Goal: Task Accomplishment & Management: Use online tool/utility

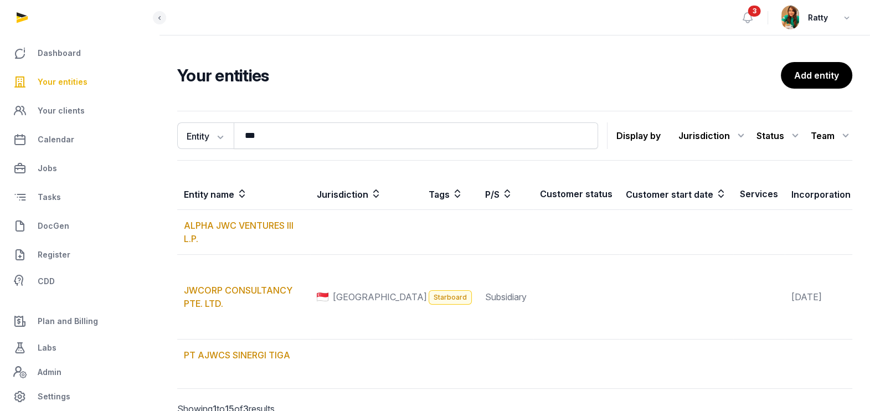
click at [79, 83] on span "Your entities" at bounding box center [63, 81] width 50 height 13
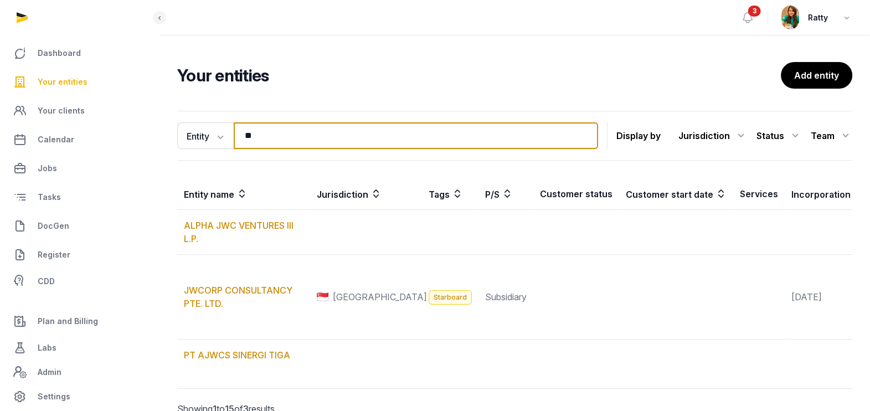
type input "*"
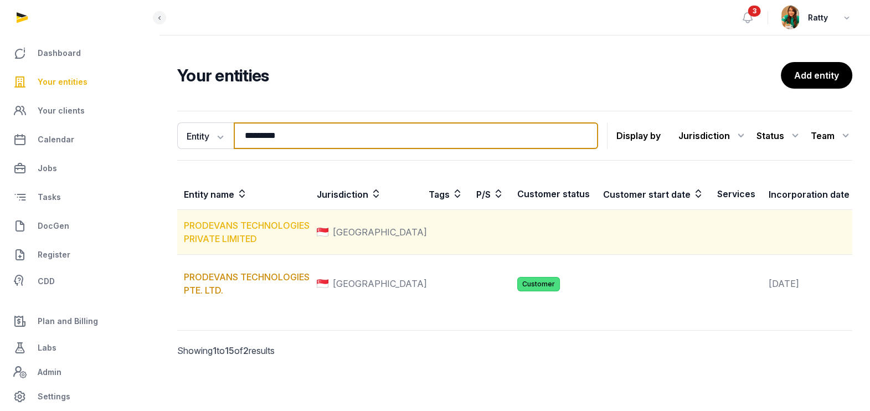
type input "********"
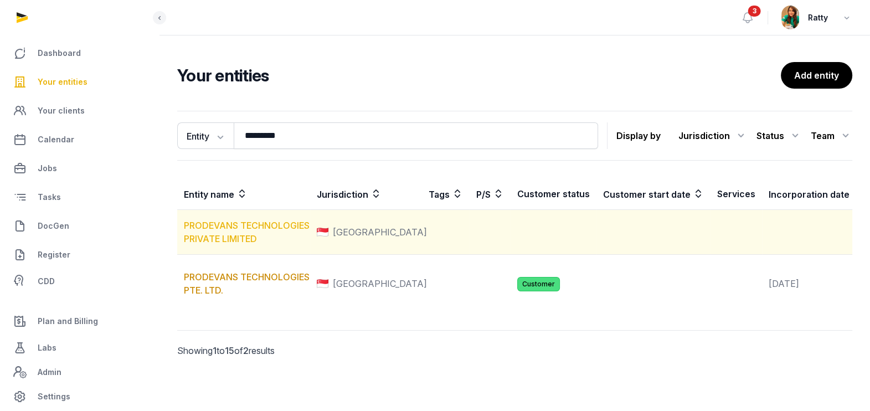
click at [222, 235] on link "PRODEVANS TECHNOLOGIES PRIVATE LIMITED" at bounding box center [247, 232] width 126 height 24
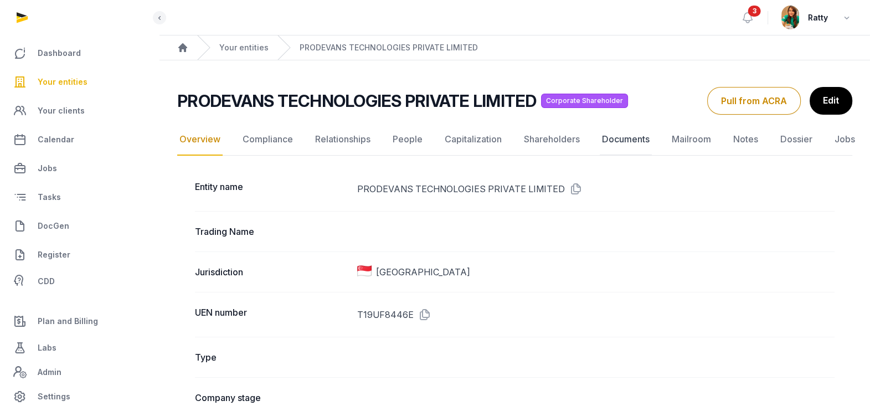
click at [610, 140] on link "Documents" at bounding box center [626, 140] width 52 height 32
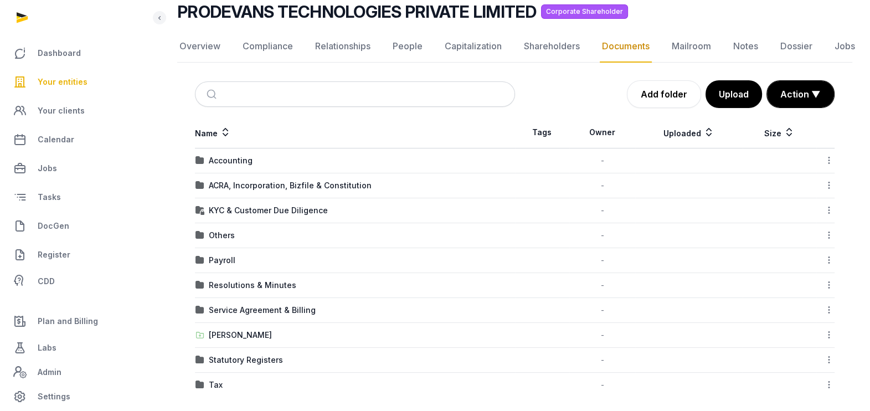
scroll to position [91, 0]
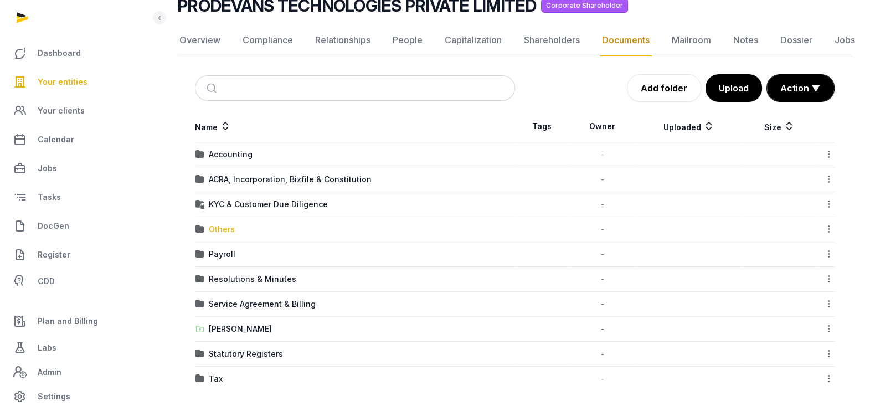
click at [224, 227] on div "Others" at bounding box center [222, 229] width 26 height 11
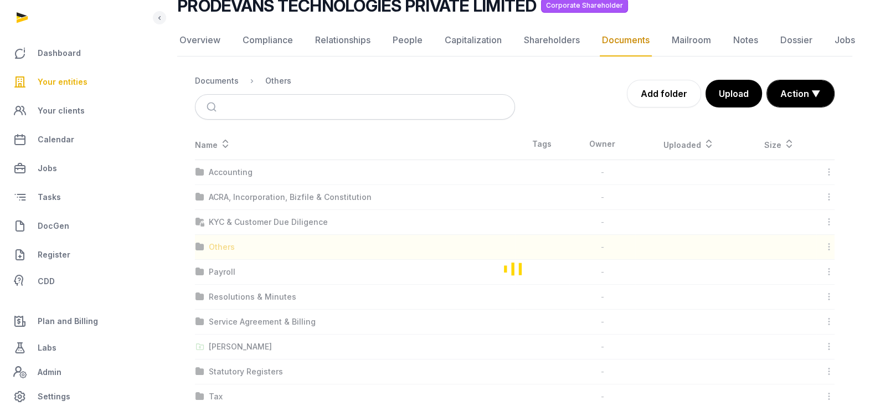
scroll to position [34, 0]
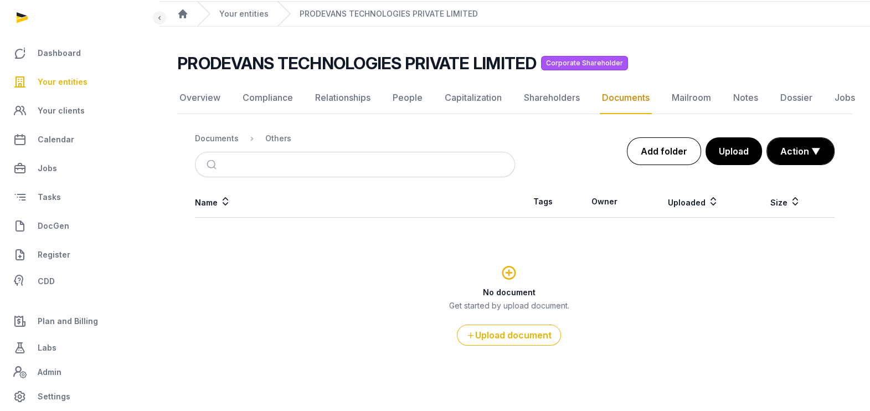
click at [683, 142] on link "Add folder" at bounding box center [664, 151] width 74 height 28
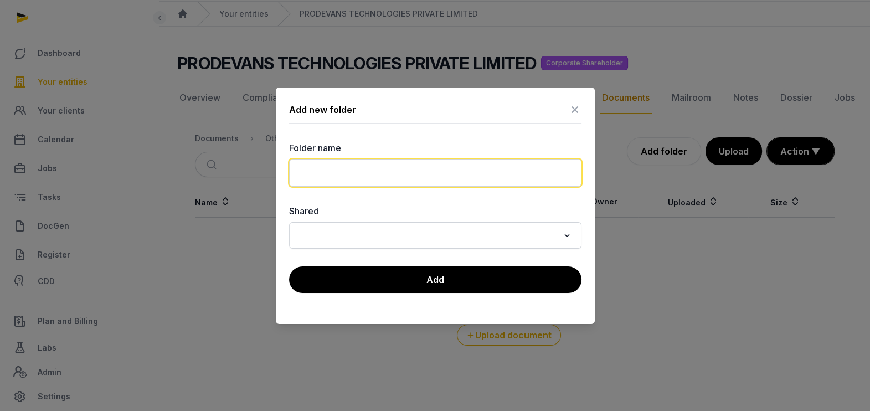
click at [420, 173] on input "text" at bounding box center [435, 173] width 293 height 28
click at [390, 168] on input "**" at bounding box center [435, 173] width 293 height 28
drag, startPoint x: 390, startPoint y: 168, endPoint x: 405, endPoint y: 117, distance: 52.6
click at [405, 117] on div "Add new folder Folder name ** Shared Loading... Add" at bounding box center [435, 206] width 319 height 237
type input "**"
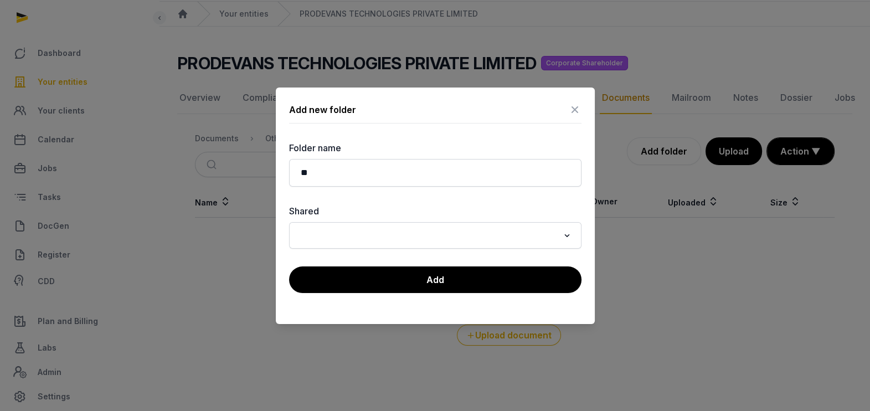
click at [405, 117] on div "Add new folder" at bounding box center [435, 112] width 293 height 23
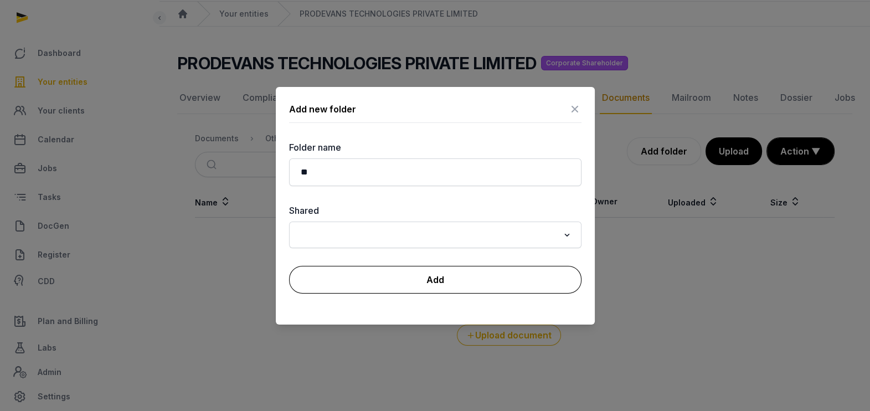
click at [424, 277] on button "Add" at bounding box center [435, 280] width 293 height 28
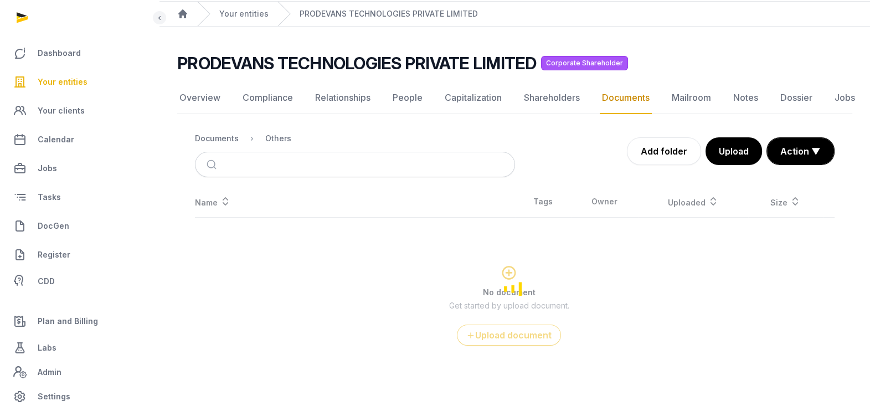
scroll to position [0, 0]
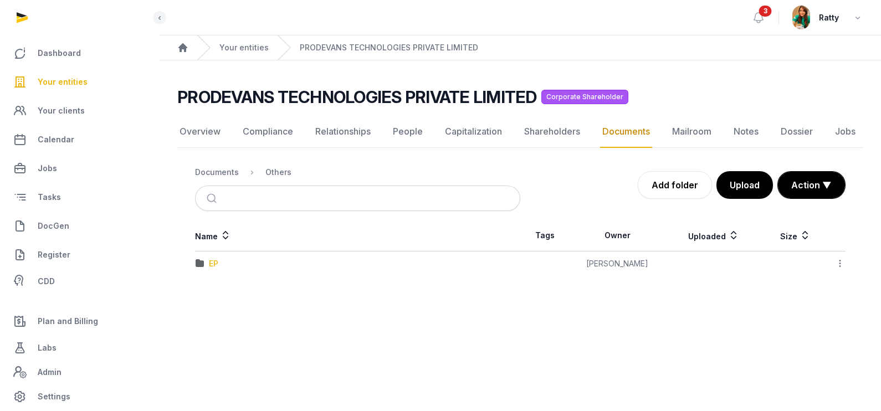
click at [216, 266] on div "EP" at bounding box center [213, 263] width 9 height 11
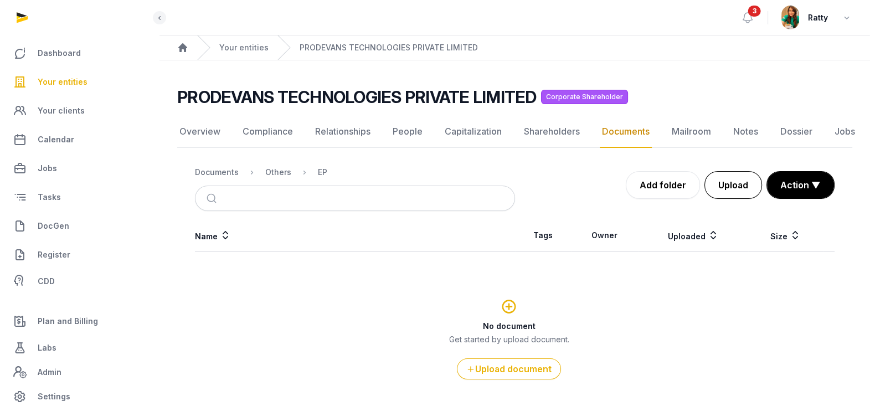
click at [739, 180] on button "Upload" at bounding box center [734, 185] width 58 height 28
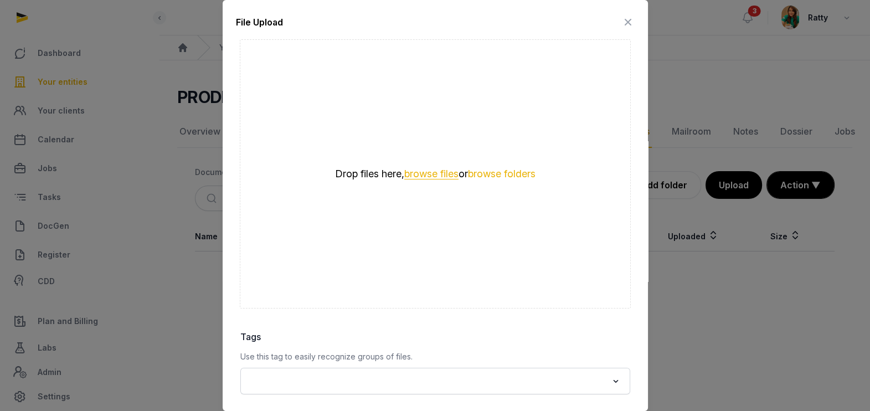
click at [429, 175] on button "browse files" at bounding box center [431, 174] width 54 height 11
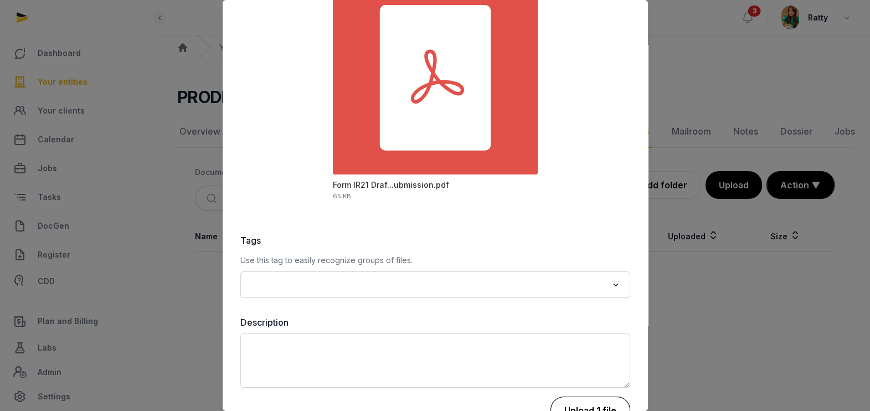
scroll to position [104, 0]
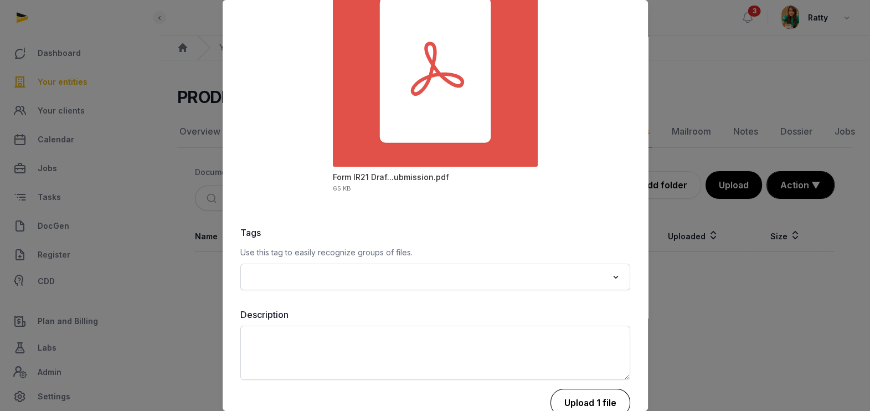
click at [583, 398] on button "Upload 1 file" at bounding box center [591, 403] width 80 height 28
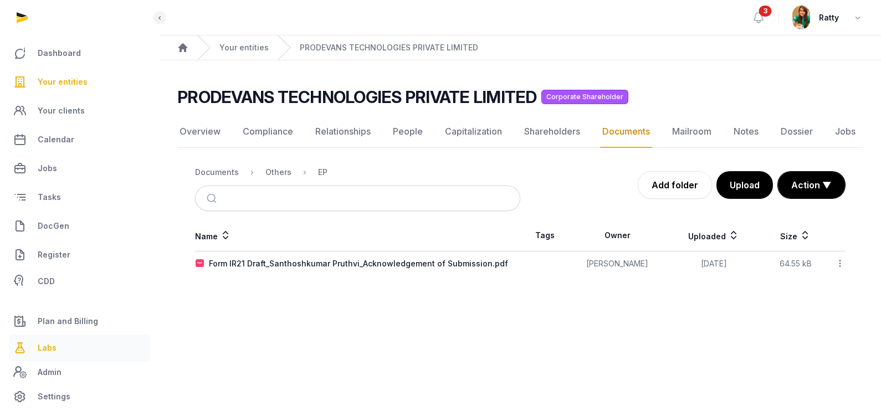
click at [44, 354] on span "Labs" at bounding box center [47, 347] width 19 height 13
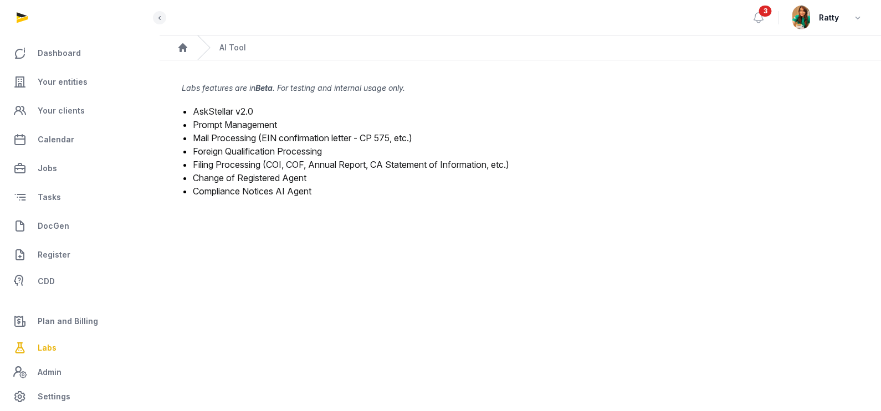
click at [237, 138] on link "Mail Processing (EIN confirmation letter - CP 575, etc.)" at bounding box center [302, 137] width 219 height 11
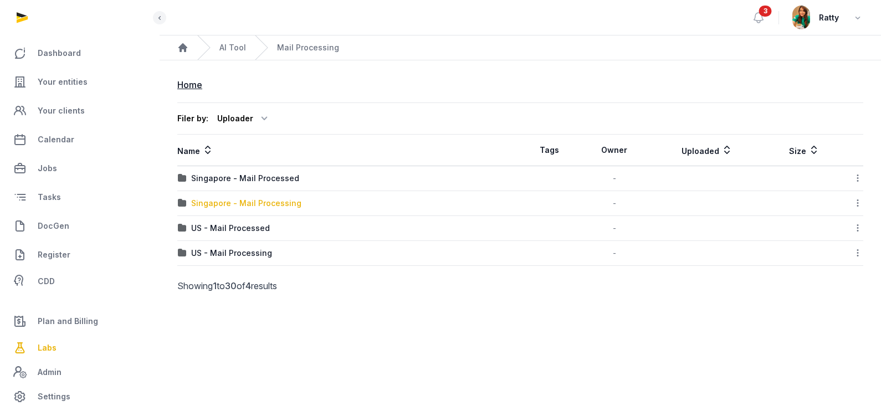
click at [235, 199] on div "Singapore - Mail Processing" at bounding box center [246, 203] width 110 height 11
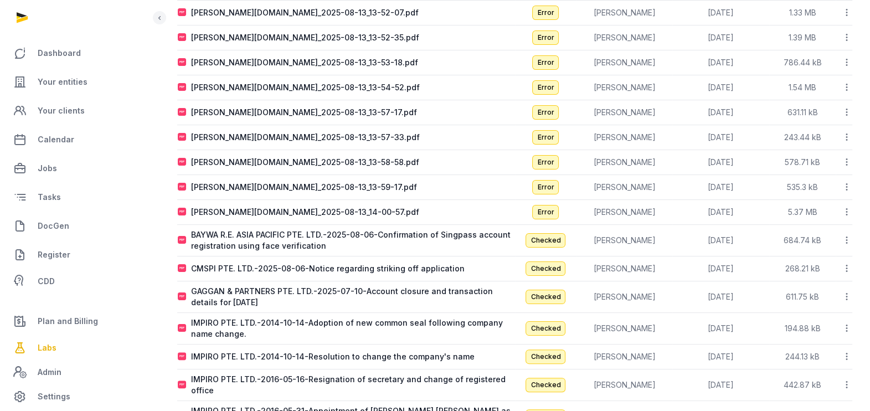
scroll to position [315, 0]
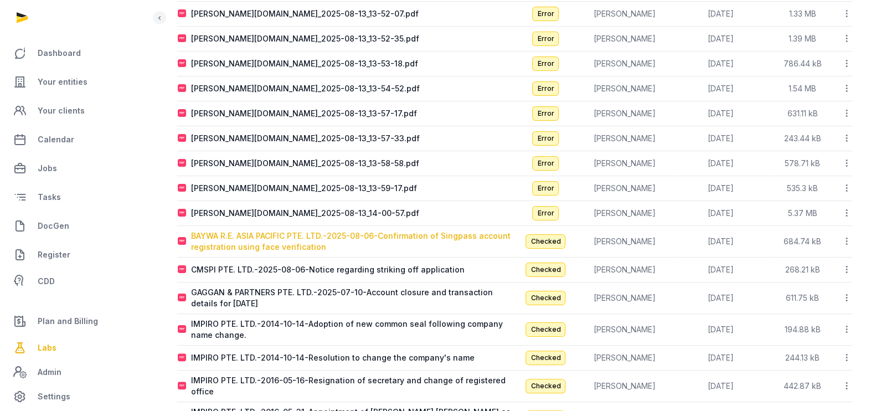
click at [306, 237] on div "BAYWA R.E. ASIA PACIFIC PTE. LTD.-2025-08-06-Confirmation of Singpass account r…" at bounding box center [353, 241] width 324 height 22
type input "**********"
type textarea "**********"
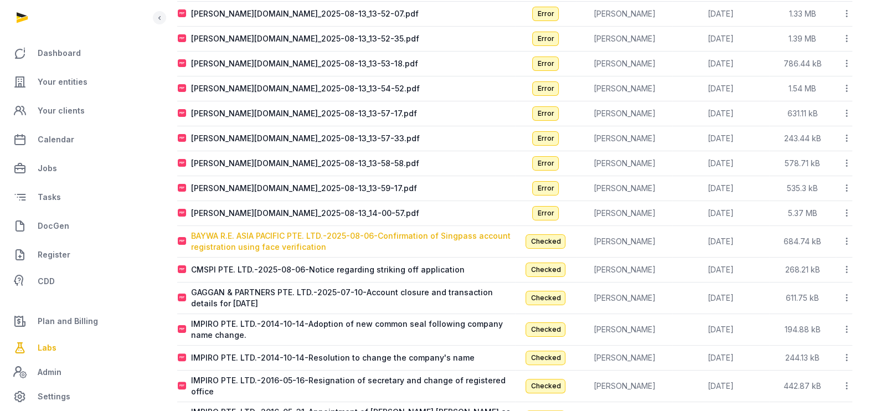
type input "**********"
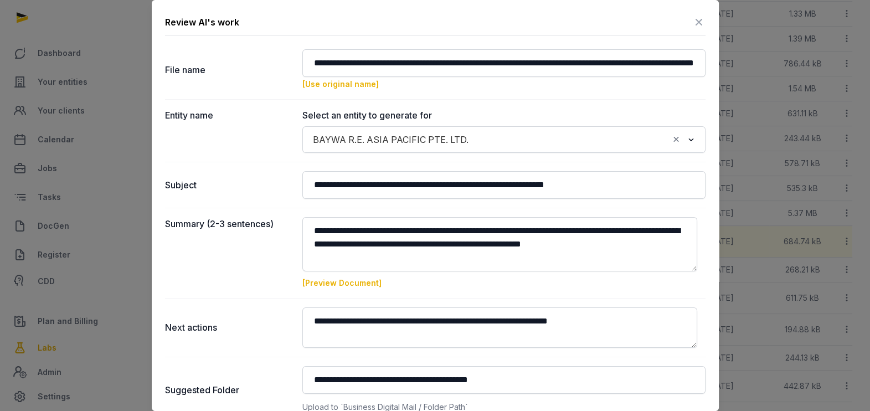
scroll to position [107, 0]
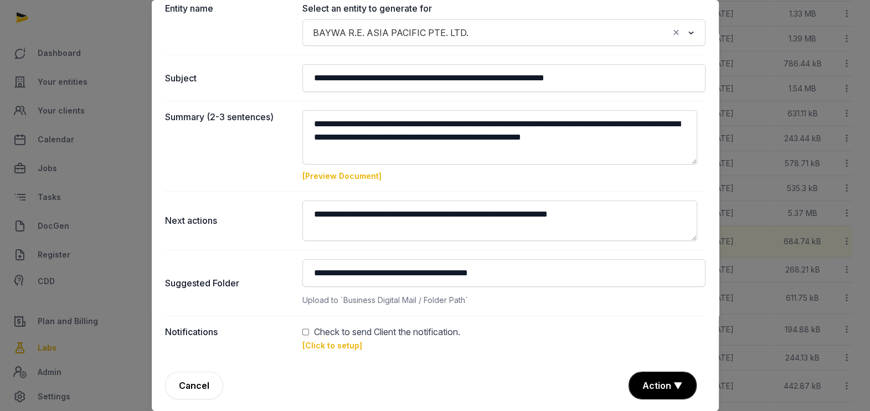
click at [328, 341] on link "[Click to setup]" at bounding box center [333, 345] width 60 height 9
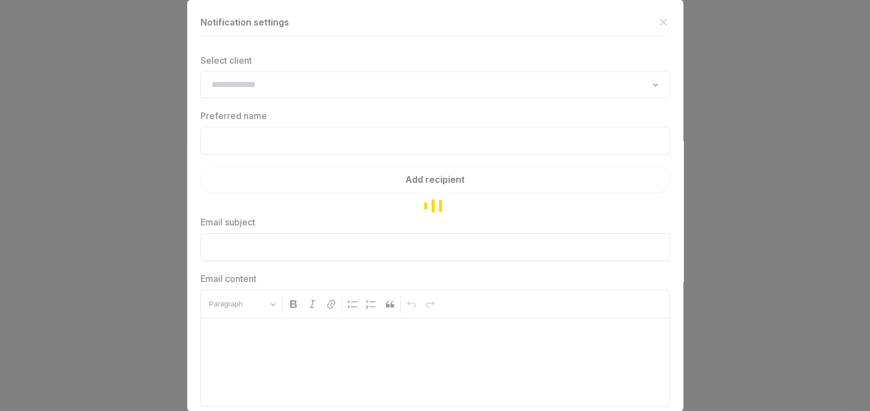
type input "**********"
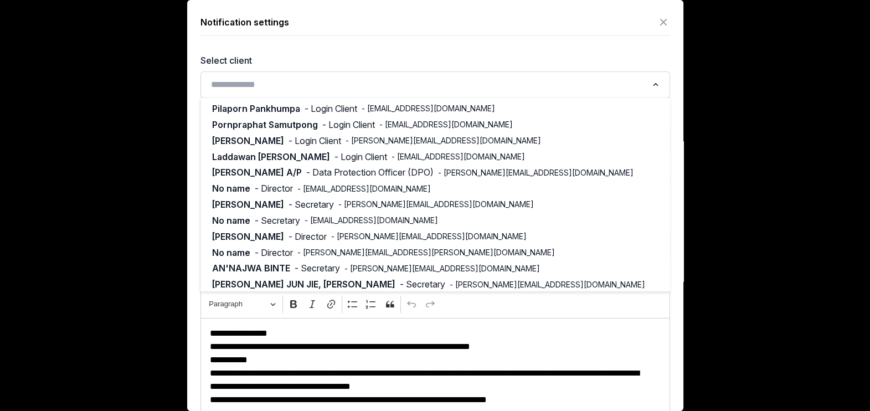
click at [259, 79] on input "Search for option" at bounding box center [427, 85] width 440 height 16
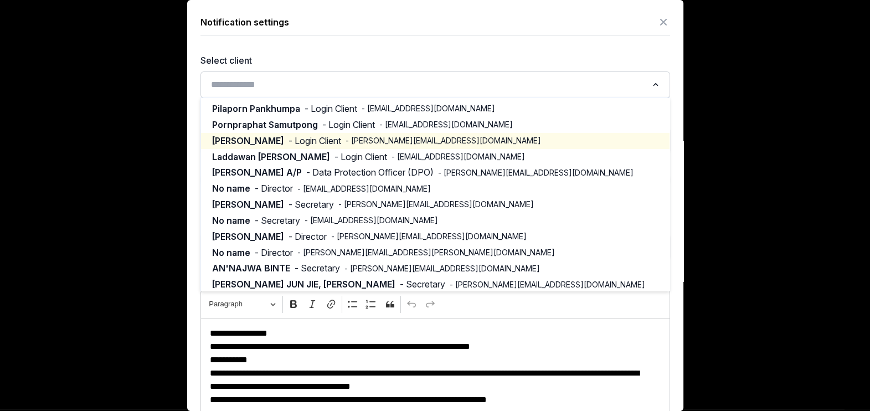
click at [284, 135] on div "[PERSON_NAME] - Login Client - [PERSON_NAME][EMAIL_ADDRESS][DOMAIN_NAME]" at bounding box center [435, 141] width 447 height 13
type input "**********"
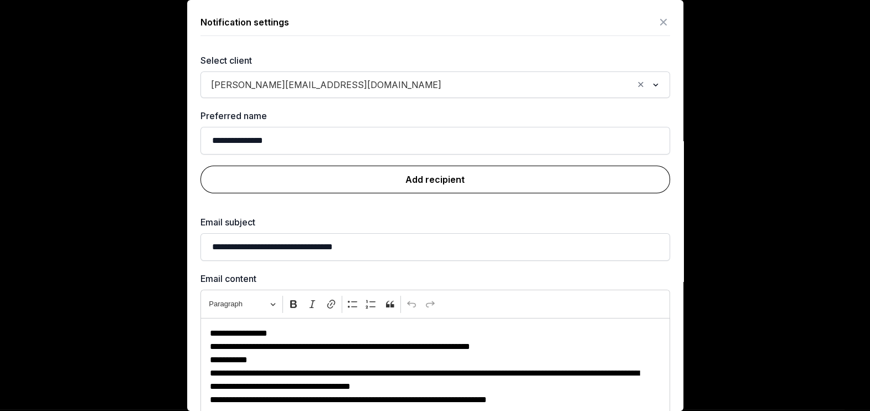
click at [404, 178] on link "Add recipient" at bounding box center [436, 180] width 470 height 28
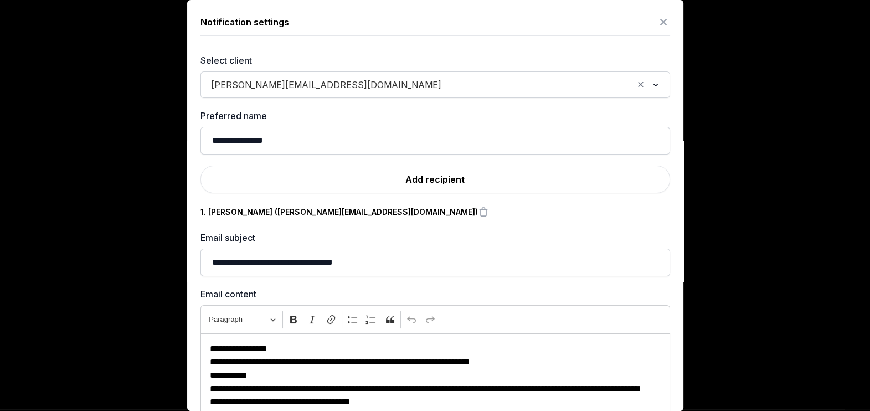
scroll to position [130, 0]
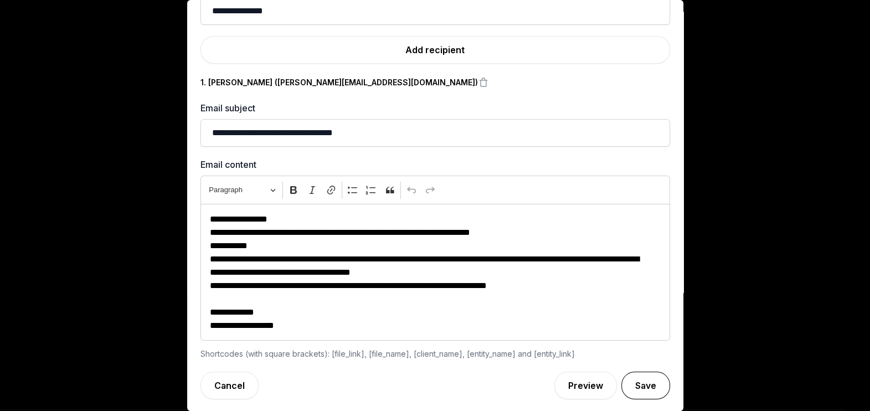
click at [622, 388] on button "Save" at bounding box center [646, 386] width 49 height 28
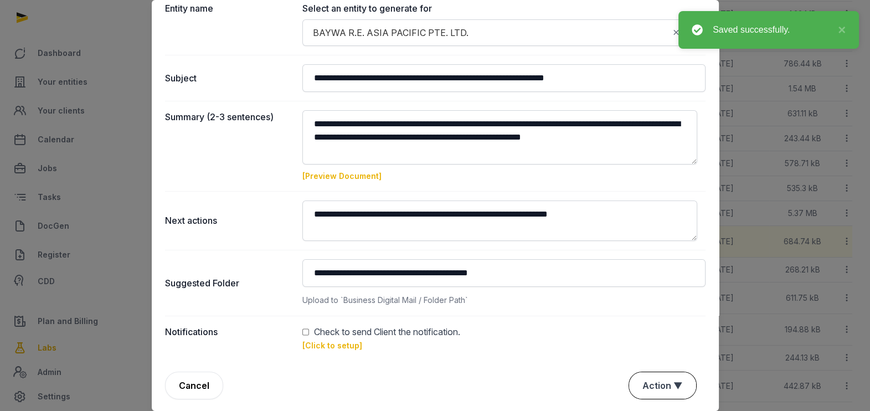
click at [637, 373] on button "Action ▼" at bounding box center [662, 385] width 67 height 27
click at [628, 333] on div "Approve" at bounding box center [661, 344] width 89 height 22
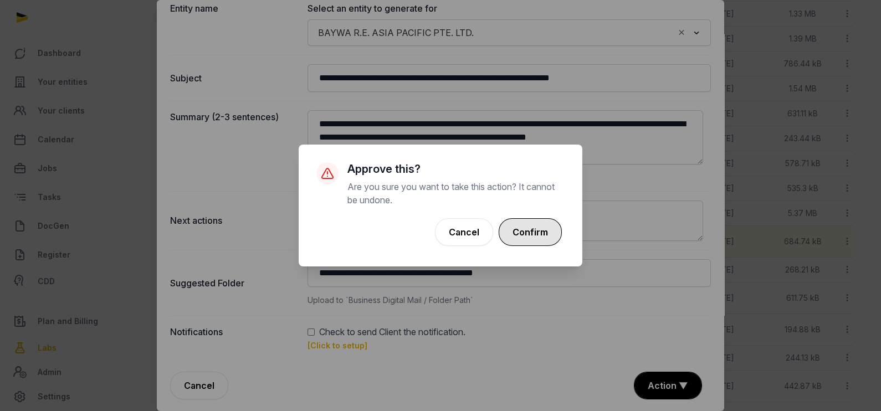
click at [536, 234] on button "Confirm" at bounding box center [530, 232] width 63 height 28
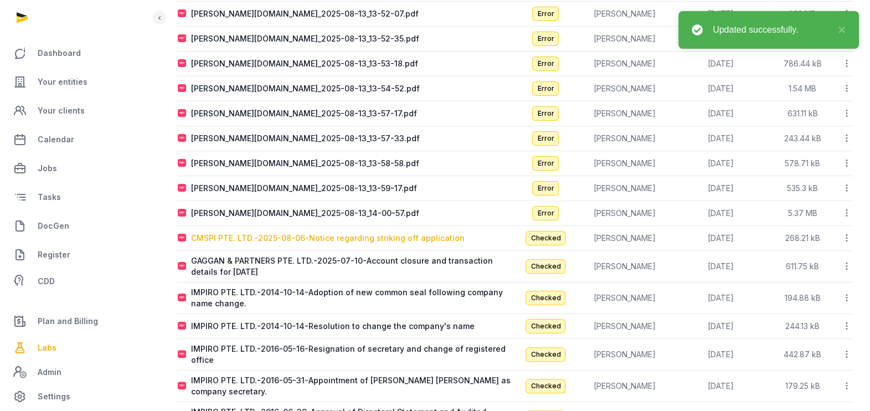
click at [418, 238] on div "CMSPI PTE. LTD.-2025-08-06-Notice regarding striking off application" at bounding box center [328, 238] width 274 height 11
type input "**********"
type textarea "**********"
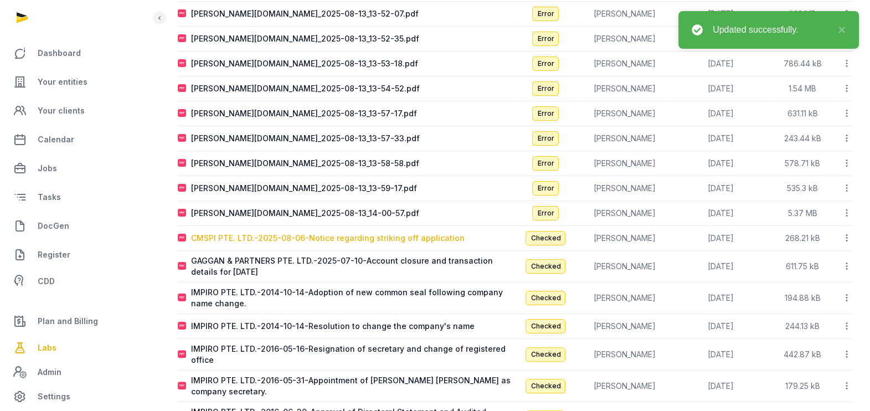
type input "**********"
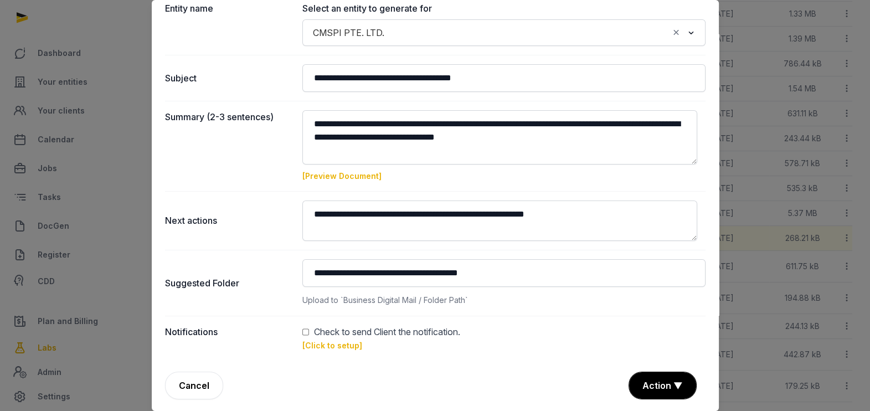
click at [321, 344] on link "[Click to setup]" at bounding box center [333, 345] width 60 height 9
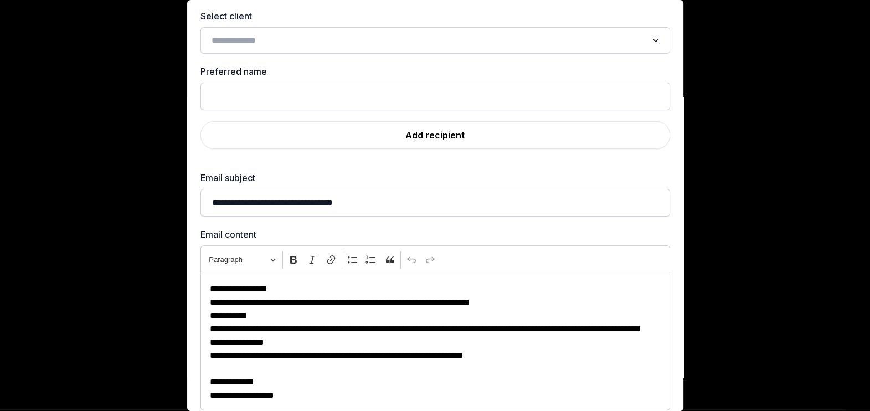
scroll to position [0, 0]
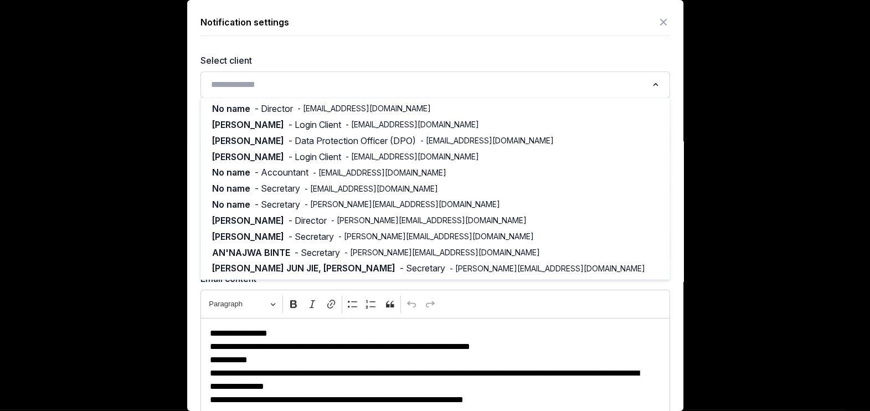
click at [403, 81] on input "Search for option" at bounding box center [427, 85] width 440 height 16
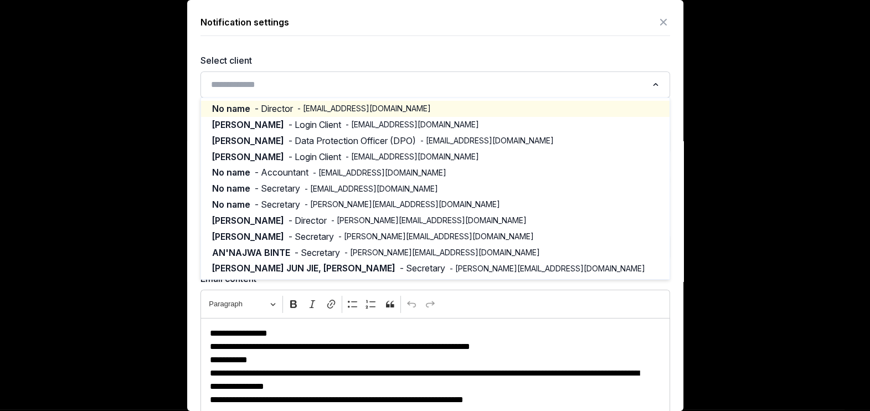
click at [368, 112] on span "- [EMAIL_ADDRESS][DOMAIN_NAME]" at bounding box center [365, 108] width 134 height 11
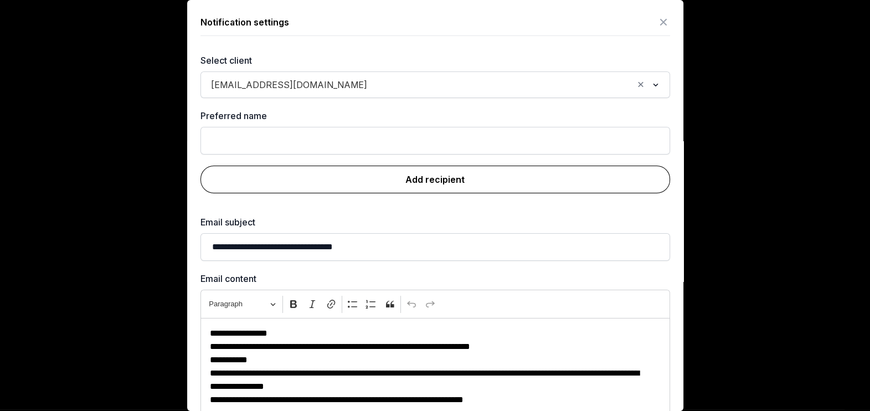
click at [428, 181] on link "Add recipient" at bounding box center [436, 180] width 470 height 28
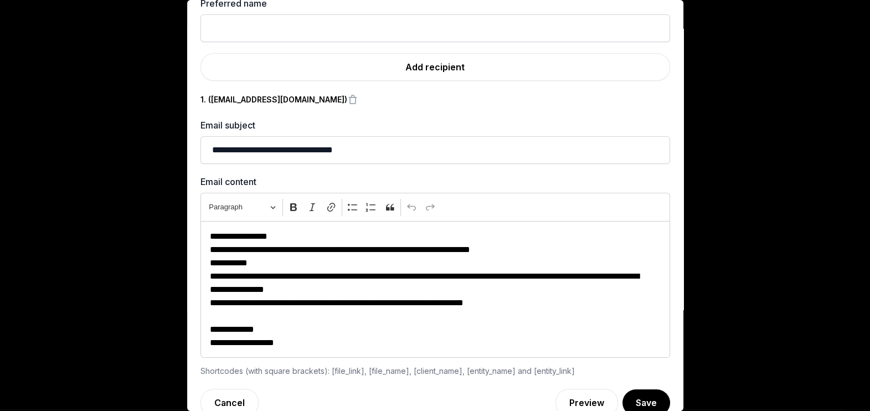
scroll to position [130, 0]
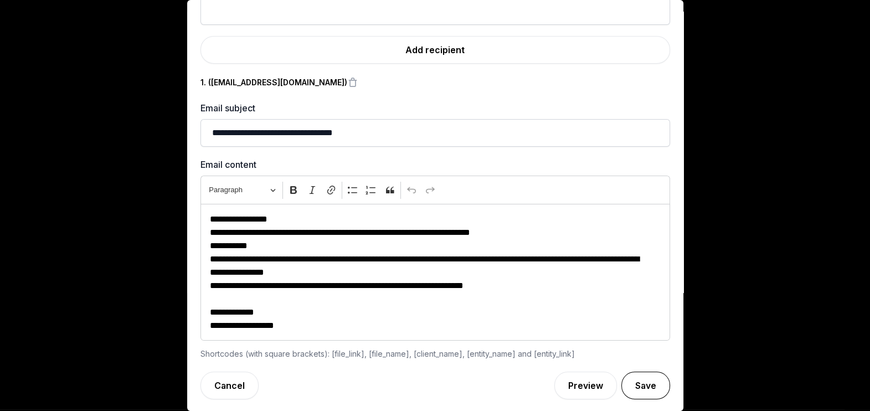
click at [637, 378] on button "Save" at bounding box center [646, 386] width 49 height 28
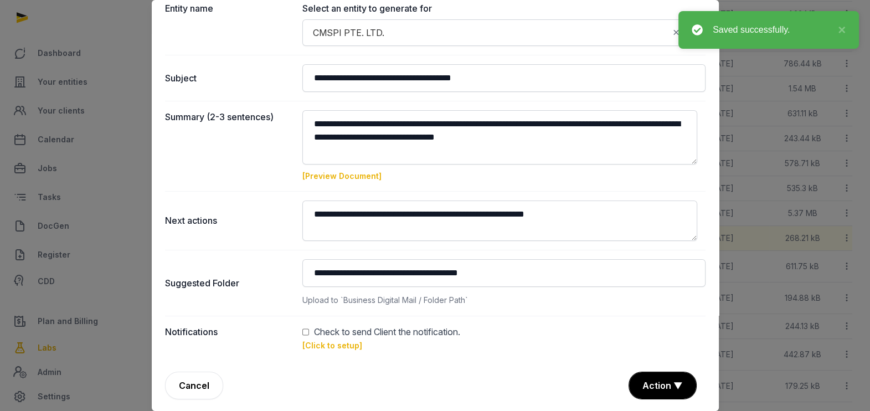
click at [648, 380] on button "Action ▼" at bounding box center [662, 385] width 67 height 27
click at [629, 333] on div "Approve" at bounding box center [661, 344] width 89 height 22
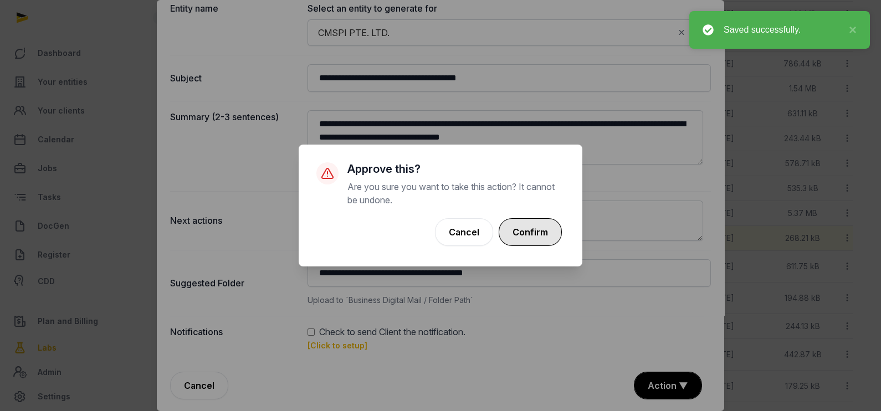
click at [526, 236] on button "Confirm" at bounding box center [530, 232] width 63 height 28
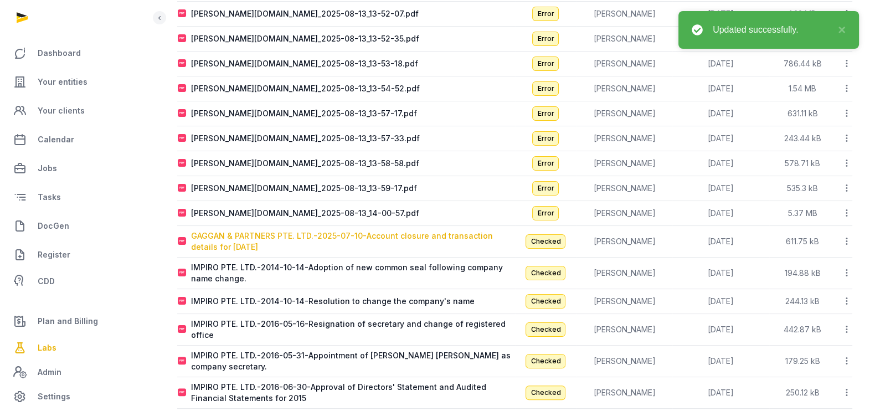
click at [428, 237] on div "GAGGAN & PARTNERS PTE. LTD.-2025-07-10-Account closure and transaction details …" at bounding box center [353, 241] width 324 height 22
type input "**********"
type textarea "**********"
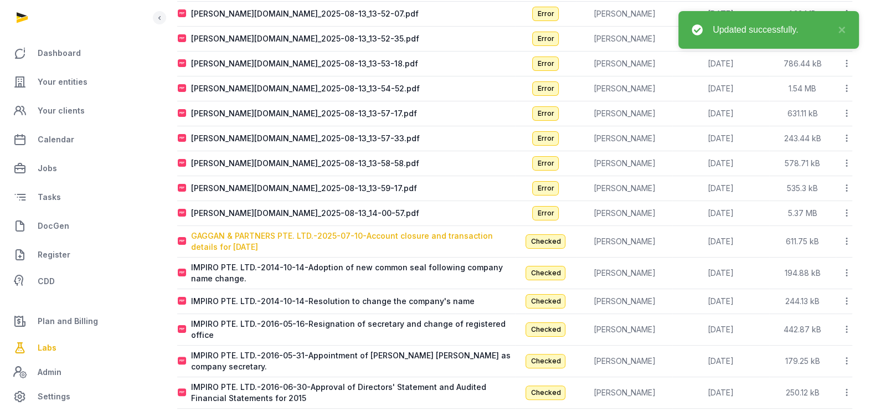
type input "**********"
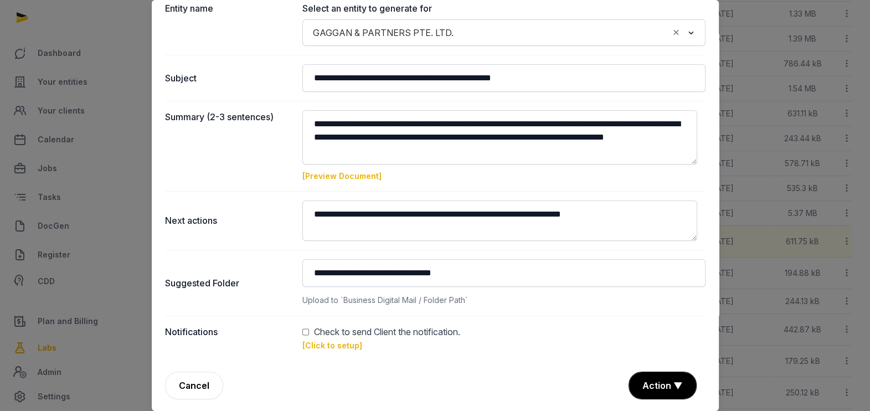
click at [316, 341] on link "[Click to setup]" at bounding box center [333, 345] width 60 height 9
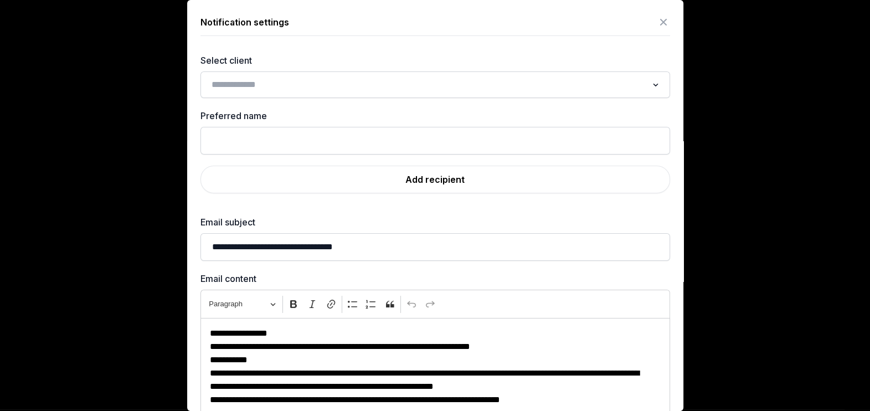
scroll to position [20, 0]
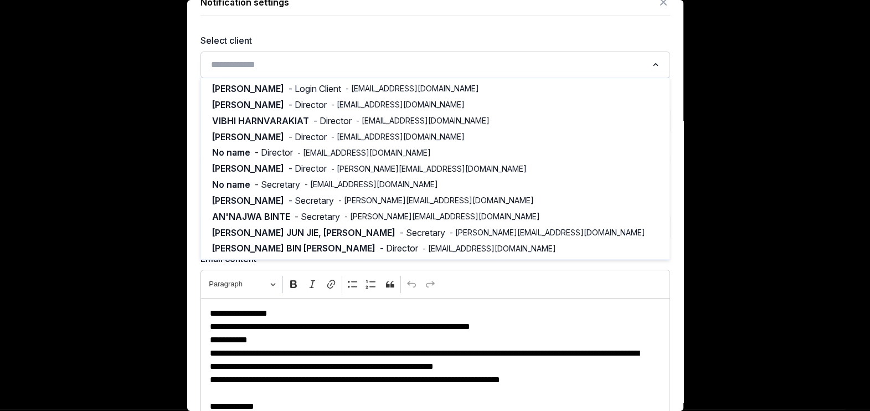
click at [391, 68] on input "Search for option" at bounding box center [427, 65] width 440 height 16
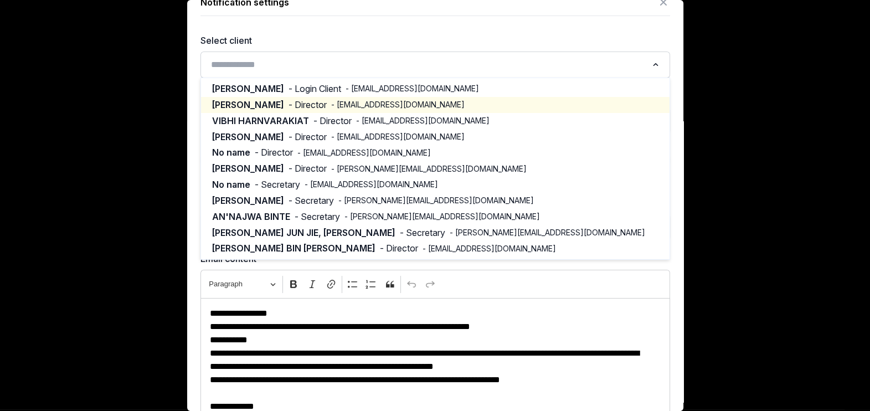
click at [358, 109] on span "- [EMAIL_ADDRESS][DOMAIN_NAME]" at bounding box center [398, 104] width 134 height 11
type input "********"
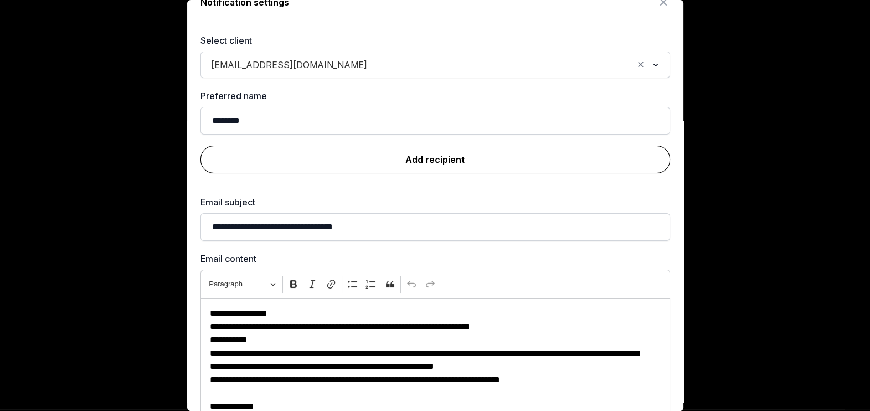
click at [413, 159] on link "Add recipient" at bounding box center [436, 160] width 470 height 28
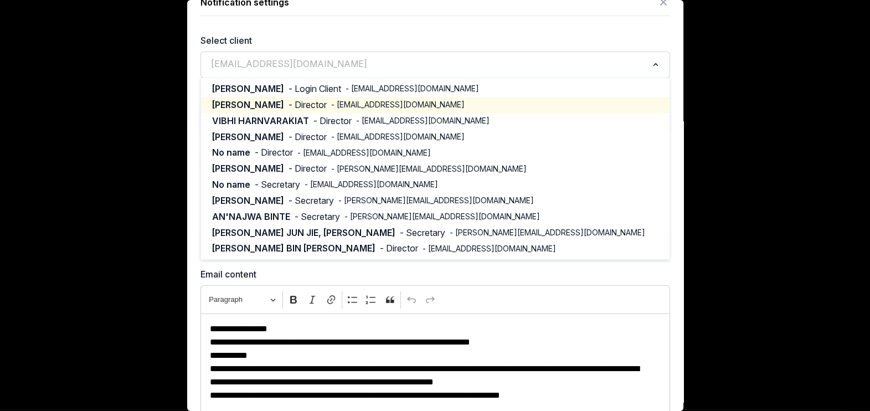
click at [332, 65] on input "Search for option" at bounding box center [427, 65] width 440 height 16
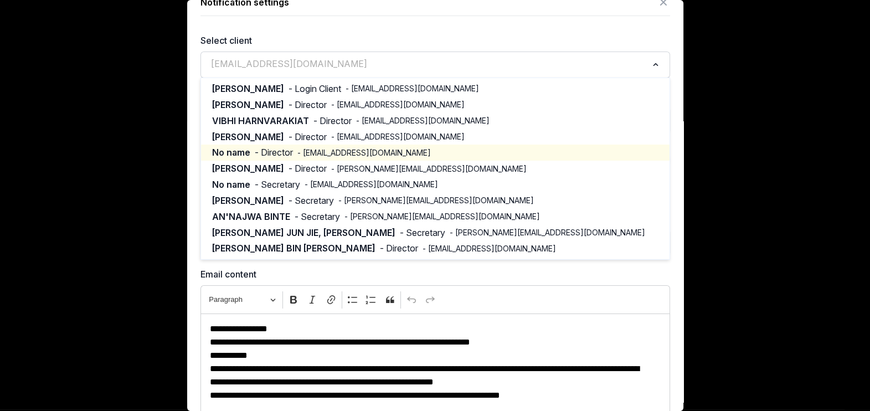
click at [354, 156] on span "- [EMAIL_ADDRESS][DOMAIN_NAME]" at bounding box center [365, 152] width 134 height 11
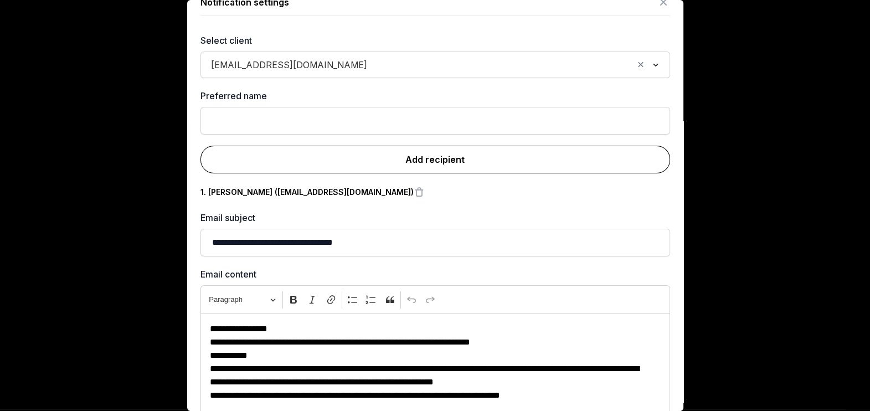
click at [389, 154] on link "Add recipient" at bounding box center [436, 160] width 470 height 28
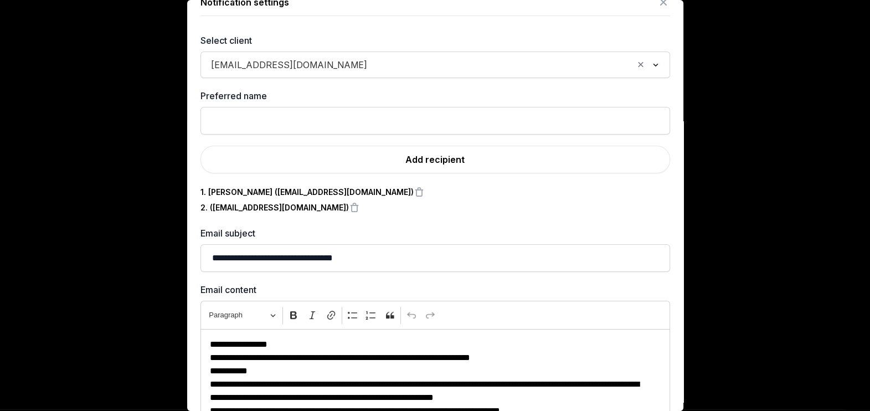
scroll to position [145, 0]
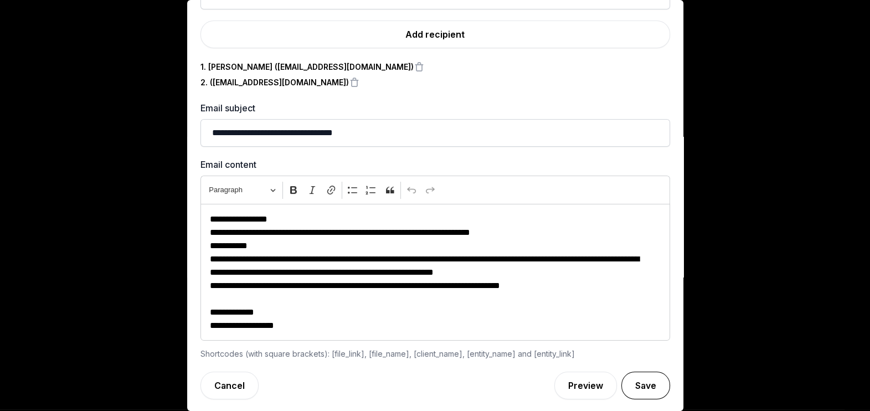
click at [633, 372] on button "Save" at bounding box center [646, 386] width 49 height 28
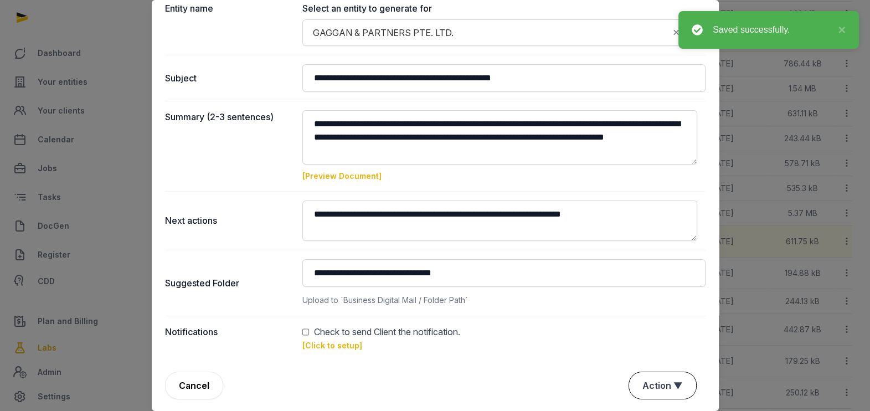
click at [648, 381] on button "Action ▼" at bounding box center [662, 385] width 67 height 27
click at [634, 333] on div "Approve" at bounding box center [661, 344] width 89 height 22
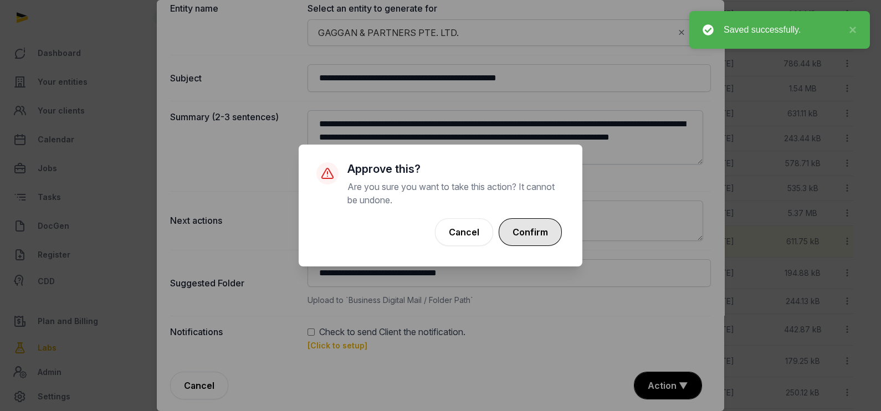
click at [532, 230] on button "Confirm" at bounding box center [530, 232] width 63 height 28
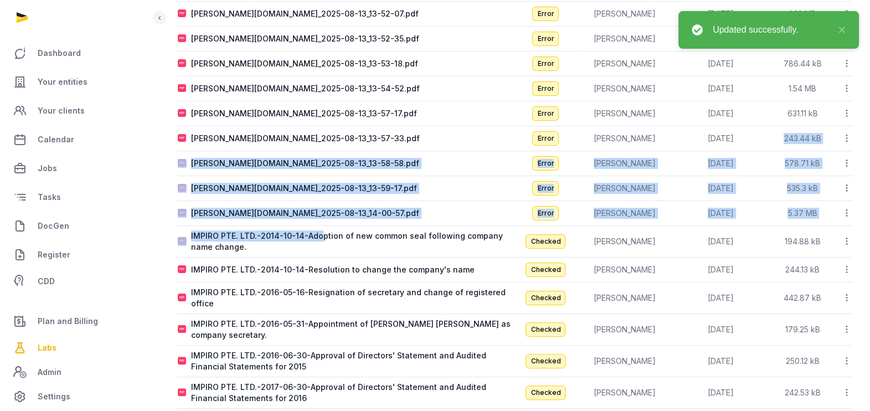
drag, startPoint x: 320, startPoint y: 236, endPoint x: 807, endPoint y: 163, distance: 492.4
click at [807, 163] on tbody "-2013-09-06-Adoption of incorporation documents and appointment of directors Ch…" at bounding box center [514, 262] width 675 height 821
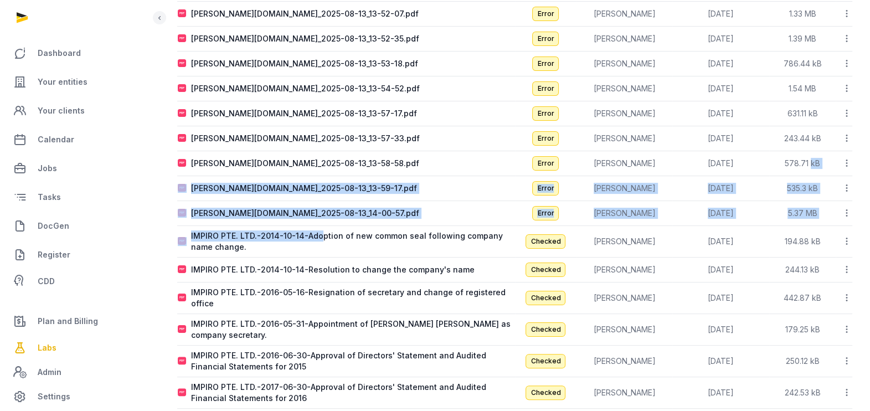
drag, startPoint x: 807, startPoint y: 163, endPoint x: 845, endPoint y: 207, distance: 57.7
click at [845, 207] on icon at bounding box center [847, 213] width 10 height 12
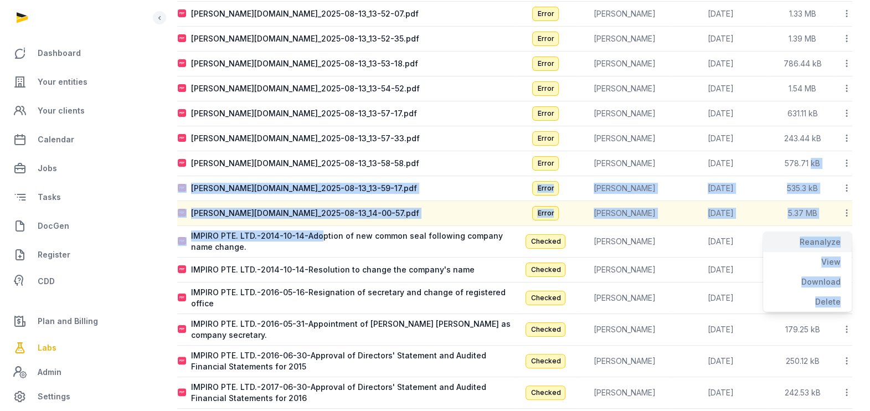
click at [828, 252] on div "Reanalyze" at bounding box center [807, 262] width 89 height 20
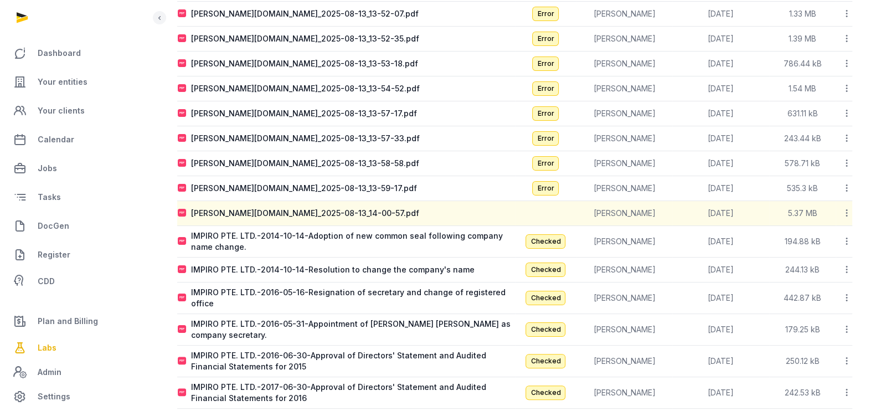
click at [845, 186] on icon at bounding box center [847, 188] width 10 height 12
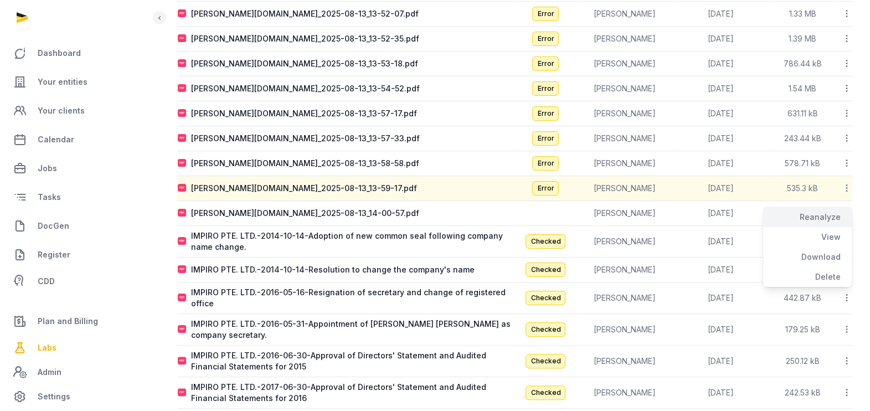
click at [823, 227] on div "Reanalyze" at bounding box center [807, 237] width 89 height 20
click at [848, 160] on icon at bounding box center [847, 163] width 10 height 12
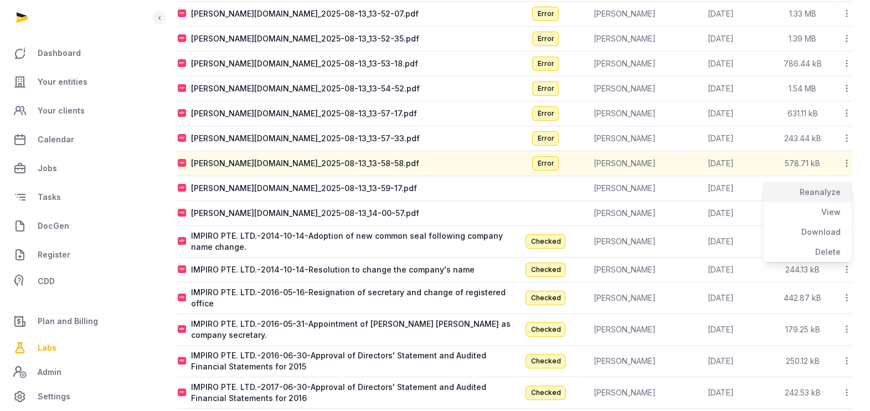
click at [832, 202] on div "Reanalyze" at bounding box center [807, 212] width 89 height 20
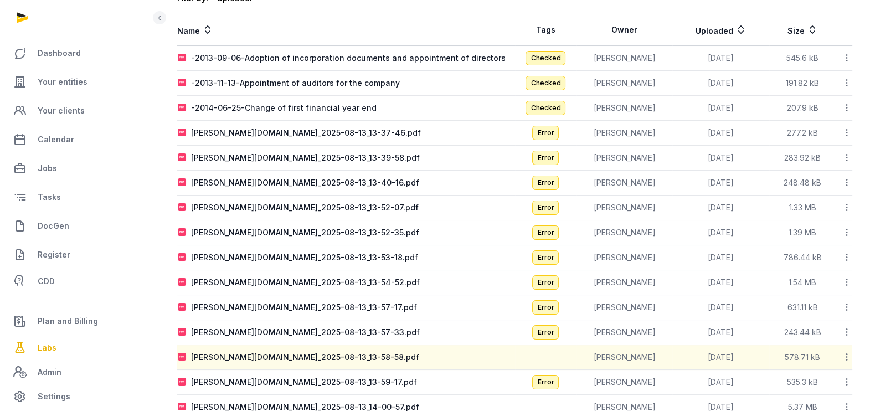
scroll to position [114, 0]
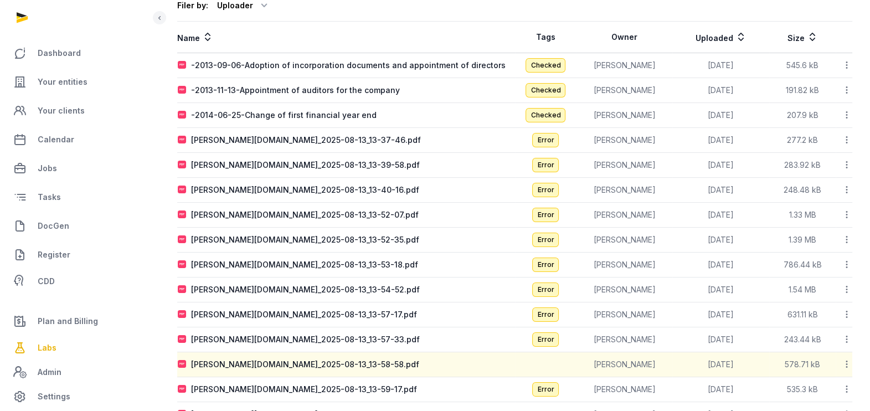
click at [848, 134] on icon at bounding box center [847, 140] width 10 height 12
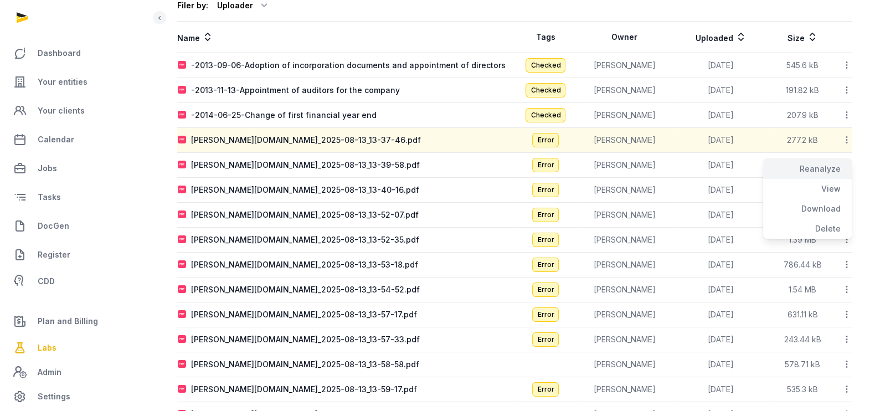
click at [813, 179] on div "Reanalyze" at bounding box center [807, 189] width 89 height 20
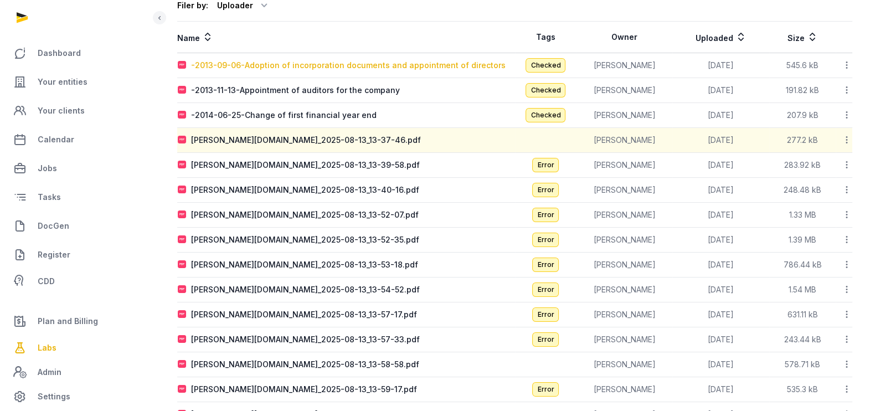
click at [353, 65] on div "-2013-09-06-Adoption of incorporation documents and appointment of directors" at bounding box center [348, 65] width 315 height 11
type input "**********"
type textarea "**********"
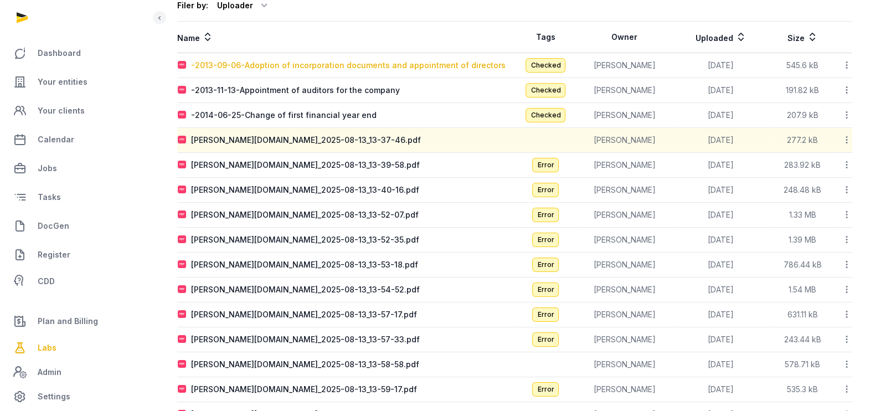
type input "**********"
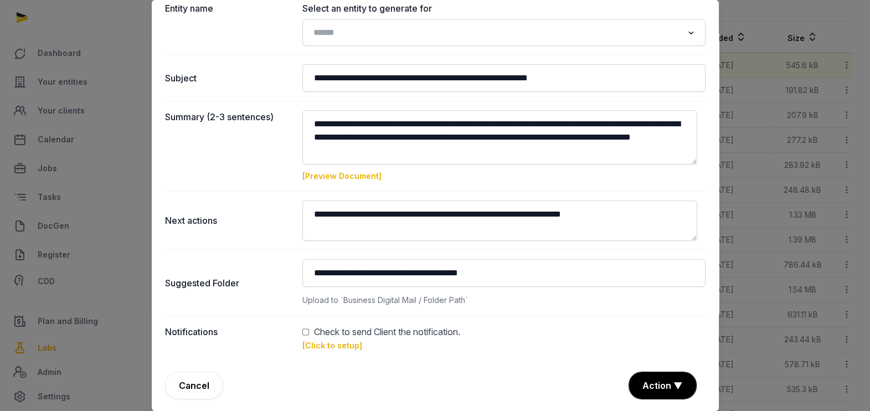
click at [321, 172] on link "[Preview Document]" at bounding box center [342, 175] width 79 height 9
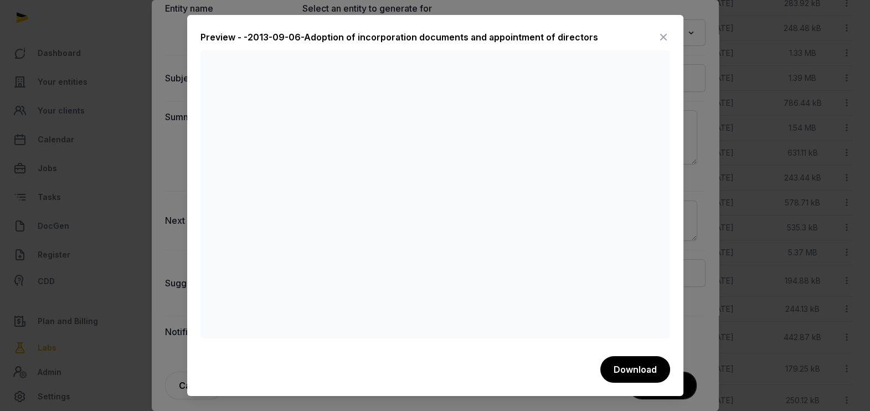
scroll to position [225, 0]
click at [659, 35] on icon at bounding box center [663, 37] width 13 height 18
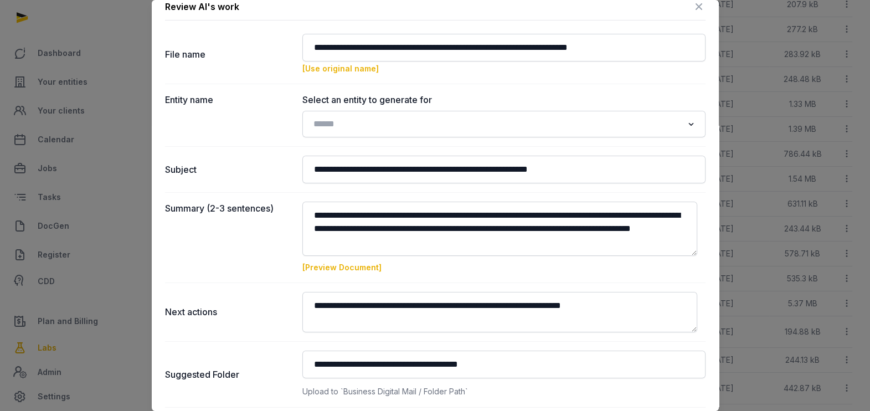
scroll to position [0, 0]
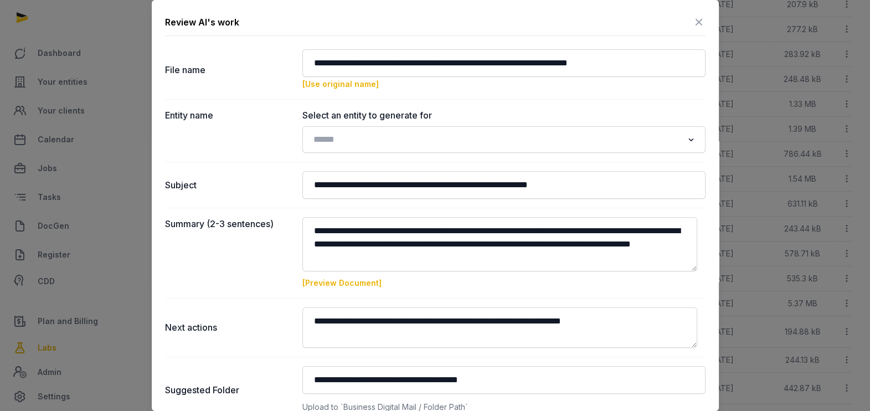
click at [693, 24] on icon at bounding box center [699, 22] width 13 height 18
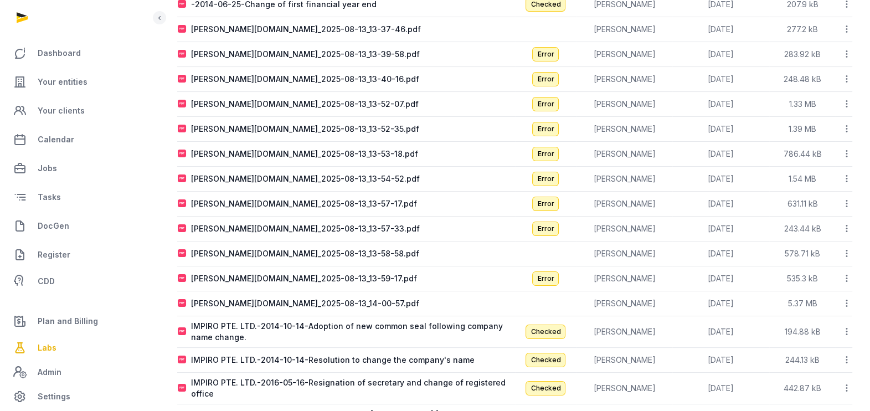
click at [847, 301] on icon at bounding box center [847, 304] width 10 height 12
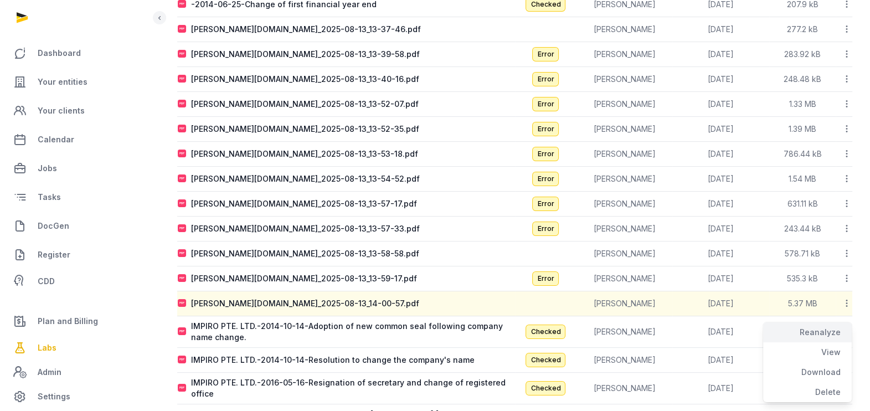
click at [836, 342] on div "Reanalyze" at bounding box center [807, 352] width 89 height 20
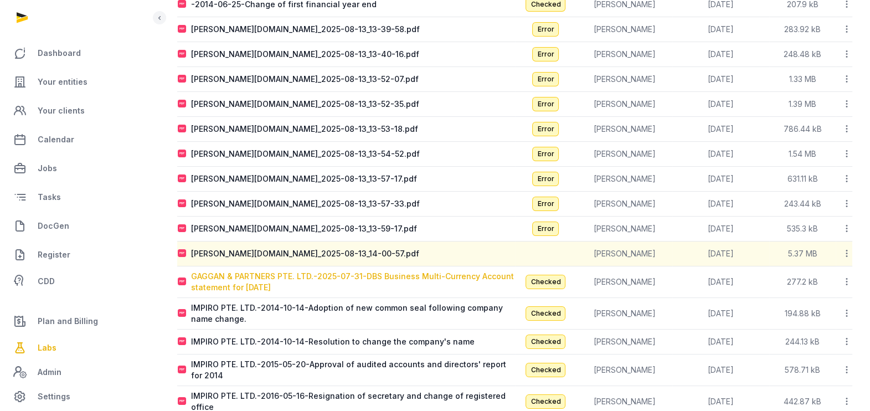
click at [257, 280] on div "GAGGAN & PARTNERS PTE. LTD.-2025-07-31-DBS Business Multi-Currency Account stat…" at bounding box center [353, 282] width 324 height 22
type input "**********"
type textarea "**********"
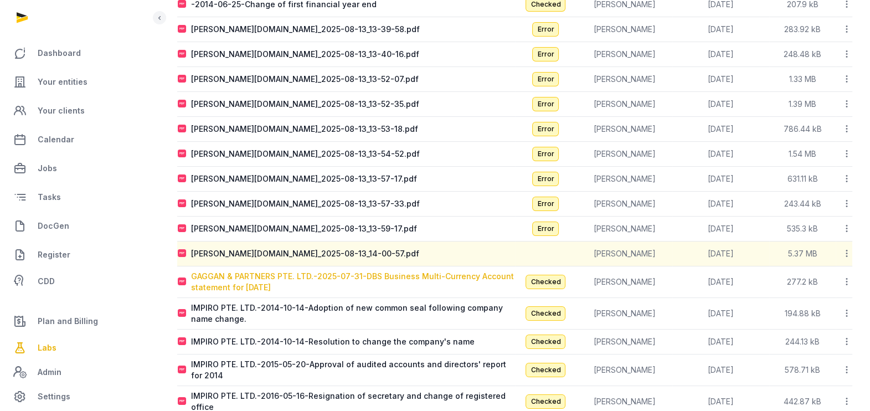
type input "**********"
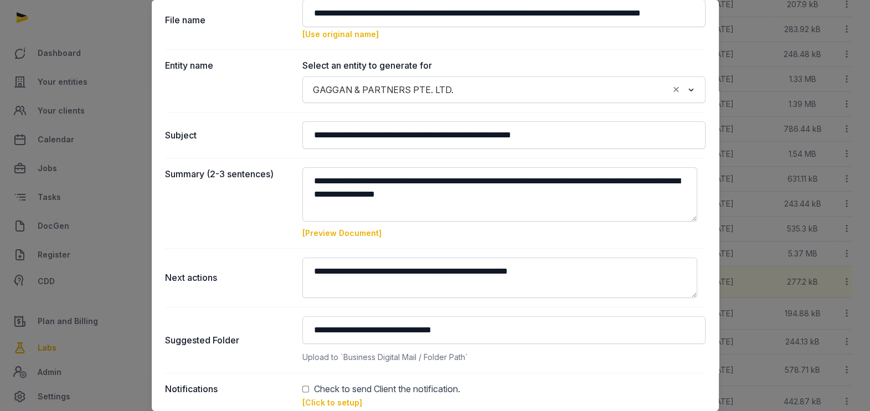
scroll to position [107, 0]
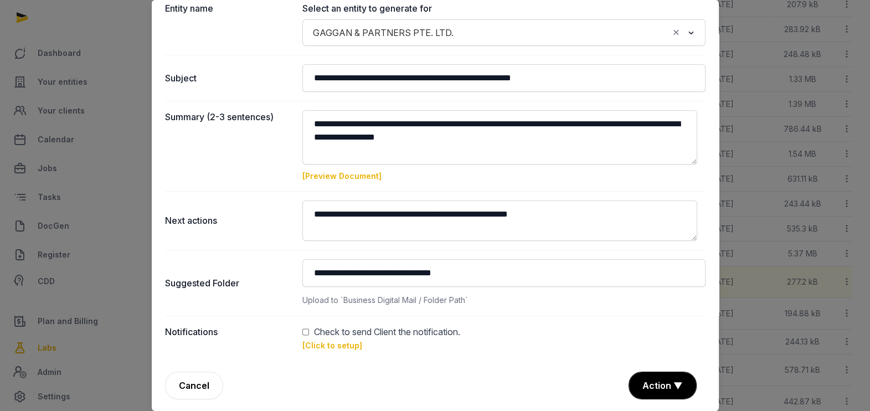
click at [320, 342] on link "[Click to setup]" at bounding box center [333, 345] width 60 height 9
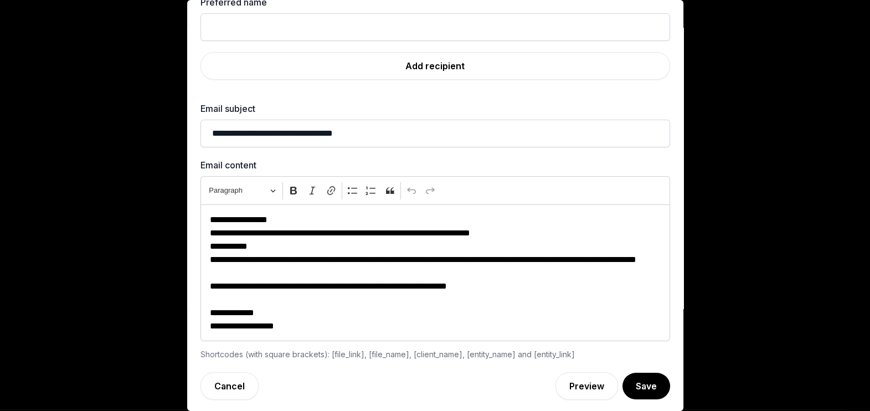
scroll to position [0, 0]
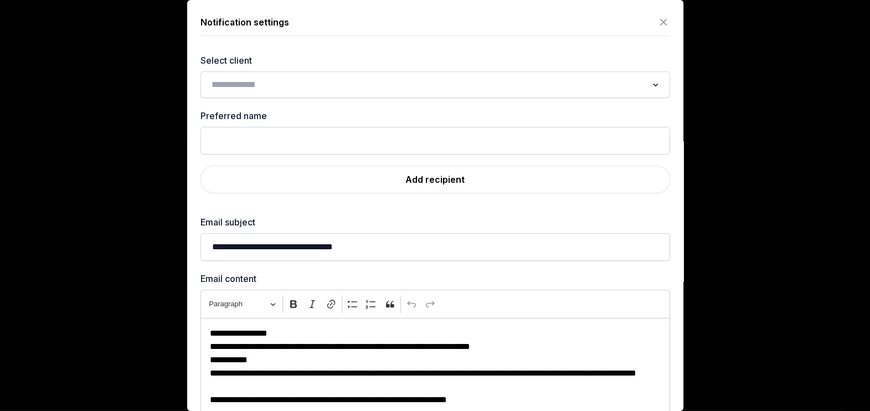
click at [392, 74] on div "Loading..." at bounding box center [436, 84] width 470 height 27
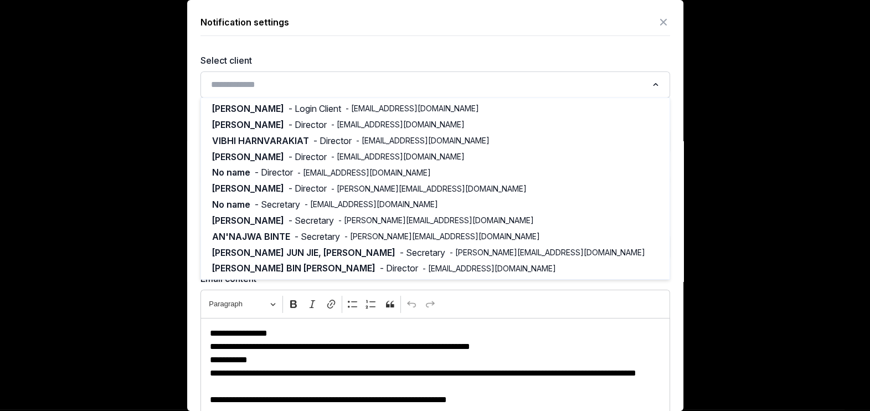
click at [392, 79] on input "Search for option" at bounding box center [427, 85] width 440 height 16
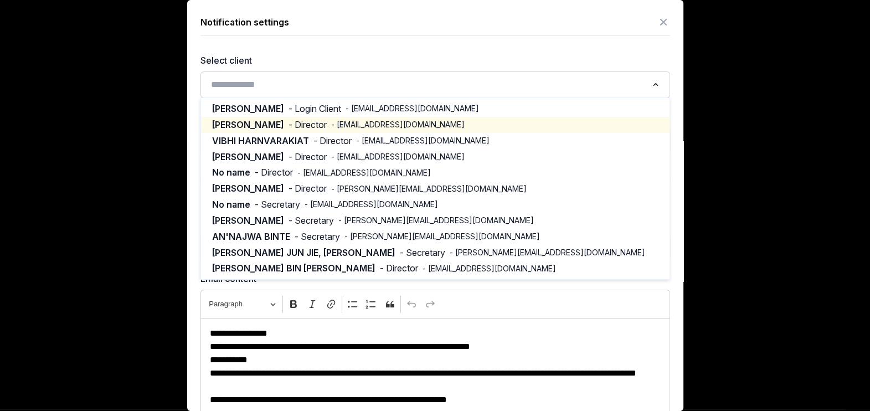
click at [363, 127] on span "- [EMAIL_ADDRESS][DOMAIN_NAME]" at bounding box center [398, 124] width 134 height 11
type input "********"
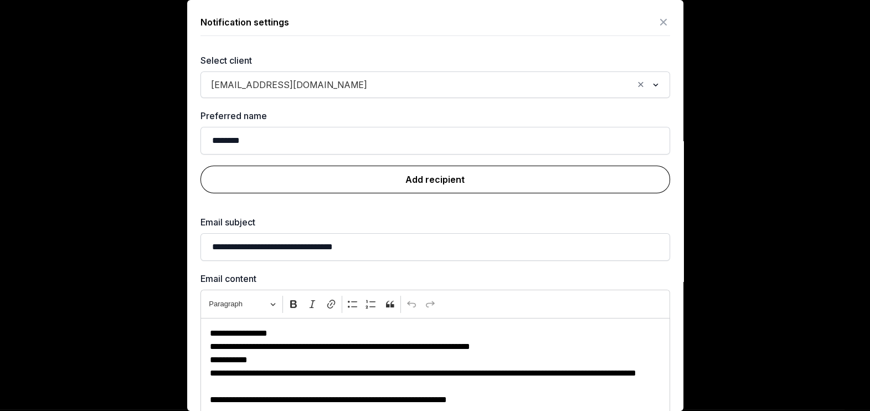
click at [489, 173] on link "Add recipient" at bounding box center [436, 180] width 470 height 28
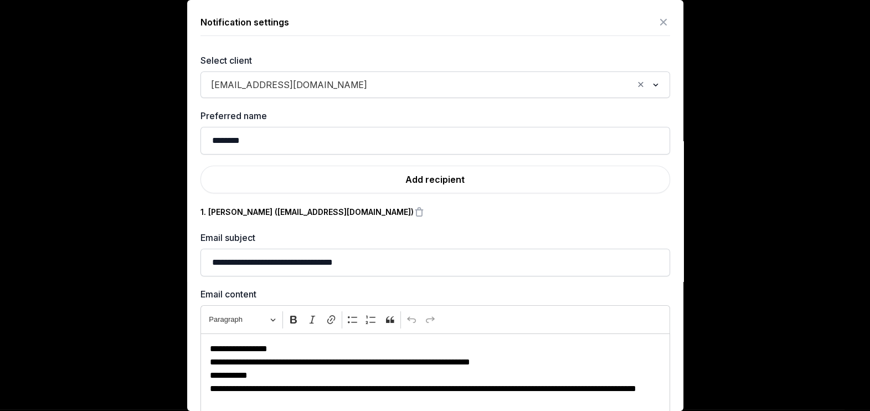
scroll to position [130, 0]
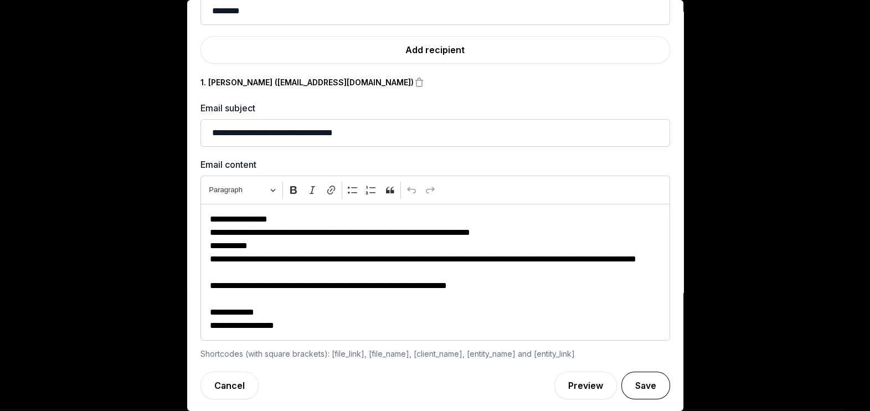
click at [629, 377] on button "Save" at bounding box center [646, 386] width 49 height 28
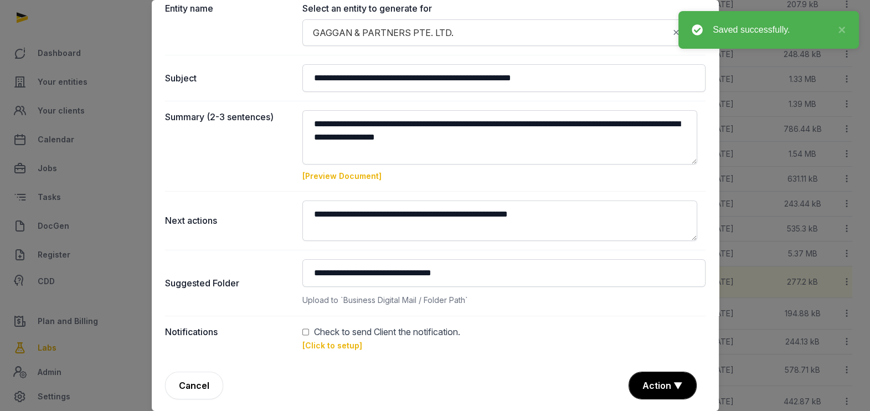
click at [648, 383] on button "Action ▼" at bounding box center [662, 385] width 67 height 27
click at [637, 333] on div "Approve" at bounding box center [661, 344] width 89 height 22
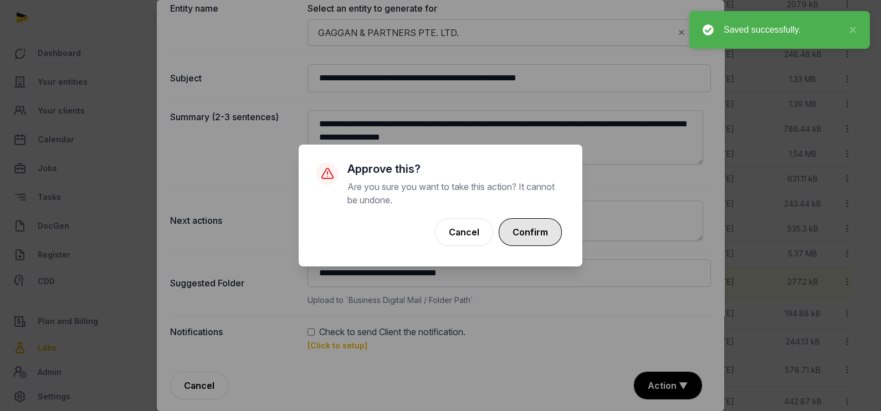
click at [532, 230] on button "Confirm" at bounding box center [530, 232] width 63 height 28
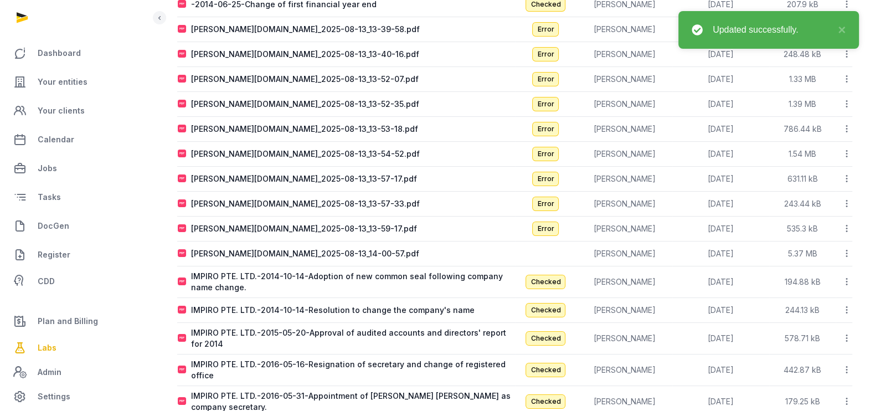
click at [845, 252] on icon at bounding box center [847, 254] width 10 height 12
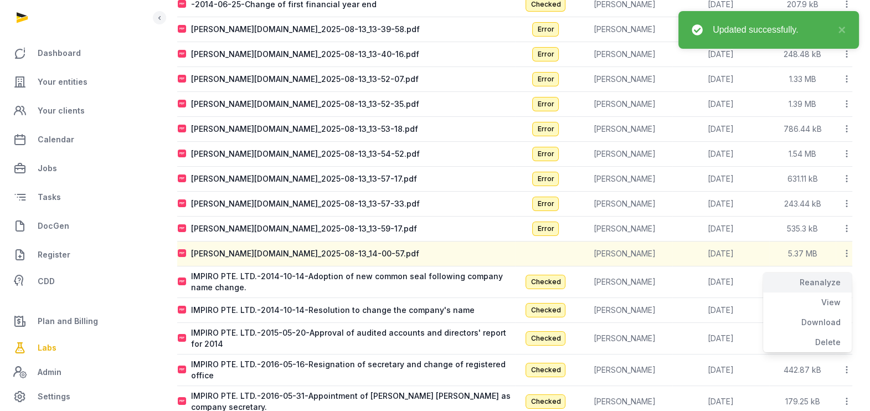
click at [831, 293] on div "Reanalyze" at bounding box center [807, 303] width 89 height 20
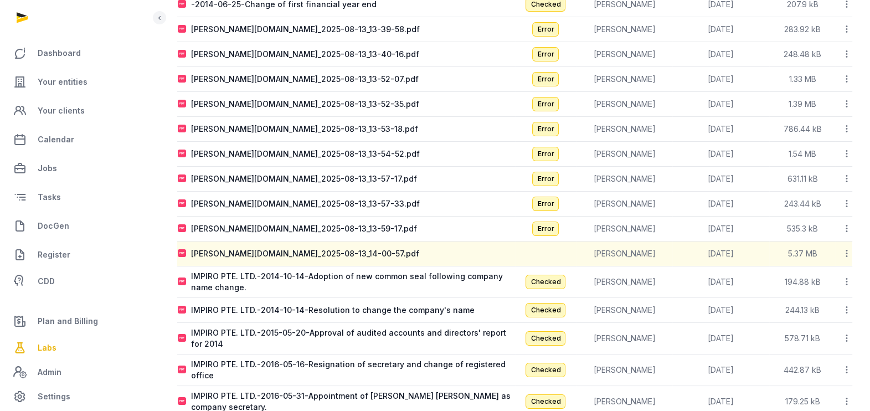
click at [848, 223] on icon at bounding box center [847, 229] width 10 height 12
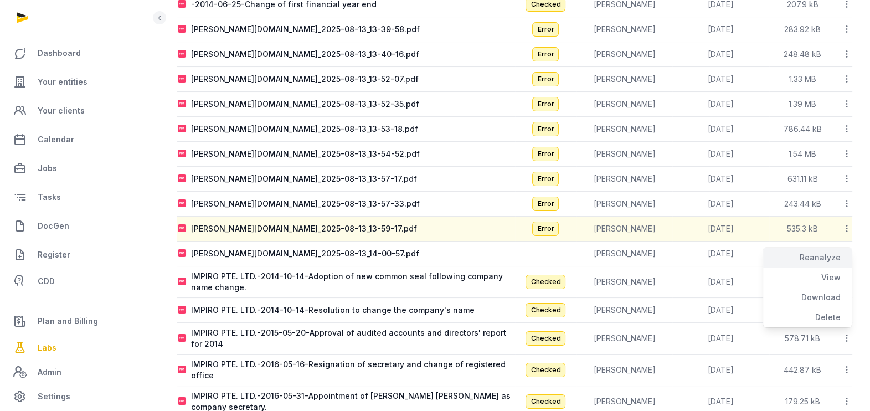
click at [833, 268] on div "Reanalyze" at bounding box center [807, 278] width 89 height 20
click at [845, 199] on icon at bounding box center [847, 204] width 10 height 12
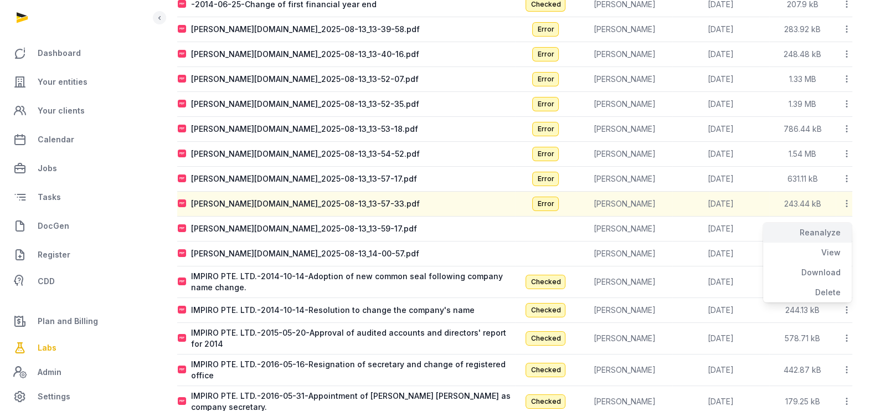
click at [824, 243] on div "Reanalyze" at bounding box center [807, 253] width 89 height 20
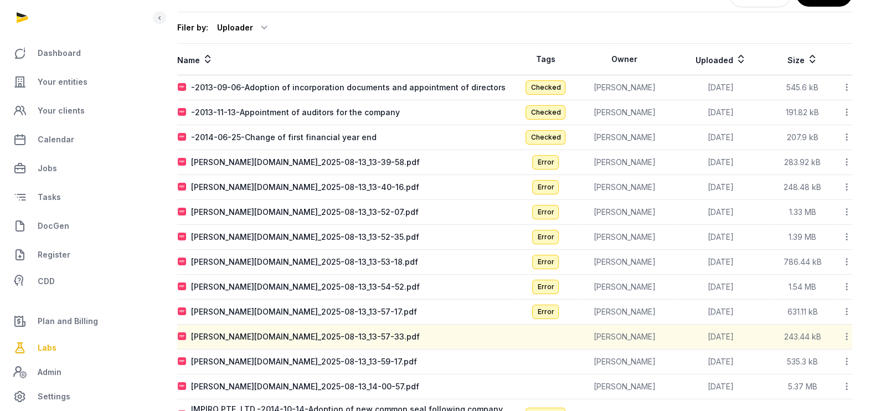
scroll to position [75, 0]
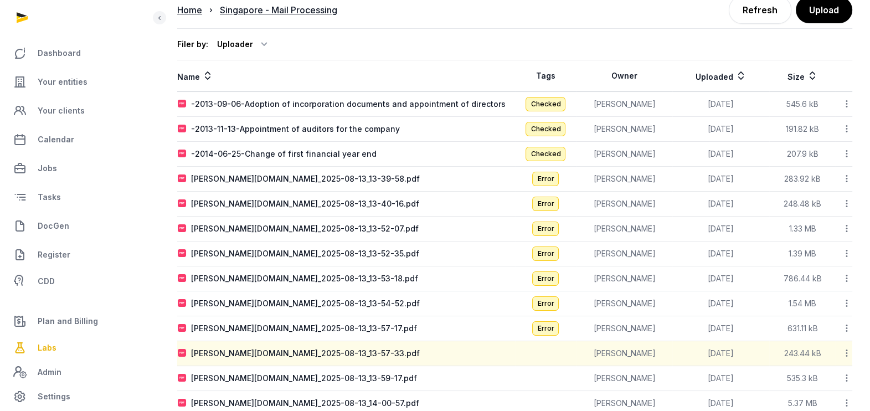
click at [846, 154] on icon at bounding box center [847, 154] width 10 height 12
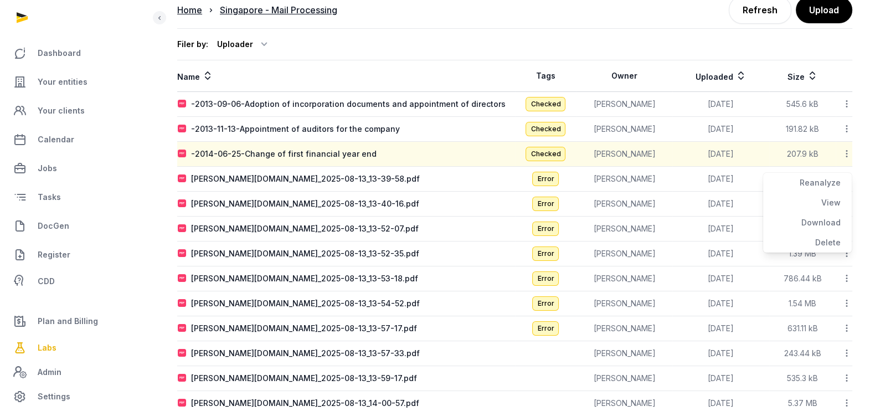
click at [848, 175] on icon at bounding box center [847, 179] width 10 height 12
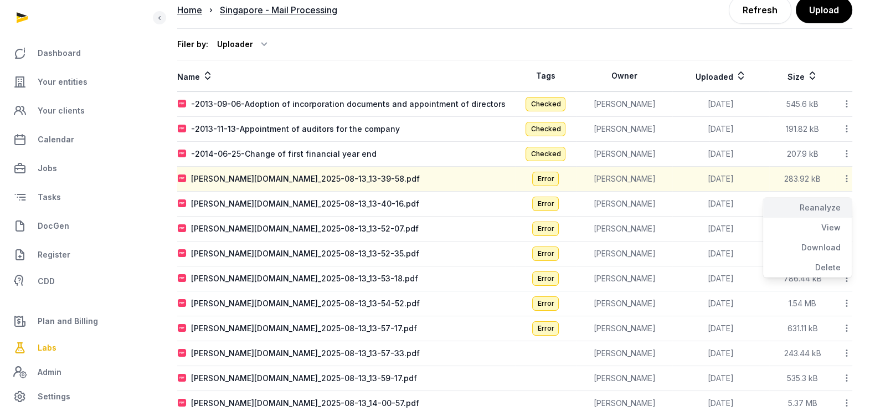
click at [829, 218] on div "Reanalyze" at bounding box center [807, 228] width 89 height 20
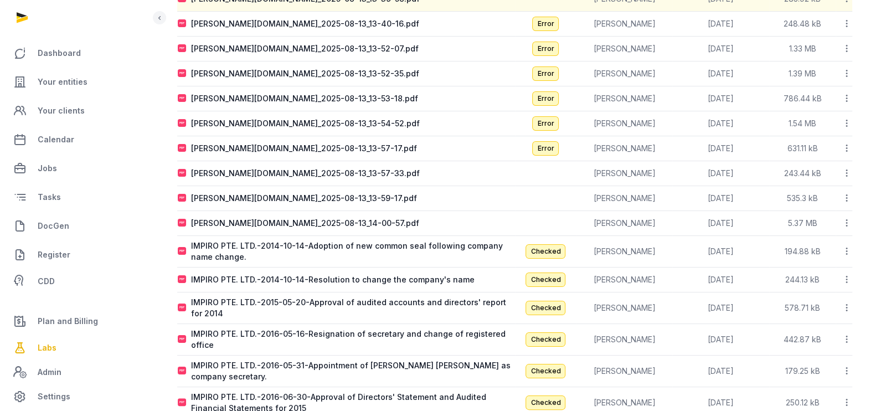
scroll to position [254, 0]
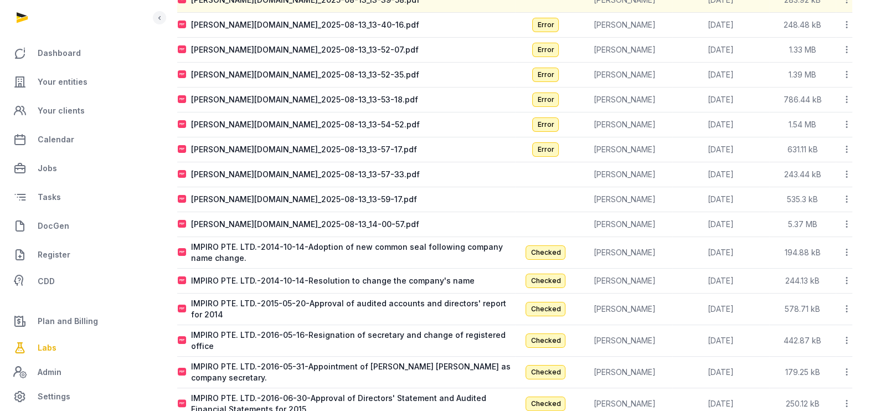
click at [847, 19] on icon at bounding box center [847, 25] width 10 height 12
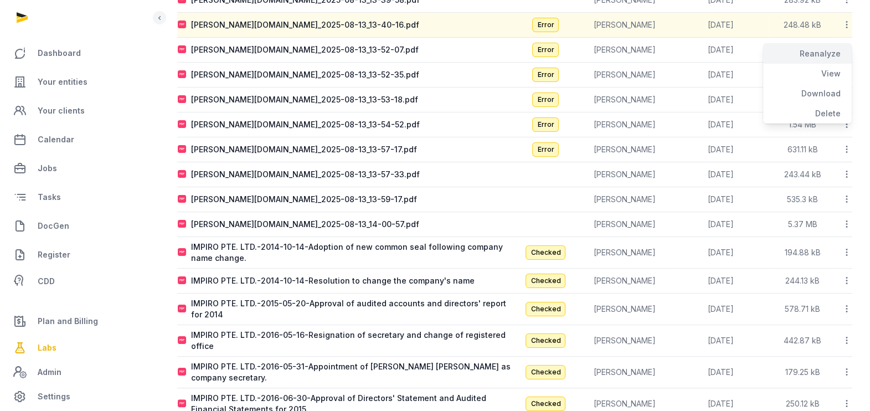
click at [835, 64] on div "Reanalyze" at bounding box center [807, 74] width 89 height 20
click at [847, 49] on icon at bounding box center [847, 50] width 10 height 12
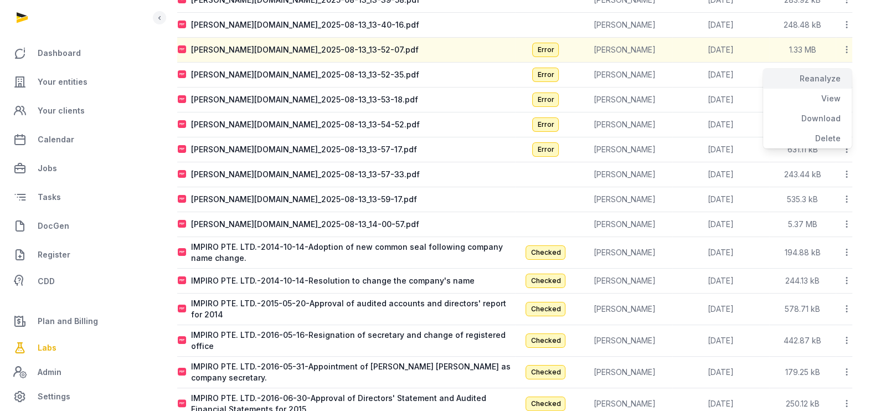
click at [830, 89] on div "Reanalyze" at bounding box center [807, 99] width 89 height 20
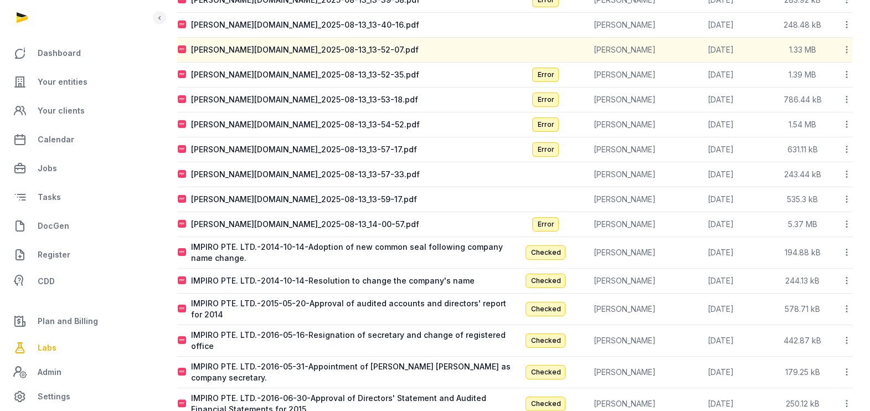
click at [847, 71] on icon at bounding box center [847, 75] width 10 height 12
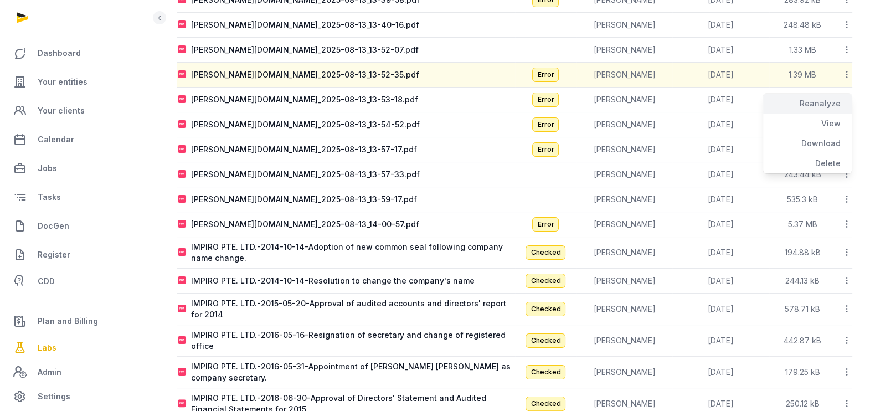
click at [821, 114] on div "Reanalyze" at bounding box center [807, 124] width 89 height 20
click at [846, 94] on icon at bounding box center [847, 100] width 10 height 12
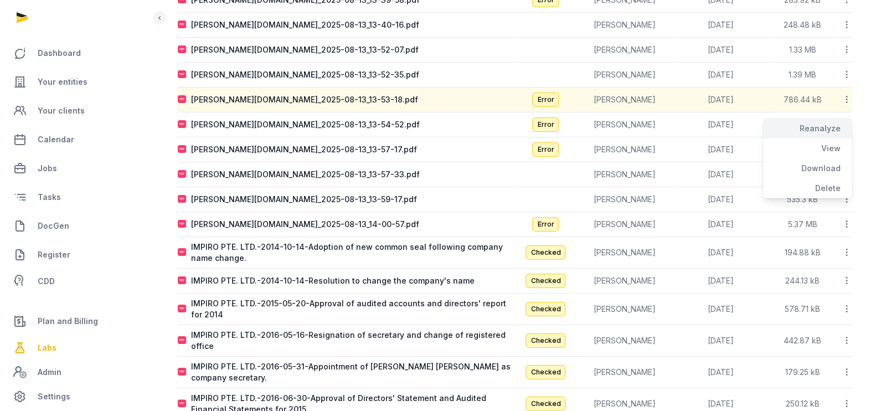
click at [828, 139] on div "Reanalyze" at bounding box center [807, 149] width 89 height 20
click at [845, 123] on icon at bounding box center [847, 125] width 10 height 12
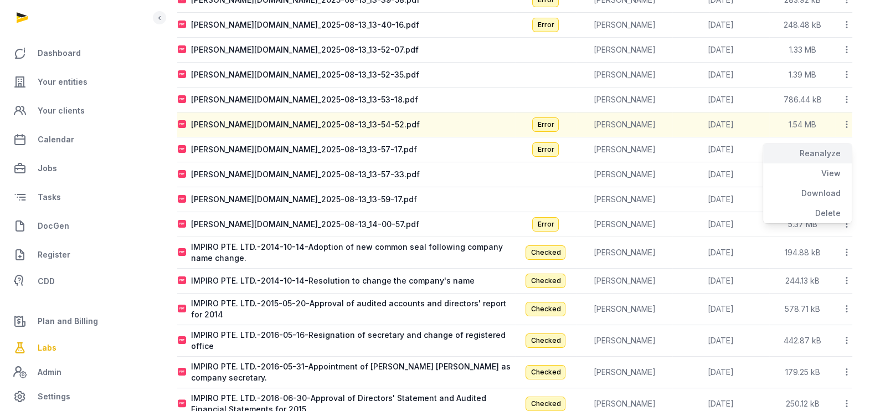
click at [820, 163] on div "Reanalyze" at bounding box center [807, 173] width 89 height 20
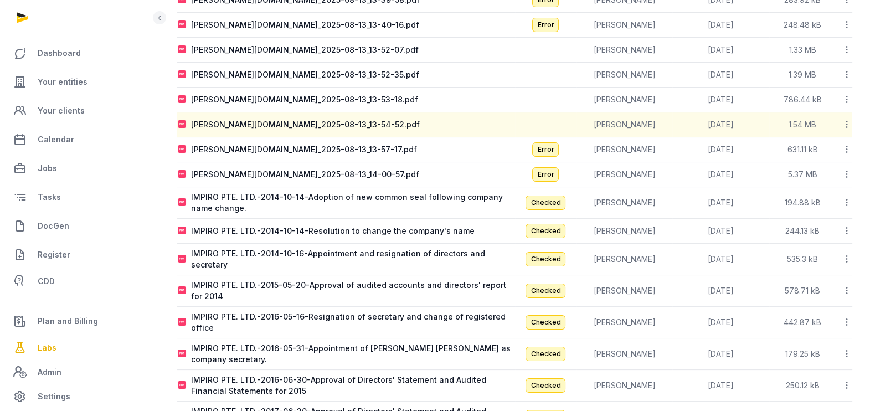
click at [848, 150] on icon at bounding box center [847, 149] width 10 height 12
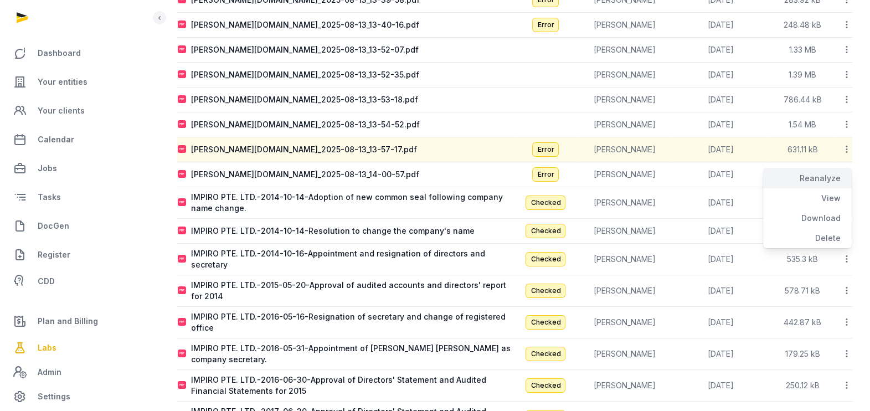
click at [834, 188] on div "Reanalyze" at bounding box center [807, 198] width 89 height 20
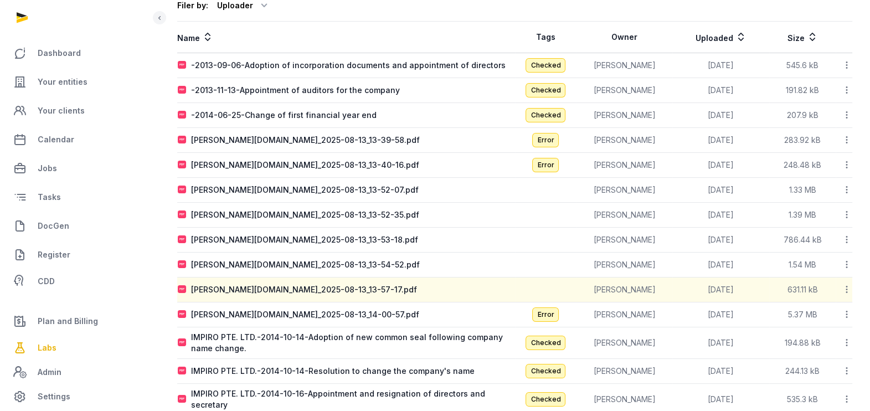
scroll to position [0, 0]
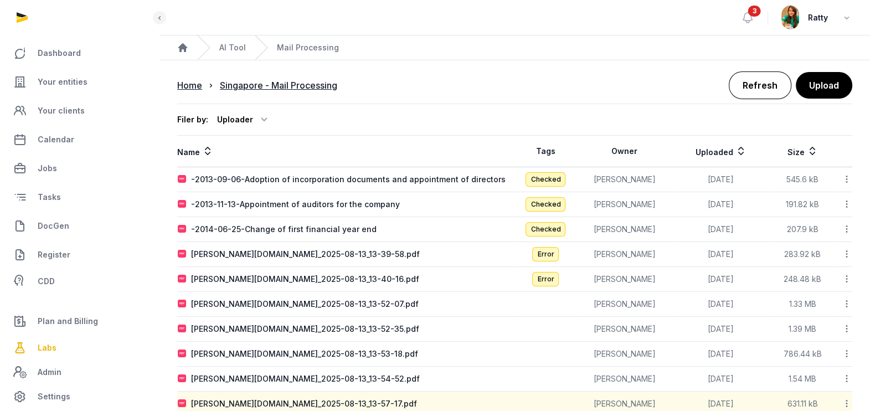
click at [749, 90] on link "Refresh" at bounding box center [760, 85] width 63 height 28
click at [317, 206] on div "-2013-11-13-Appointment of auditors for the company" at bounding box center [295, 204] width 209 height 11
type input "**********"
type textarea "**********"
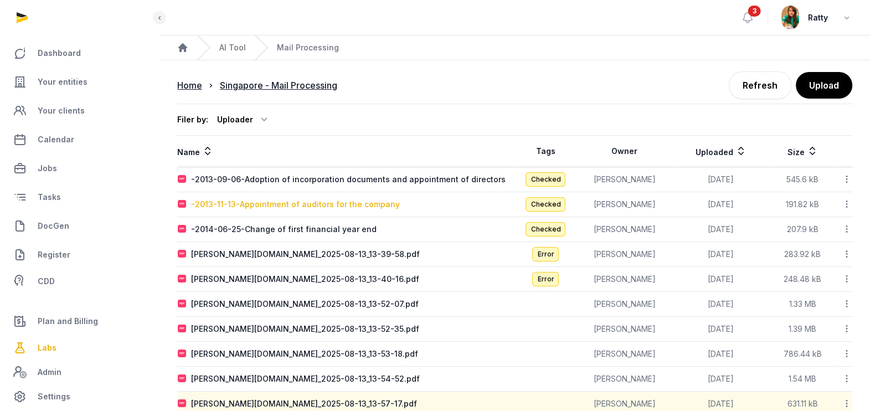
type textarea "**********"
type input "**********"
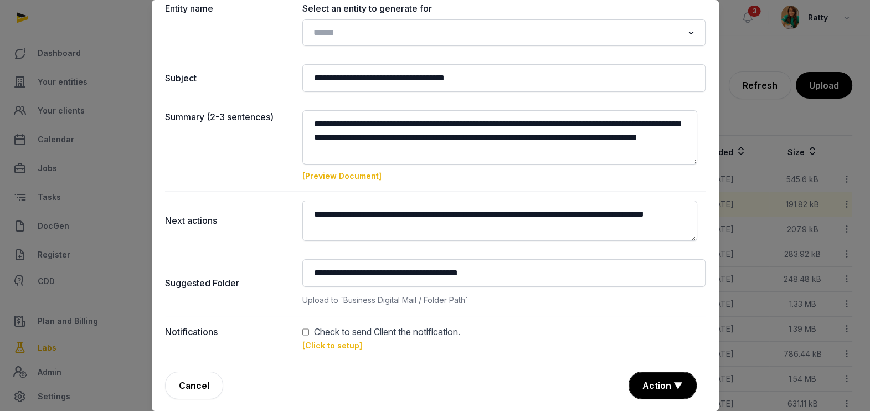
click at [327, 172] on link "[Preview Document]" at bounding box center [342, 175] width 79 height 9
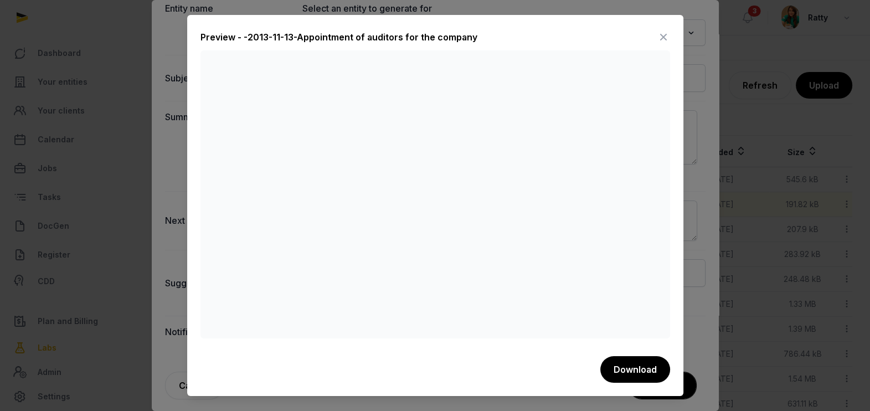
click at [659, 35] on icon at bounding box center [663, 37] width 13 height 18
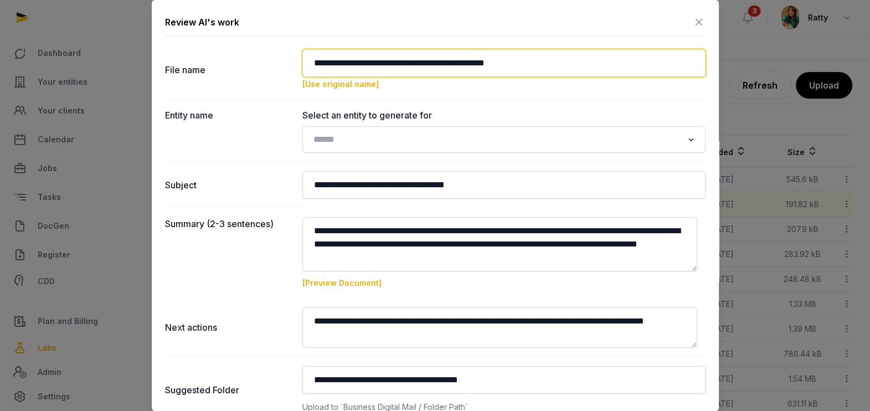
click at [307, 66] on input "**********" at bounding box center [504, 63] width 403 height 28
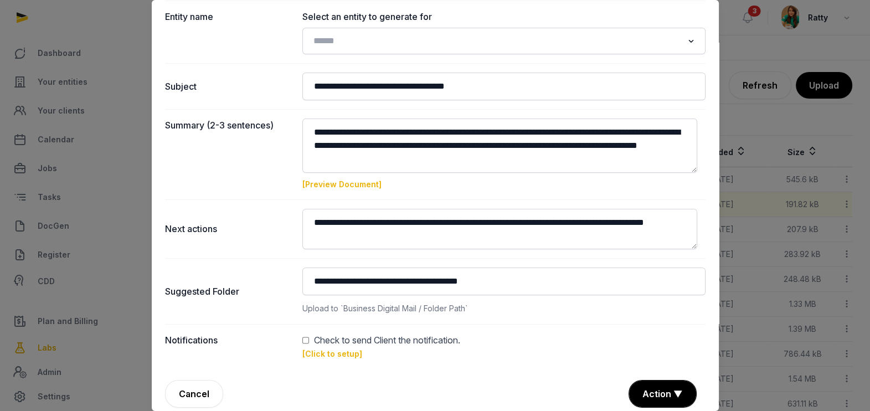
scroll to position [107, 0]
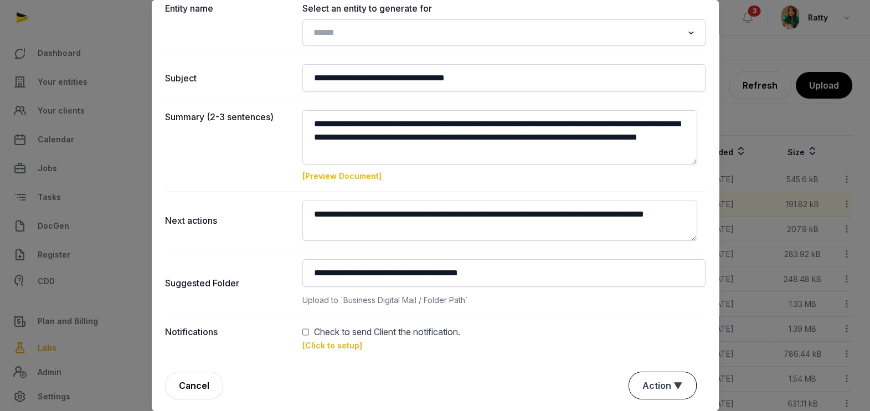
type input "**********"
click at [659, 386] on button "Action ▼" at bounding box center [662, 385] width 67 height 27
click at [644, 362] on div "Save Draft" at bounding box center [661, 366] width 89 height 22
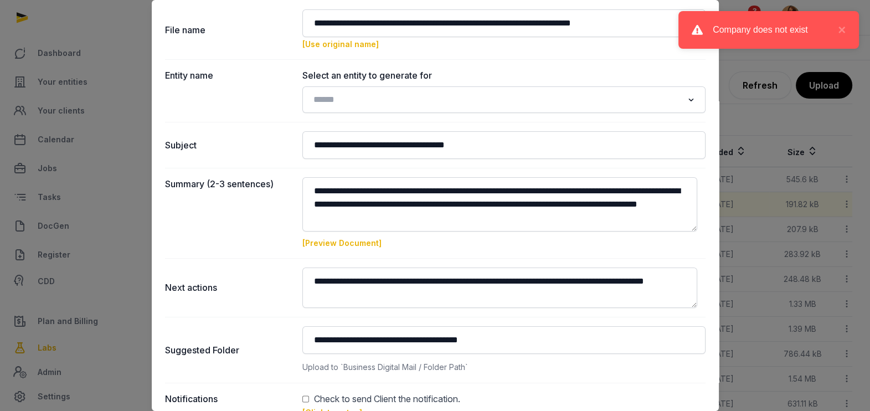
scroll to position [27, 0]
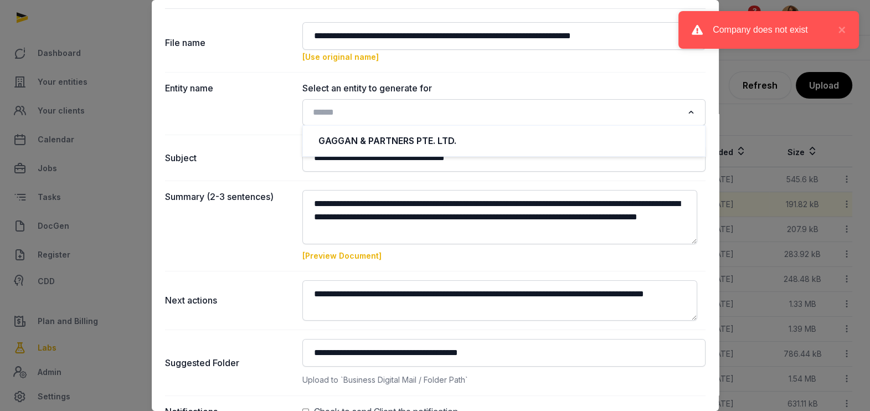
click at [635, 111] on input "Search for option" at bounding box center [496, 113] width 374 height 16
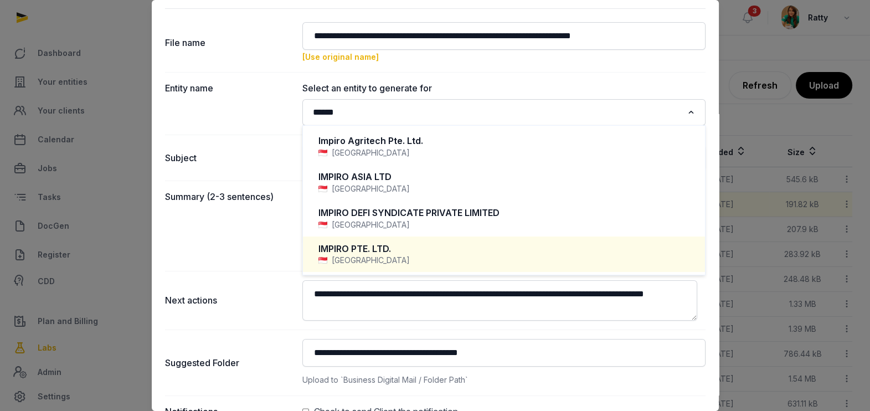
click at [380, 255] on div "[GEOGRAPHIC_DATA]" at bounding box center [504, 260] width 371 height 11
type input "******"
type input "**********"
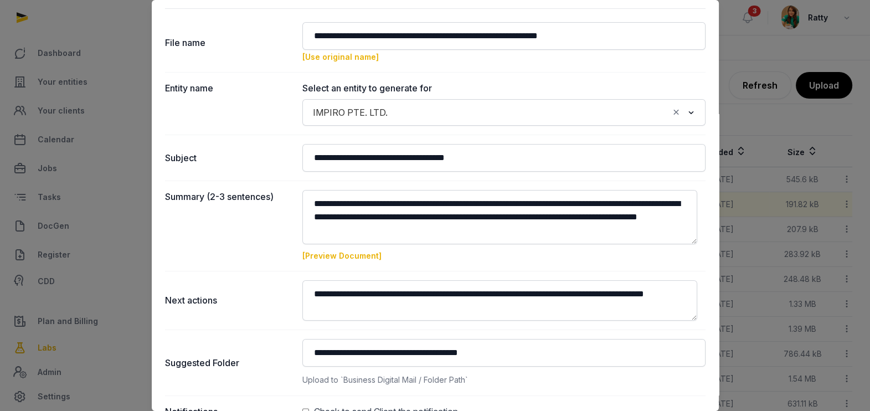
scroll to position [107, 0]
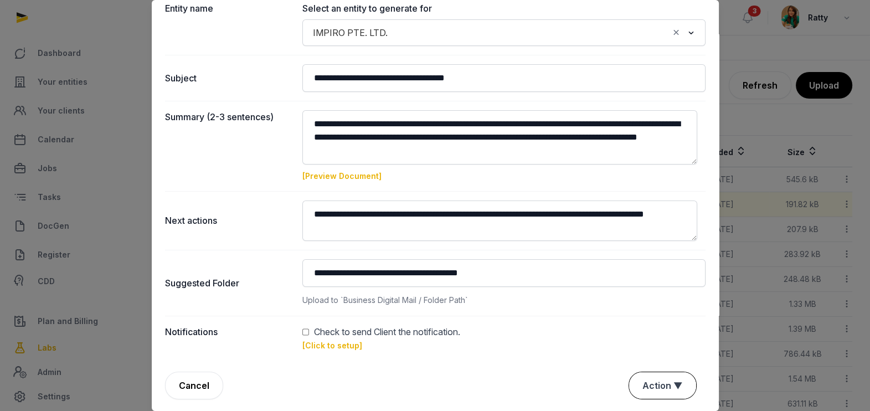
click at [647, 380] on button "Action ▼" at bounding box center [662, 385] width 67 height 27
click at [641, 362] on div "Save Draft" at bounding box center [661, 366] width 89 height 22
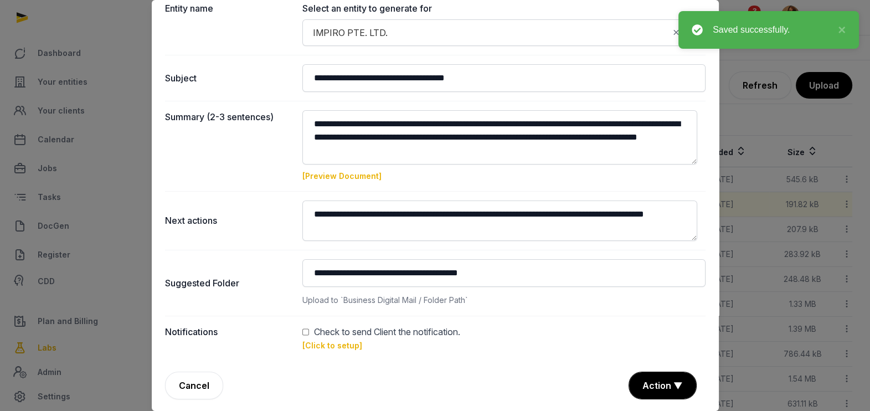
scroll to position [0, 0]
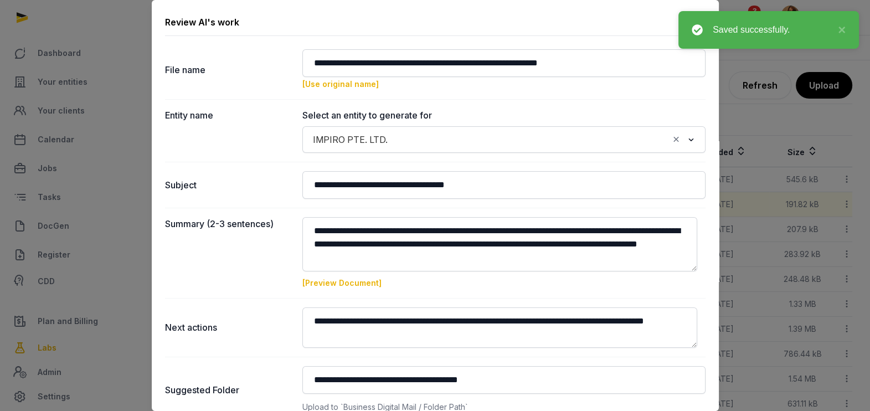
click at [658, 20] on div "Review AI's work" at bounding box center [435, 24] width 541 height 23
click at [844, 28] on button "×" at bounding box center [839, 29] width 13 height 13
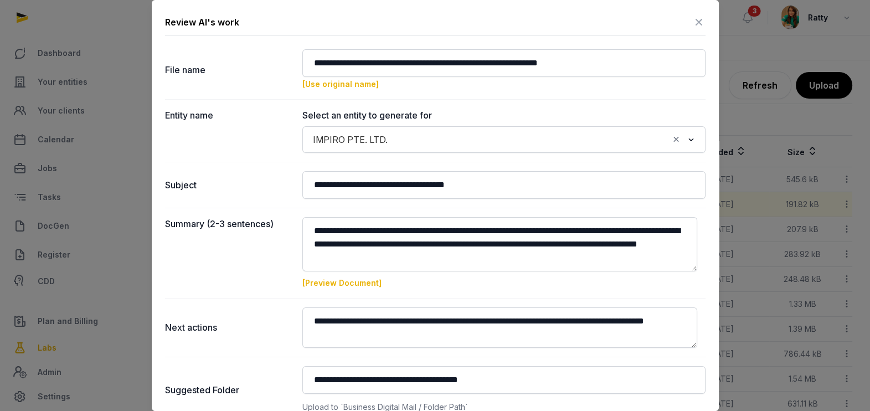
click at [693, 22] on icon at bounding box center [699, 22] width 13 height 18
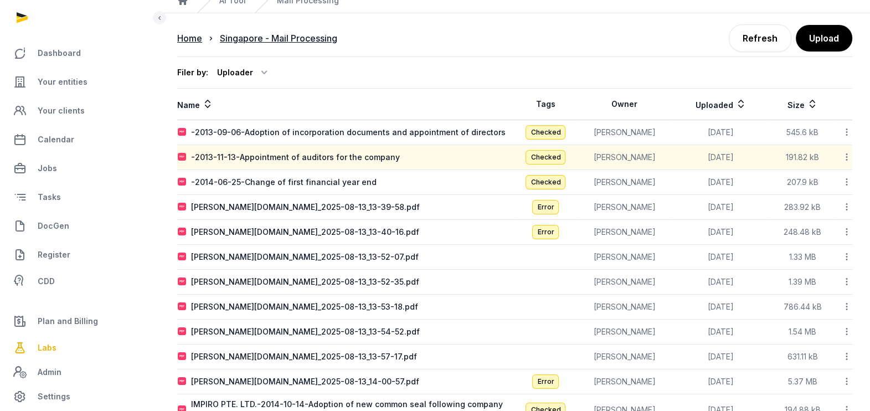
scroll to position [75, 0]
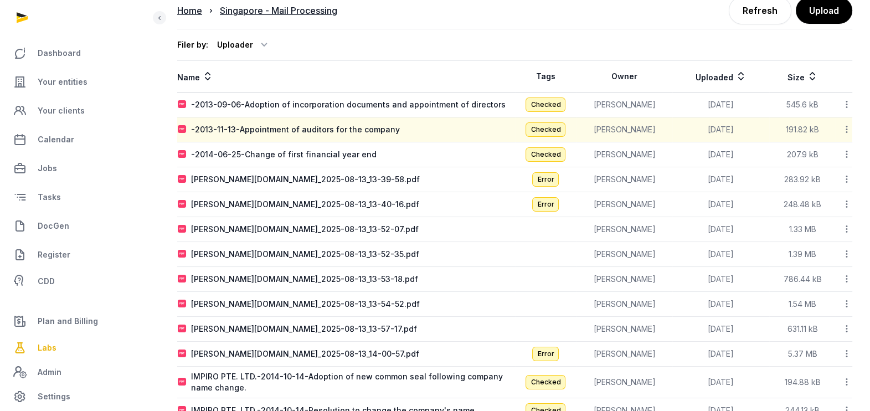
click at [848, 177] on icon at bounding box center [847, 179] width 10 height 12
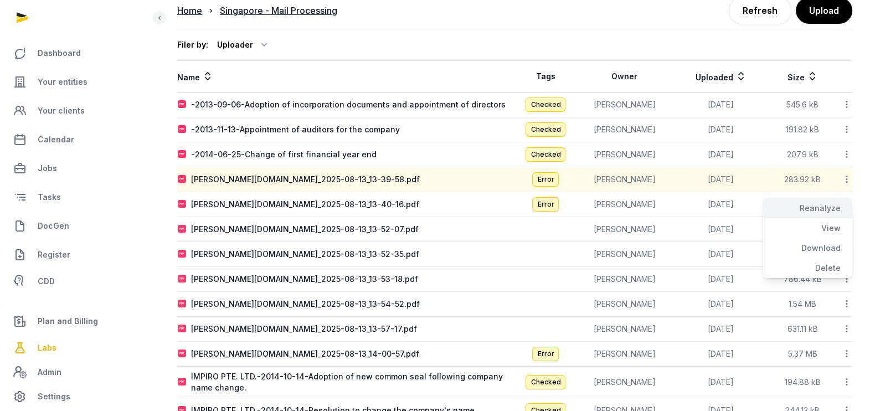
click at [826, 218] on div "Reanalyze" at bounding box center [807, 228] width 89 height 20
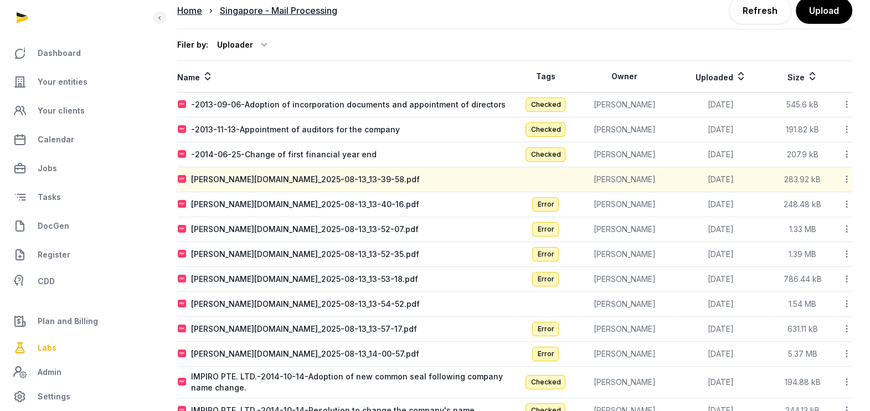
click at [845, 205] on icon at bounding box center [847, 204] width 10 height 12
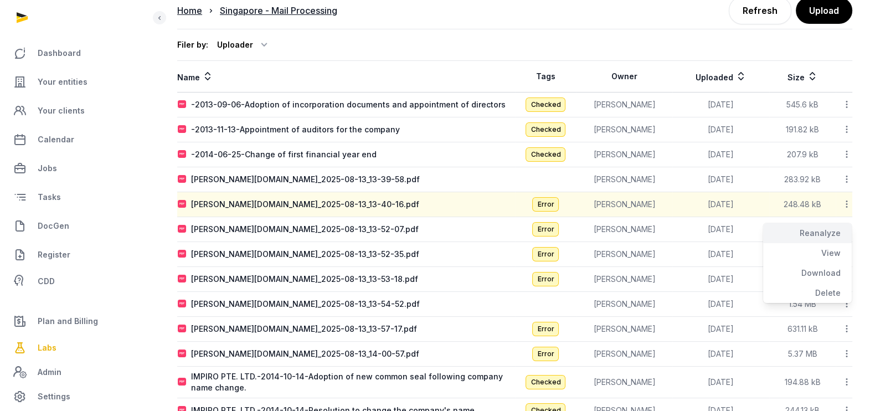
click at [834, 243] on div "Reanalyze" at bounding box center [807, 253] width 89 height 20
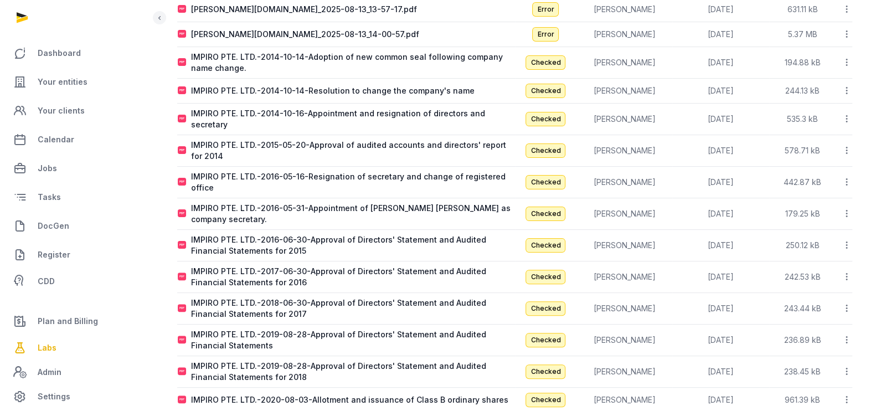
scroll to position [644, 0]
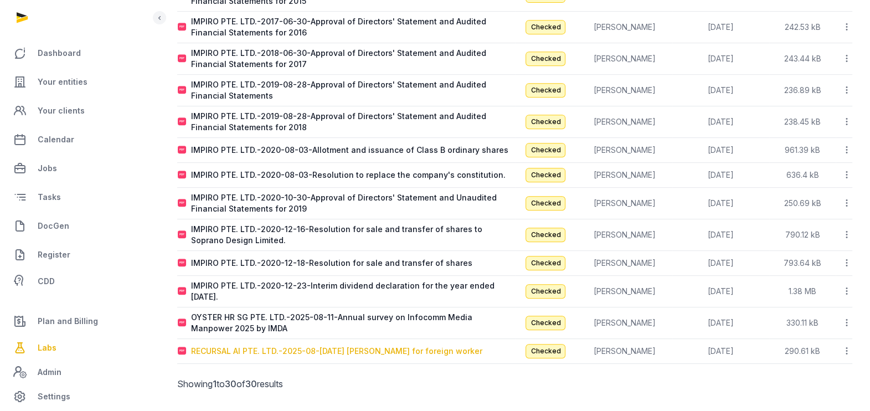
click at [287, 346] on div "RECURSAL AI PTE. LTD.-2025-08-[DATE] [PERSON_NAME] for foreign worker" at bounding box center [336, 351] width 291 height 11
type input "**********"
type textarea "**********"
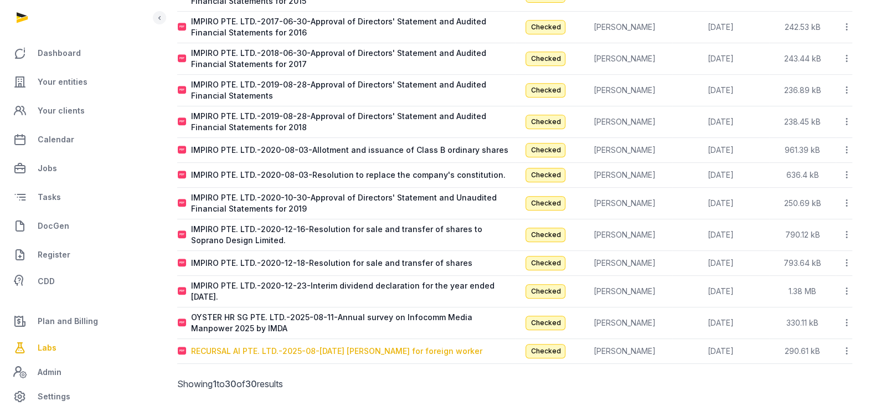
type input "**********"
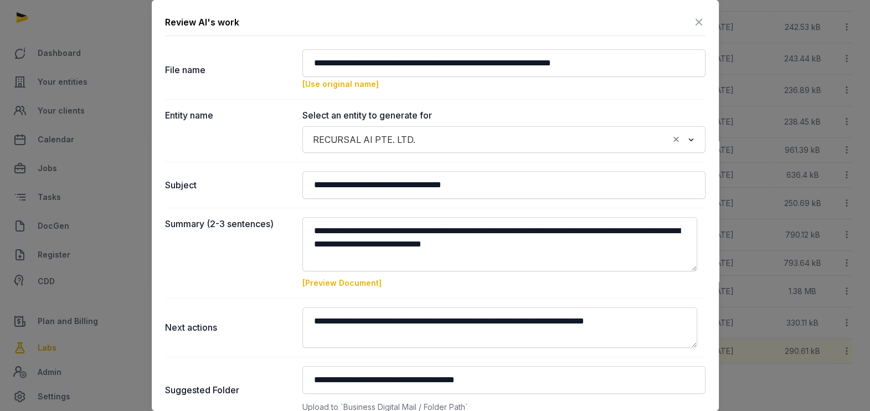
scroll to position [101, 0]
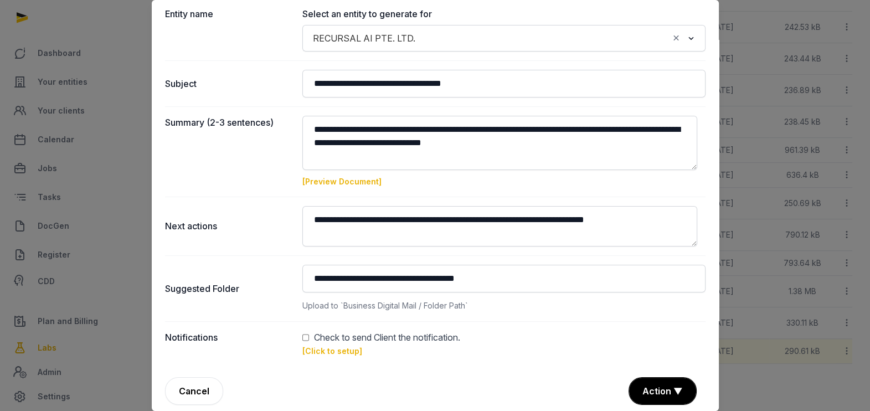
click at [322, 350] on link "[Click to setup]" at bounding box center [333, 350] width 60 height 9
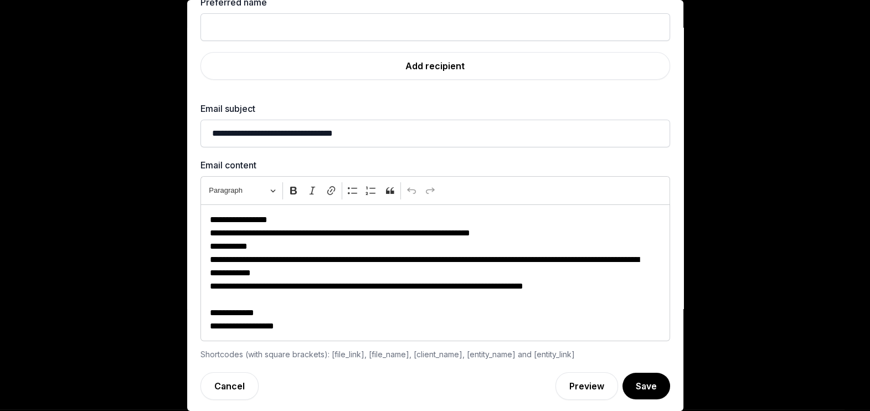
scroll to position [0, 0]
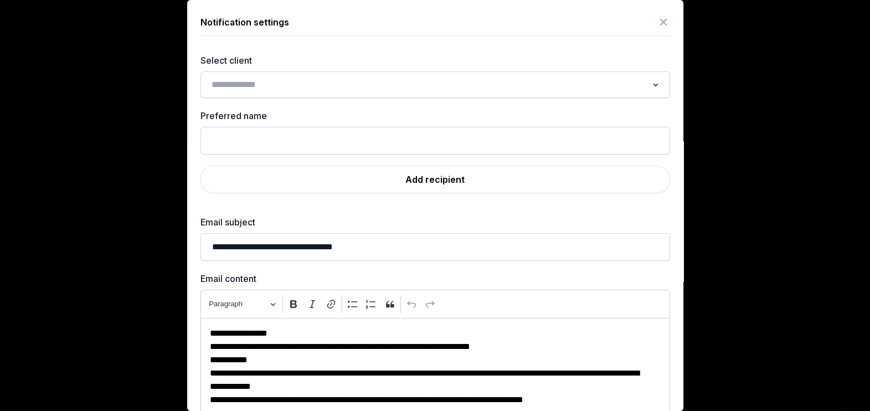
drag, startPoint x: 673, startPoint y: 123, endPoint x: 649, endPoint y: -15, distance: 140.0
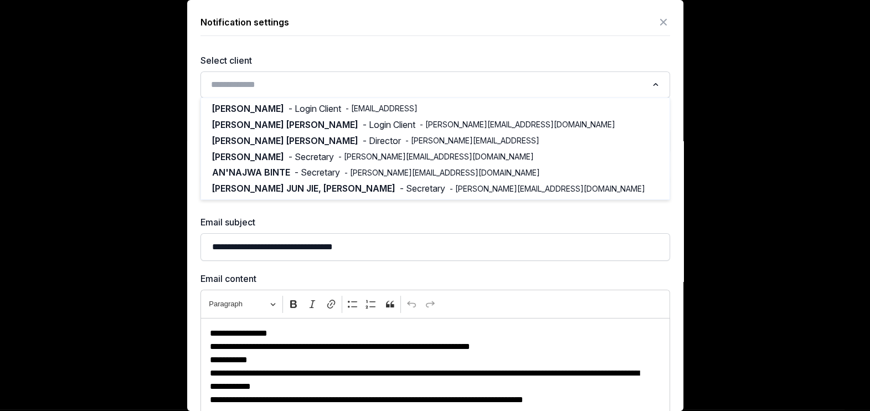
click at [268, 83] on input "Search for option" at bounding box center [427, 85] width 440 height 16
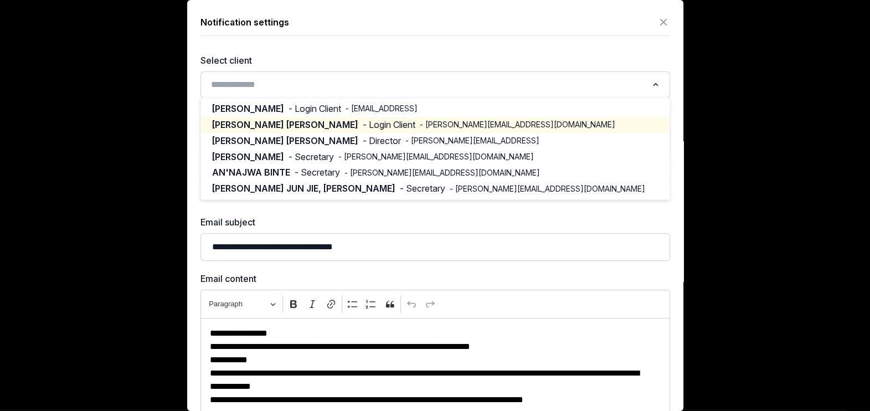
click at [363, 124] on span "- Login Client" at bounding box center [389, 125] width 53 height 13
type input "**********"
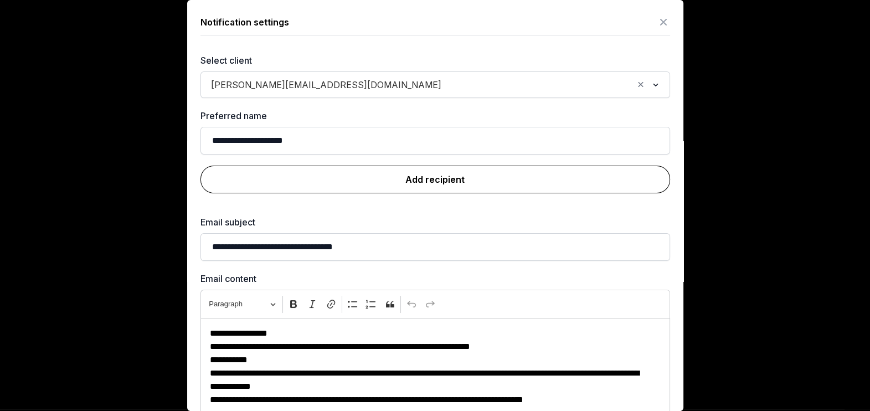
click at [455, 191] on link "Add recipient" at bounding box center [436, 180] width 470 height 28
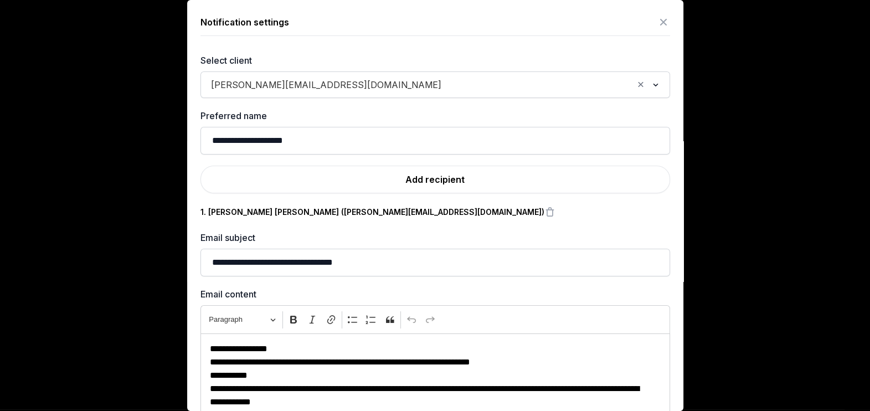
scroll to position [130, 0]
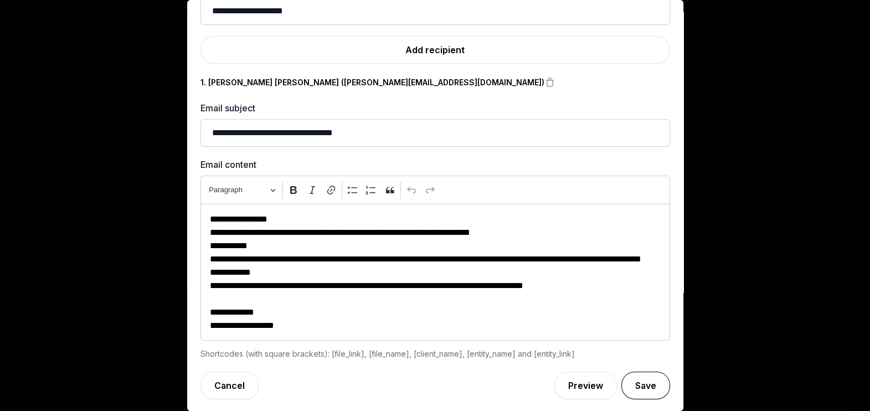
click at [632, 382] on button "Save" at bounding box center [646, 386] width 49 height 28
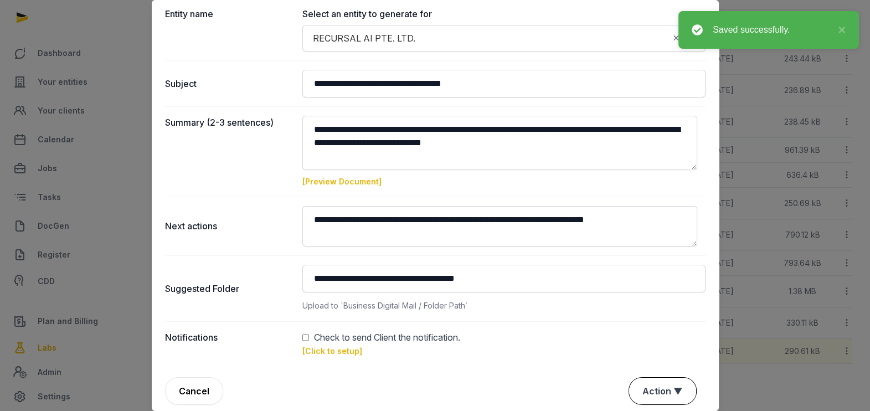
click at [643, 393] on button "Action ▼" at bounding box center [662, 391] width 67 height 27
click at [640, 339] on div "Approve" at bounding box center [661, 350] width 89 height 22
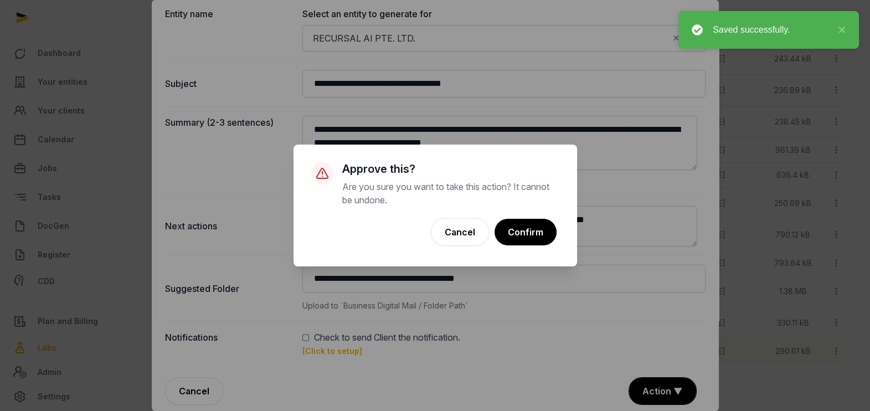
scroll to position [637, 0]
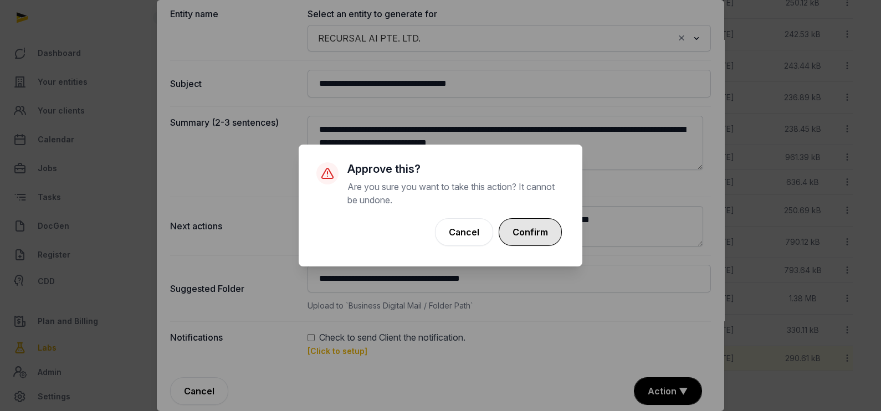
click at [541, 227] on button "Confirm" at bounding box center [530, 232] width 63 height 28
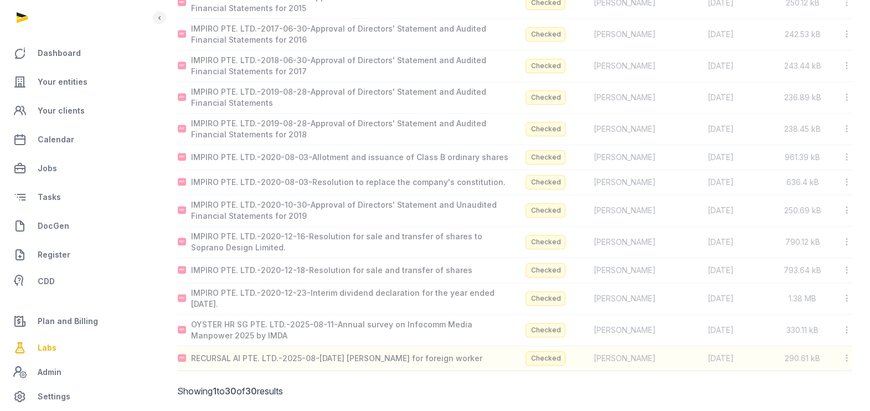
scroll to position [619, 0]
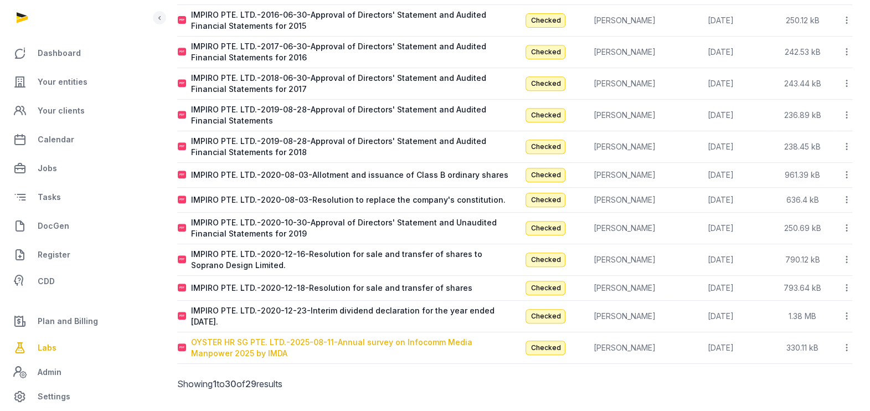
click at [227, 337] on div "OYSTER HR SG PTE. LTD.-2025-08-11-Annual survey on Infocomm Media Manpower 2025…" at bounding box center [353, 348] width 324 height 22
type input "**********"
type textarea "**********"
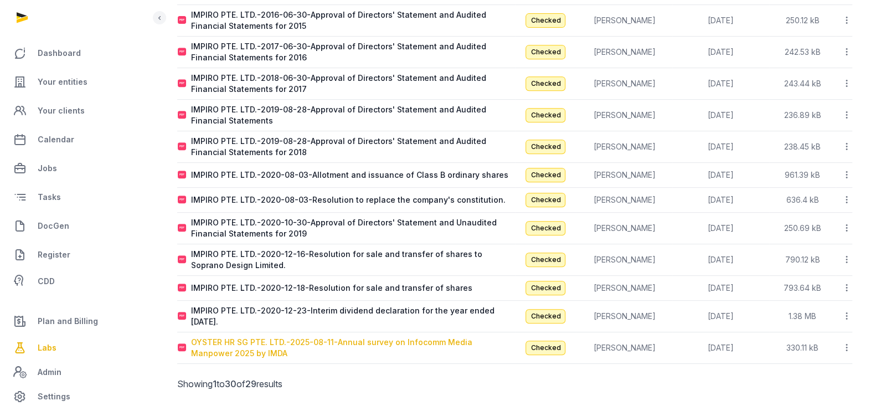
type input "**********"
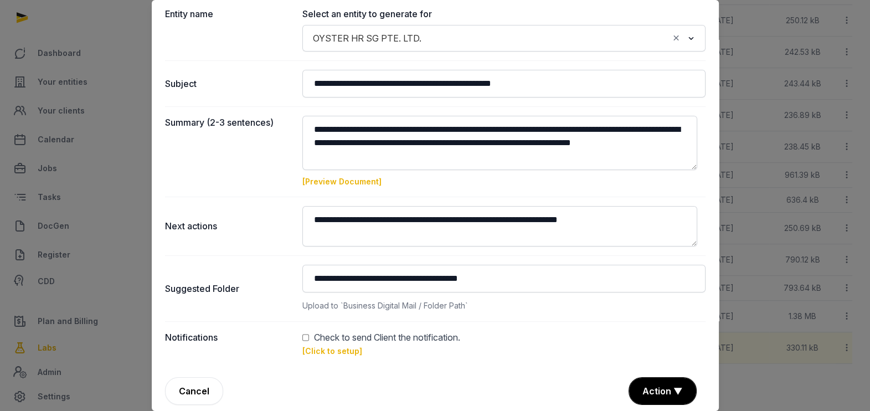
click at [318, 349] on link "[Click to setup]" at bounding box center [333, 350] width 60 height 9
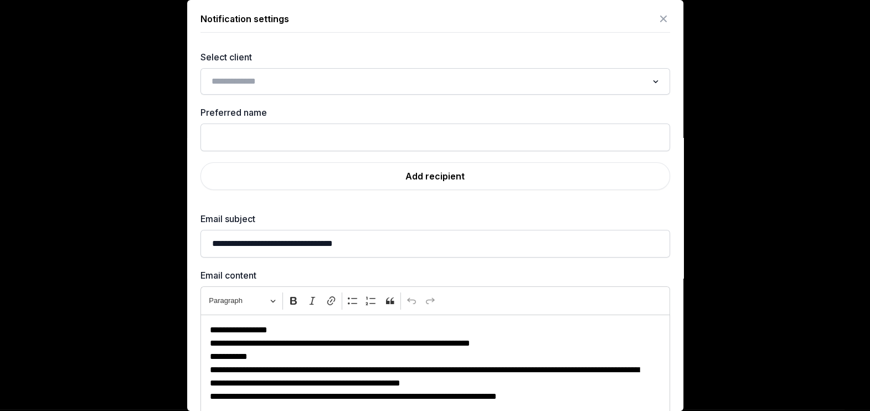
scroll to position [0, 0]
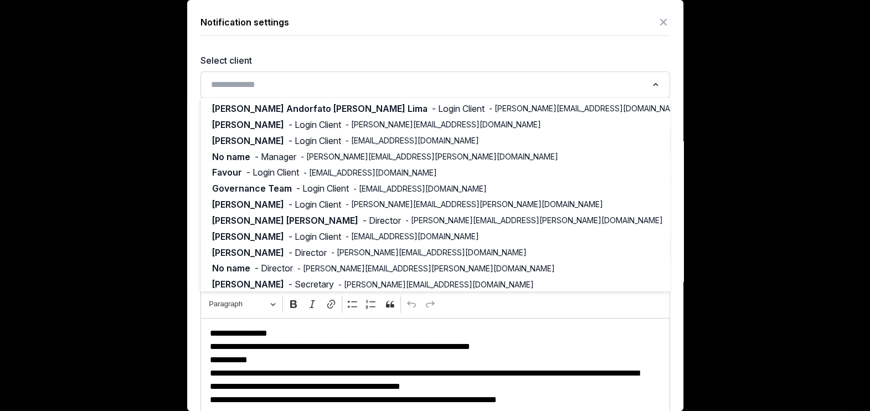
click at [394, 89] on input "Search for option" at bounding box center [427, 85] width 440 height 16
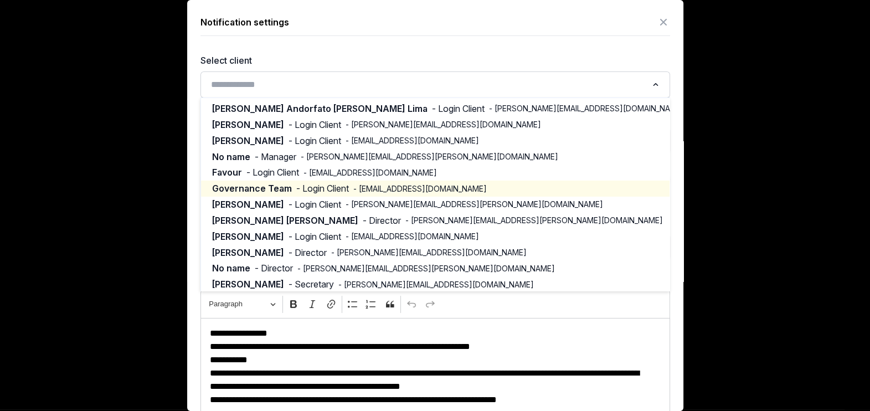
click at [362, 193] on span "- [EMAIL_ADDRESS][DOMAIN_NAME]" at bounding box center [420, 188] width 134 height 11
type input "**********"
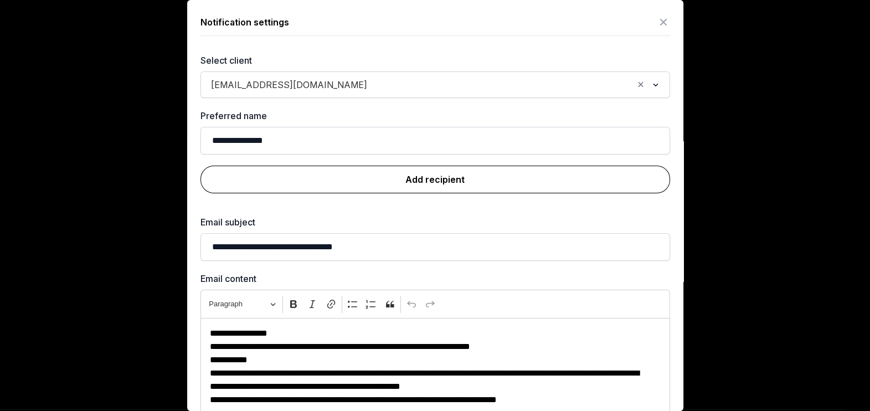
click at [388, 176] on link "Add recipient" at bounding box center [436, 180] width 470 height 28
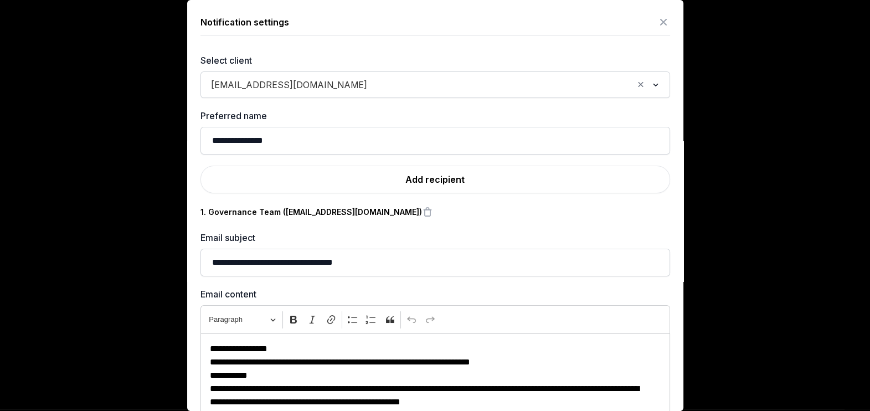
scroll to position [130, 0]
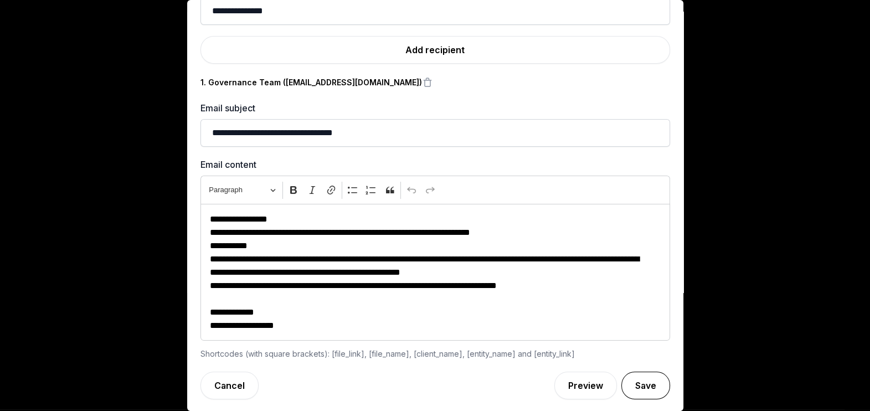
click at [638, 380] on button "Save" at bounding box center [646, 386] width 49 height 28
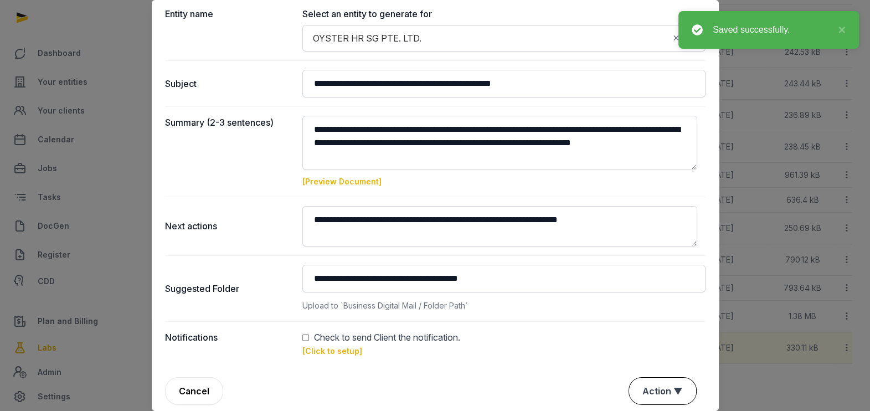
click at [643, 387] on button "Action ▼" at bounding box center [662, 391] width 67 height 27
click at [643, 339] on div "Approve" at bounding box center [661, 350] width 89 height 22
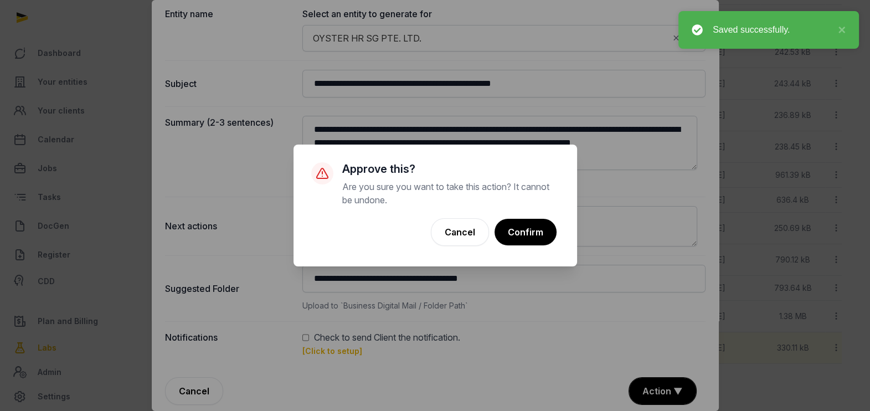
scroll to position [612, 0]
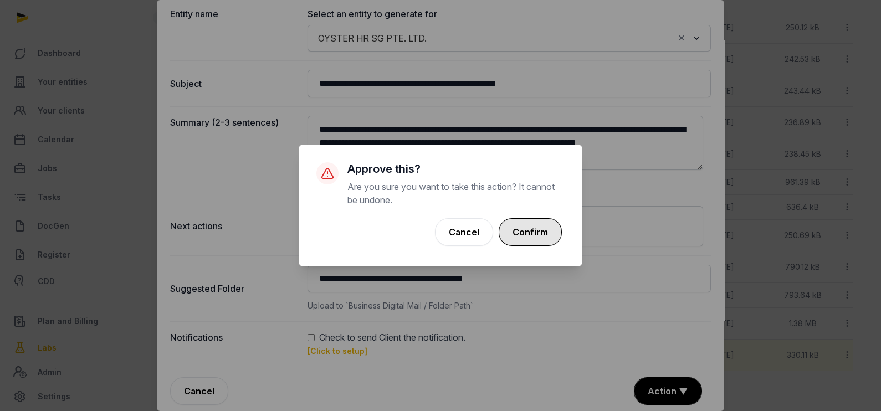
click at [538, 222] on button "Confirm" at bounding box center [530, 232] width 63 height 28
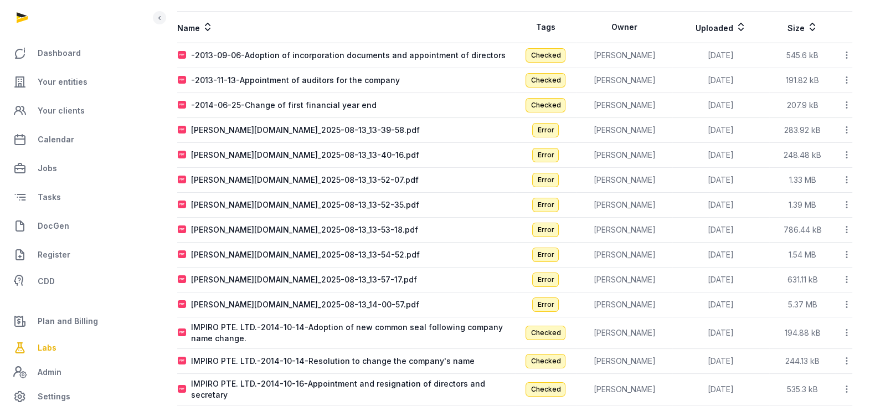
scroll to position [102, 0]
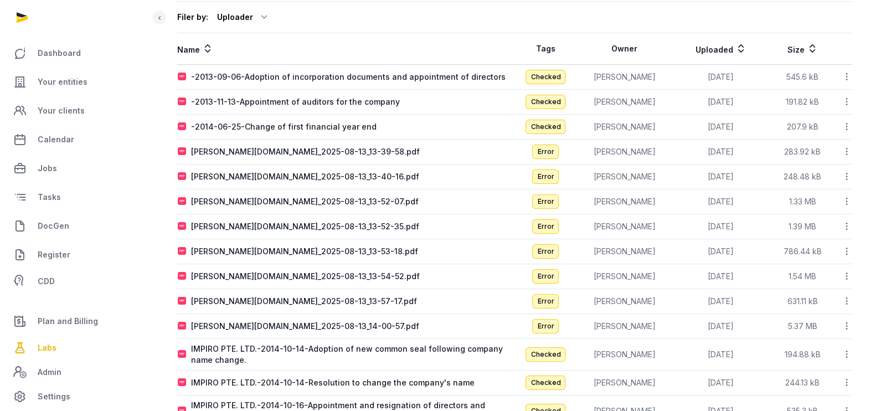
click at [552, 189] on td "Error" at bounding box center [546, 201] width 62 height 25
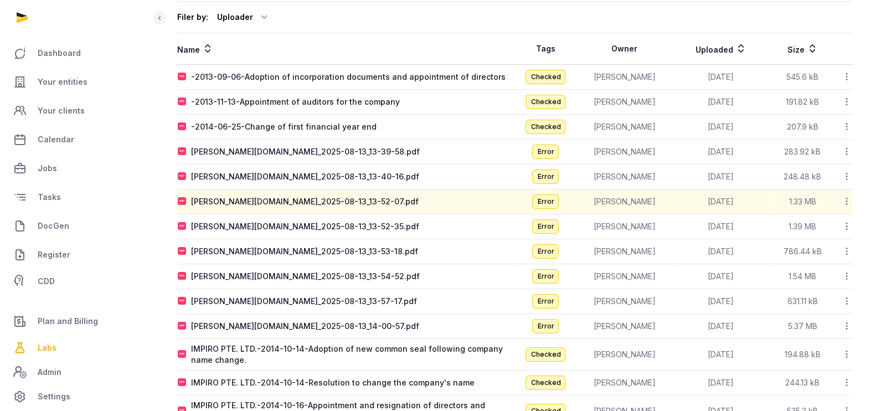
click at [848, 148] on icon at bounding box center [847, 152] width 10 height 12
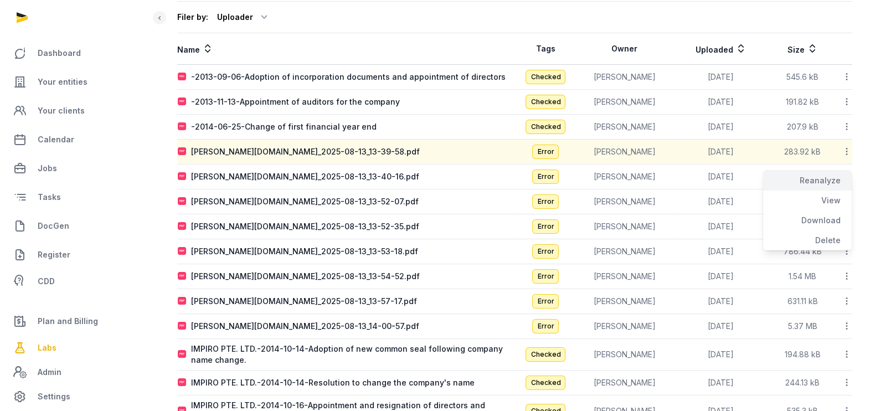
click at [828, 191] on div "Reanalyze" at bounding box center [807, 201] width 89 height 20
click at [848, 176] on icon at bounding box center [847, 177] width 10 height 12
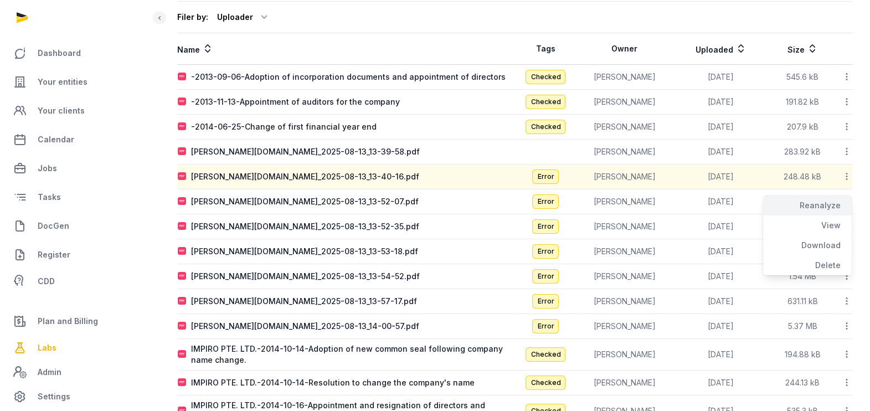
click at [815, 216] on div "Reanalyze" at bounding box center [807, 226] width 89 height 20
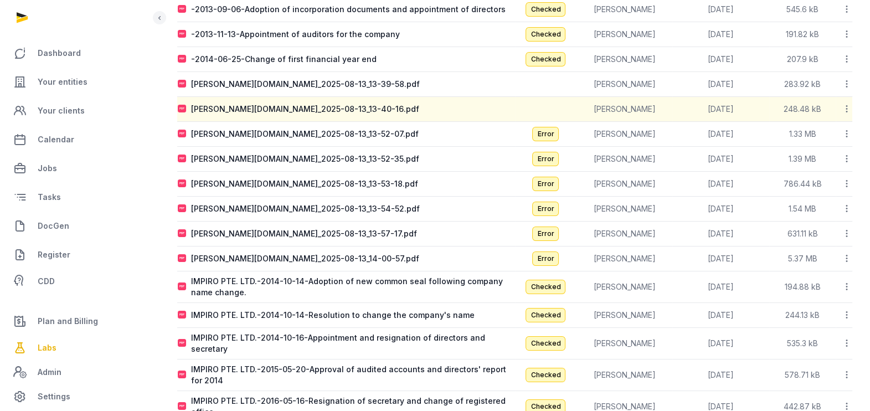
click at [847, 258] on icon at bounding box center [847, 259] width 10 height 12
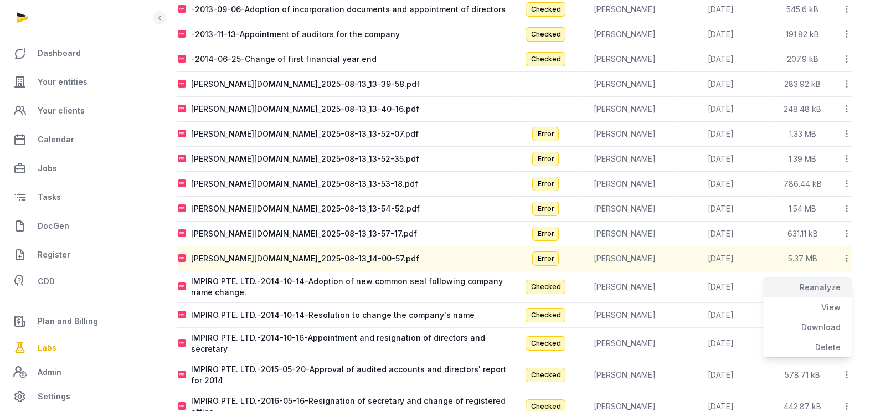
click at [826, 298] on div "Reanalyze" at bounding box center [807, 308] width 89 height 20
click at [848, 233] on icon at bounding box center [847, 234] width 10 height 12
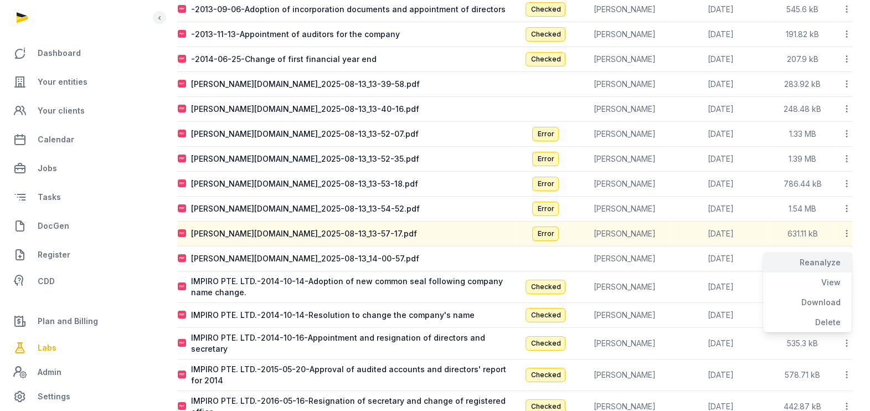
click at [832, 273] on div "Reanalyze" at bounding box center [807, 283] width 89 height 20
click at [845, 208] on icon at bounding box center [847, 209] width 10 height 12
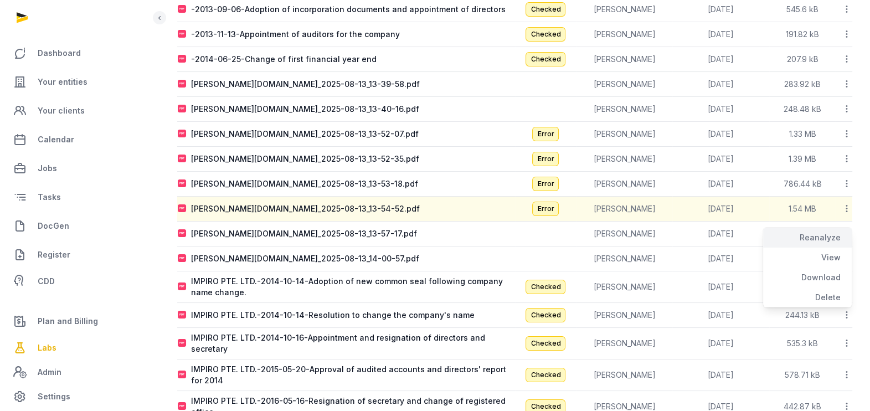
click at [817, 248] on div "Reanalyze" at bounding box center [807, 258] width 89 height 20
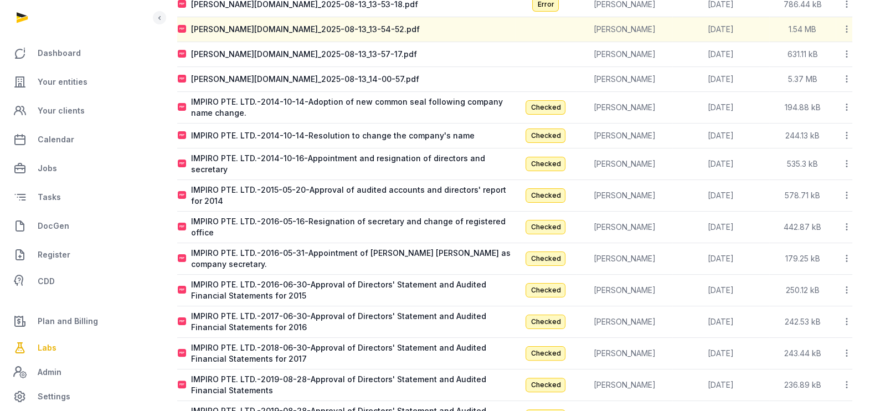
scroll to position [312, 0]
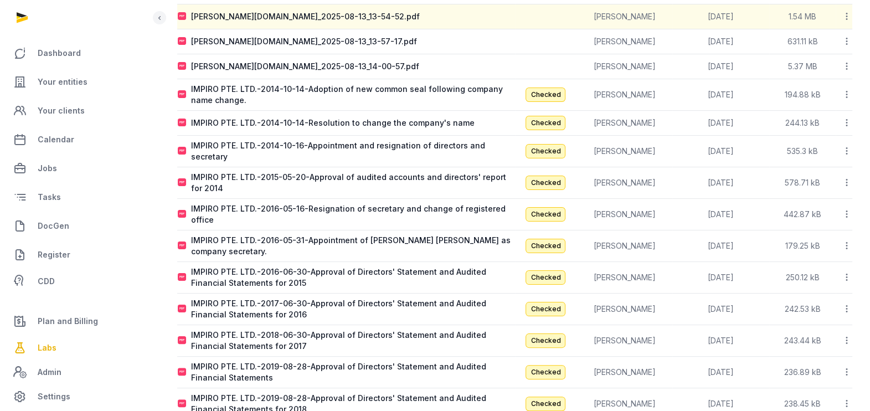
click at [848, 91] on icon at bounding box center [847, 95] width 10 height 12
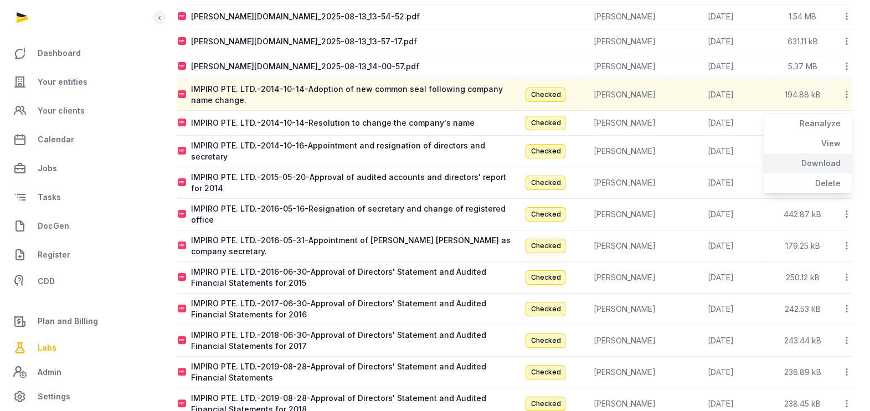
click at [817, 173] on div "Download" at bounding box center [807, 183] width 89 height 20
click at [845, 121] on icon at bounding box center [847, 123] width 10 height 12
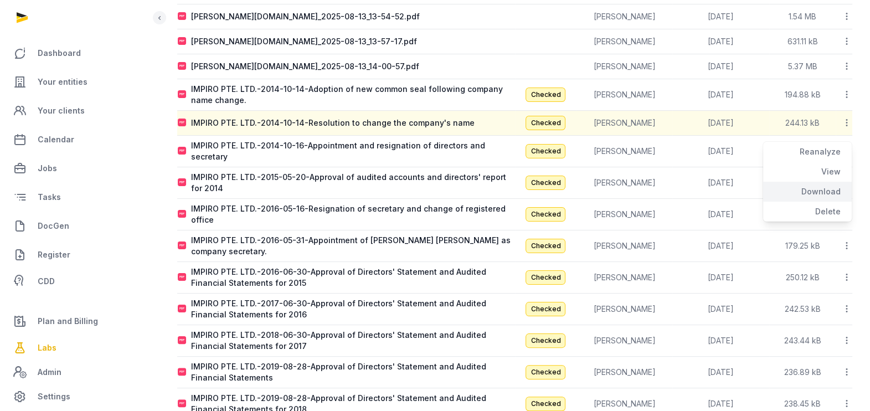
click at [811, 202] on div "Download" at bounding box center [807, 212] width 89 height 20
click at [845, 146] on icon at bounding box center [847, 151] width 10 height 12
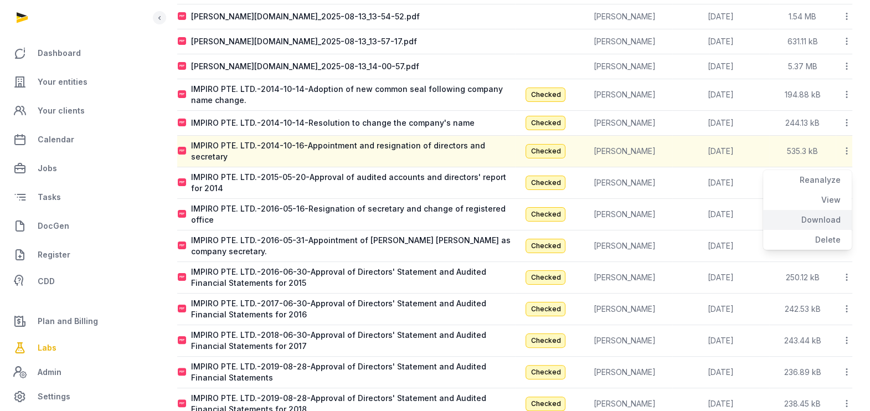
click at [820, 230] on div "Download" at bounding box center [807, 240] width 89 height 20
click at [847, 177] on icon at bounding box center [847, 183] width 10 height 12
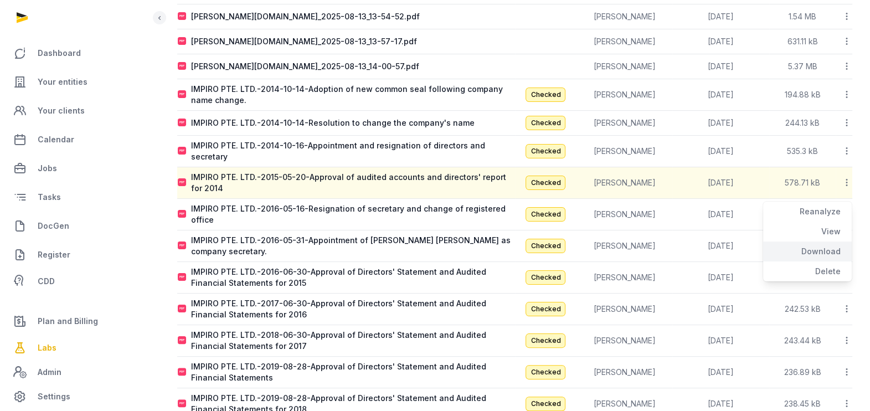
click at [815, 262] on div "Download" at bounding box center [807, 272] width 89 height 20
click at [845, 208] on icon at bounding box center [847, 214] width 10 height 12
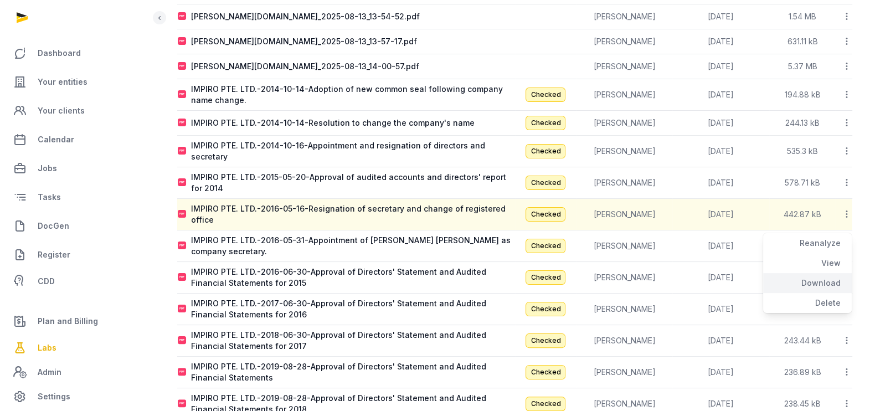
click at [827, 293] on div "Download" at bounding box center [807, 303] width 89 height 20
click at [847, 240] on icon at bounding box center [847, 246] width 10 height 12
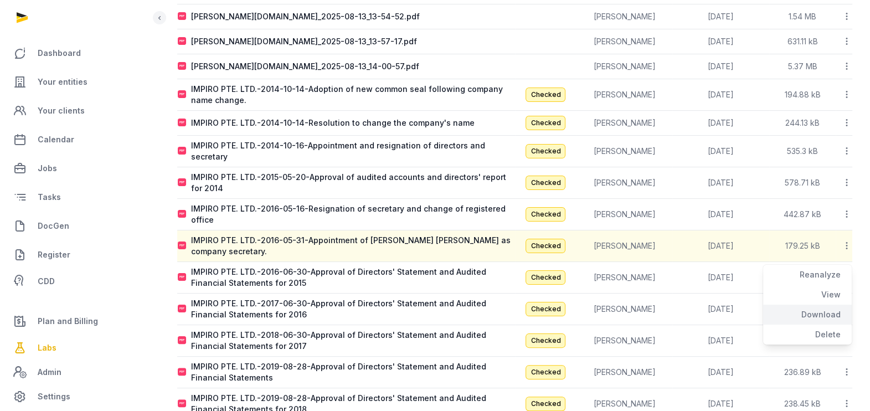
click at [826, 325] on div "Download" at bounding box center [807, 335] width 89 height 20
click at [846, 271] on icon at bounding box center [847, 277] width 10 height 12
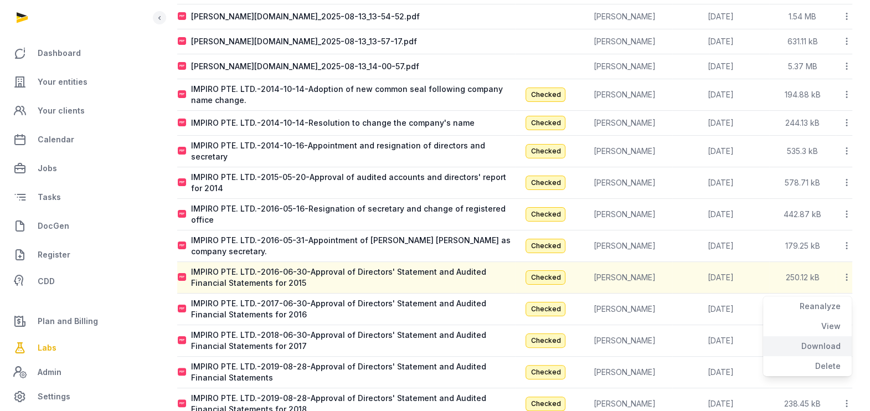
click at [823, 356] on div "Download" at bounding box center [807, 366] width 89 height 20
click at [848, 303] on icon at bounding box center [847, 309] width 10 height 12
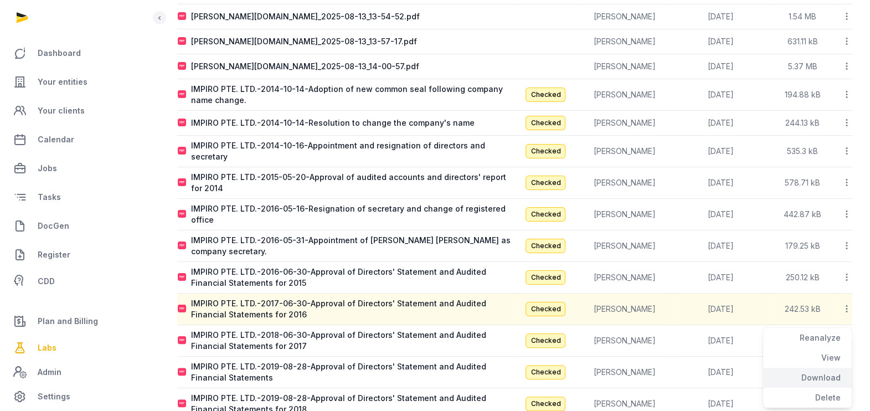
click at [829, 388] on div "Download" at bounding box center [807, 398] width 89 height 20
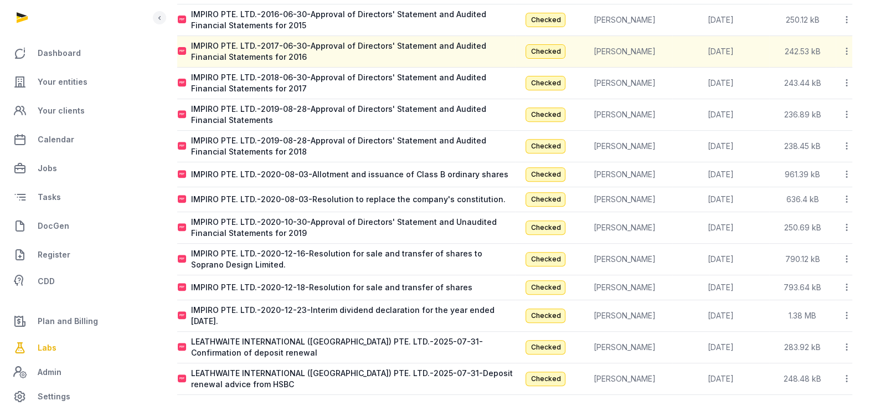
scroll to position [578, 0]
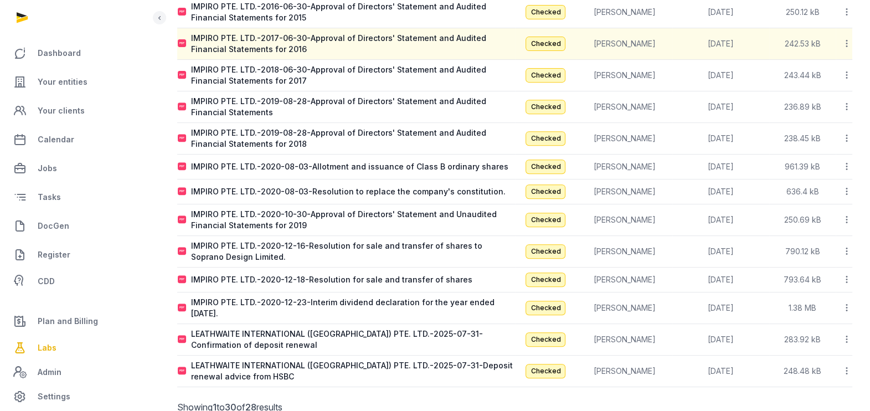
click at [847, 69] on icon at bounding box center [847, 75] width 10 height 12
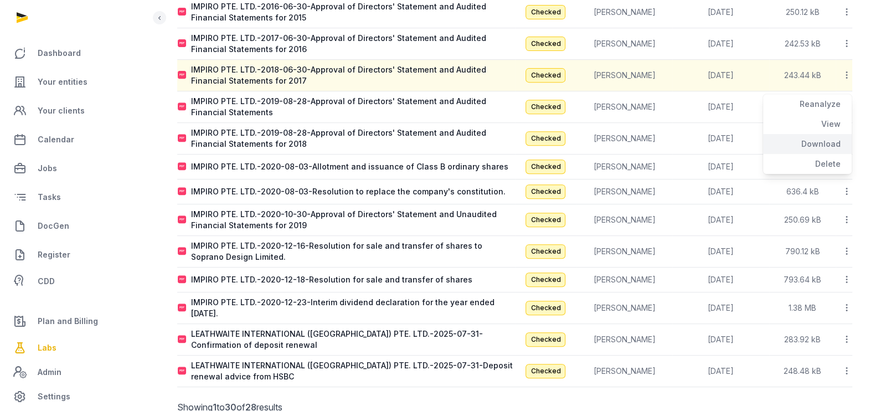
click at [826, 154] on div "Download" at bounding box center [807, 164] width 89 height 20
click at [849, 101] on icon at bounding box center [847, 107] width 10 height 12
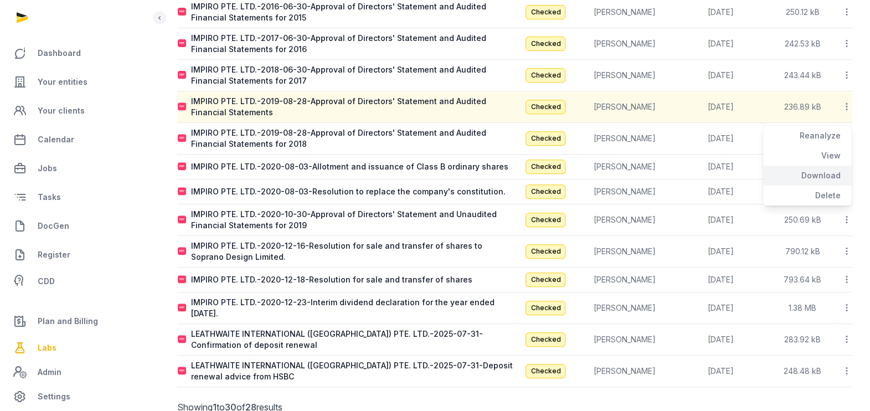
click at [835, 186] on div "Download" at bounding box center [807, 196] width 89 height 20
click at [849, 132] on icon at bounding box center [847, 138] width 10 height 12
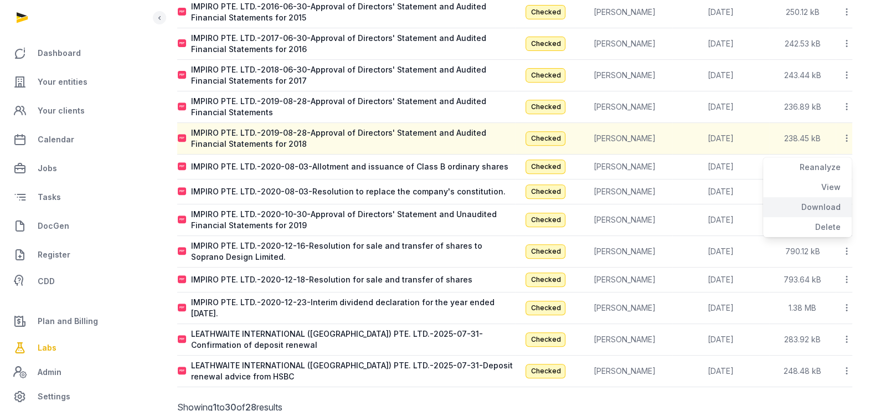
click at [829, 217] on div "Download" at bounding box center [807, 227] width 89 height 20
click at [849, 161] on icon at bounding box center [847, 167] width 10 height 12
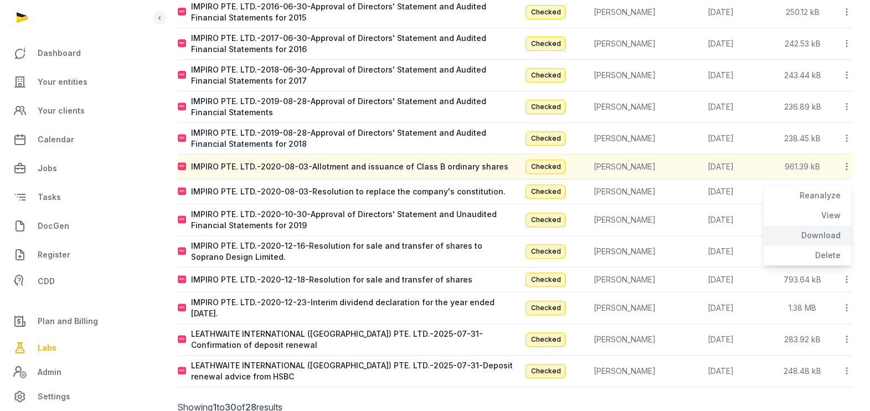
click at [831, 245] on div "Download" at bounding box center [807, 255] width 89 height 20
click at [847, 186] on icon at bounding box center [847, 192] width 10 height 12
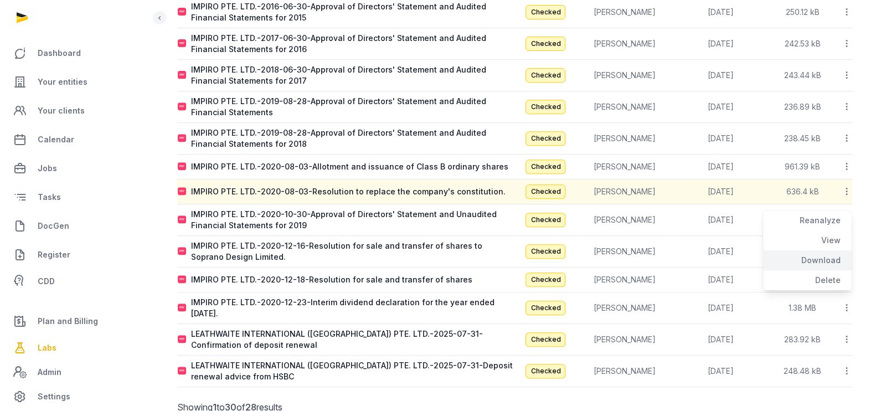
click at [832, 270] on div "Download" at bounding box center [807, 280] width 89 height 20
click at [849, 214] on icon at bounding box center [847, 220] width 10 height 12
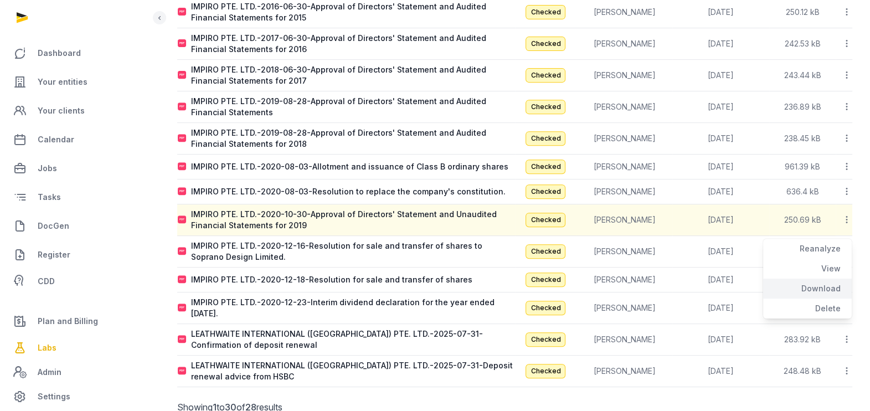
click at [829, 299] on div "Download" at bounding box center [807, 309] width 89 height 20
click at [848, 245] on icon at bounding box center [847, 251] width 10 height 12
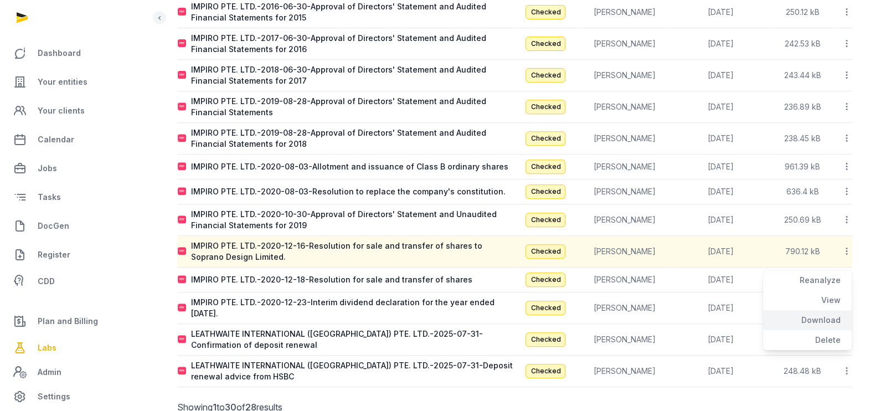
click at [823, 330] on div "Download" at bounding box center [807, 340] width 89 height 20
click at [846, 274] on icon at bounding box center [847, 280] width 10 height 12
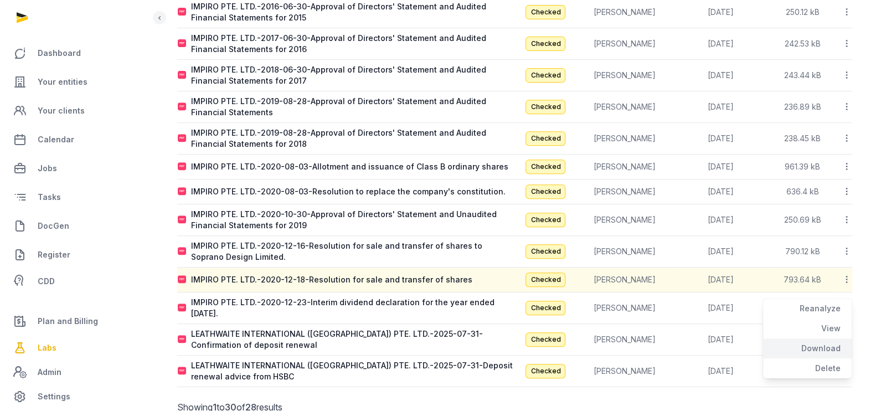
click at [824, 358] on div "Download" at bounding box center [807, 368] width 89 height 20
click at [848, 302] on icon at bounding box center [847, 308] width 10 height 12
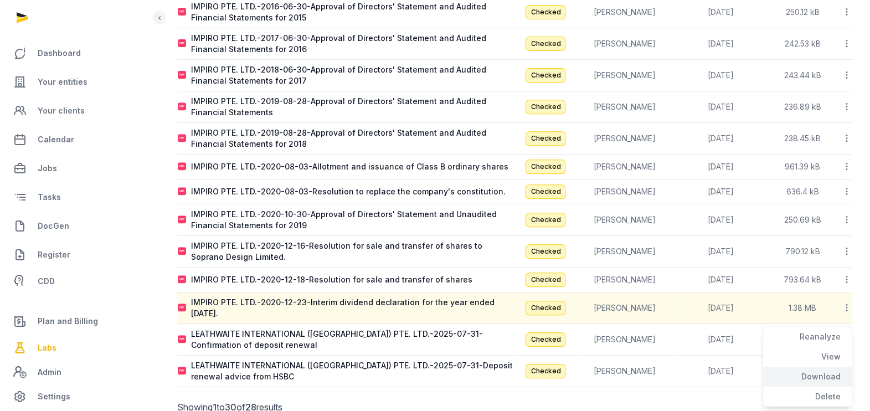
click at [837, 387] on div "Download" at bounding box center [807, 397] width 89 height 20
click at [849, 334] on icon at bounding box center [847, 340] width 10 height 12
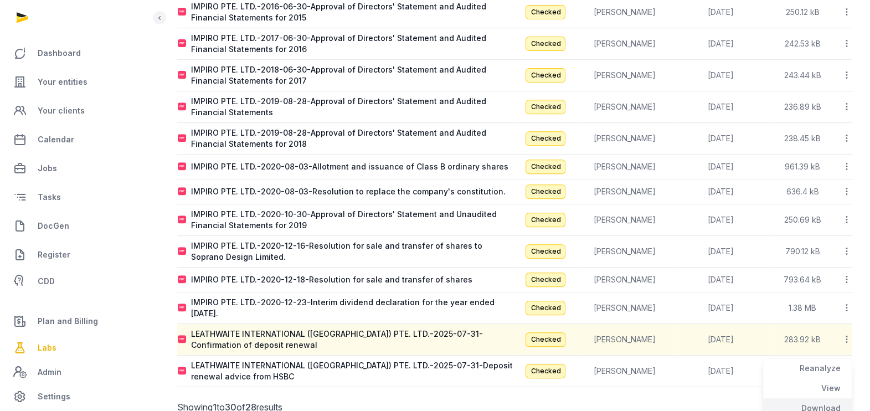
click at [845, 365] on icon at bounding box center [847, 371] width 10 height 12
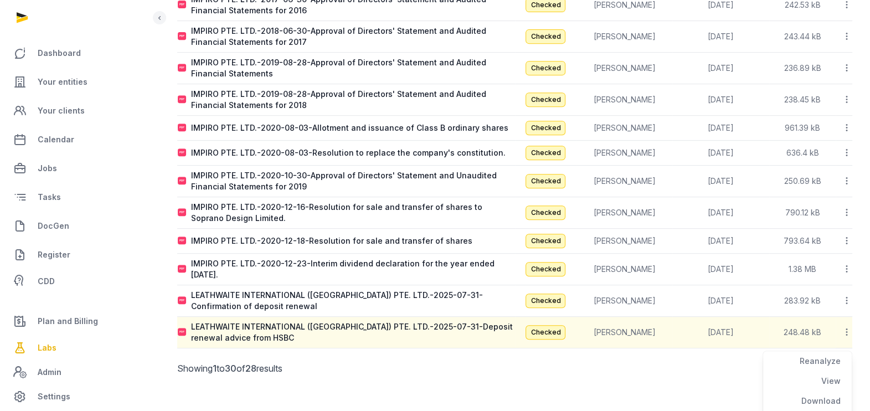
scroll to position [626, 0]
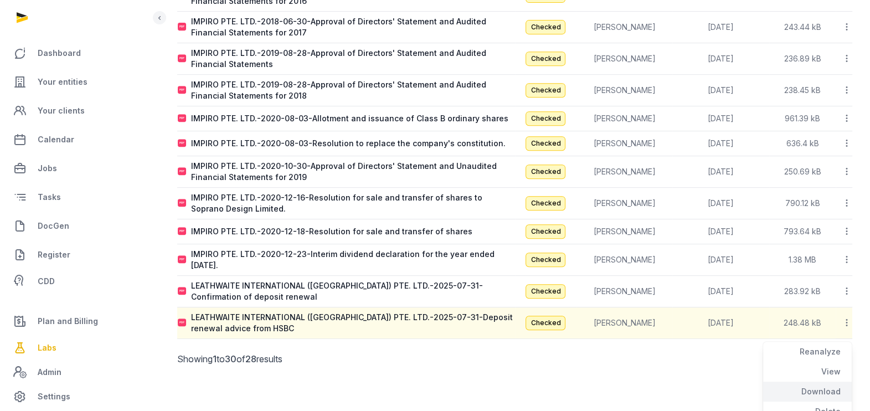
click at [823, 402] on div "Download" at bounding box center [807, 412] width 89 height 20
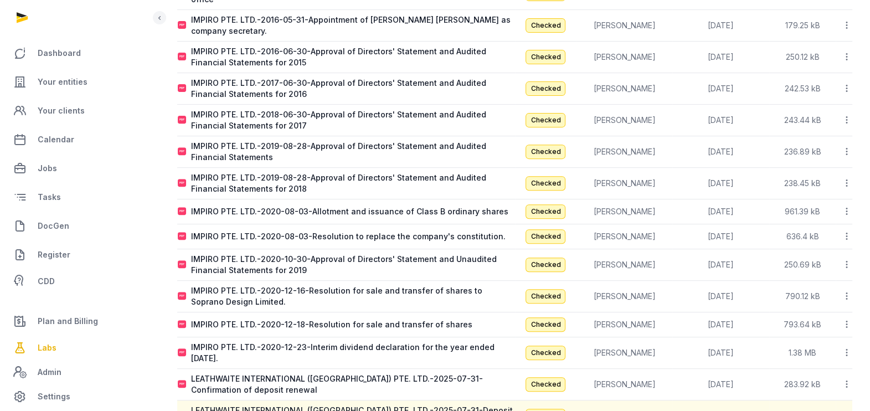
scroll to position [601, 0]
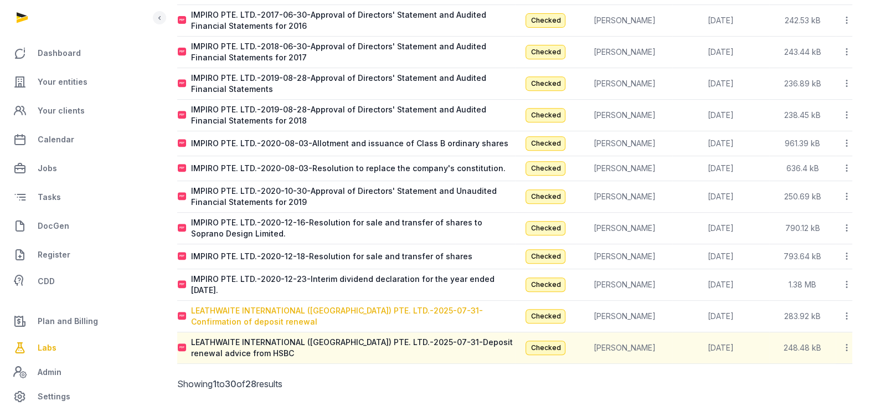
click at [232, 305] on div "LEATHWAITE INTERNATIONAL ([GEOGRAPHIC_DATA]) PTE. LTD.-2025-07-31-Confirmation …" at bounding box center [353, 316] width 324 height 22
type input "**********"
type textarea "**********"
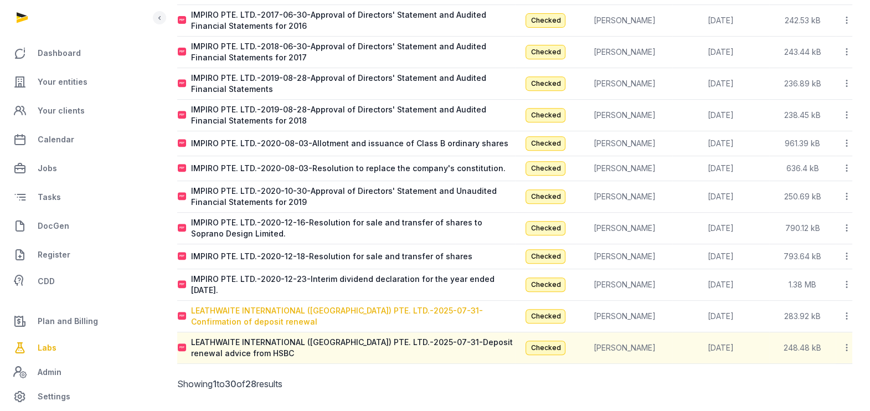
type input "**********"
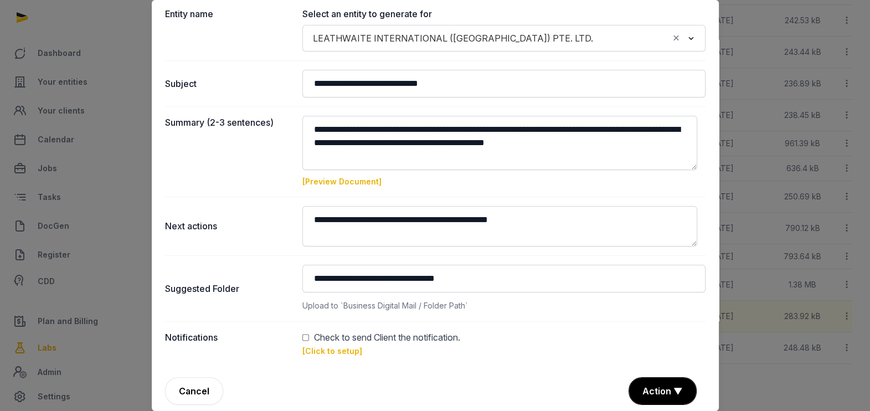
click at [305, 342] on dd "Check to send Client the notification. [Click to setup]" at bounding box center [504, 344] width 403 height 27
click at [326, 352] on link "[Click to setup]" at bounding box center [333, 350] width 60 height 9
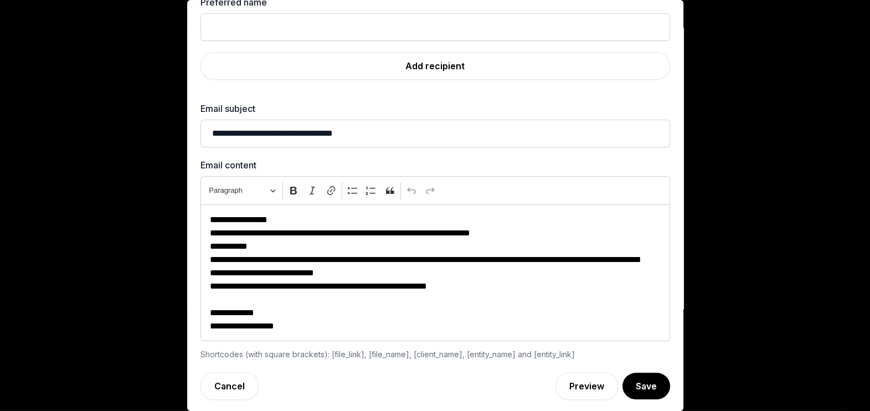
scroll to position [0, 0]
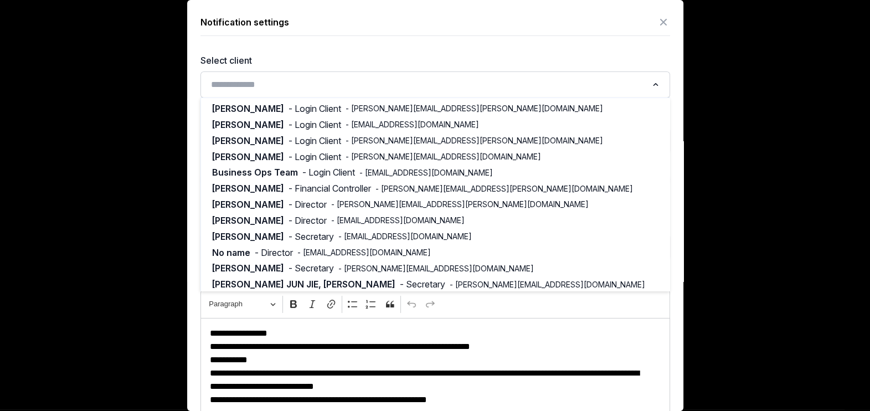
click at [387, 91] on input "Search for option" at bounding box center [427, 85] width 440 height 16
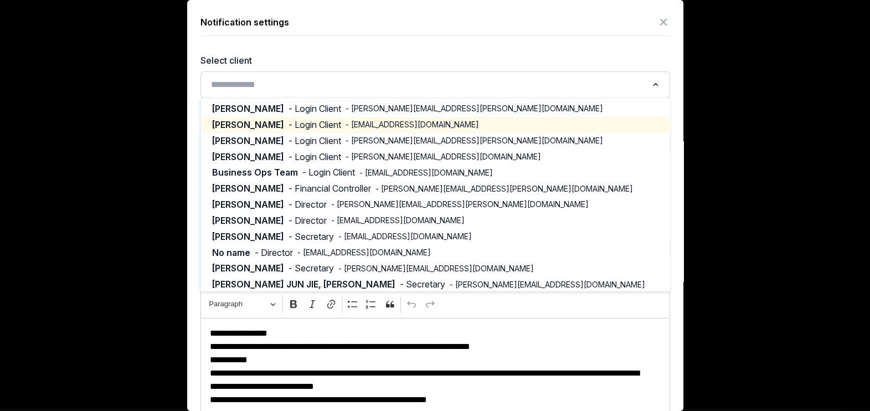
click at [359, 121] on span "- [EMAIL_ADDRESS][DOMAIN_NAME]" at bounding box center [413, 124] width 134 height 11
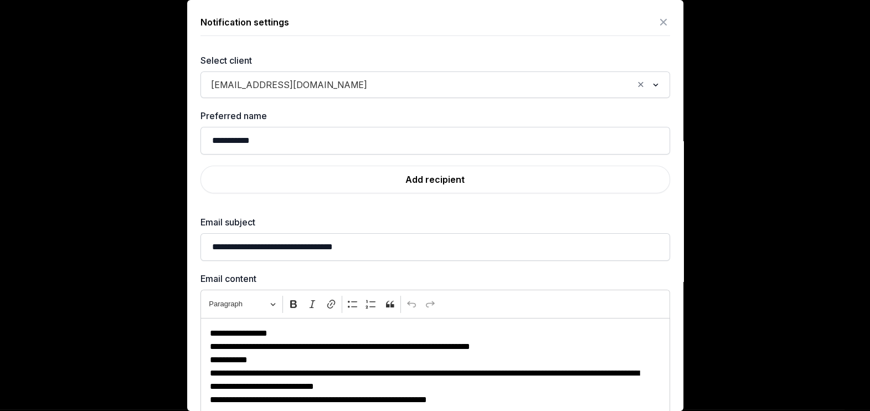
click at [387, 96] on div "[EMAIL_ADDRESS][DOMAIN_NAME] Loading..." at bounding box center [436, 84] width 470 height 27
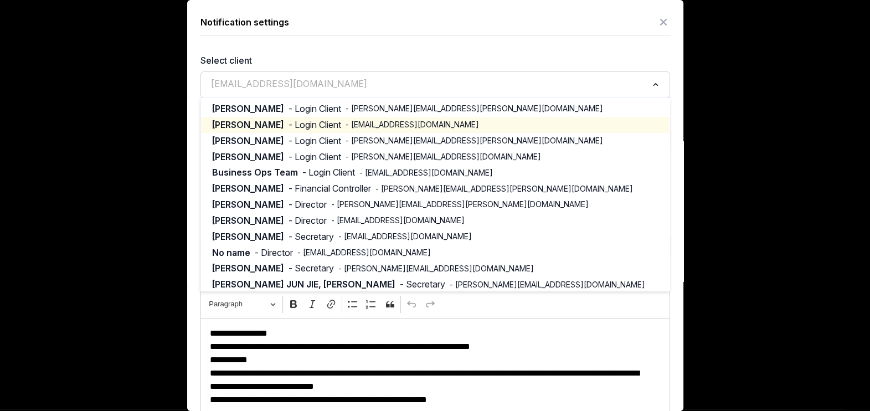
click at [387, 89] on input "Search for option" at bounding box center [427, 85] width 440 height 16
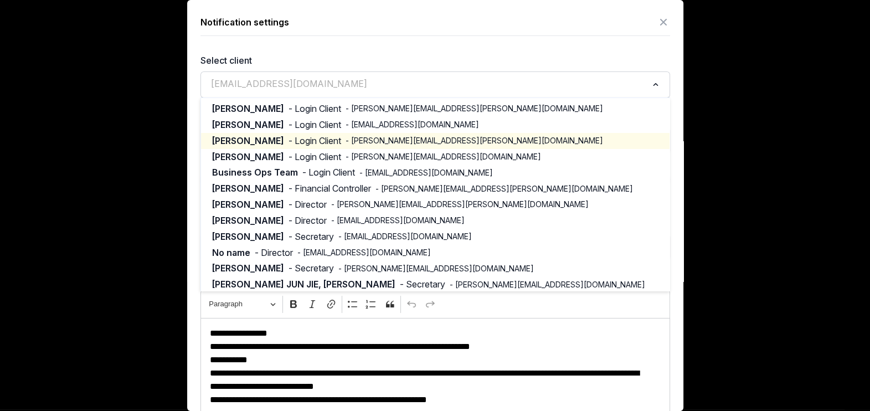
click at [346, 143] on span "- [PERSON_NAME][EMAIL_ADDRESS][PERSON_NAME][DOMAIN_NAME]" at bounding box center [475, 140] width 258 height 11
type input "********"
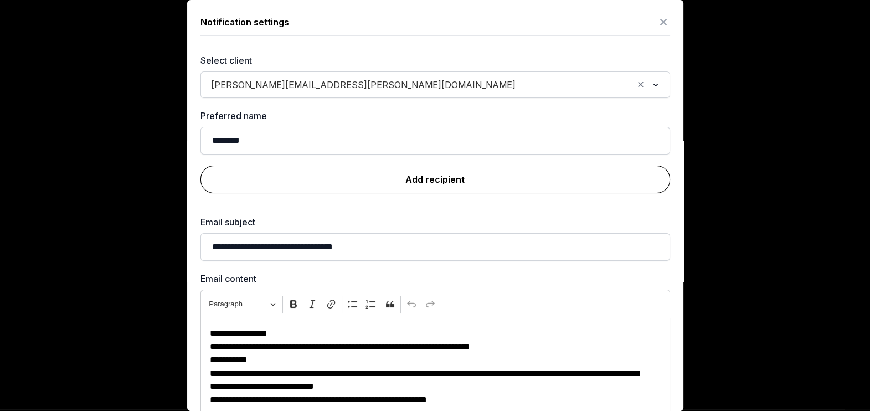
click at [399, 183] on link "Add recipient" at bounding box center [436, 180] width 470 height 28
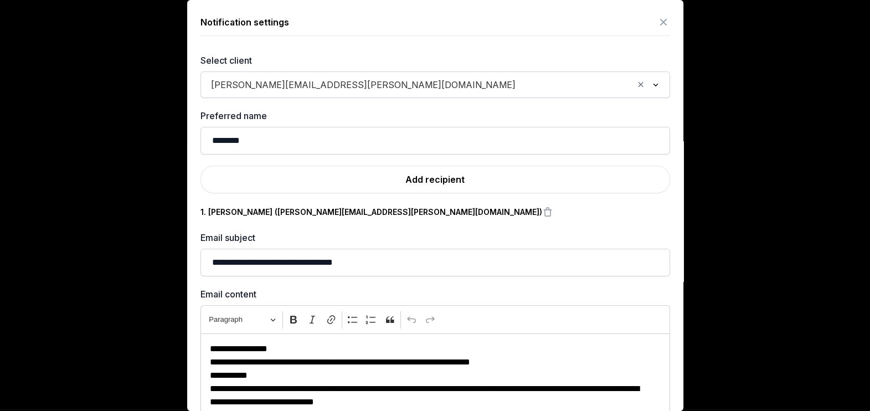
scroll to position [130, 0]
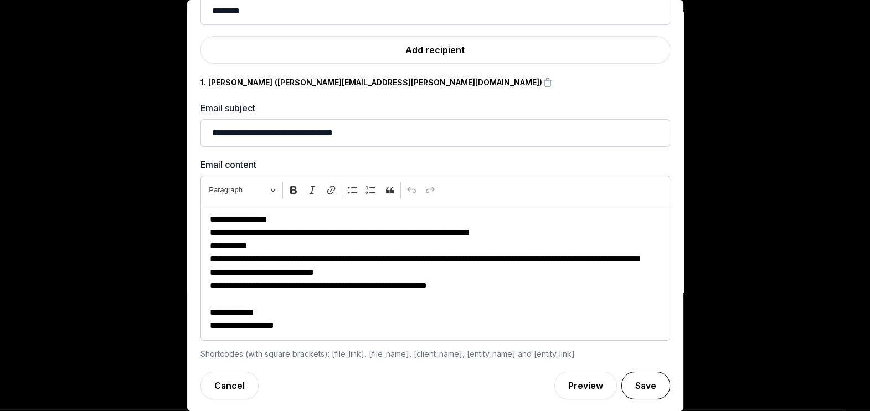
click at [641, 391] on button "Save" at bounding box center [646, 386] width 49 height 28
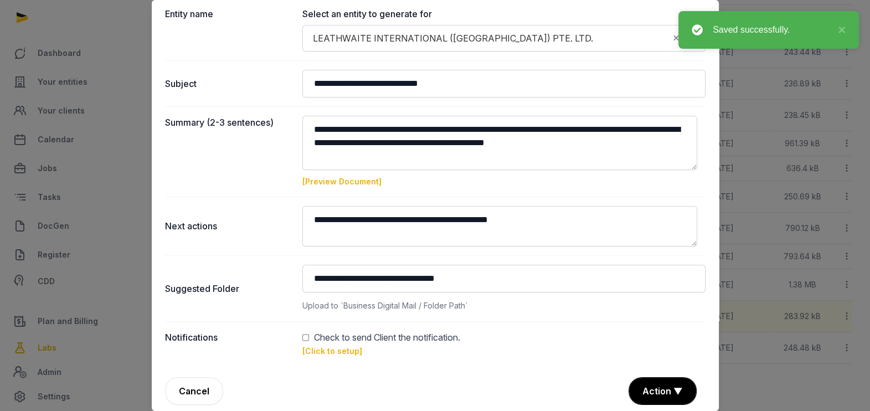
click at [641, 391] on button "Action ▼" at bounding box center [662, 391] width 67 height 27
click at [647, 339] on div "Approve" at bounding box center [661, 350] width 89 height 22
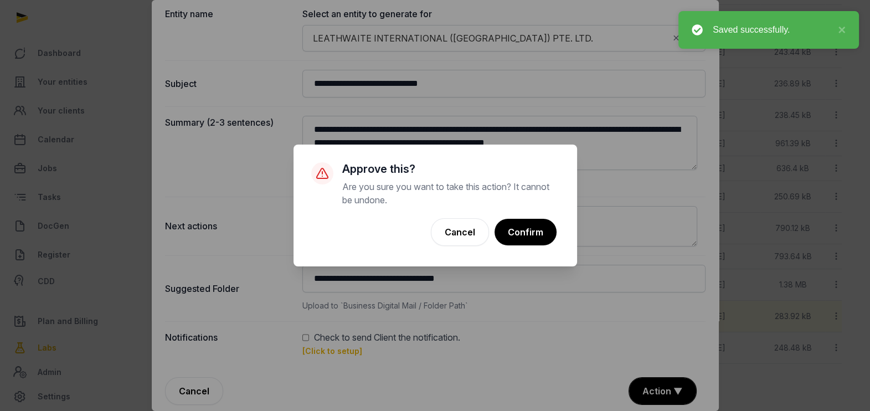
scroll to position [594, 0]
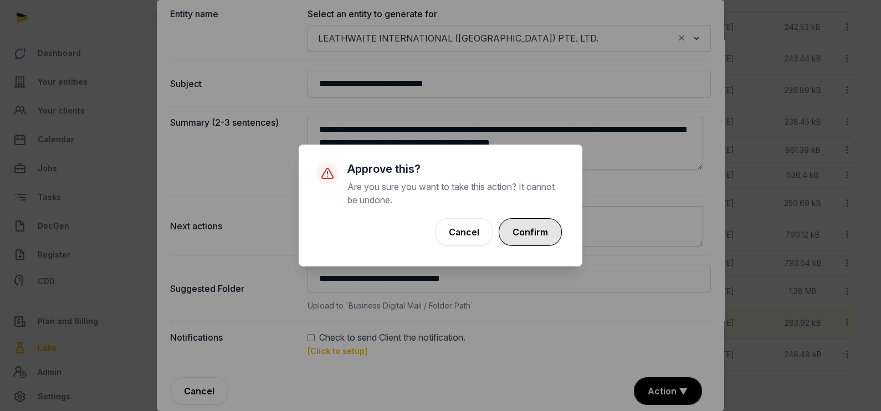
click at [548, 227] on button "Confirm" at bounding box center [530, 232] width 63 height 28
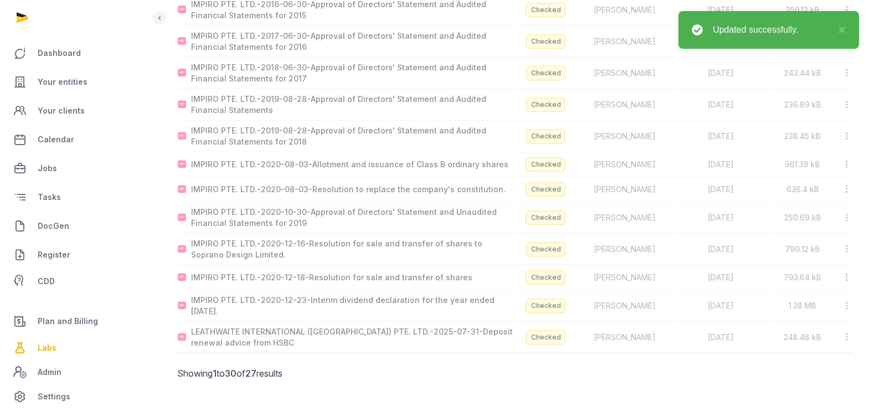
scroll to position [570, 0]
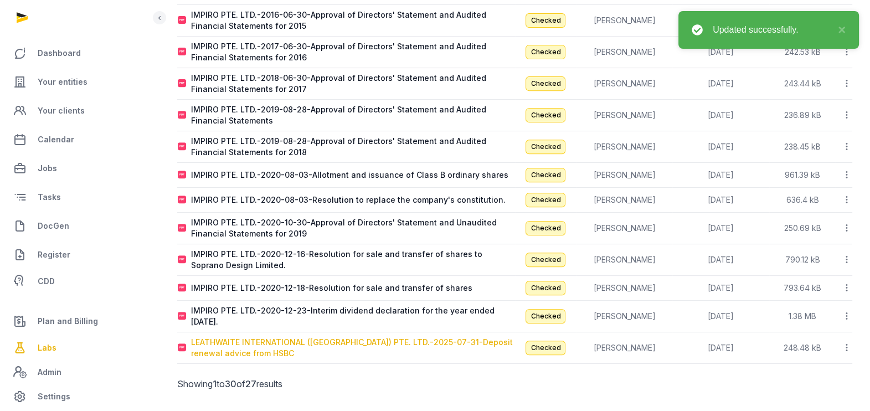
click at [327, 337] on div "LEATHWAITE INTERNATIONAL ([GEOGRAPHIC_DATA]) PTE. LTD.-2025-07-31-Deposit renew…" at bounding box center [353, 348] width 324 height 22
type input "**********"
type textarea "**********"
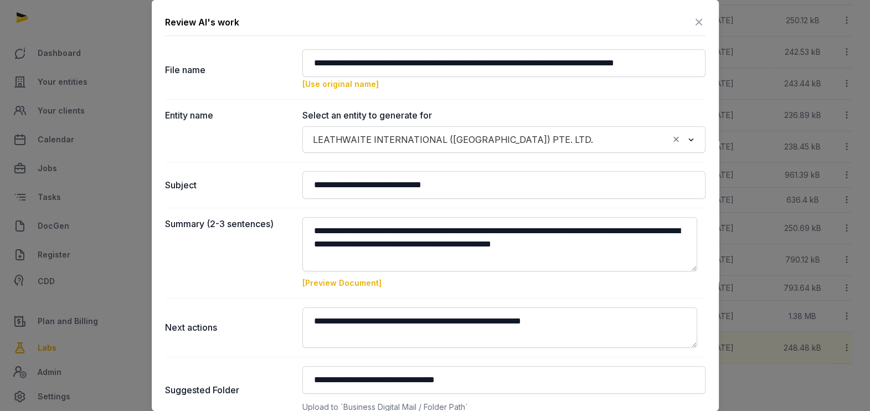
scroll to position [107, 0]
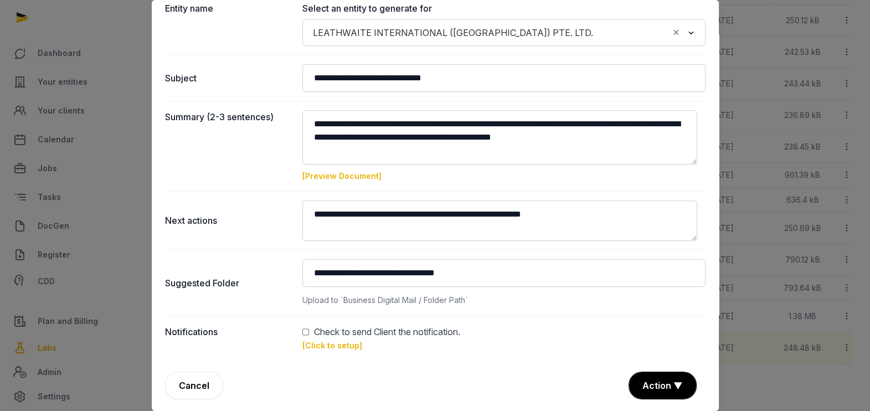
click at [321, 346] on link "[Click to setup]" at bounding box center [333, 345] width 60 height 9
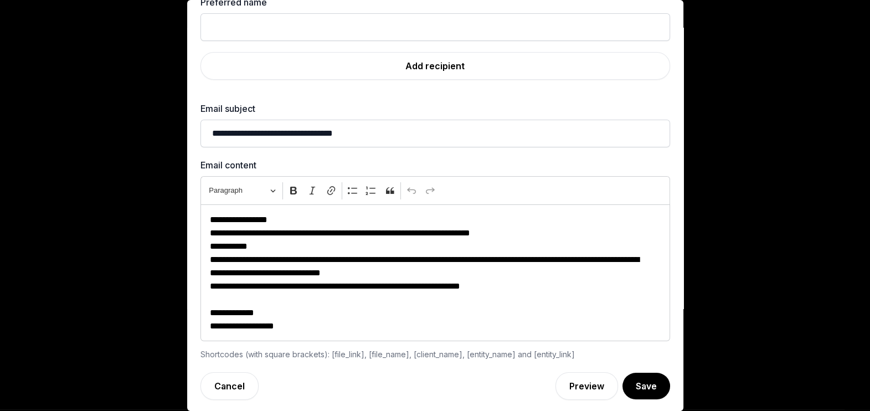
scroll to position [0, 0]
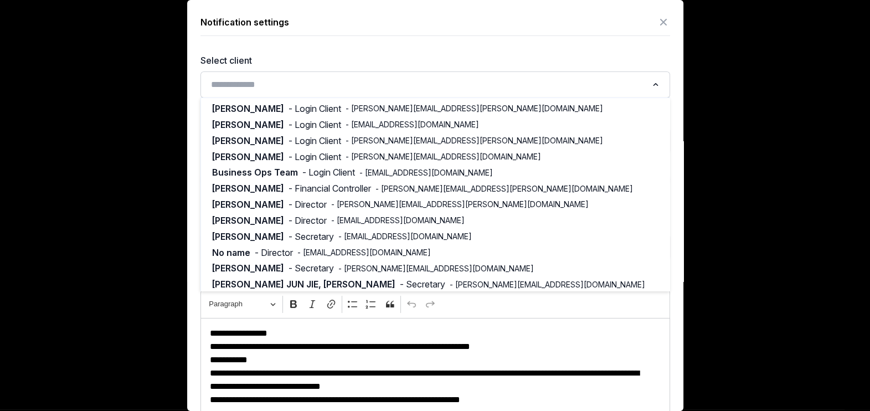
click at [329, 89] on input "Search for option" at bounding box center [427, 85] width 440 height 16
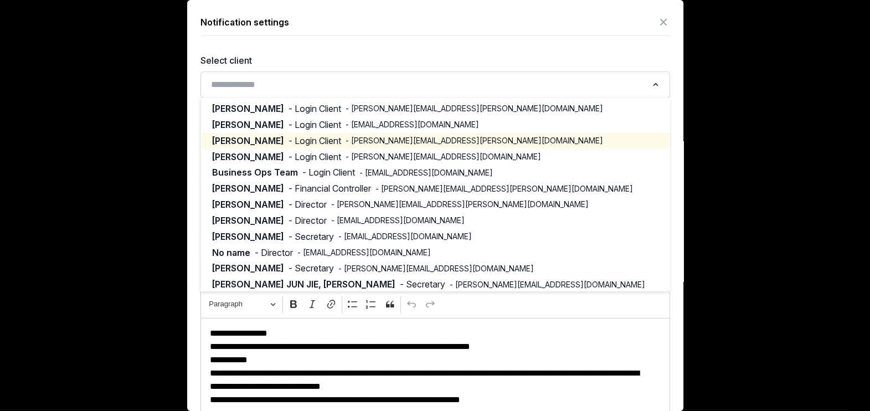
click at [300, 146] on span "- Login Client" at bounding box center [315, 141] width 53 height 13
type input "********"
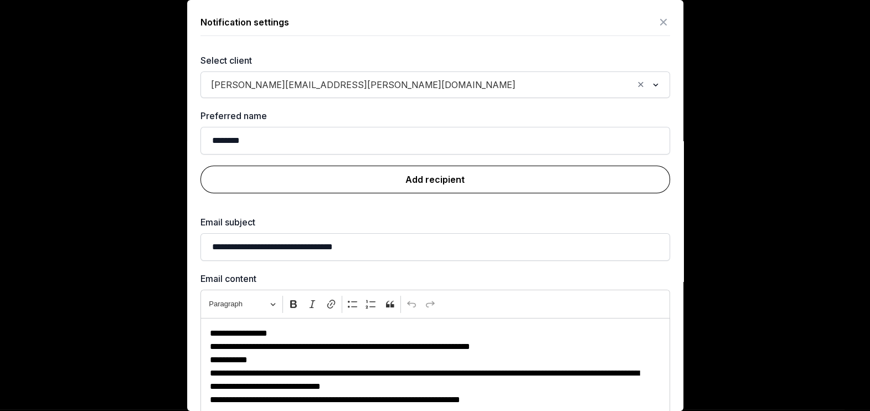
click at [429, 177] on link "Add recipient" at bounding box center [436, 180] width 470 height 28
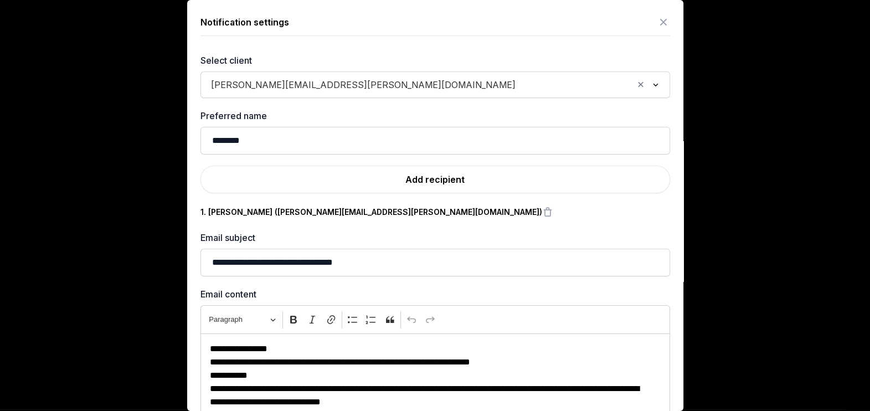
scroll to position [130, 0]
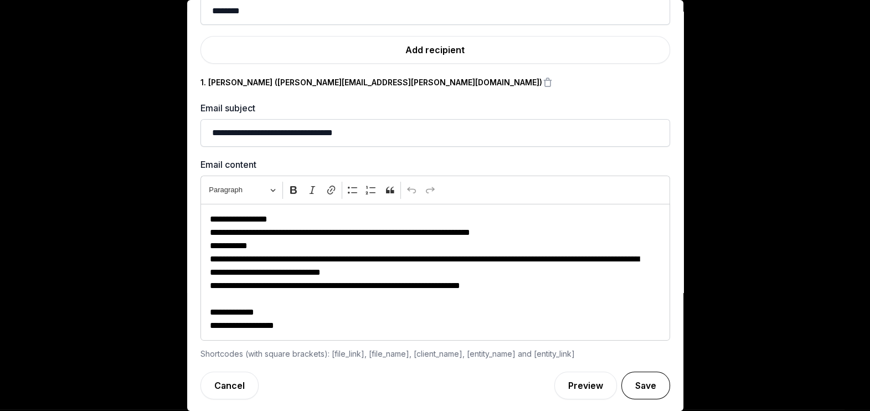
click at [634, 390] on button "Save" at bounding box center [646, 386] width 49 height 28
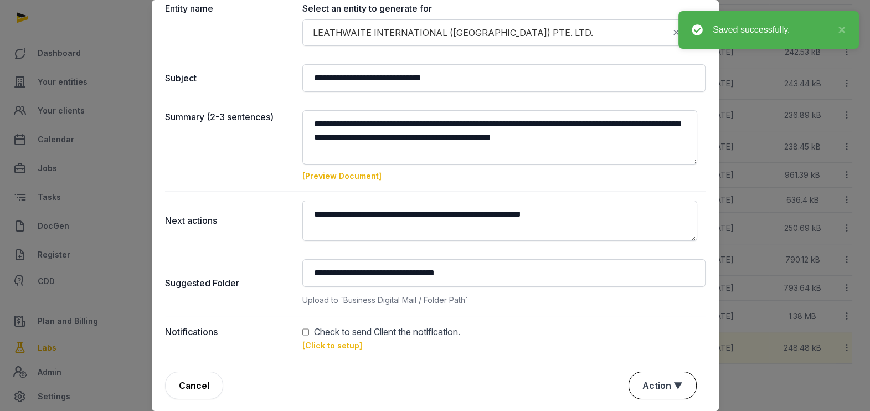
click at [641, 387] on button "Action ▼" at bounding box center [662, 385] width 67 height 27
click at [643, 333] on div "Approve" at bounding box center [661, 344] width 89 height 22
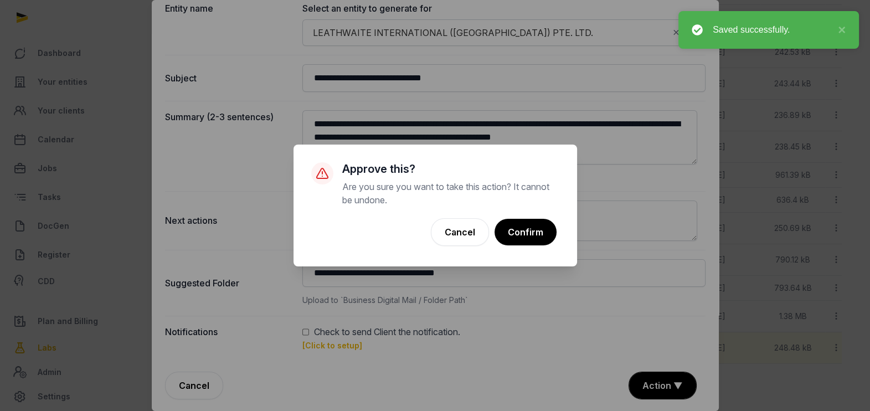
scroll to position [563, 0]
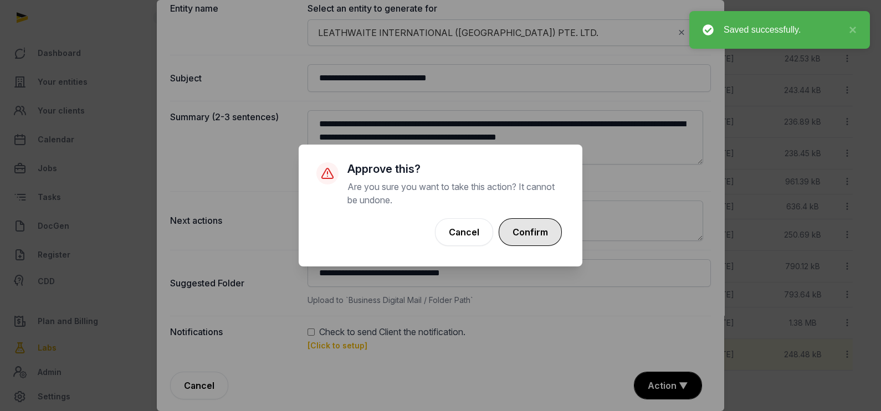
click at [537, 240] on button "Confirm" at bounding box center [530, 232] width 63 height 28
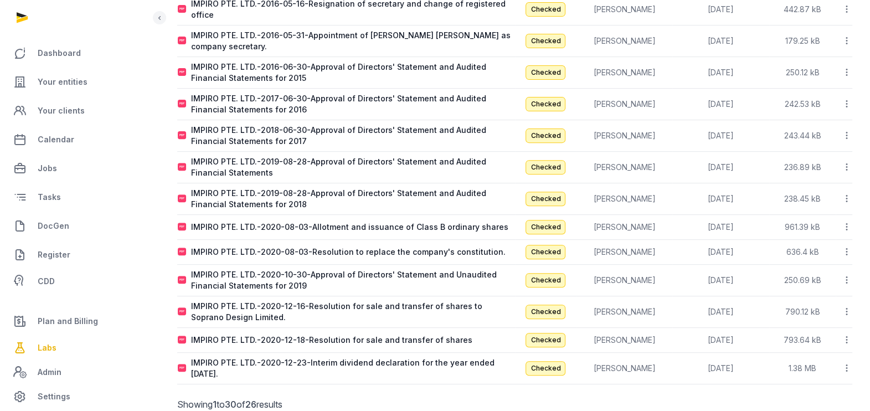
scroll to position [538, 0]
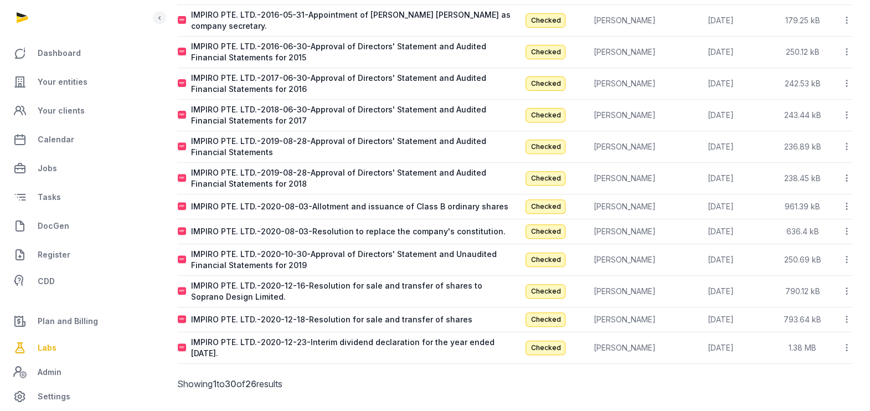
click at [845, 109] on icon at bounding box center [847, 115] width 10 height 12
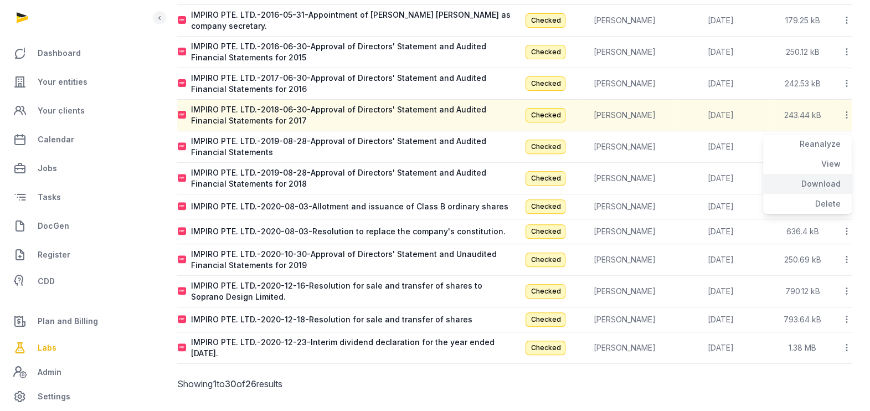
click at [825, 194] on div "Download" at bounding box center [807, 204] width 89 height 20
click at [846, 141] on icon at bounding box center [847, 147] width 10 height 12
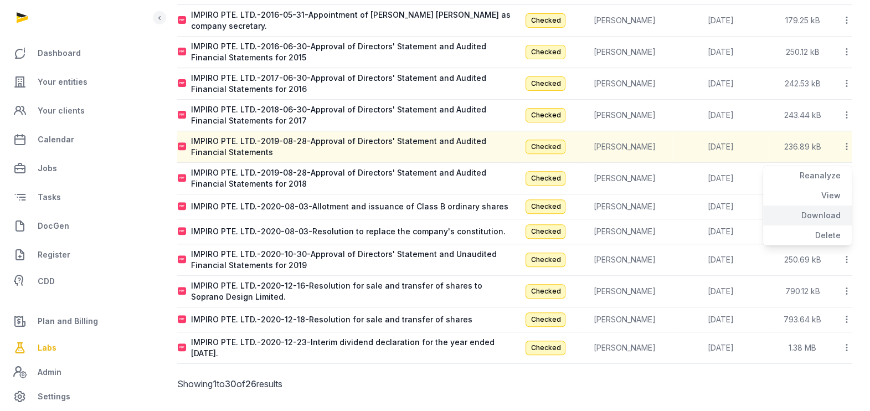
click at [823, 225] on div "Download" at bounding box center [807, 235] width 89 height 20
click at [846, 172] on icon at bounding box center [847, 178] width 10 height 12
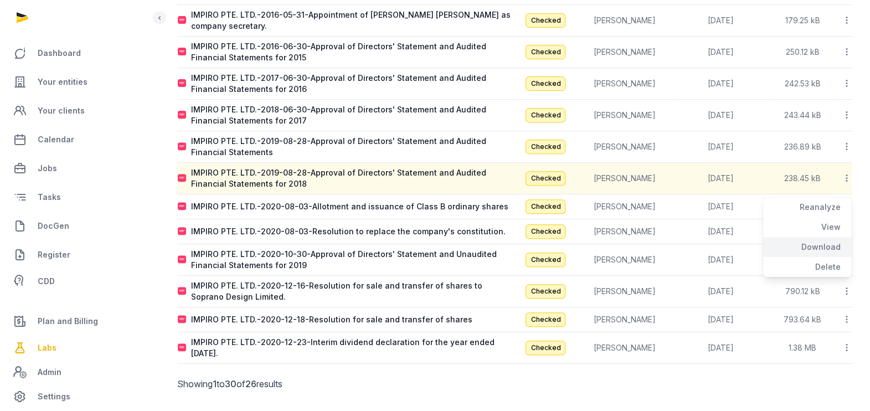
click at [838, 257] on div "Download" at bounding box center [807, 267] width 89 height 20
click at [845, 201] on icon at bounding box center [847, 207] width 10 height 12
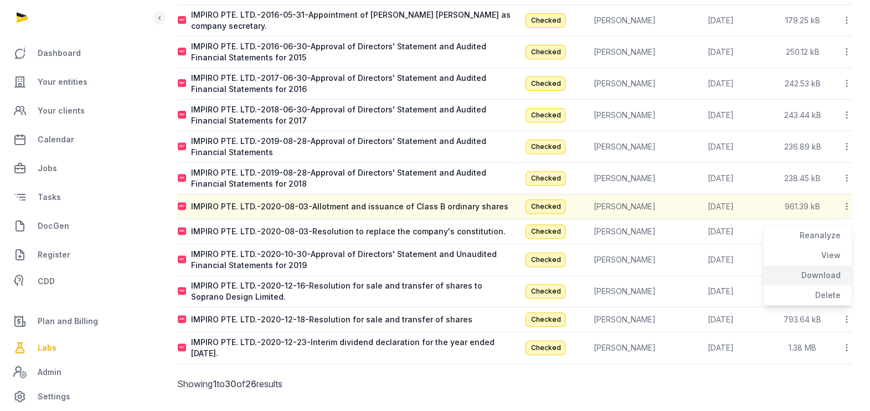
click at [831, 285] on div "Download" at bounding box center [807, 295] width 89 height 20
click at [847, 225] on icon at bounding box center [847, 231] width 10 height 12
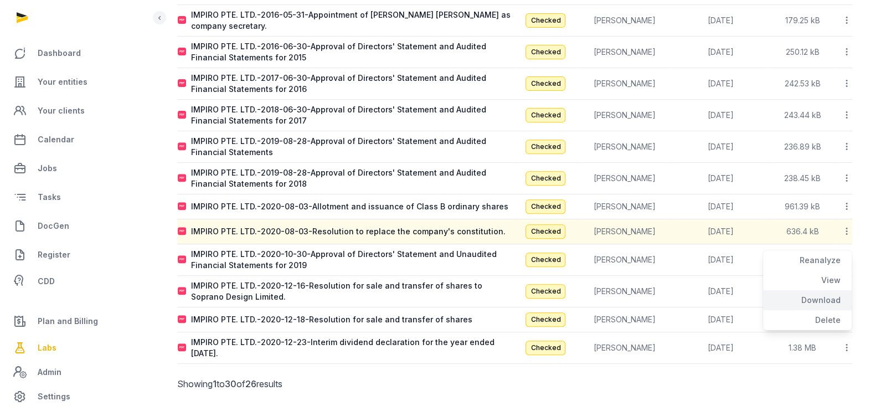
click at [826, 310] on div "Download" at bounding box center [807, 320] width 89 height 20
click at [845, 254] on icon at bounding box center [847, 260] width 10 height 12
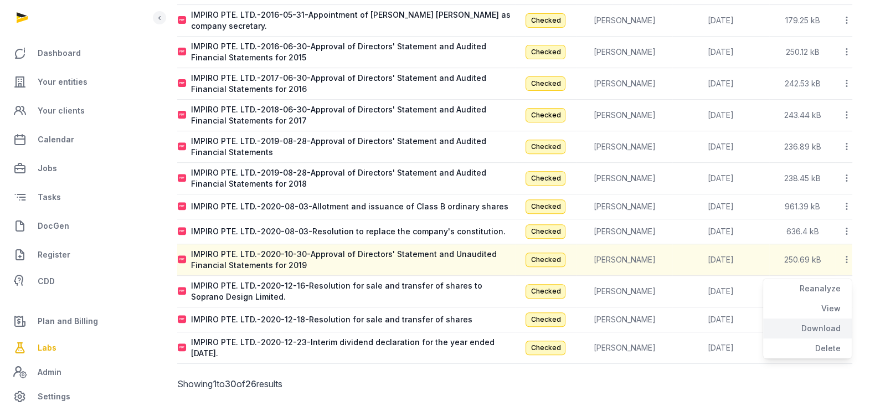
click at [829, 339] on div "Download" at bounding box center [807, 349] width 89 height 20
click at [849, 285] on icon at bounding box center [847, 291] width 10 height 12
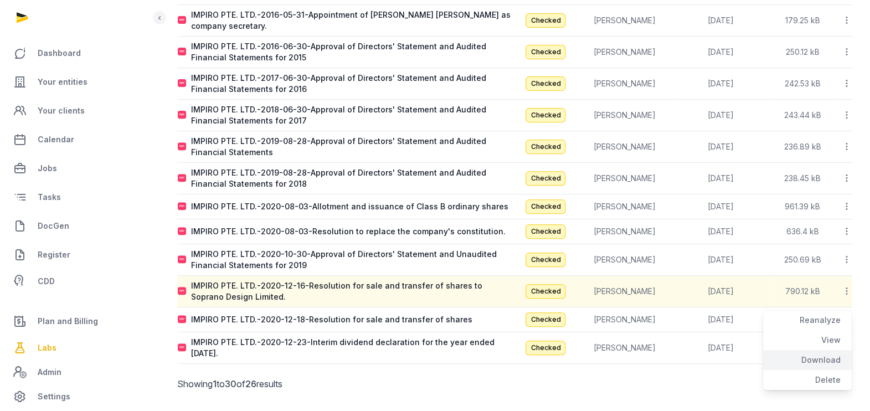
click at [828, 370] on div "Download" at bounding box center [807, 380] width 89 height 20
click at [846, 314] on icon at bounding box center [847, 320] width 10 height 12
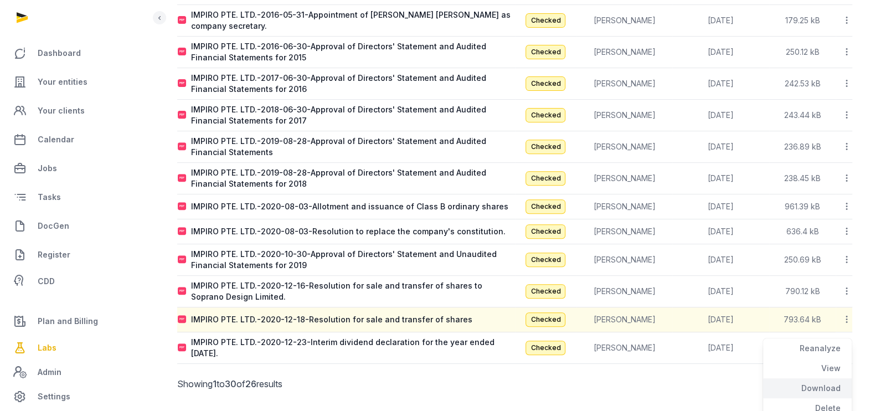
click at [817, 398] on div "Download" at bounding box center [807, 408] width 89 height 20
click at [845, 342] on icon at bounding box center [847, 348] width 10 height 12
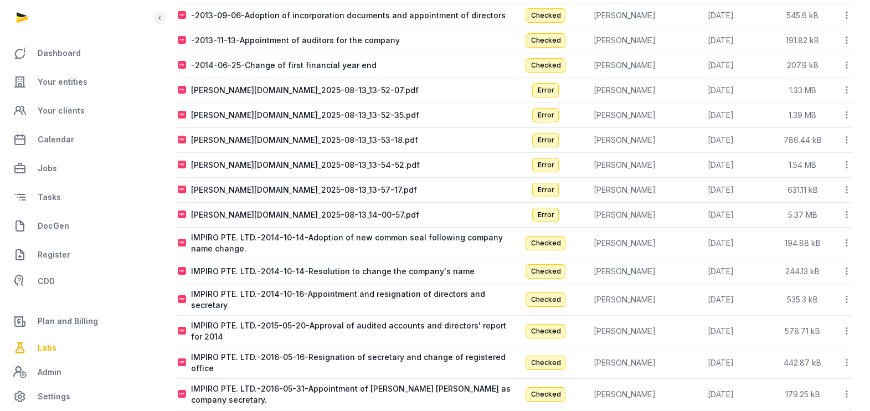
scroll to position [166, 0]
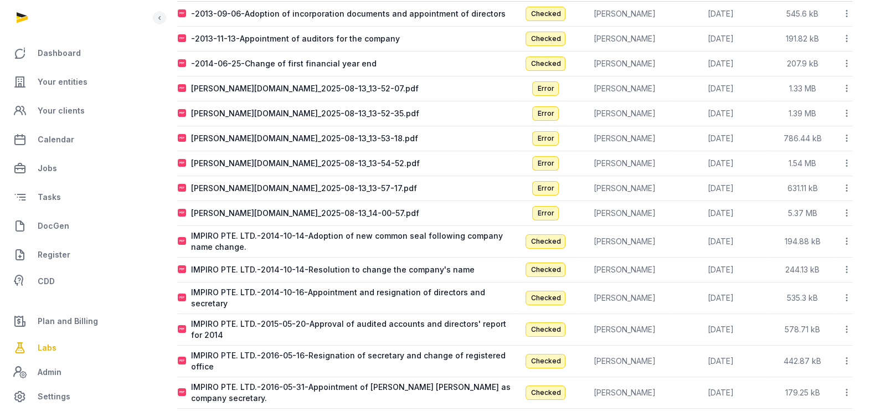
click at [845, 241] on icon at bounding box center [847, 241] width 10 height 12
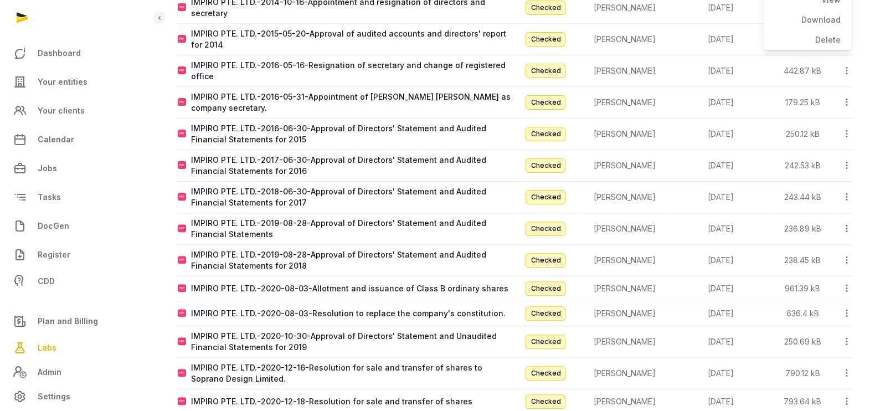
scroll to position [538, 0]
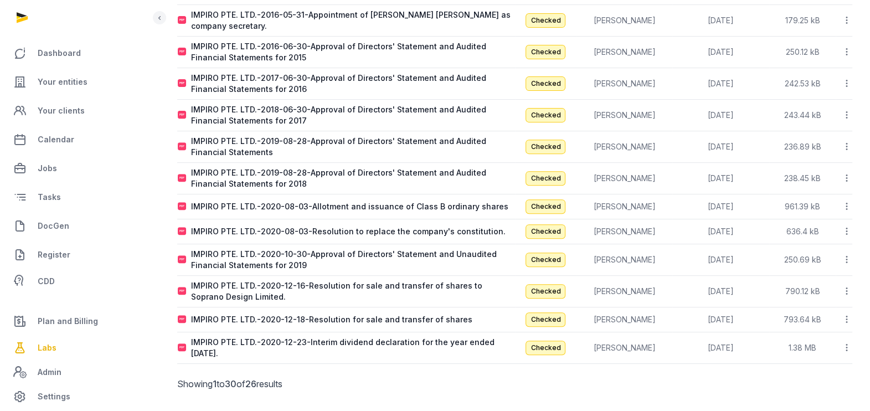
click at [846, 342] on icon at bounding box center [847, 348] width 10 height 12
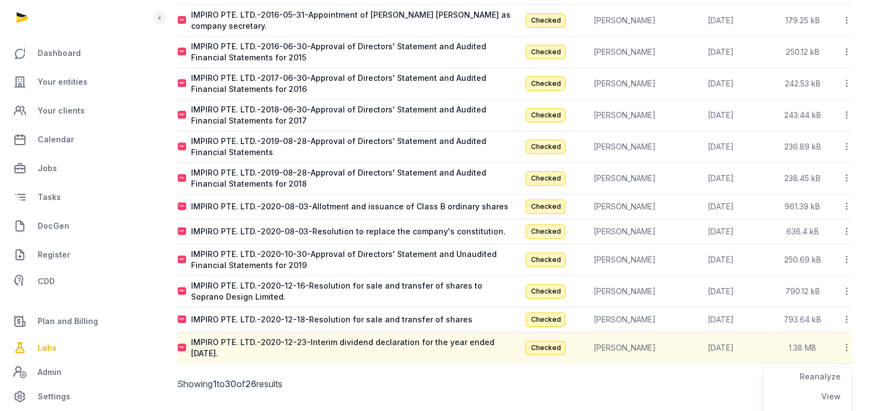
scroll to position [563, 0]
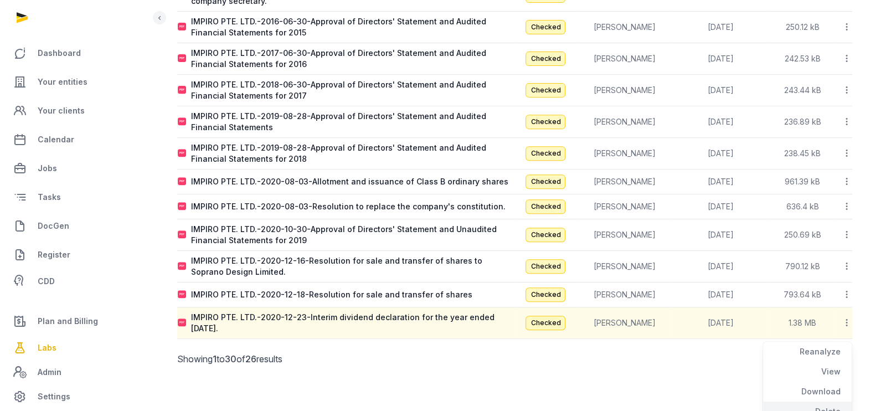
click at [834, 402] on div "Delete" at bounding box center [807, 412] width 89 height 20
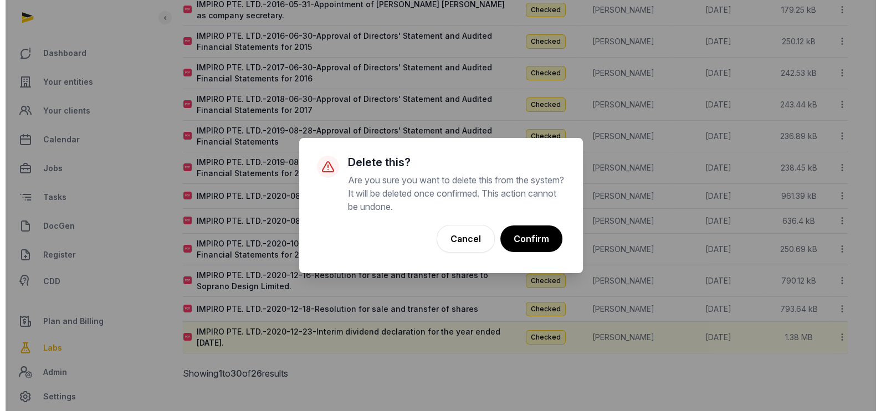
scroll to position [538, 0]
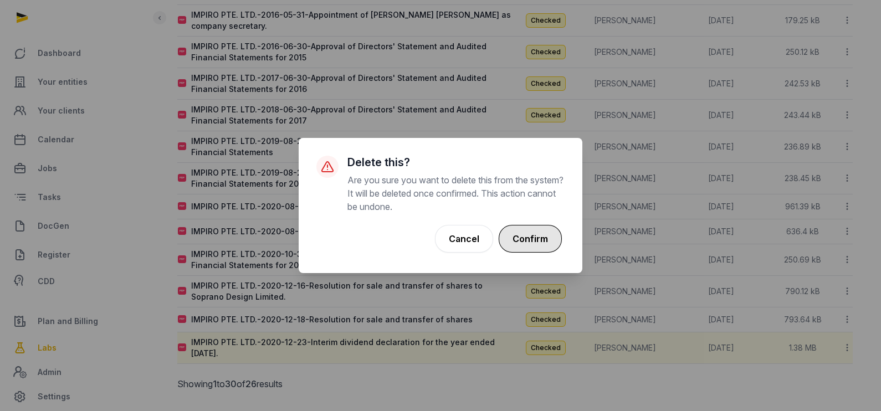
click at [543, 242] on button "Confirm" at bounding box center [530, 239] width 63 height 28
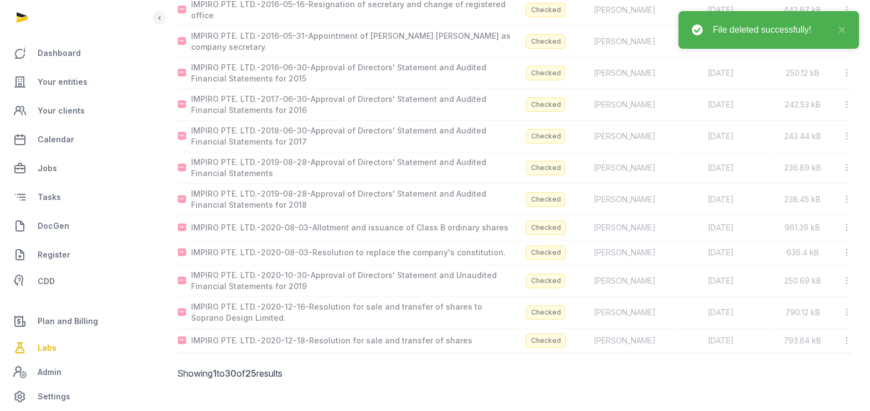
scroll to position [506, 0]
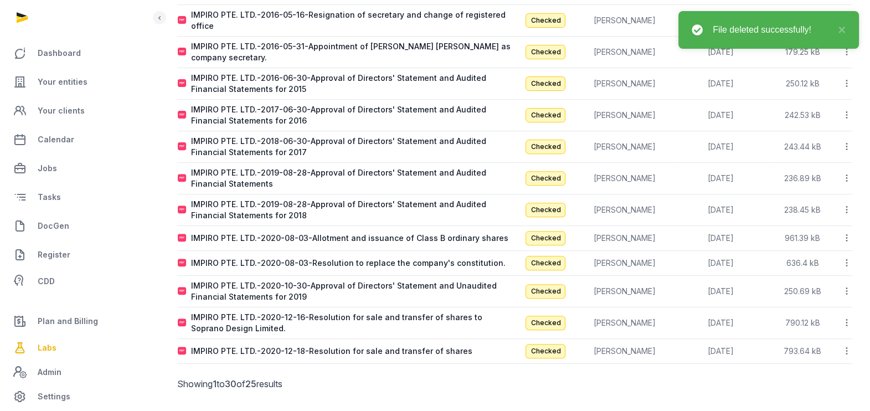
click at [848, 345] on icon at bounding box center [847, 351] width 10 height 12
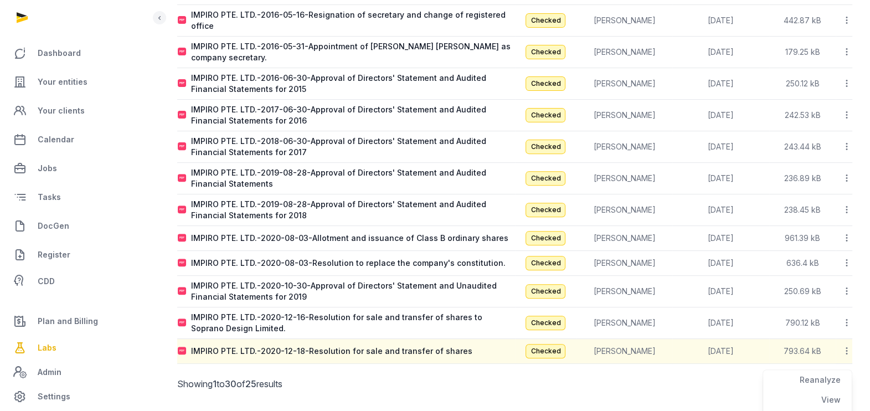
scroll to position [535, 0]
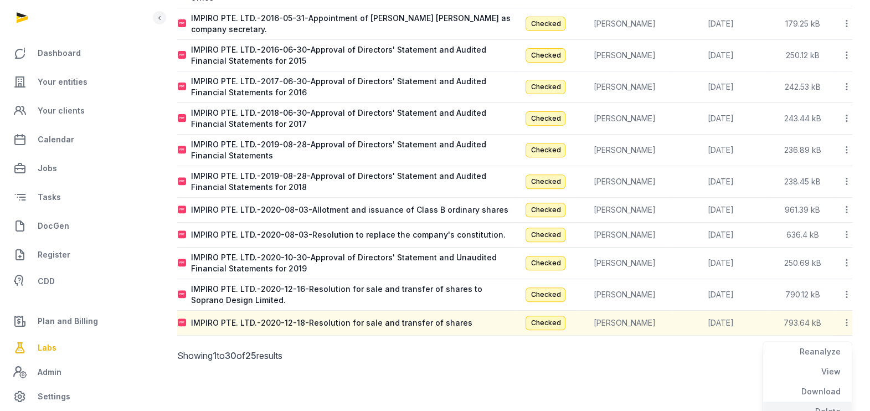
click at [835, 407] on div "Delete" at bounding box center [807, 412] width 89 height 20
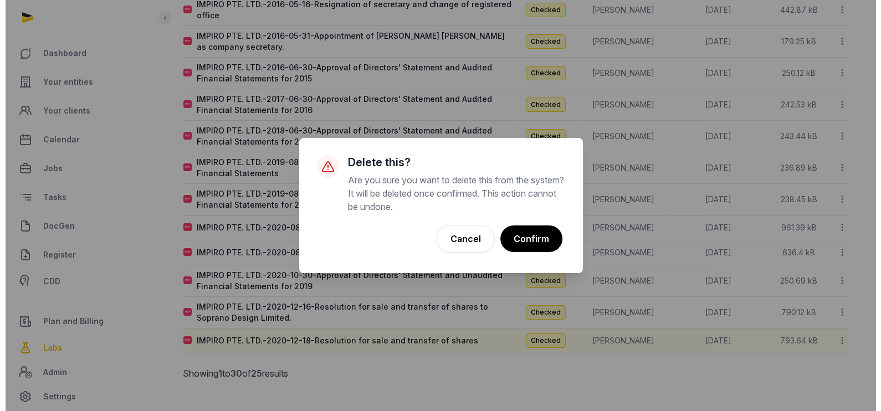
scroll to position [506, 0]
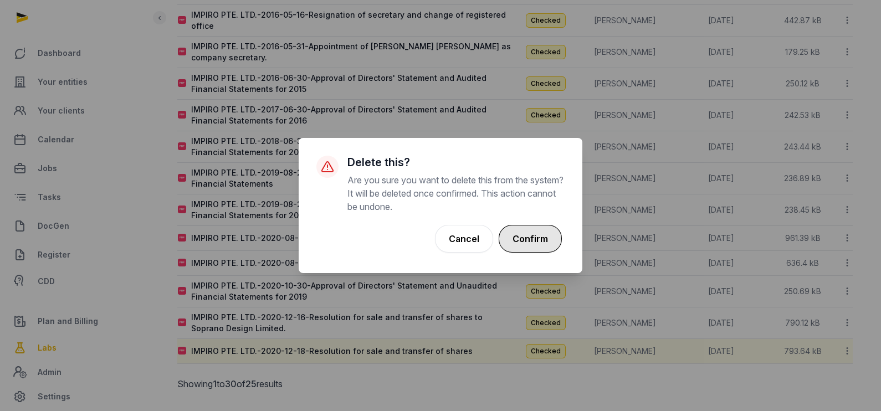
click at [521, 232] on button "Confirm" at bounding box center [530, 239] width 63 height 28
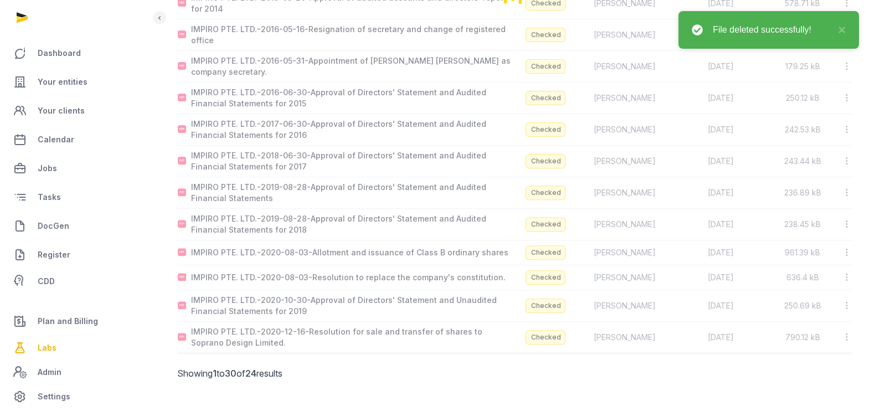
scroll to position [481, 0]
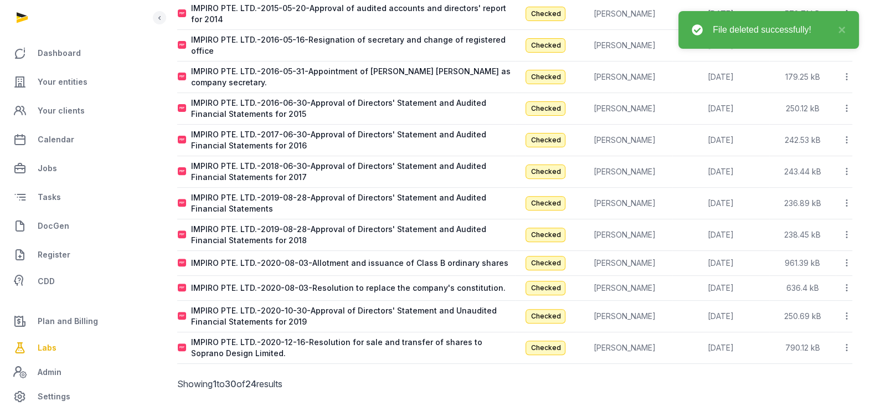
click at [847, 342] on icon at bounding box center [847, 348] width 10 height 12
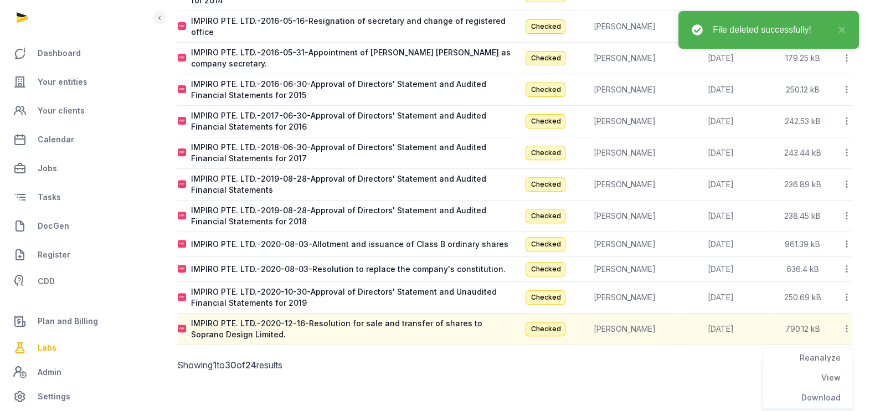
click at [833, 408] on div "Delete" at bounding box center [807, 418] width 89 height 20
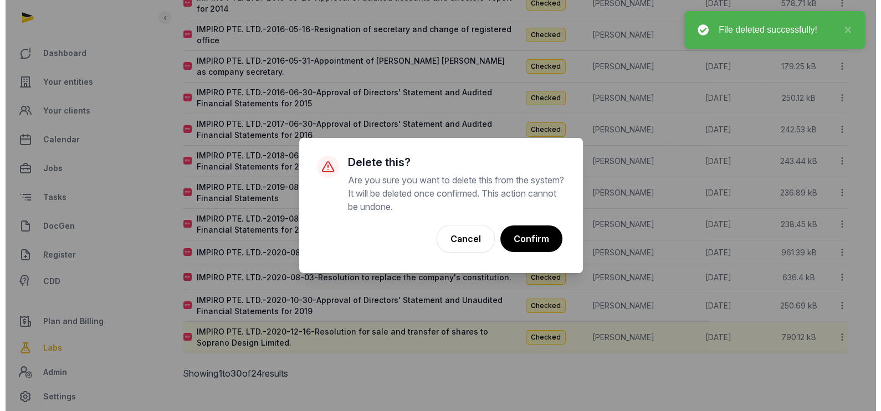
scroll to position [481, 0]
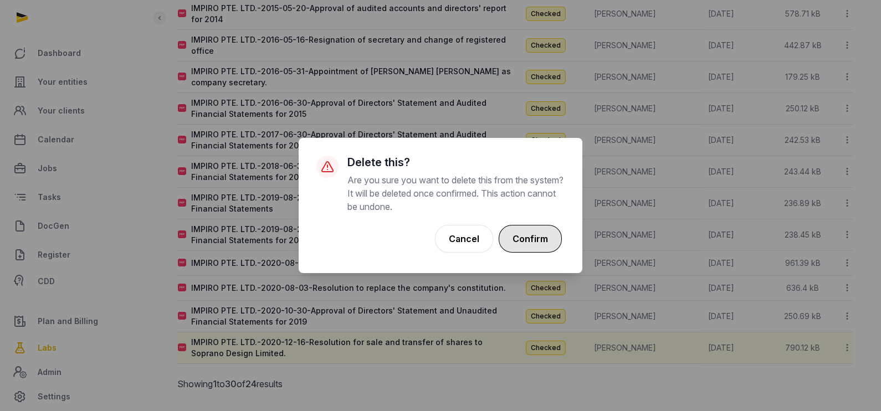
click at [551, 229] on button "Confirm" at bounding box center [530, 239] width 63 height 28
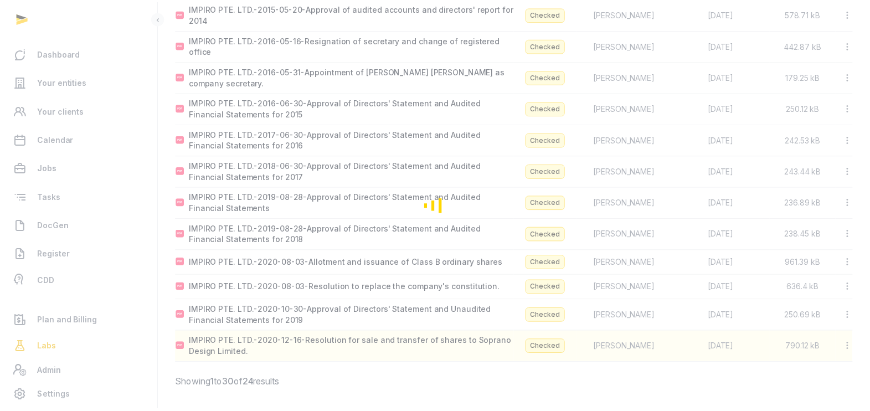
scroll to position [475, 0]
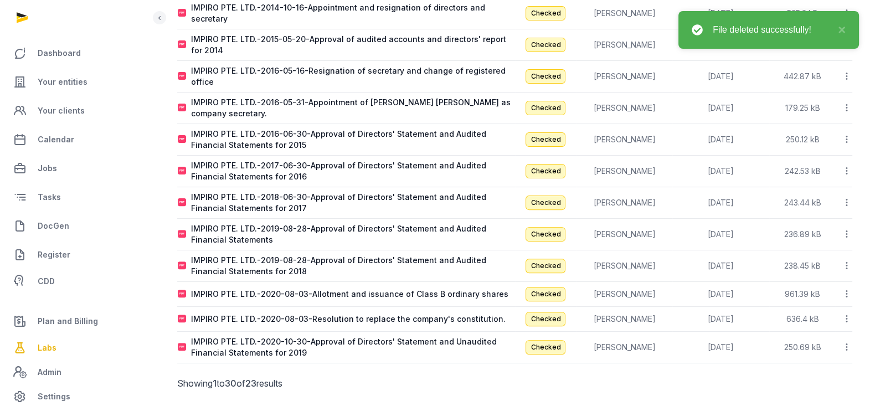
click at [845, 342] on icon at bounding box center [847, 347] width 10 height 12
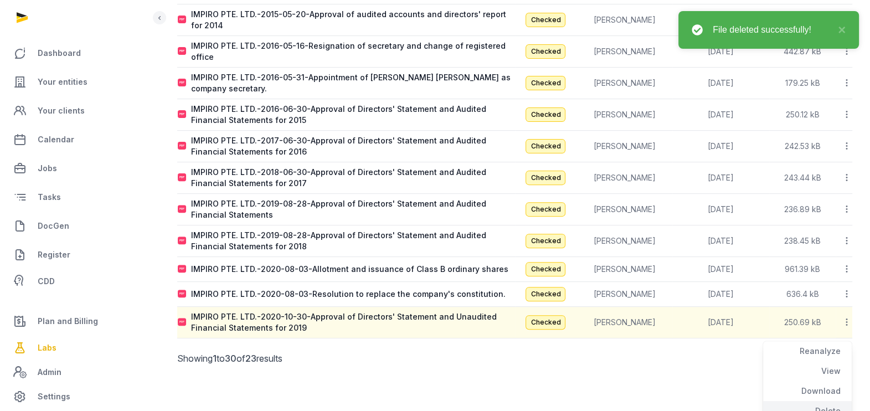
click at [842, 401] on div "Delete" at bounding box center [807, 411] width 89 height 20
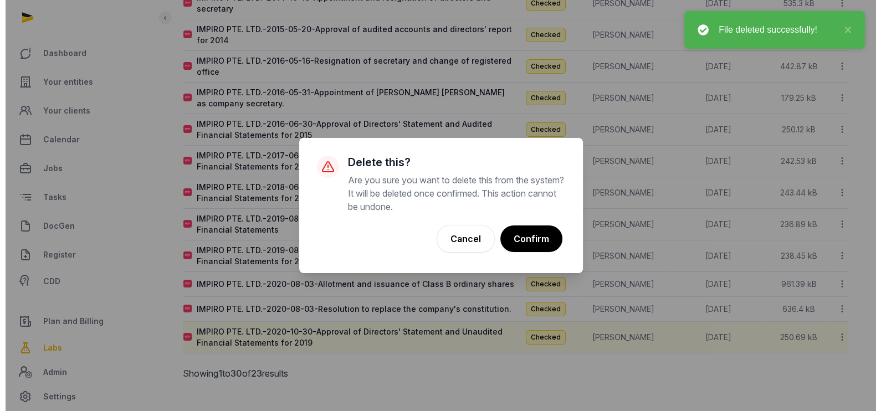
scroll to position [450, 0]
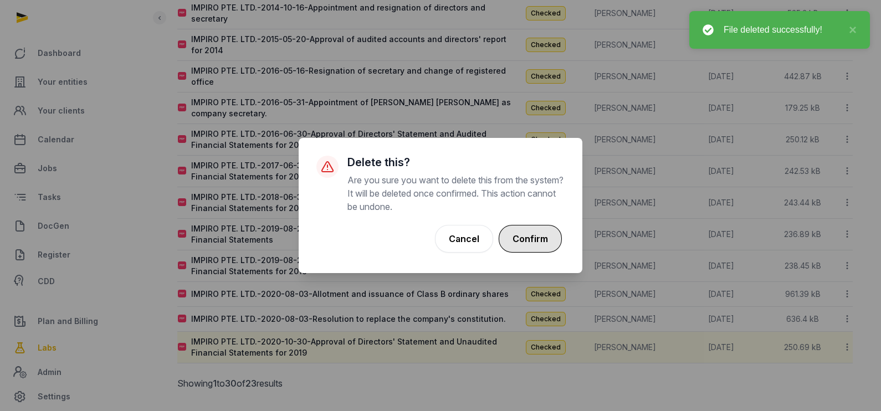
click at [556, 239] on button "Confirm" at bounding box center [530, 239] width 63 height 28
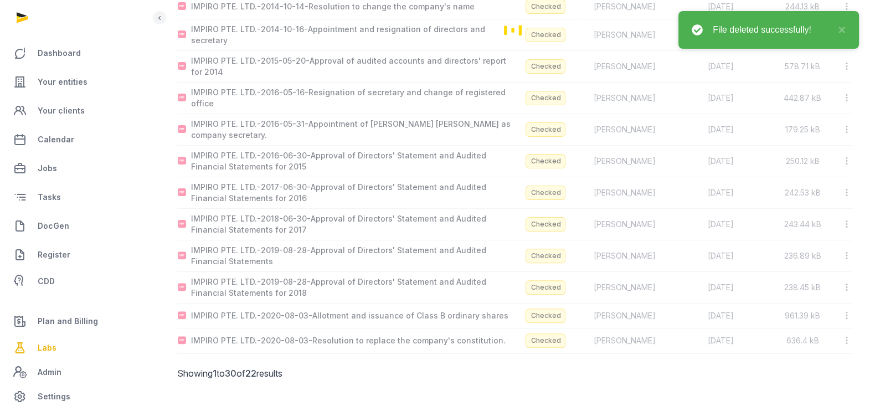
scroll to position [419, 0]
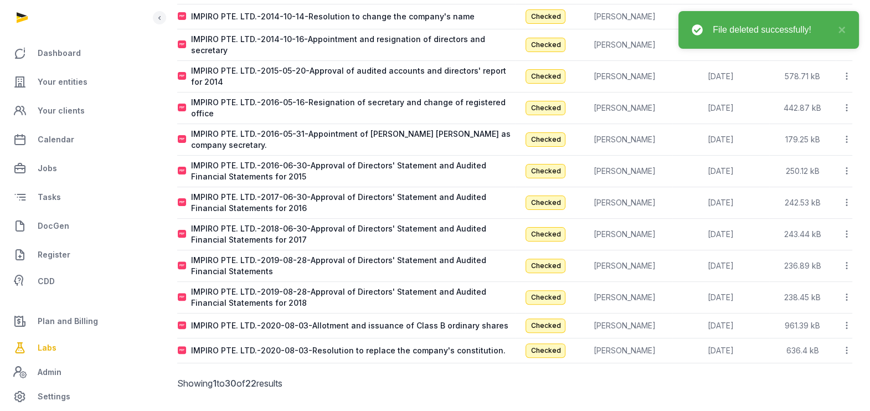
click at [850, 345] on icon at bounding box center [847, 351] width 10 height 12
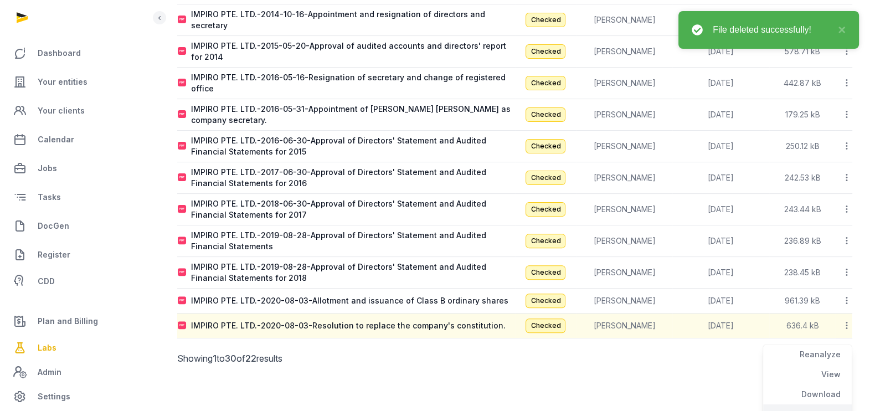
click at [828, 404] on div "Delete" at bounding box center [807, 414] width 89 height 20
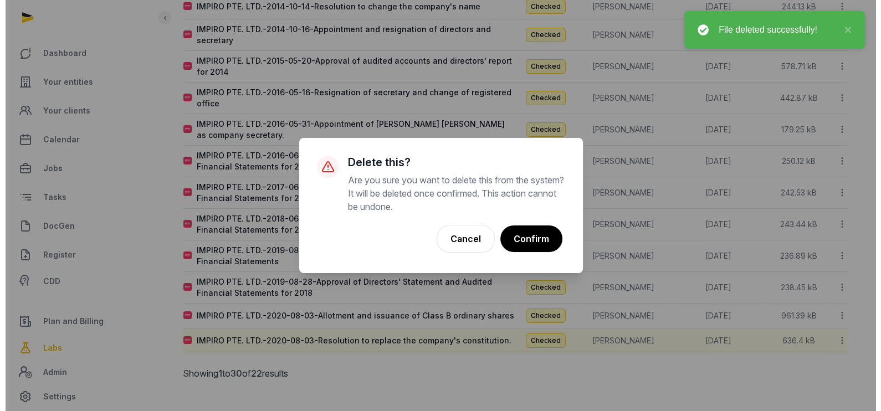
scroll to position [419, 0]
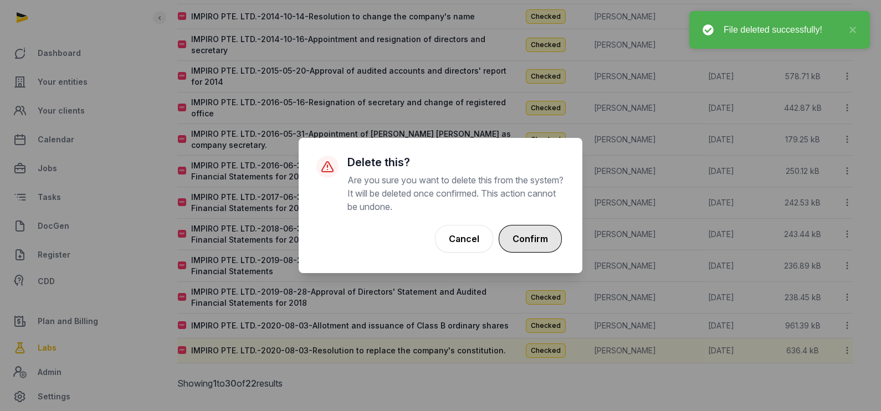
click at [534, 233] on button "Confirm" at bounding box center [530, 239] width 63 height 28
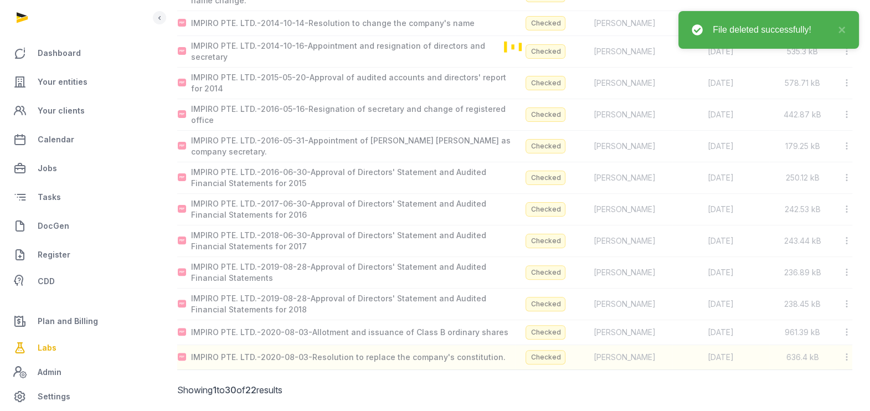
scroll to position [394, 0]
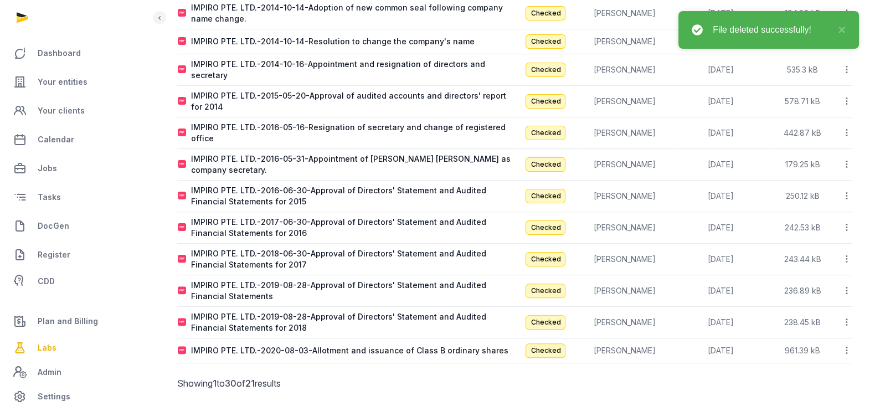
click at [845, 345] on icon at bounding box center [847, 351] width 10 height 12
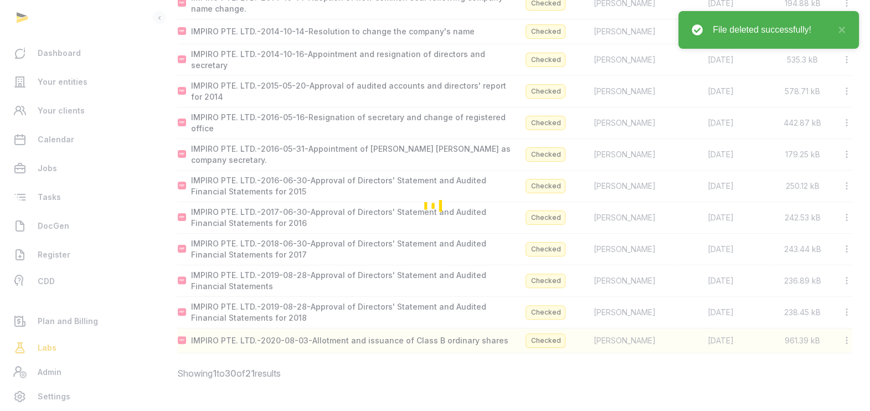
scroll to position [394, 0]
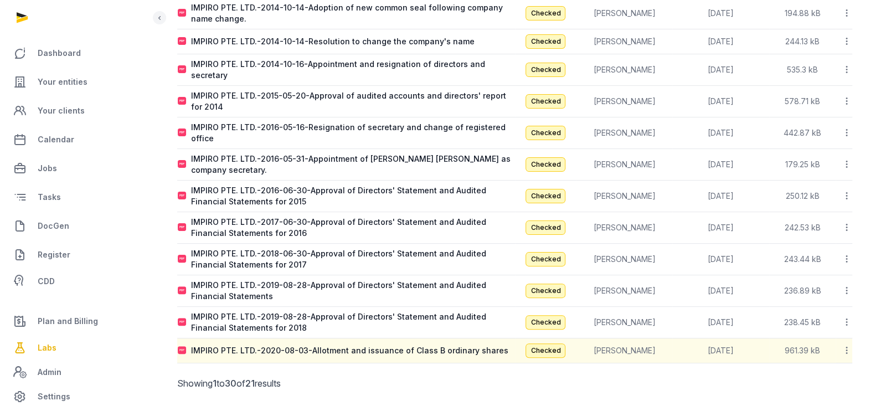
click at [845, 345] on icon at bounding box center [847, 351] width 10 height 12
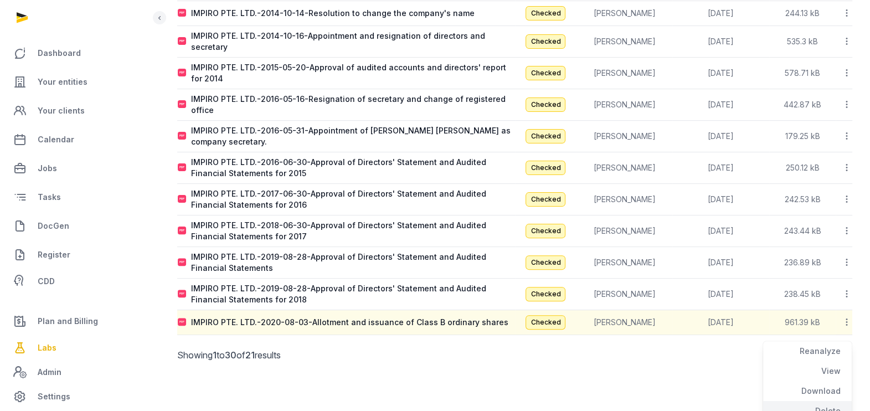
click at [845, 401] on div "Delete" at bounding box center [807, 411] width 89 height 20
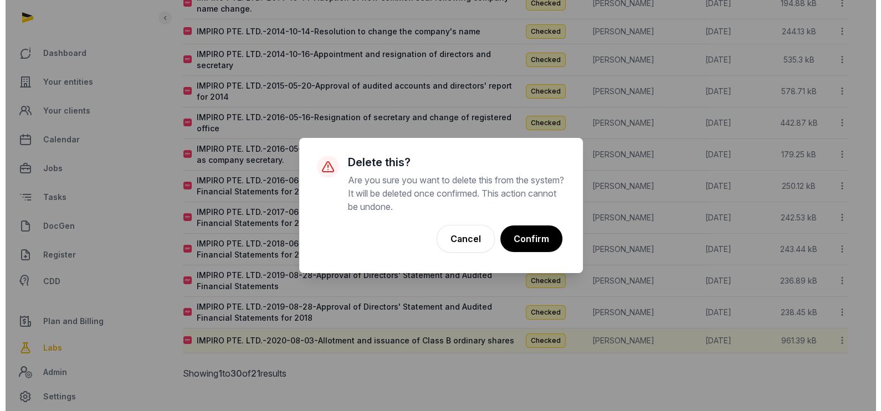
scroll to position [394, 0]
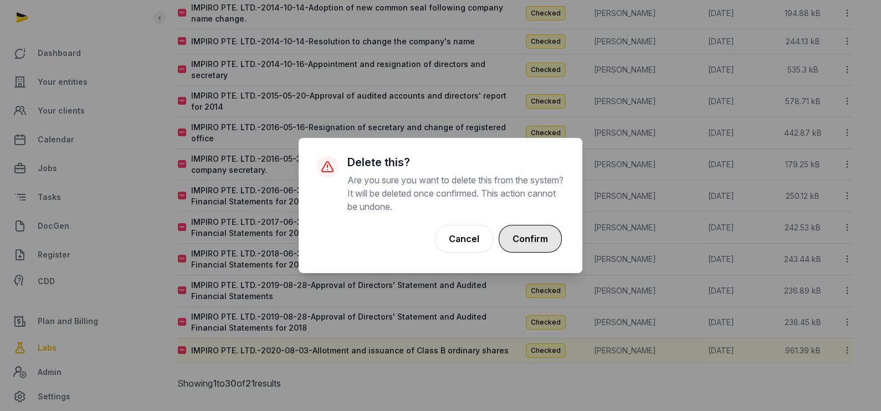
click at [522, 238] on button "Confirm" at bounding box center [530, 239] width 63 height 28
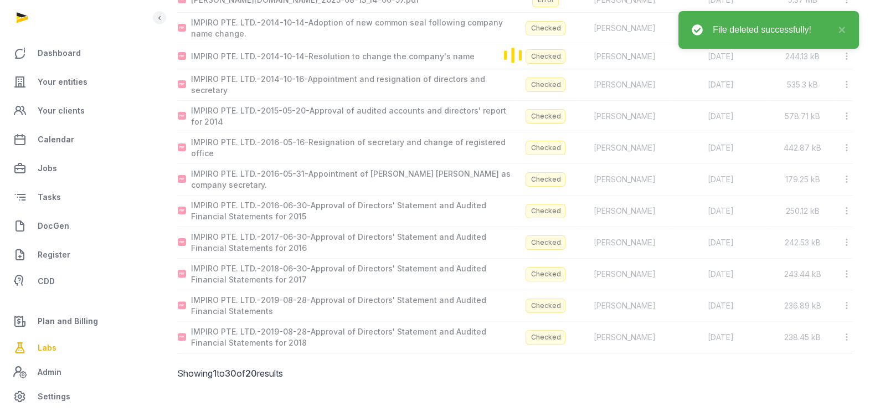
scroll to position [369, 0]
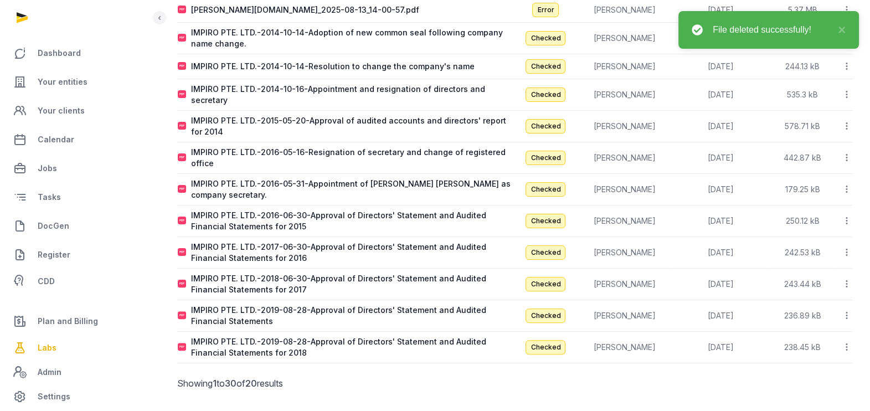
click at [846, 89] on icon at bounding box center [847, 95] width 10 height 12
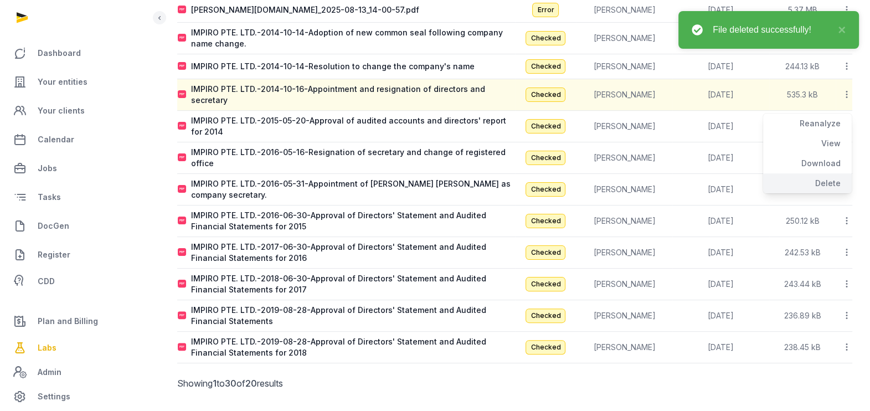
click at [824, 181] on div "Delete" at bounding box center [807, 183] width 89 height 20
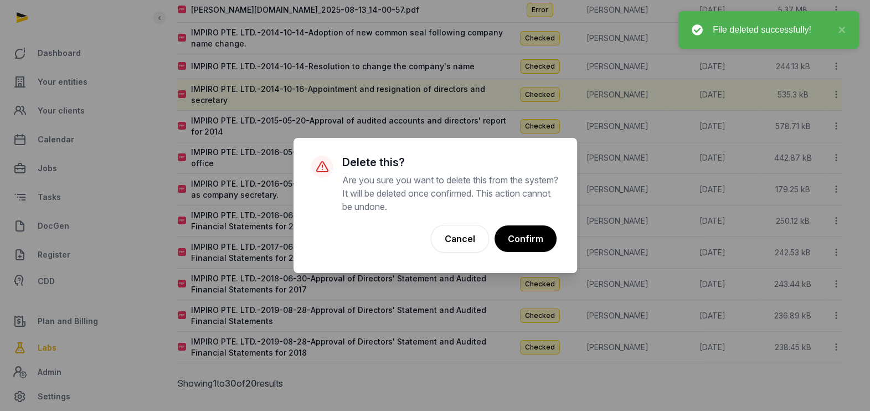
scroll to position [363, 0]
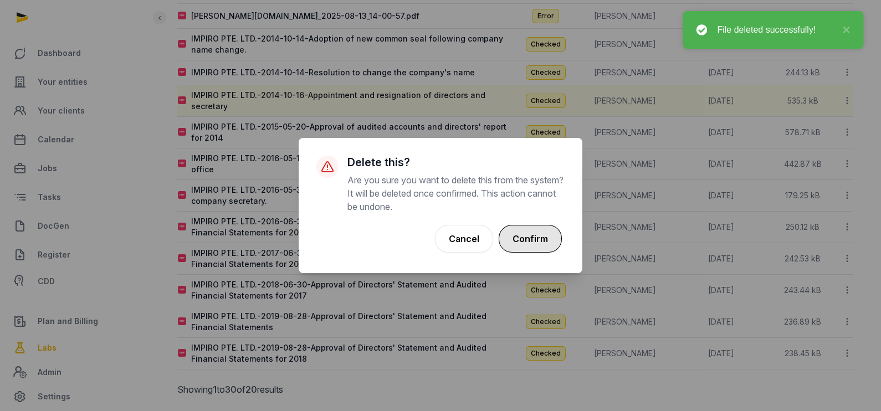
click at [534, 239] on button "Confirm" at bounding box center [530, 239] width 63 height 28
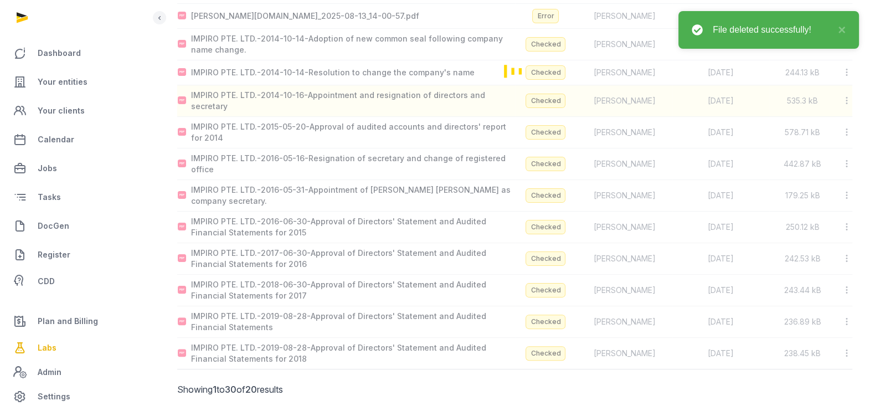
scroll to position [344, 0]
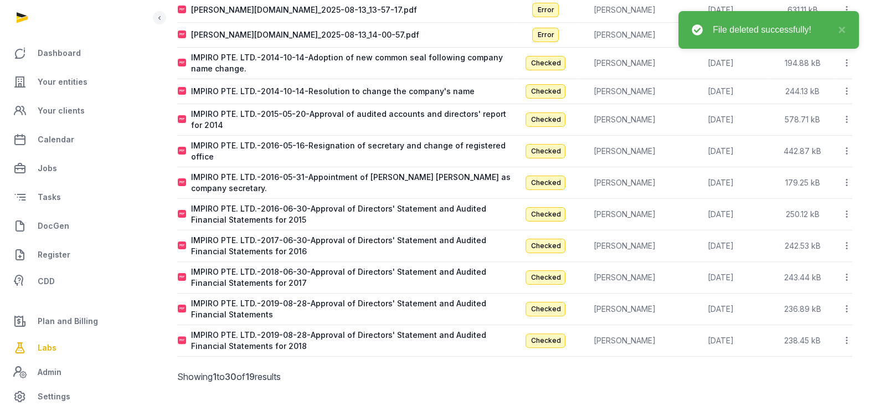
click at [849, 88] on icon at bounding box center [847, 91] width 10 height 12
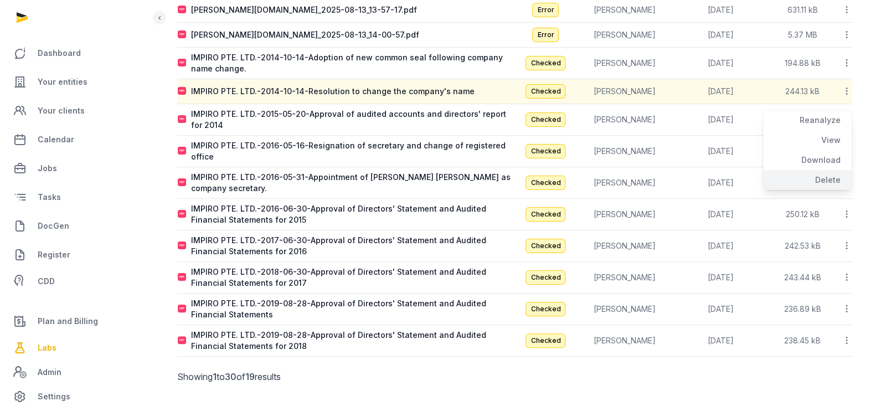
click at [827, 178] on div "Delete" at bounding box center [807, 180] width 89 height 20
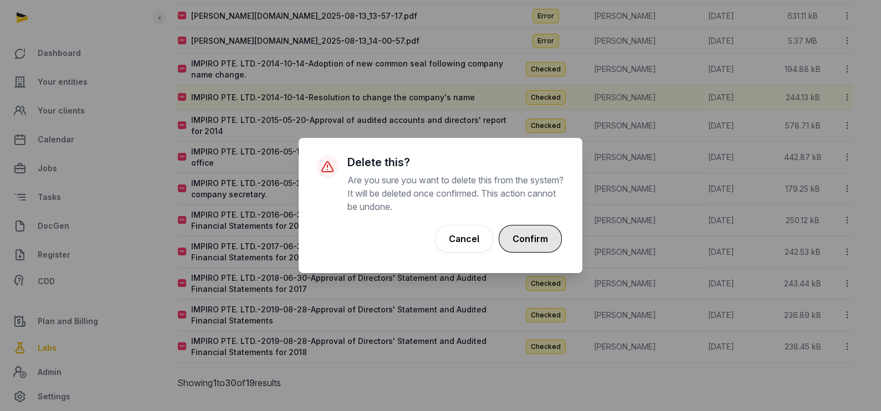
click at [526, 230] on button "Confirm" at bounding box center [530, 239] width 63 height 28
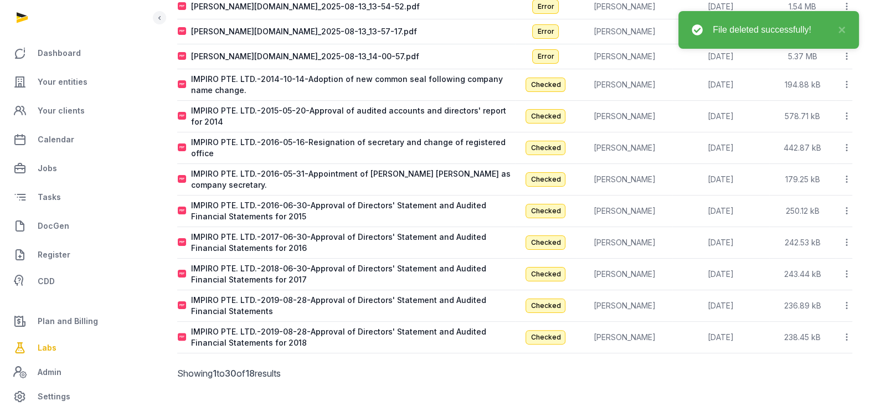
scroll to position [320, 0]
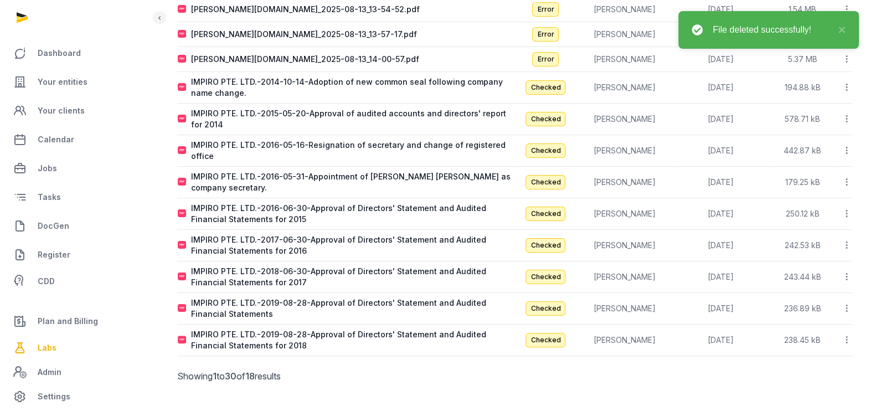
click at [847, 113] on icon at bounding box center [847, 119] width 10 height 12
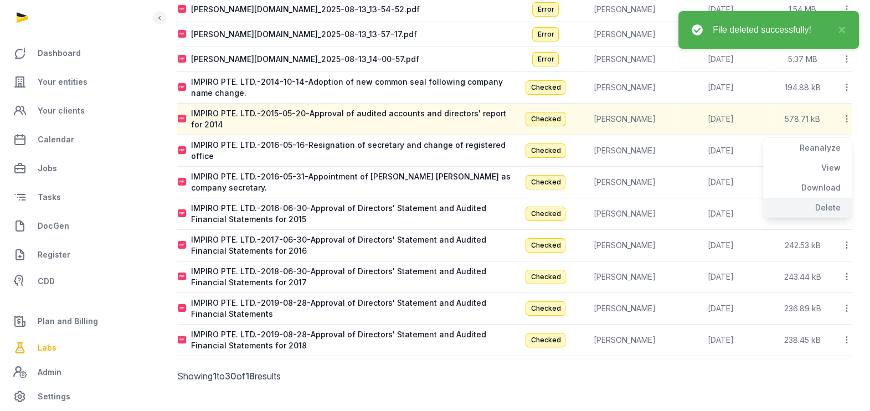
click at [823, 209] on div "Delete" at bounding box center [807, 208] width 89 height 20
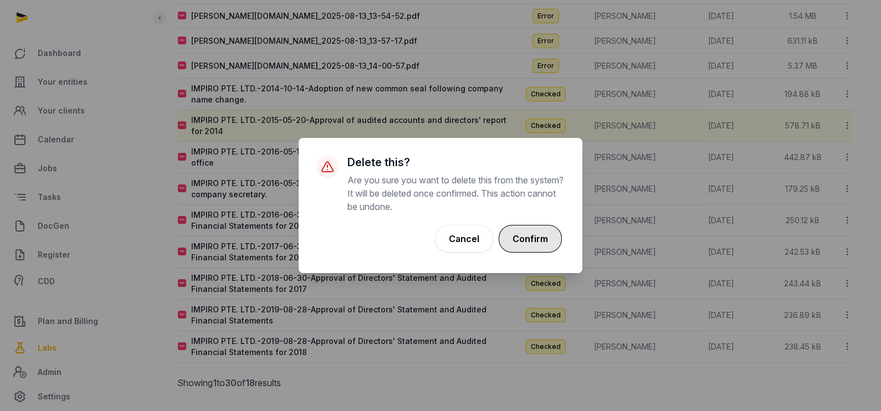
click at [541, 252] on button "Confirm" at bounding box center [530, 239] width 63 height 28
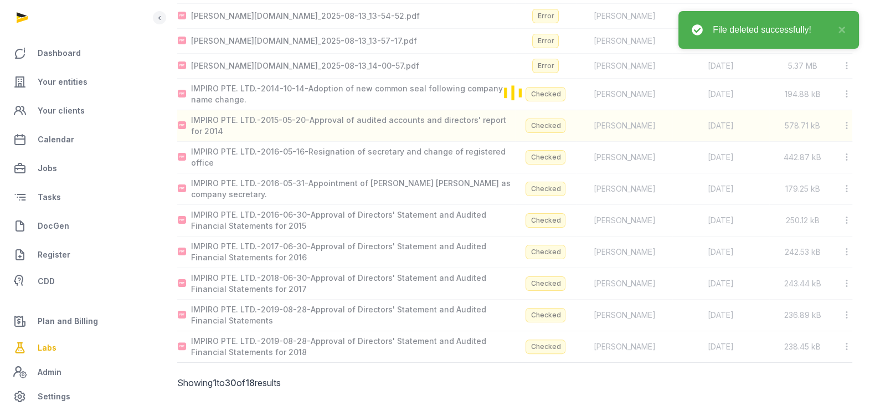
scroll to position [288, 0]
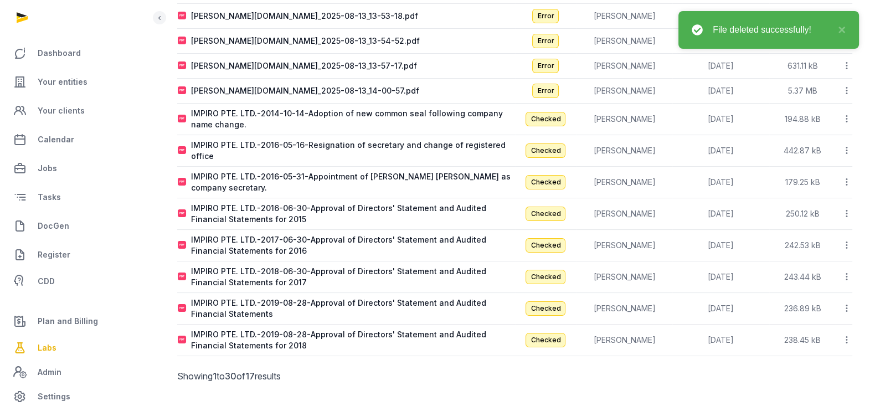
click at [847, 149] on icon at bounding box center [847, 151] width 10 height 12
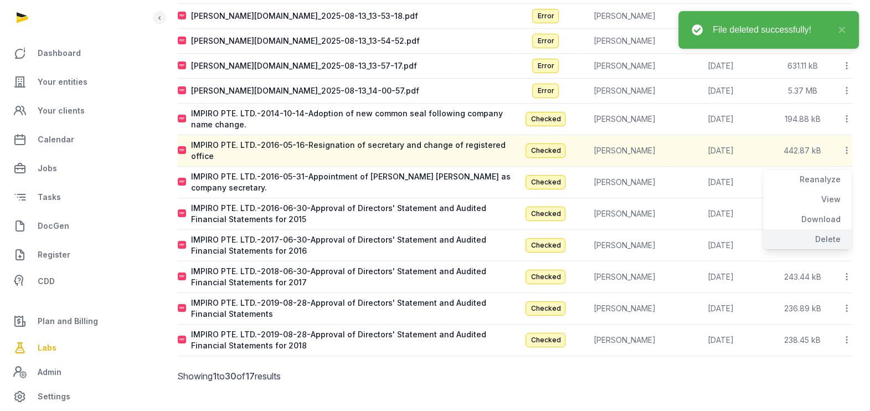
click at [828, 234] on div "Delete" at bounding box center [807, 239] width 89 height 20
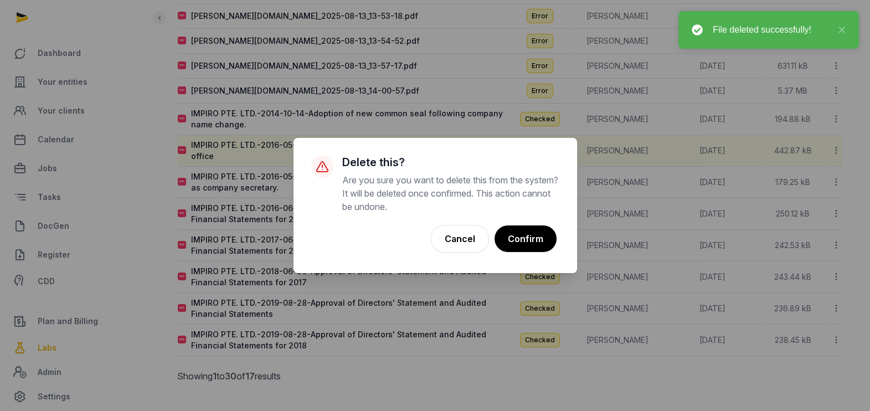
scroll to position [281, 0]
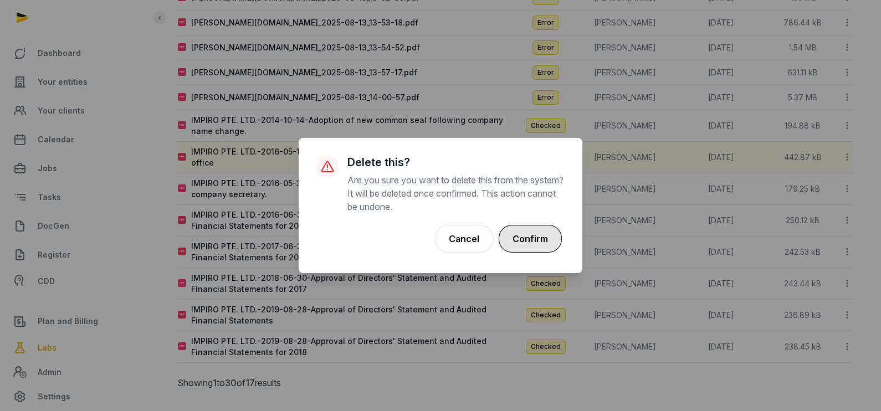
click at [535, 235] on button "Confirm" at bounding box center [530, 239] width 63 height 28
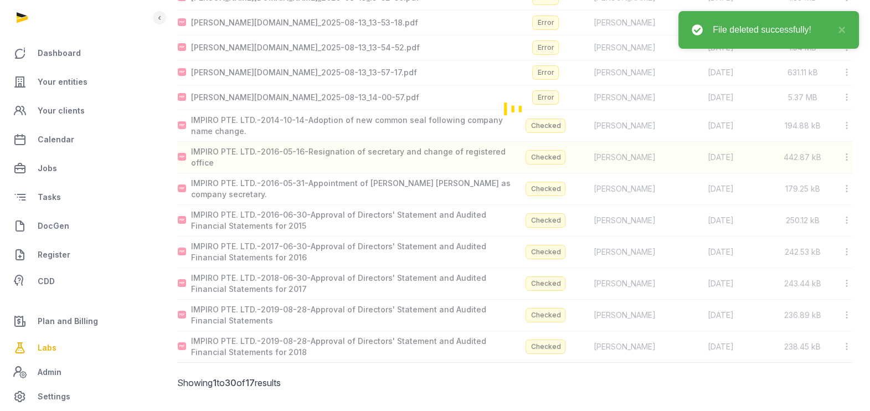
scroll to position [257, 0]
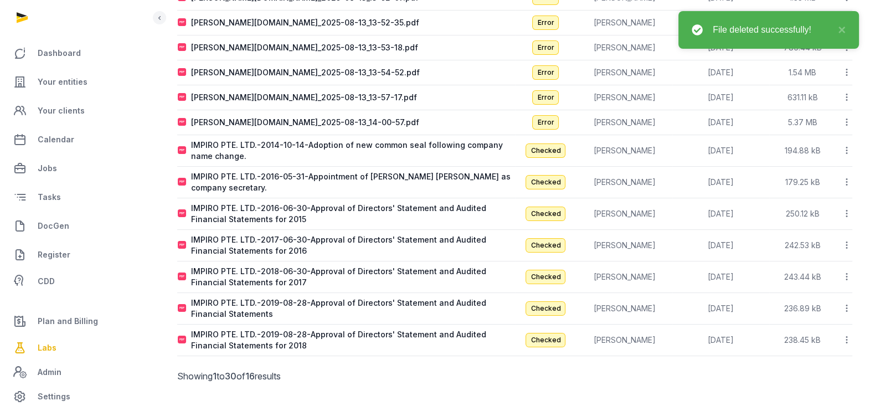
click at [847, 152] on icon at bounding box center [847, 151] width 10 height 12
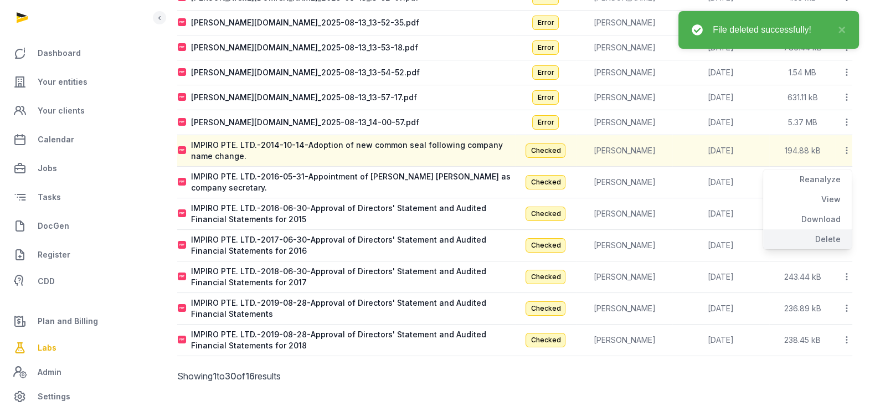
click at [831, 230] on div "Delete" at bounding box center [807, 239] width 89 height 20
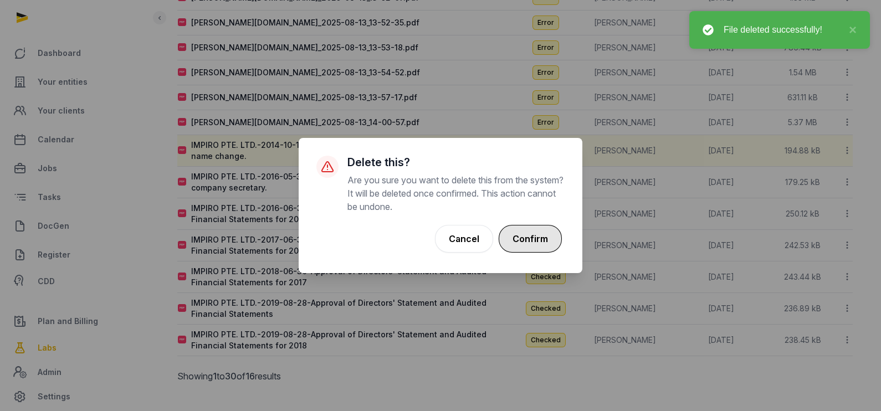
click at [547, 247] on button "Confirm" at bounding box center [530, 239] width 63 height 28
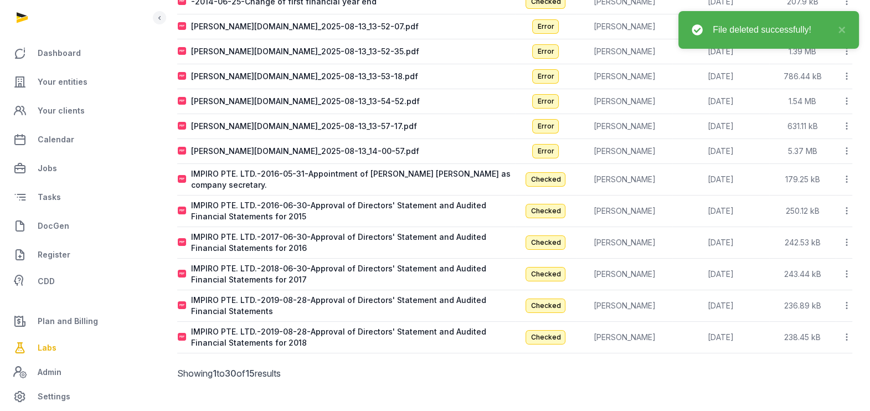
scroll to position [225, 0]
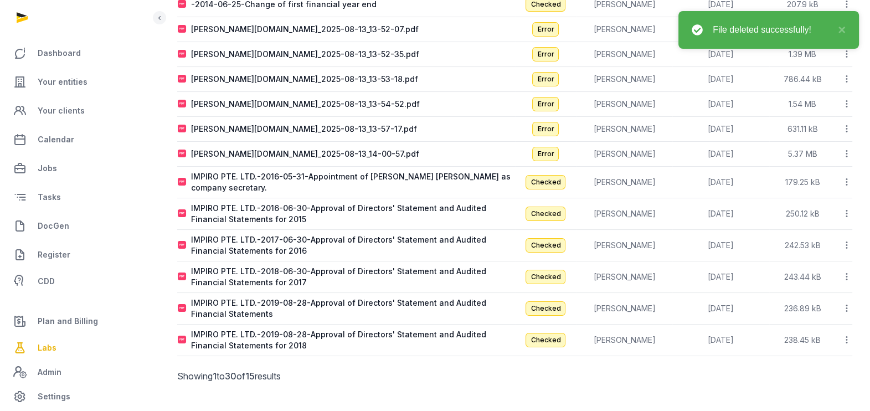
click at [845, 182] on icon at bounding box center [847, 182] width 10 height 12
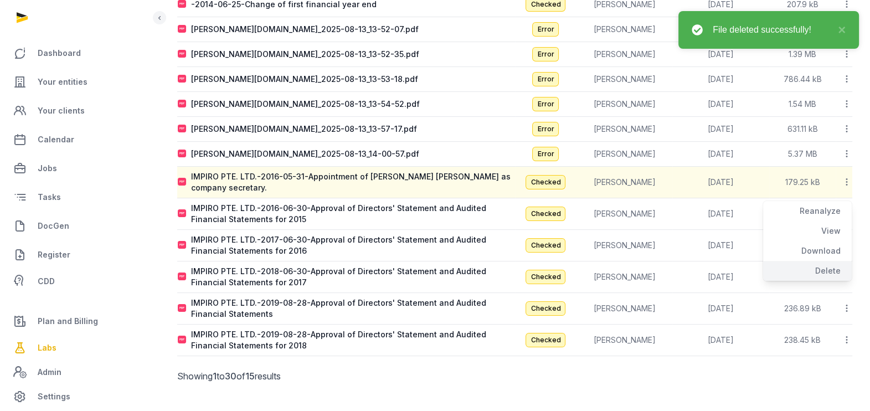
click at [829, 265] on div "Delete" at bounding box center [807, 271] width 89 height 20
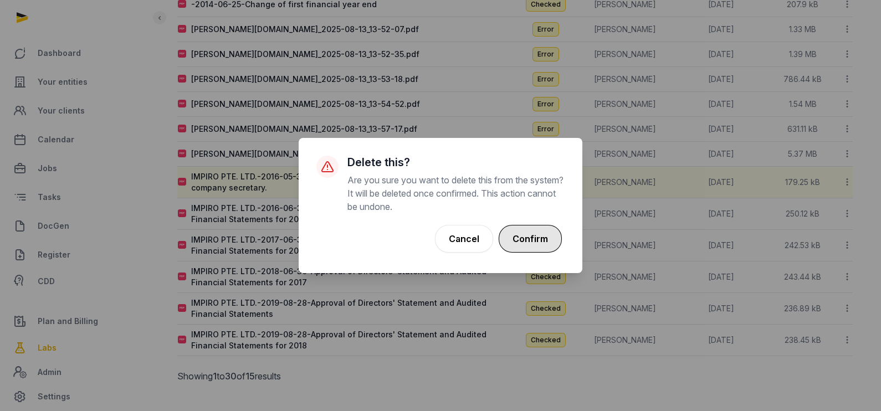
click at [540, 242] on button "Confirm" at bounding box center [530, 239] width 63 height 28
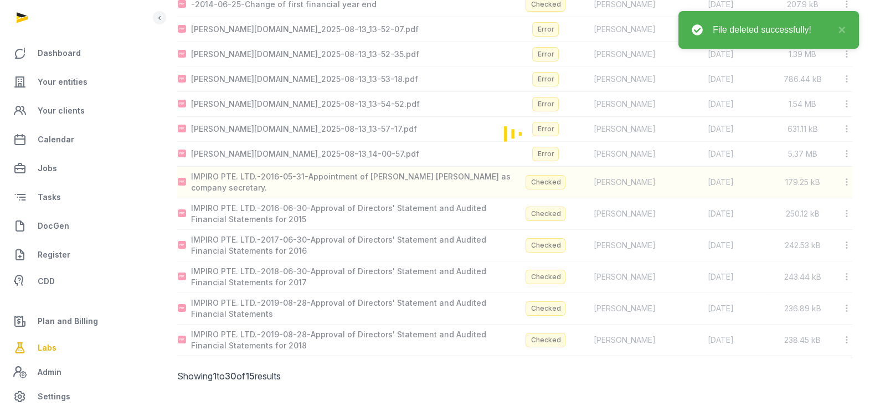
scroll to position [194, 0]
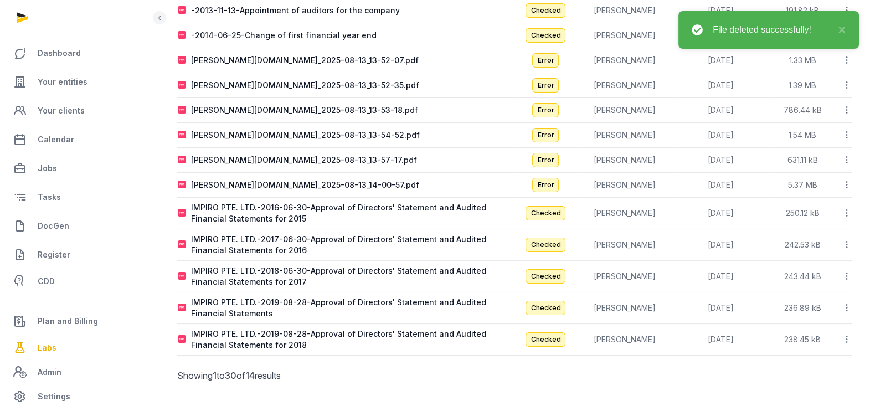
click at [846, 208] on icon at bounding box center [847, 213] width 10 height 12
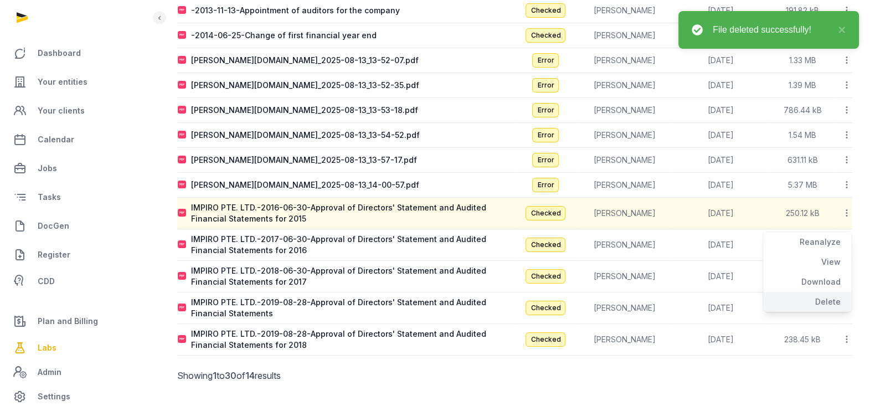
click at [834, 302] on div "Delete" at bounding box center [807, 302] width 89 height 20
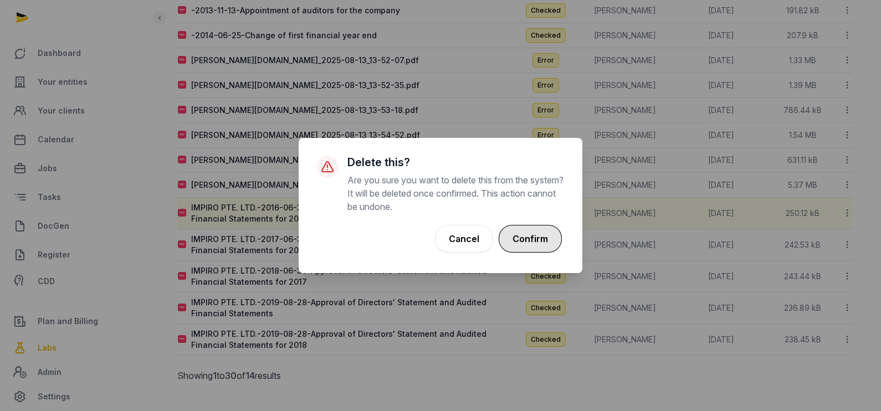
click at [515, 228] on button "Confirm" at bounding box center [530, 239] width 63 height 28
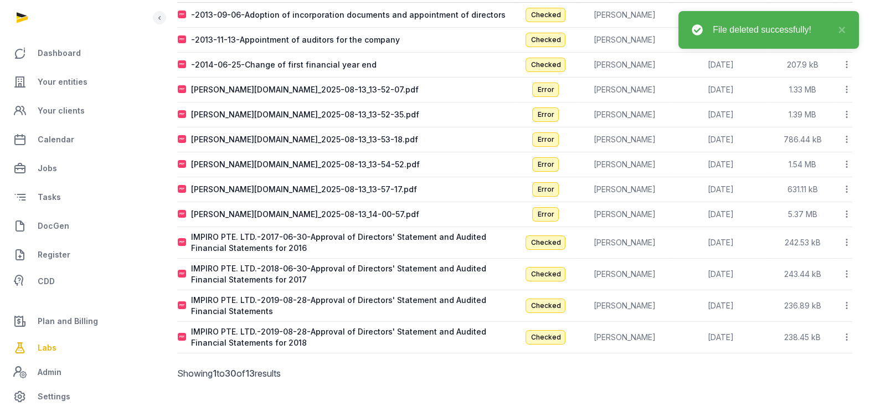
scroll to position [162, 0]
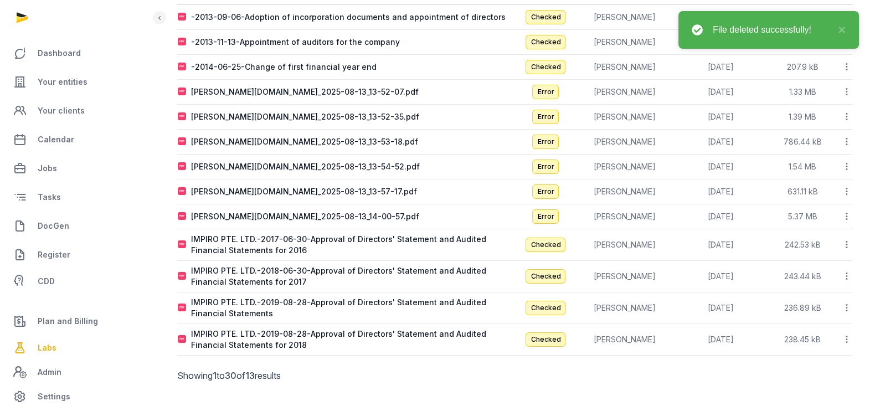
click at [846, 241] on icon at bounding box center [847, 245] width 10 height 12
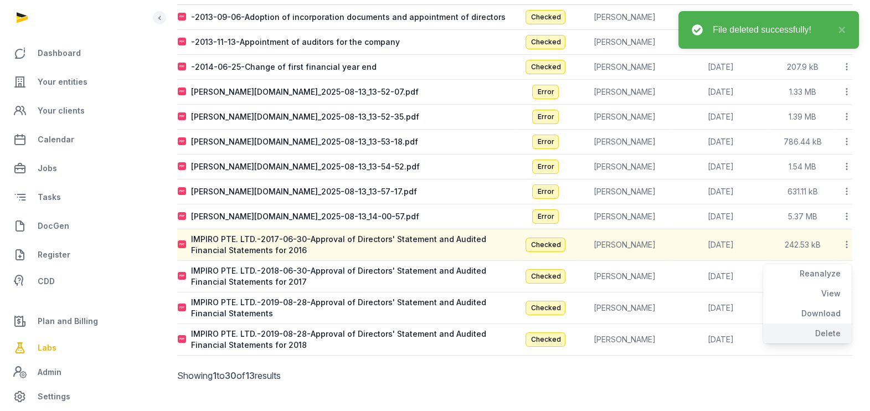
click at [829, 332] on div "Delete" at bounding box center [807, 334] width 89 height 20
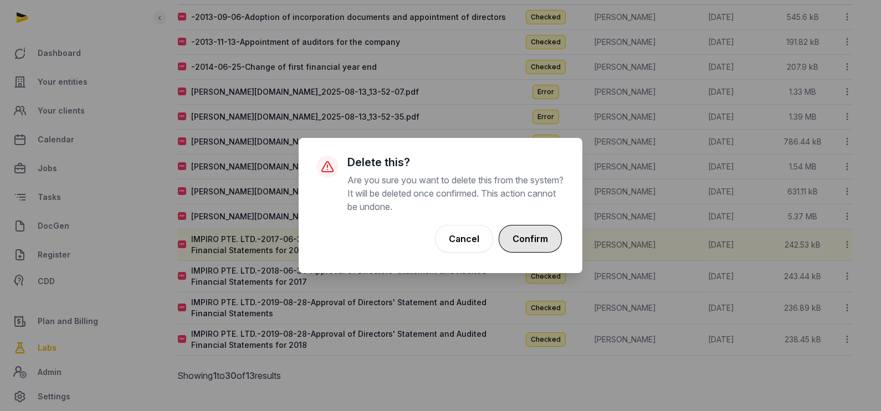
click at [526, 234] on button "Confirm" at bounding box center [530, 239] width 63 height 28
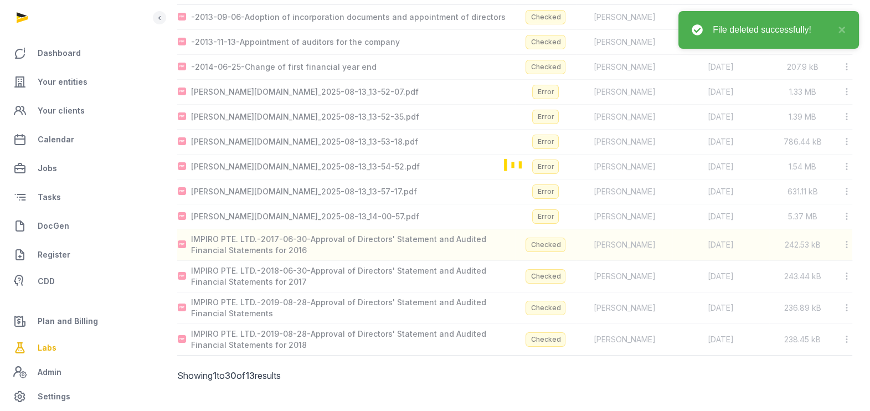
scroll to position [131, 0]
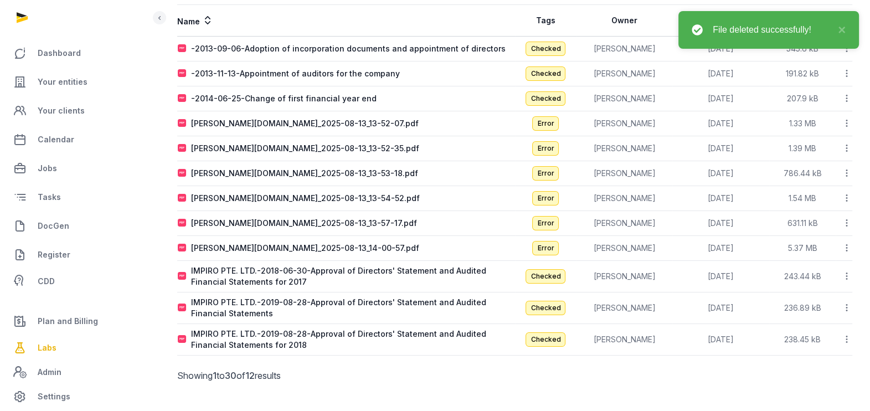
click at [848, 274] on icon at bounding box center [847, 276] width 10 height 12
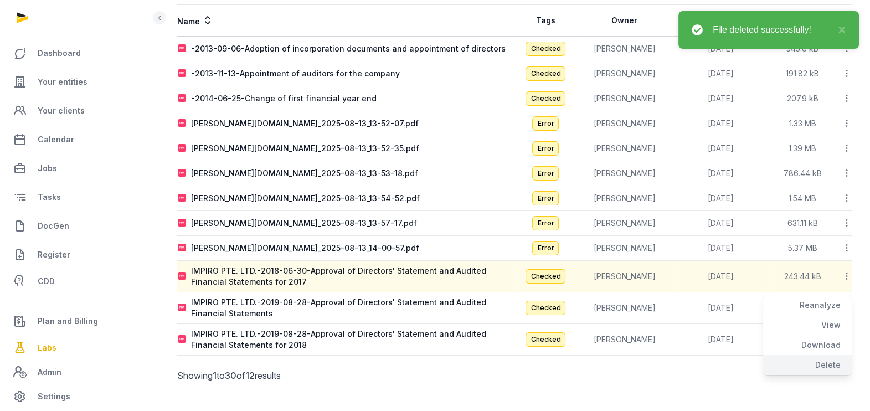
click at [834, 360] on div "Delete" at bounding box center [807, 365] width 89 height 20
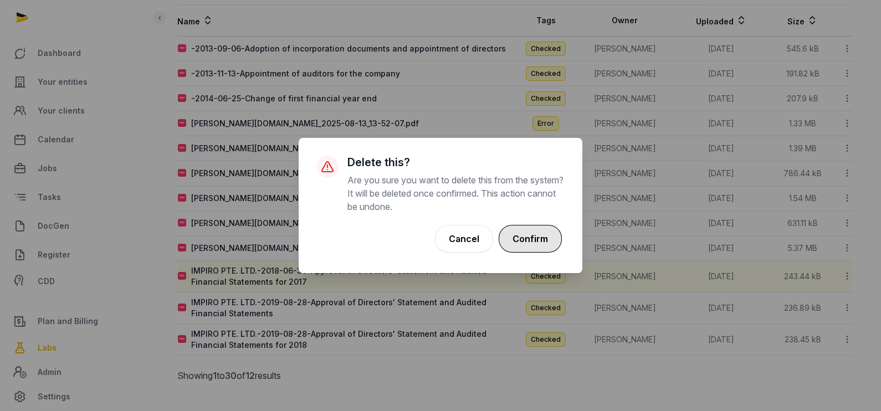
click at [555, 233] on button "Confirm" at bounding box center [530, 239] width 63 height 28
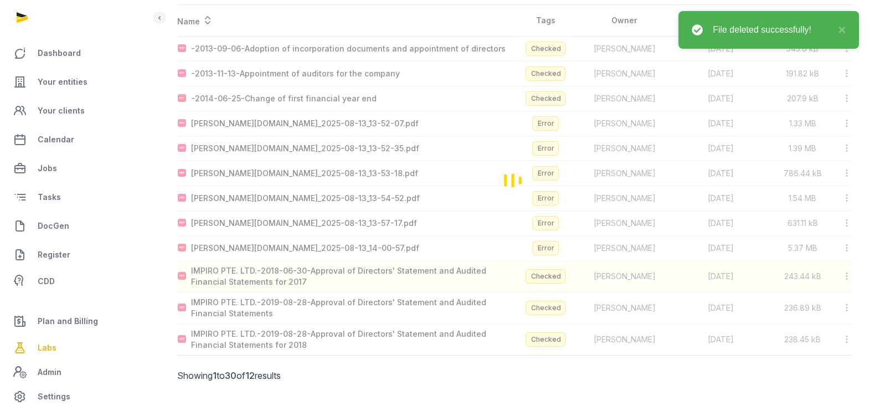
scroll to position [99, 0]
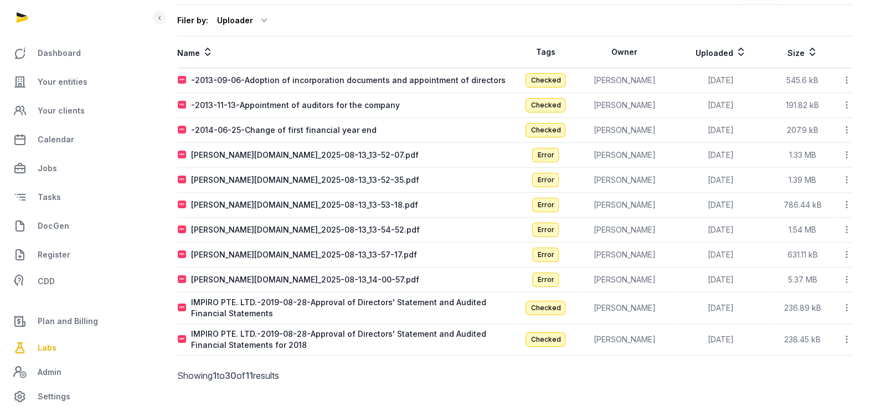
click at [848, 303] on icon at bounding box center [847, 308] width 10 height 12
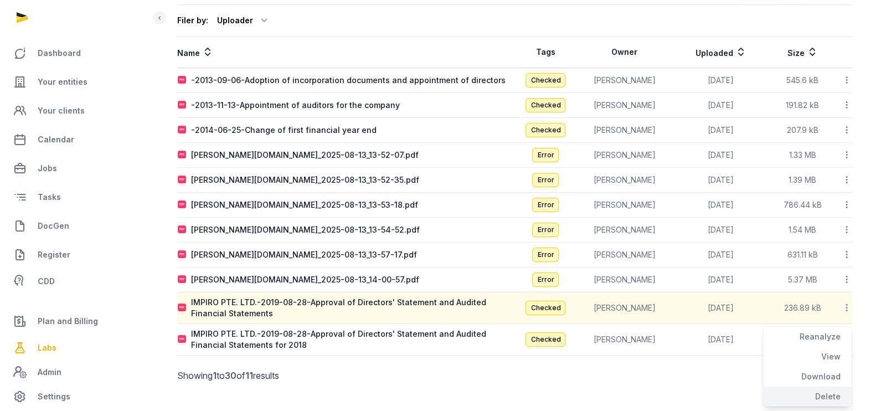
click at [831, 391] on div "Delete" at bounding box center [807, 397] width 89 height 20
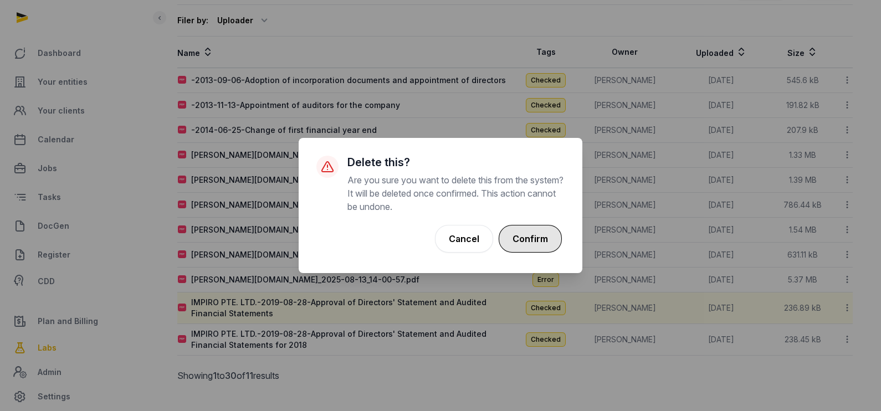
click at [542, 232] on button "Confirm" at bounding box center [530, 239] width 63 height 28
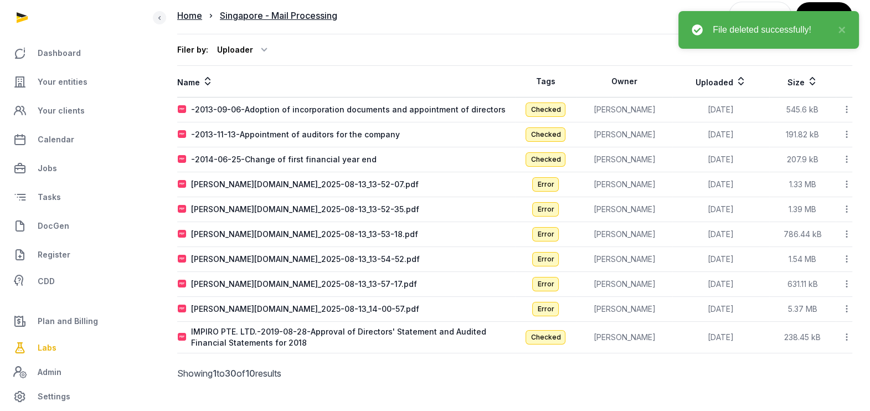
scroll to position [68, 0]
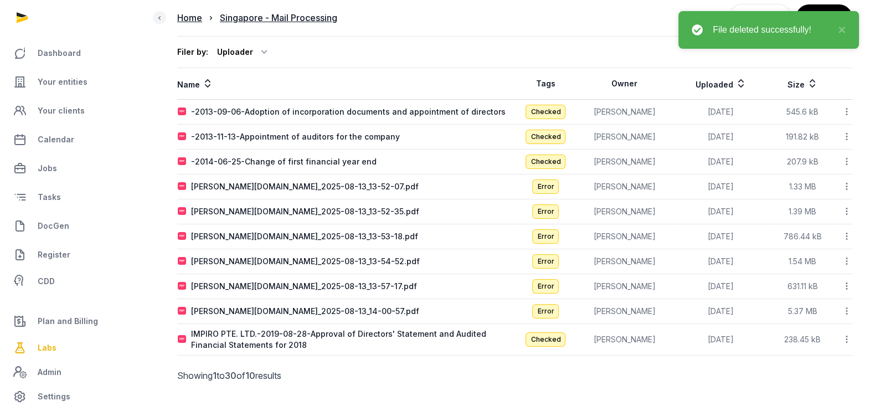
click at [845, 336] on icon at bounding box center [847, 340] width 10 height 12
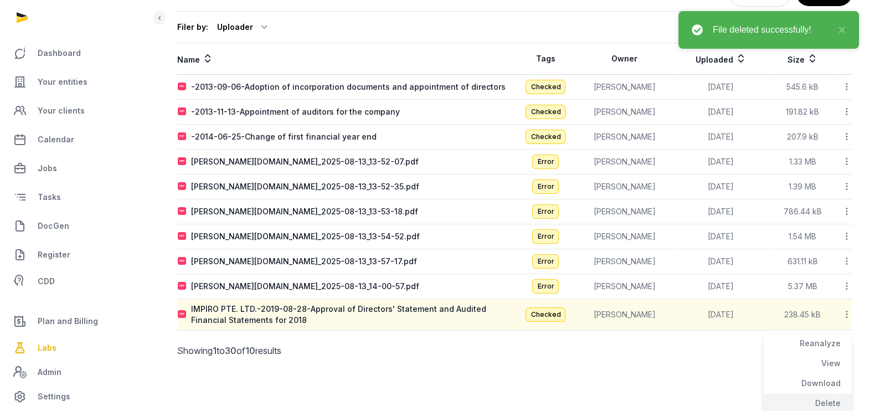
click at [833, 397] on div "Delete" at bounding box center [807, 403] width 89 height 20
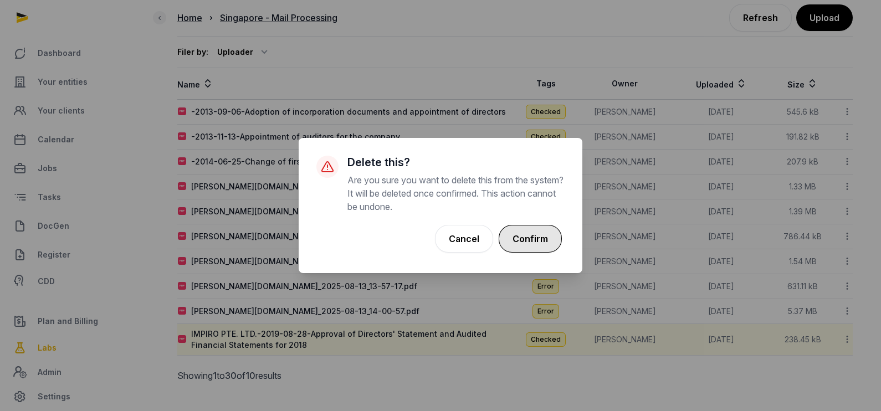
click at [548, 244] on button "Confirm" at bounding box center [530, 239] width 63 height 28
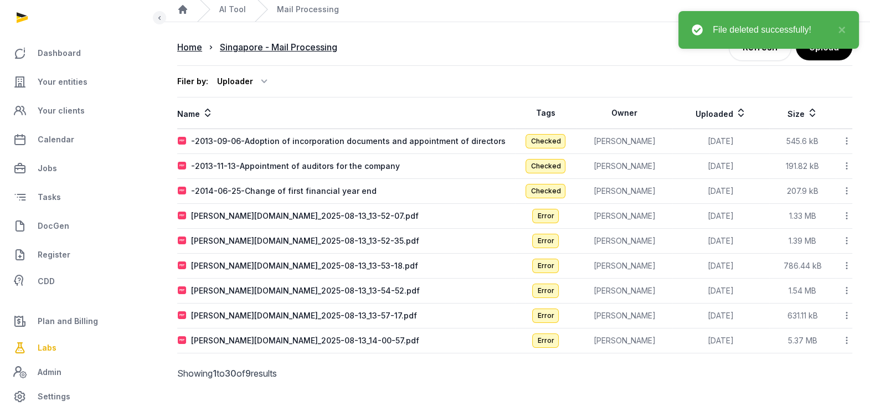
scroll to position [36, 0]
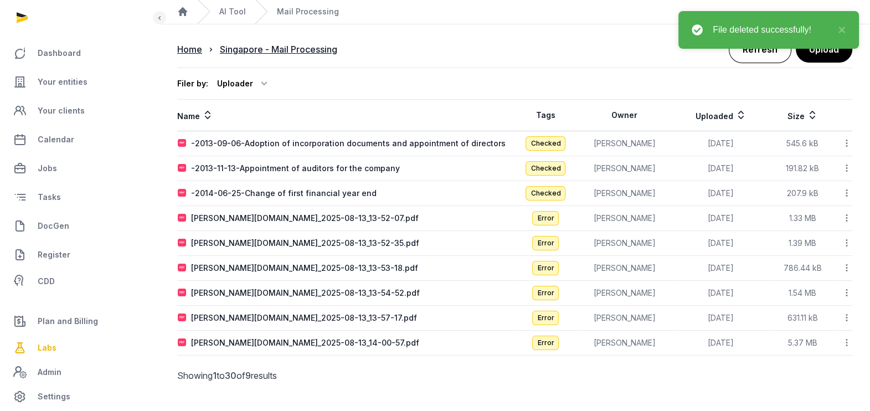
click at [757, 53] on link "Refresh" at bounding box center [760, 49] width 63 height 28
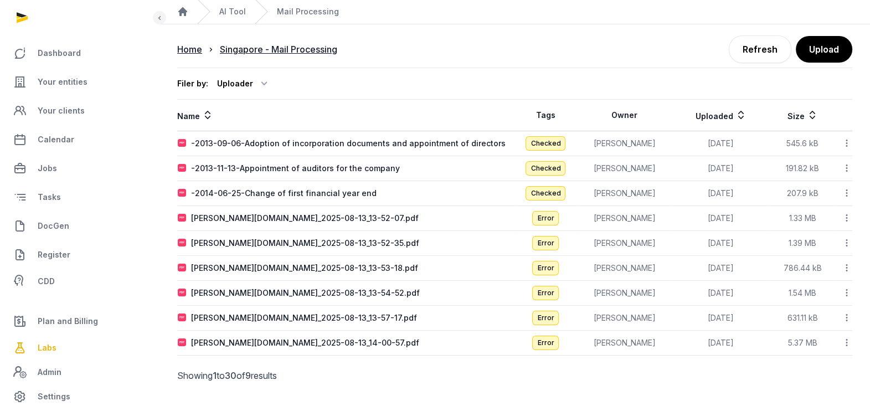
click at [847, 211] on div at bounding box center [845, 219] width 16 height 16
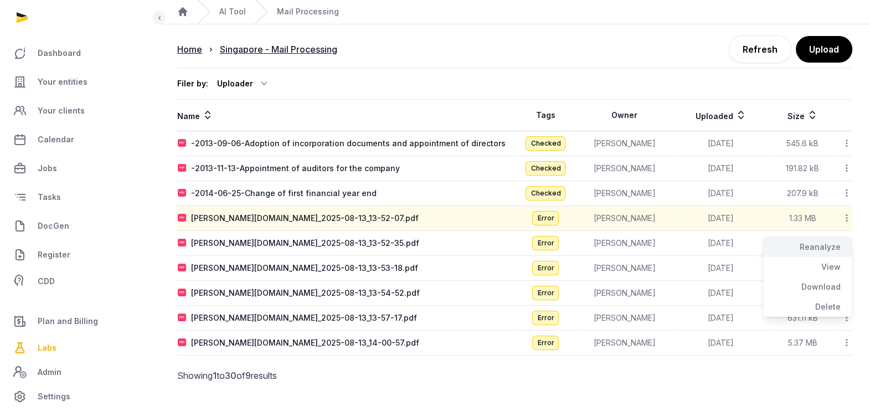
click at [833, 257] on div "Reanalyze" at bounding box center [807, 267] width 89 height 20
click at [846, 242] on icon at bounding box center [847, 243] width 10 height 12
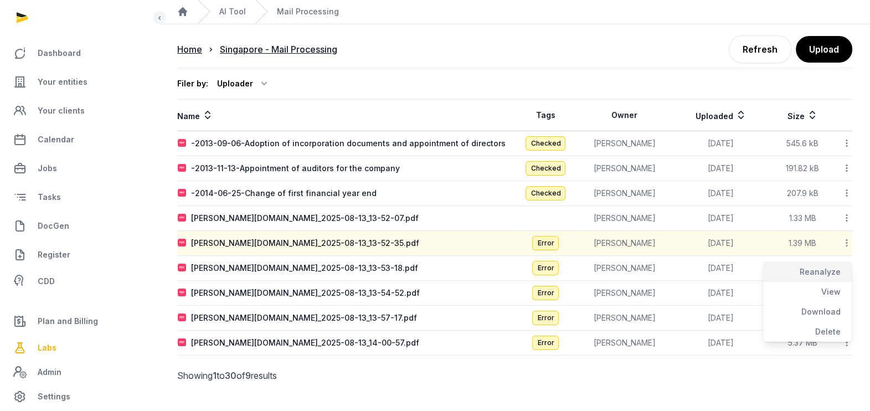
click at [825, 282] on div "Reanalyze" at bounding box center [807, 292] width 89 height 20
click at [847, 265] on icon at bounding box center [847, 268] width 10 height 12
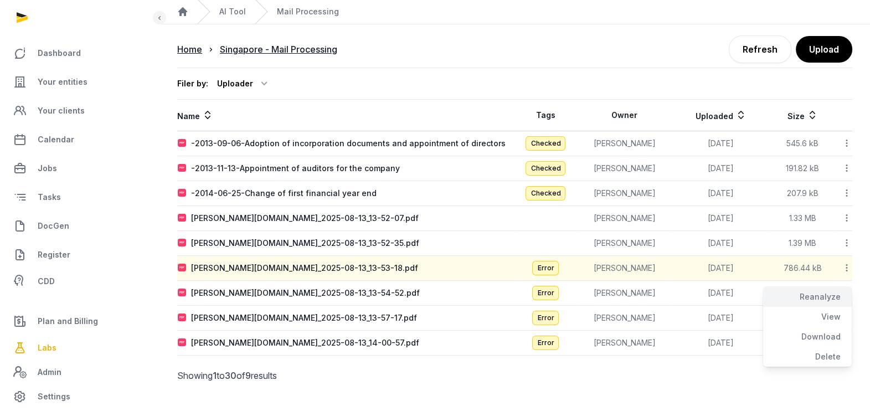
click at [819, 307] on div "Reanalyze" at bounding box center [807, 317] width 89 height 20
click at [847, 287] on icon at bounding box center [847, 293] width 10 height 12
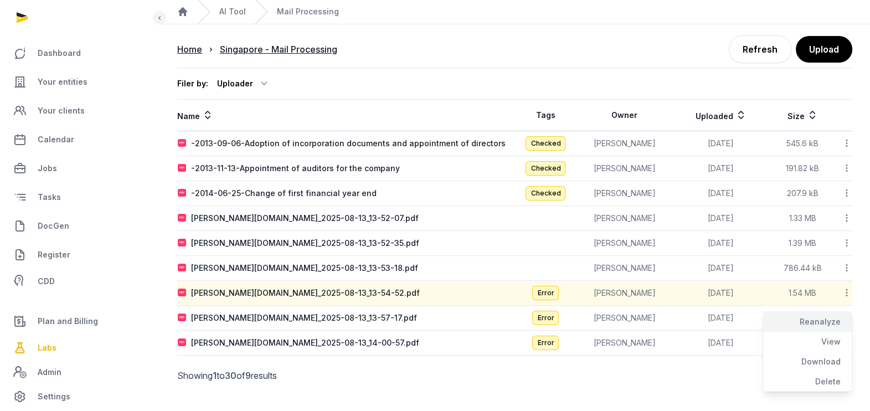
click at [821, 332] on div "Reanalyze" at bounding box center [807, 342] width 89 height 20
click at [848, 312] on icon at bounding box center [847, 318] width 10 height 12
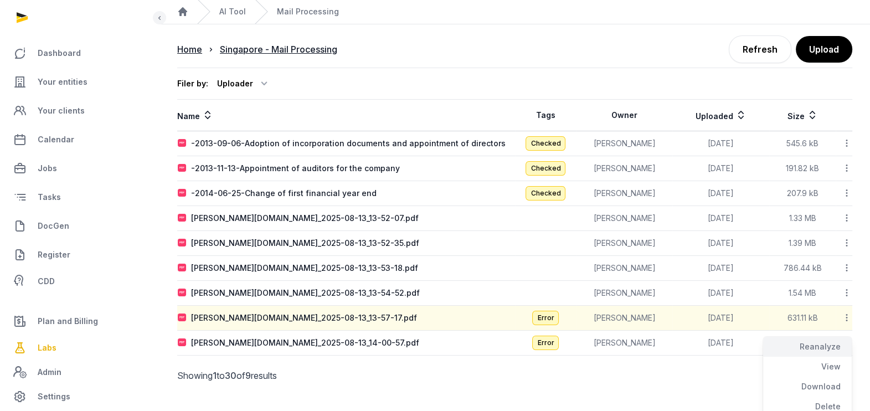
click at [824, 357] on div "Reanalyze" at bounding box center [807, 367] width 89 height 20
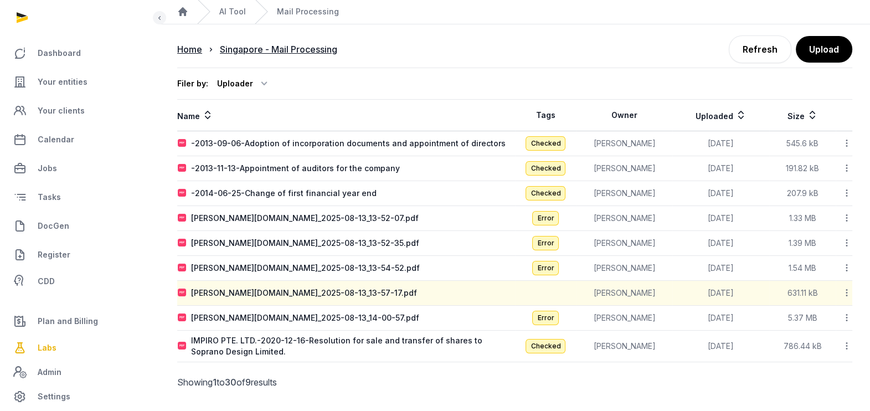
click at [844, 316] on icon at bounding box center [847, 318] width 10 height 12
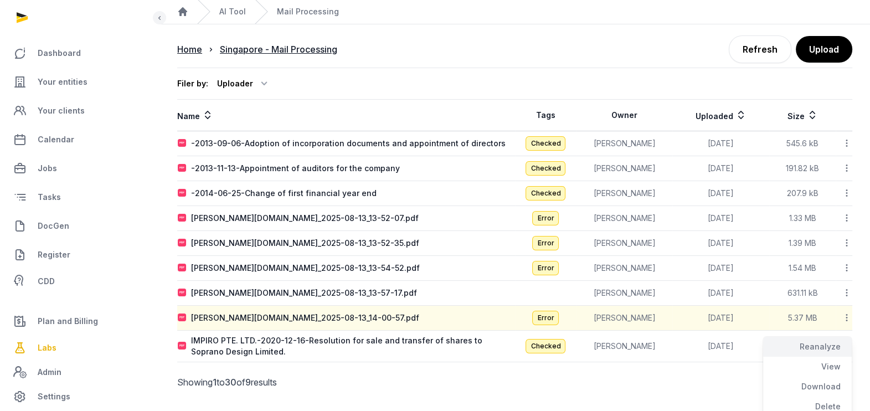
click at [812, 357] on div "Reanalyze" at bounding box center [807, 367] width 89 height 20
click at [845, 265] on icon at bounding box center [847, 268] width 10 height 12
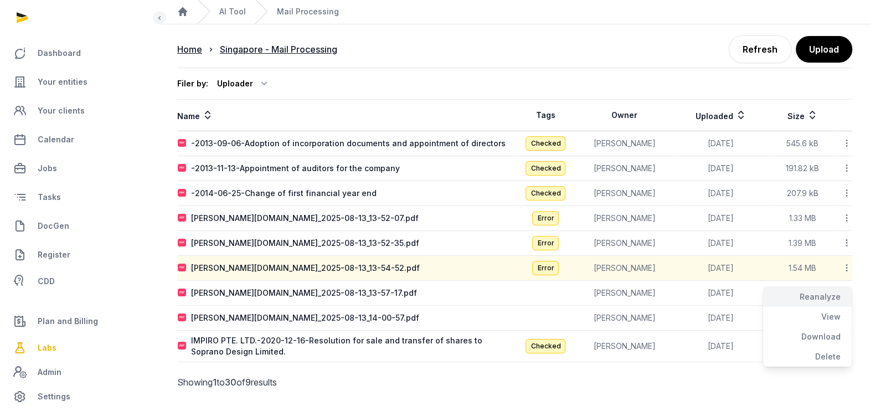
click at [815, 307] on div "Reanalyze" at bounding box center [807, 317] width 89 height 20
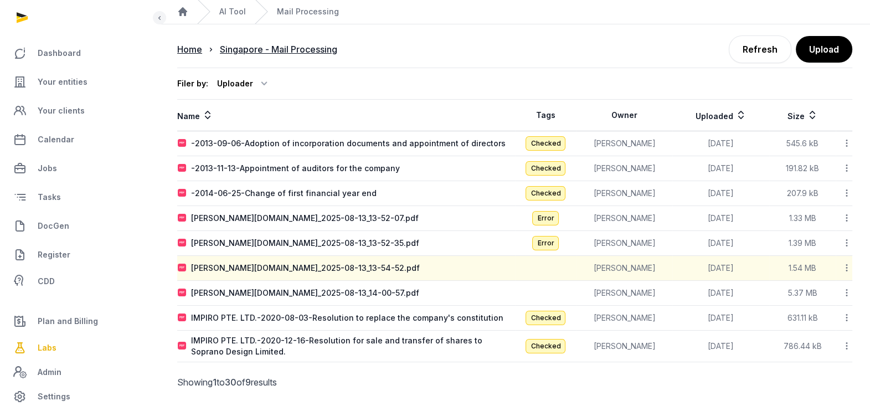
click at [848, 239] on icon at bounding box center [847, 243] width 10 height 12
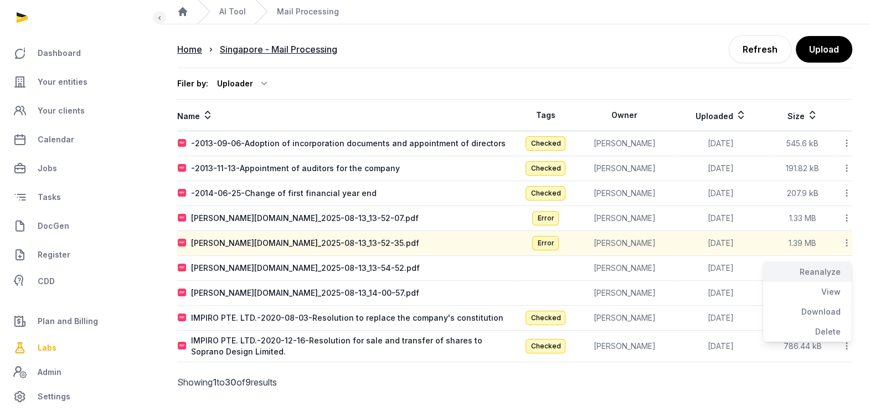
click at [832, 282] on div "Reanalyze" at bounding box center [807, 292] width 89 height 20
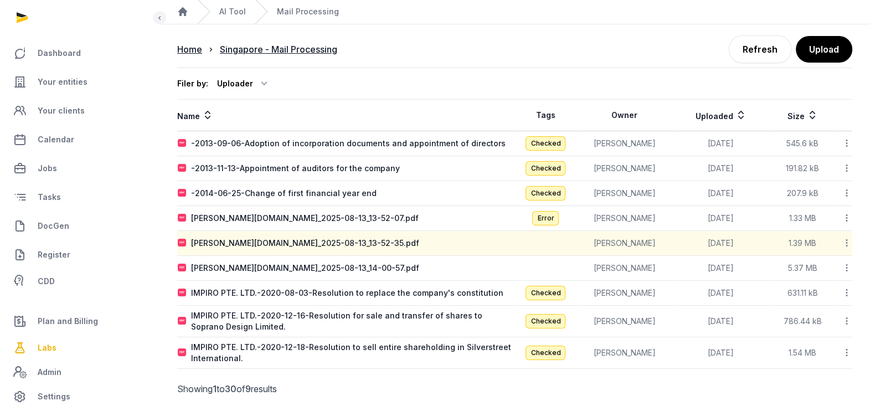
click at [848, 221] on icon at bounding box center [847, 218] width 10 height 12
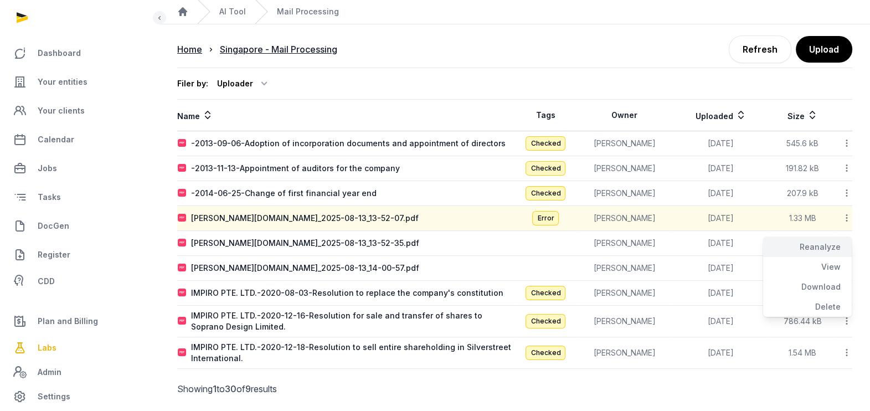
click at [833, 257] on div "Reanalyze" at bounding box center [807, 267] width 89 height 20
click at [756, 48] on link "Refresh" at bounding box center [760, 49] width 63 height 28
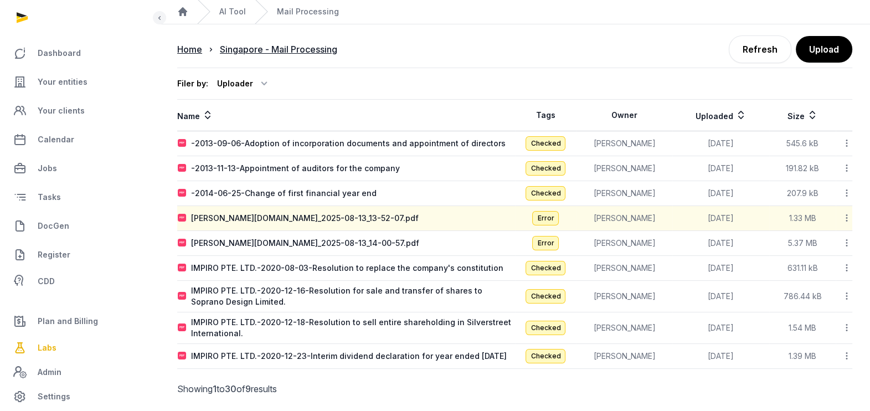
click at [846, 213] on icon at bounding box center [847, 218] width 10 height 12
click at [819, 257] on div "Reanalyze" at bounding box center [807, 267] width 89 height 20
click at [844, 239] on icon at bounding box center [847, 243] width 10 height 12
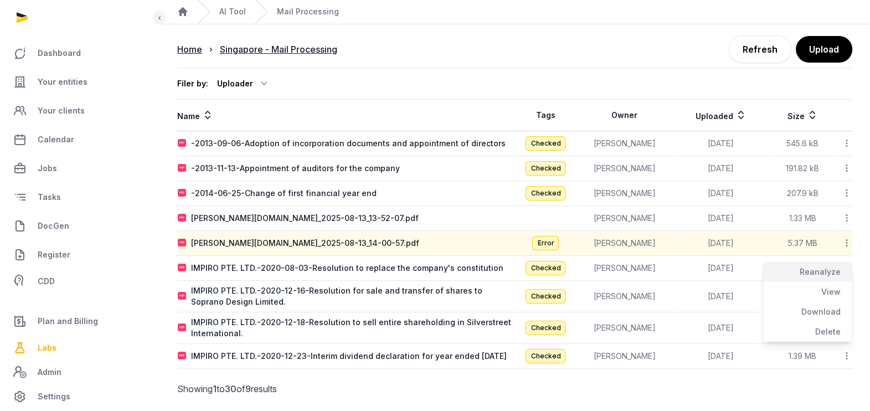
click at [826, 282] on div "Reanalyze" at bounding box center [807, 292] width 89 height 20
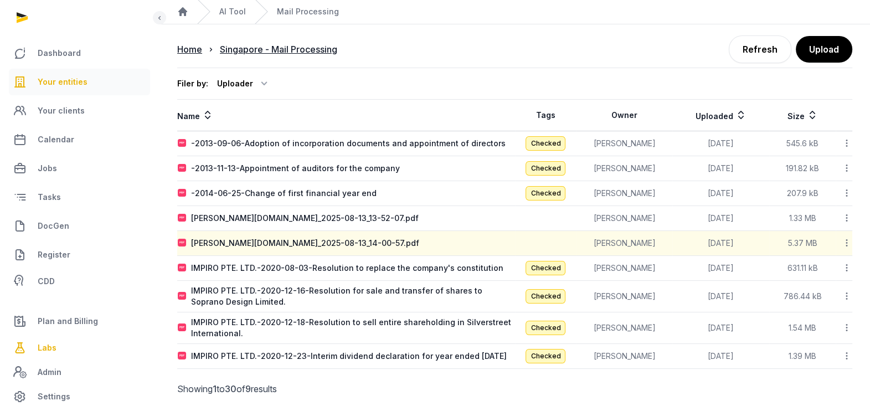
click at [62, 74] on link "Your entities" at bounding box center [79, 82] width 141 height 27
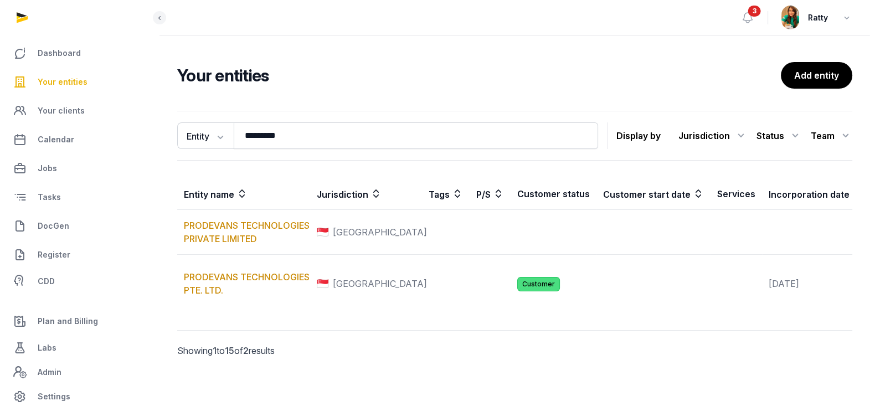
scroll to position [7, 0]
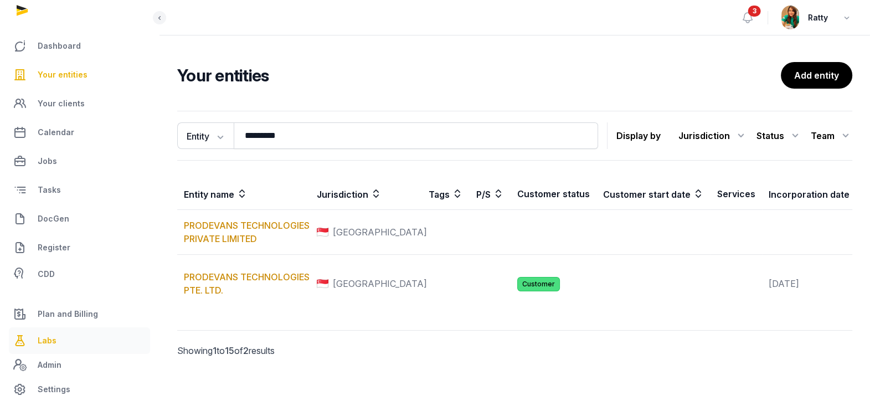
click at [49, 342] on span "Labs" at bounding box center [47, 340] width 19 height 13
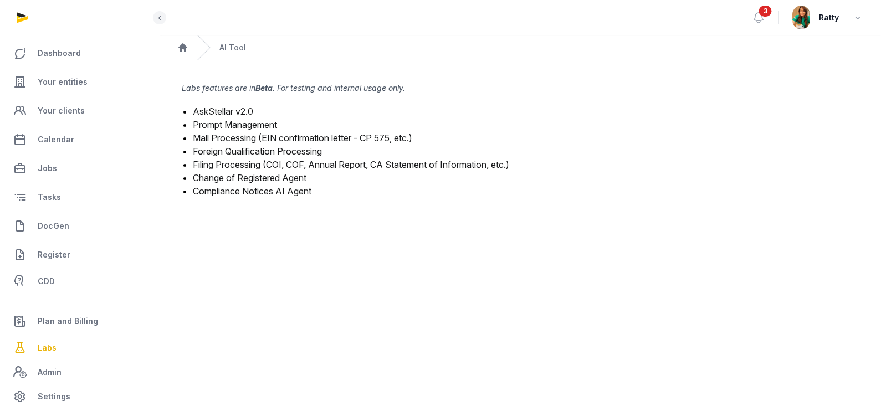
click at [212, 139] on link "Mail Processing (EIN confirmation letter - CP 575, etc.)" at bounding box center [302, 137] width 219 height 11
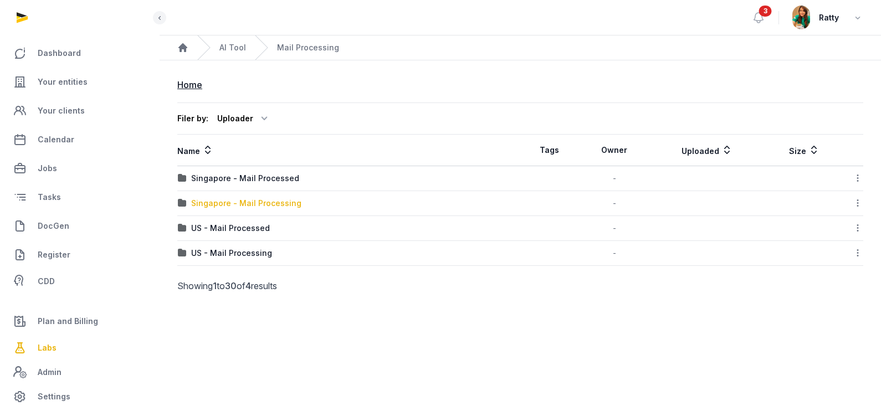
click at [240, 202] on div "Singapore - Mail Processing" at bounding box center [246, 203] width 110 height 11
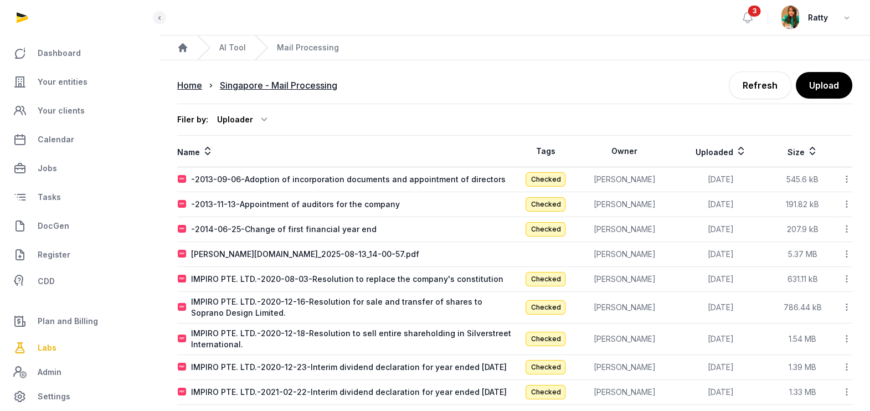
click at [847, 250] on icon at bounding box center [847, 254] width 10 height 12
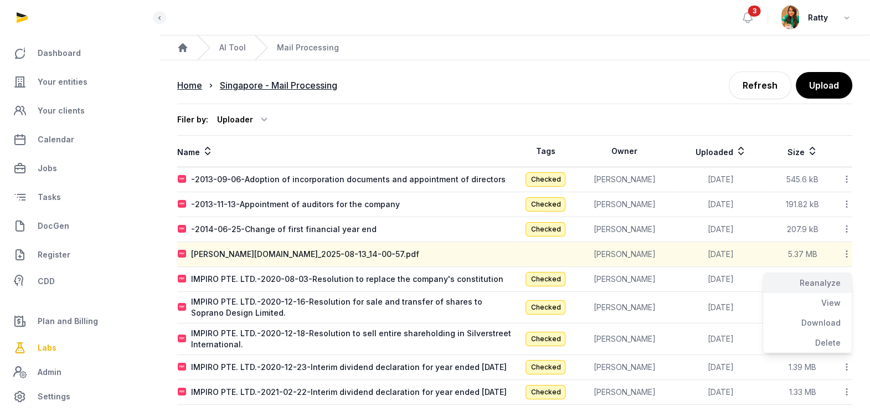
click at [822, 293] on div "Reanalyze" at bounding box center [807, 303] width 89 height 20
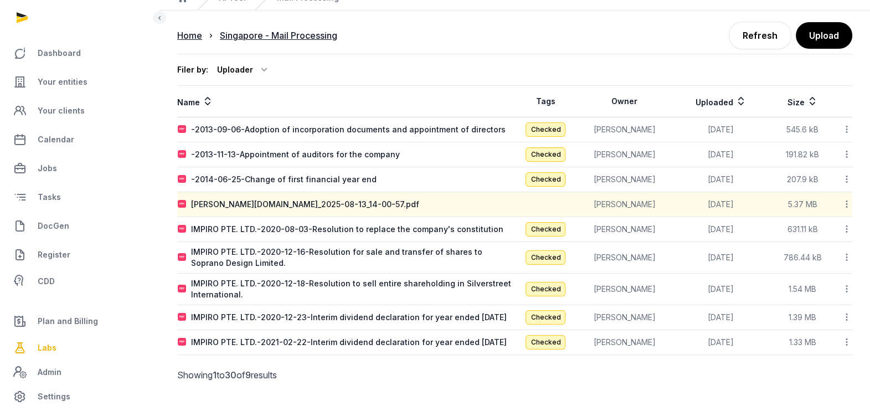
scroll to position [50, 0]
click at [847, 229] on icon at bounding box center [847, 229] width 10 height 12
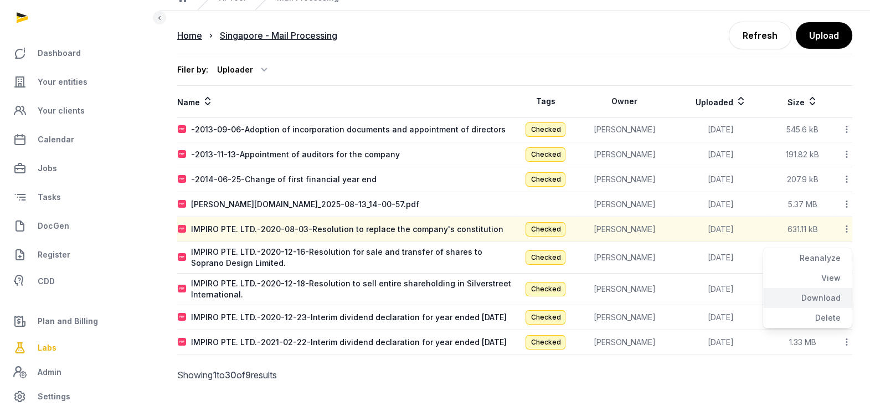
click at [829, 308] on div "Download" at bounding box center [807, 318] width 89 height 20
click at [847, 255] on icon at bounding box center [847, 258] width 10 height 12
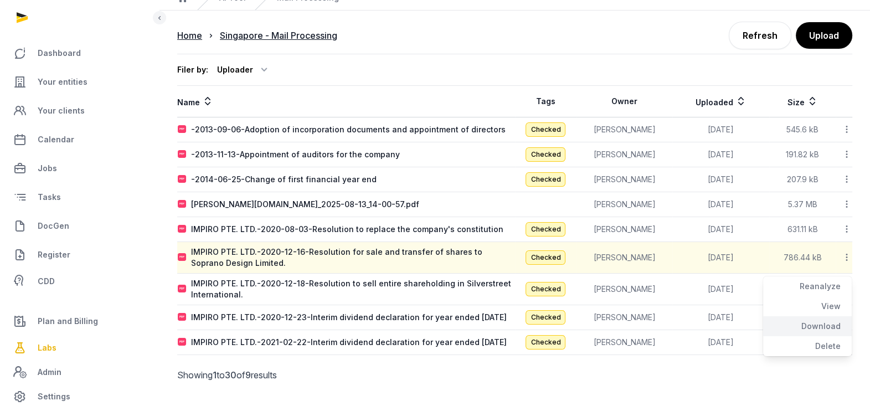
click at [828, 336] on div "Download" at bounding box center [807, 346] width 89 height 20
click at [848, 285] on icon at bounding box center [847, 289] width 10 height 12
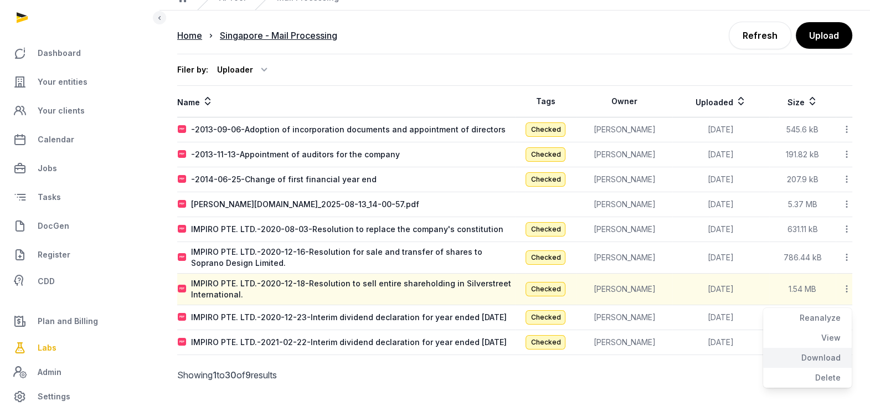
click at [828, 368] on div "Download" at bounding box center [807, 378] width 89 height 20
click at [846, 318] on icon at bounding box center [847, 317] width 10 height 12
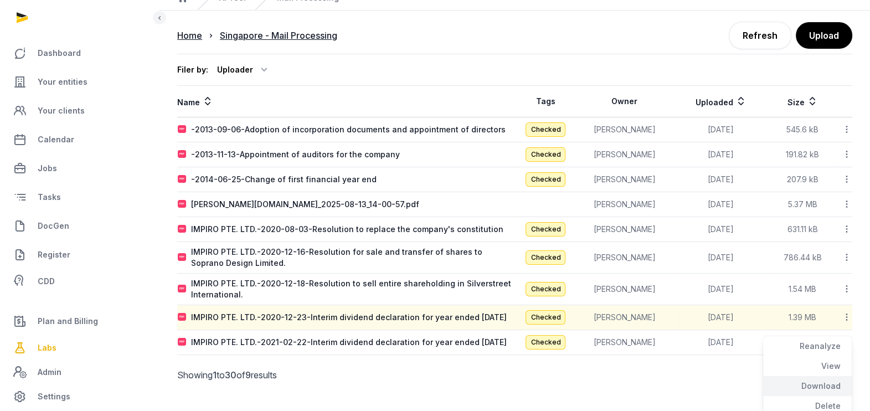
click at [828, 396] on div "Download" at bounding box center [807, 406] width 89 height 20
click at [846, 348] on icon at bounding box center [847, 342] width 10 height 12
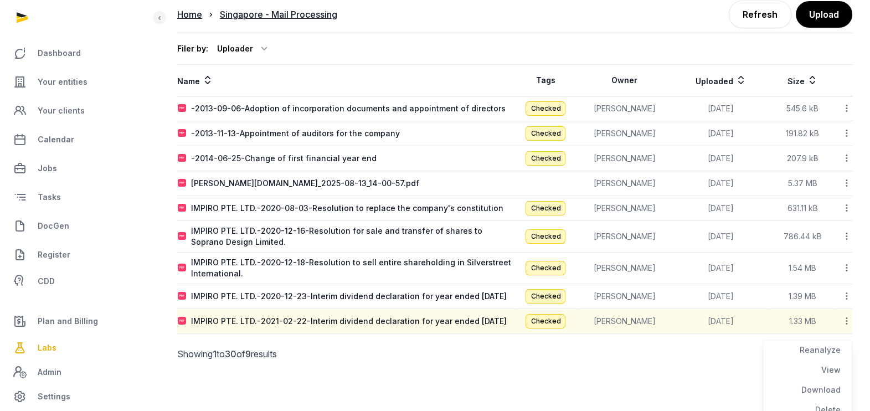
scroll to position [88, 0]
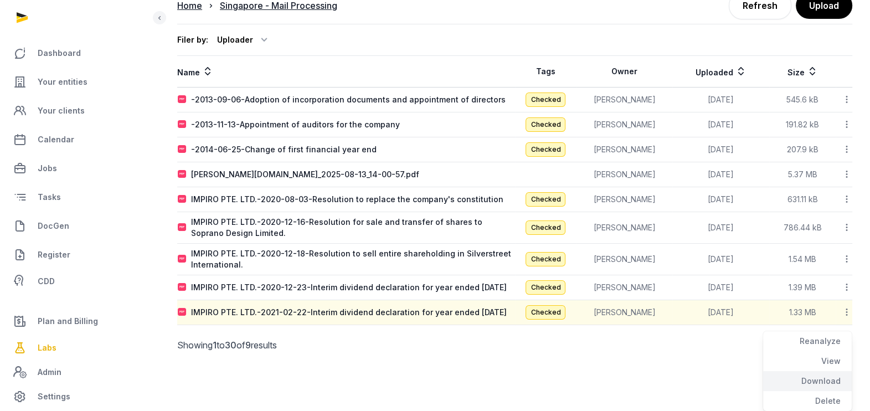
click at [834, 391] on div "Download" at bounding box center [807, 401] width 89 height 20
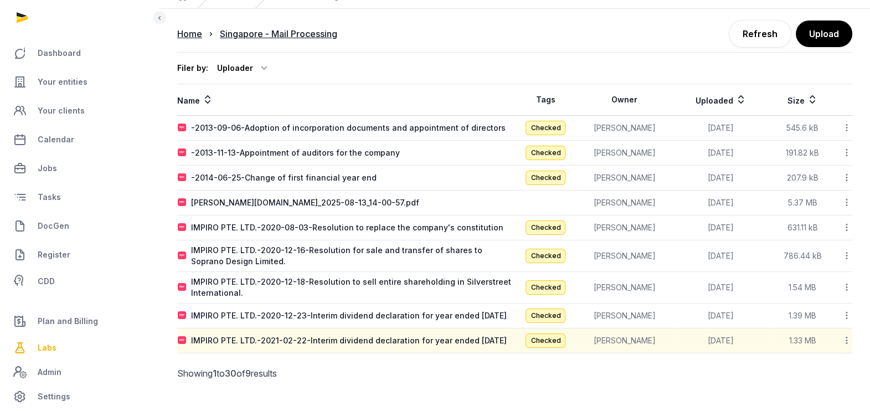
drag, startPoint x: 439, startPoint y: 44, endPoint x: 519, endPoint y: 51, distance: 79.6
click at [439, 52] on div "Filer by: Uploader All members [PERSON_NAME] [PERSON_NAME] [PERSON_NAME] Nari […" at bounding box center [514, 68] width 675 height 32
click at [848, 336] on icon at bounding box center [847, 341] width 10 height 12
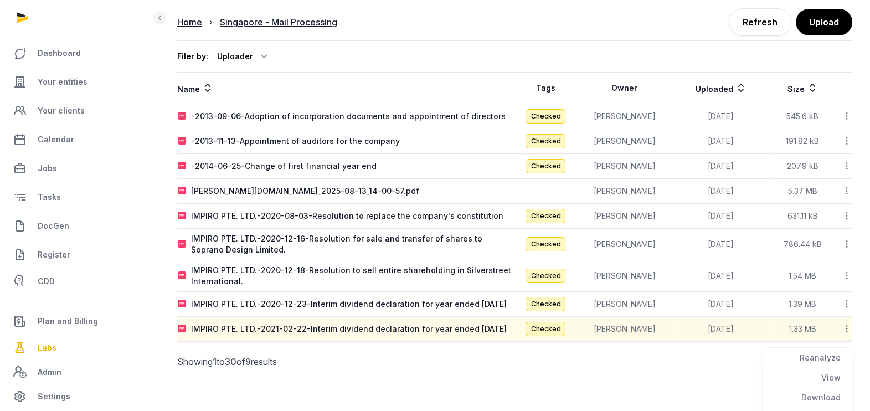
scroll to position [88, 0]
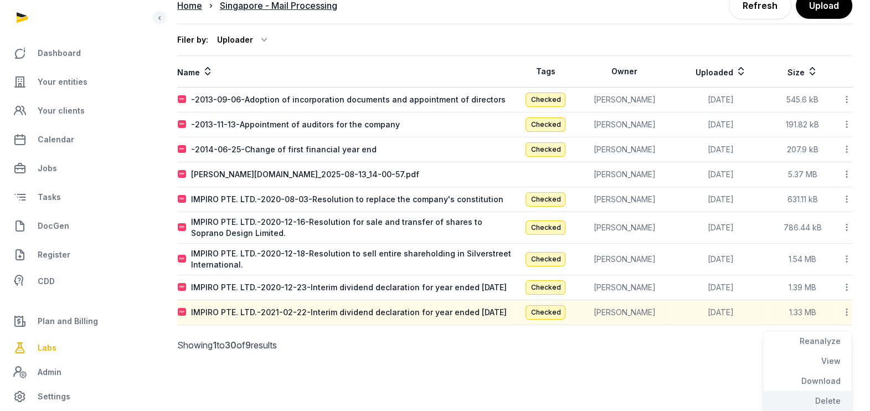
click at [835, 404] on div "Delete" at bounding box center [807, 401] width 89 height 20
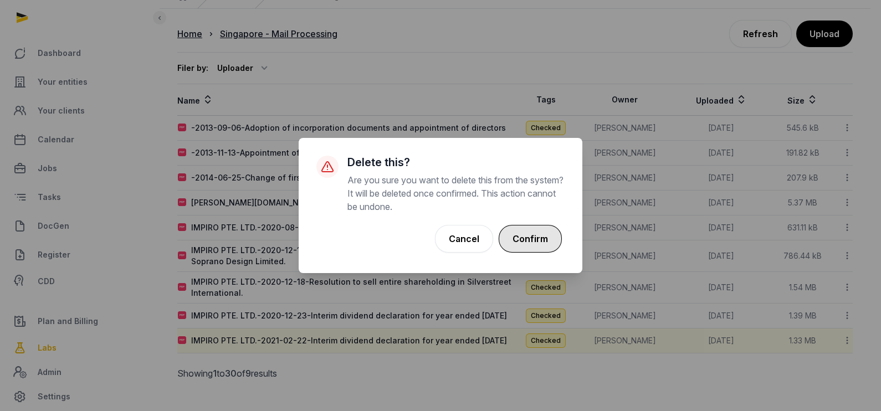
click at [547, 235] on button "Confirm" at bounding box center [530, 239] width 63 height 28
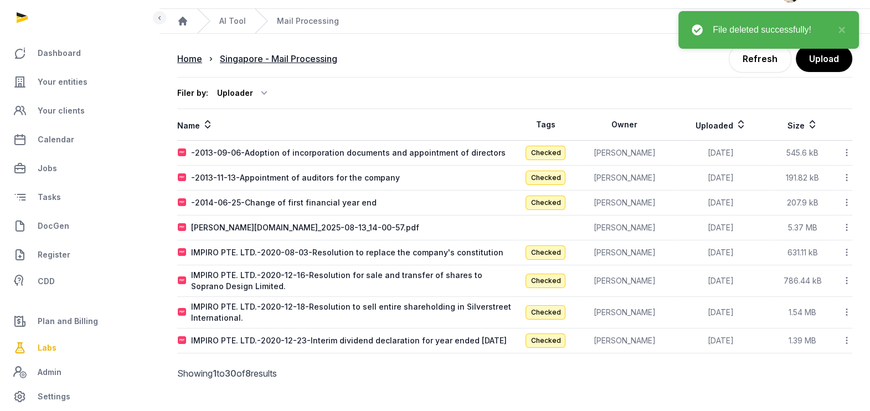
scroll to position [31, 0]
click at [848, 336] on icon at bounding box center [847, 341] width 10 height 12
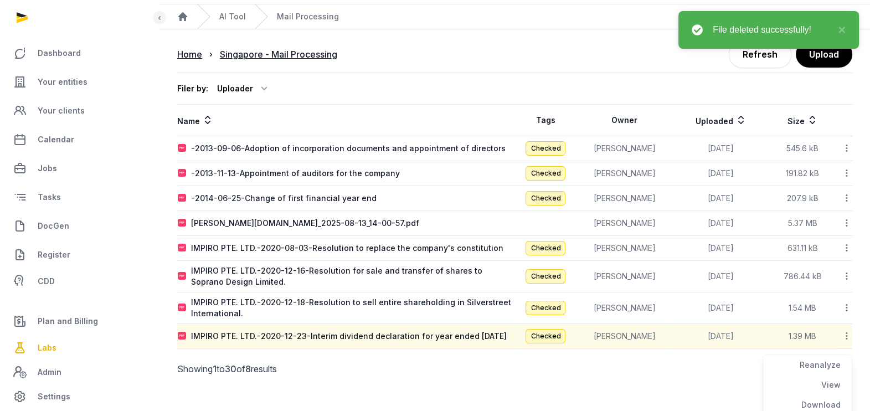
scroll to position [57, 0]
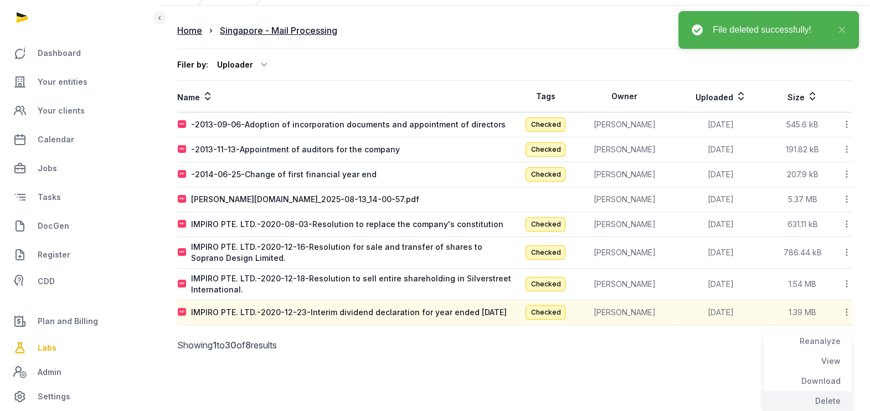
click at [835, 406] on div "Delete" at bounding box center [807, 401] width 89 height 20
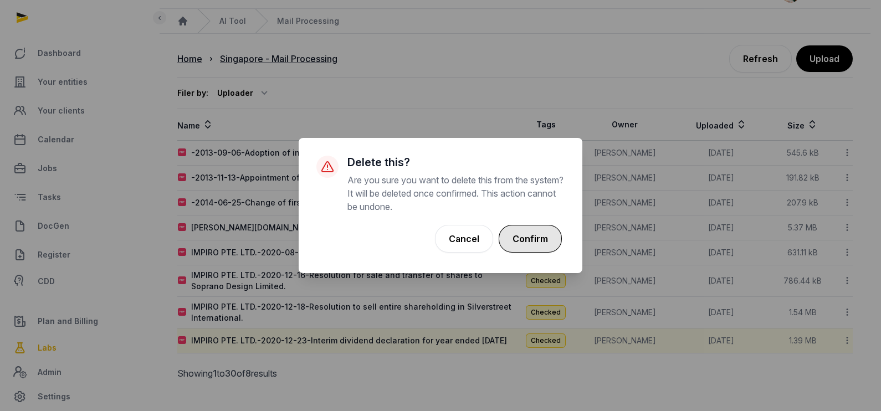
click at [531, 237] on button "Confirm" at bounding box center [530, 239] width 63 height 28
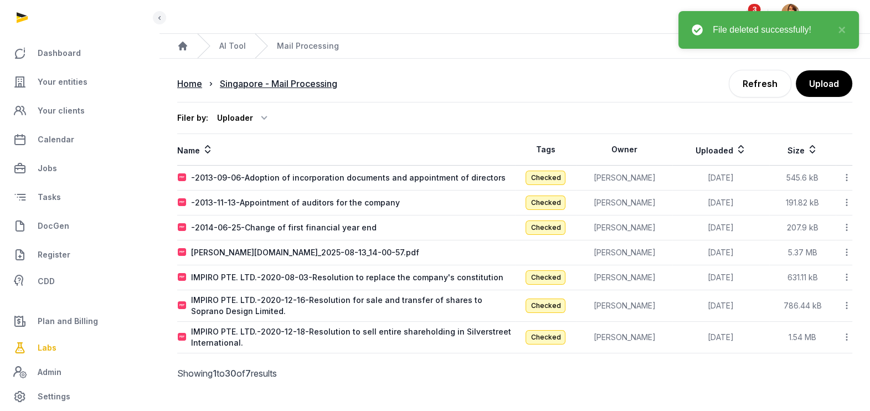
scroll to position [0, 0]
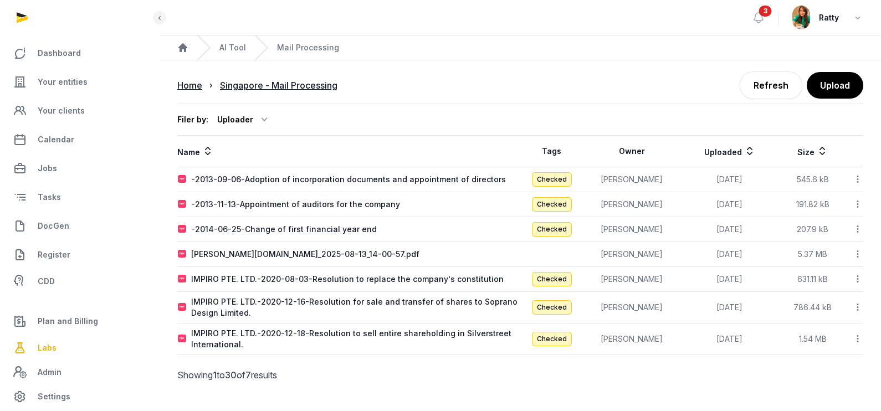
click at [856, 339] on icon at bounding box center [858, 339] width 10 height 12
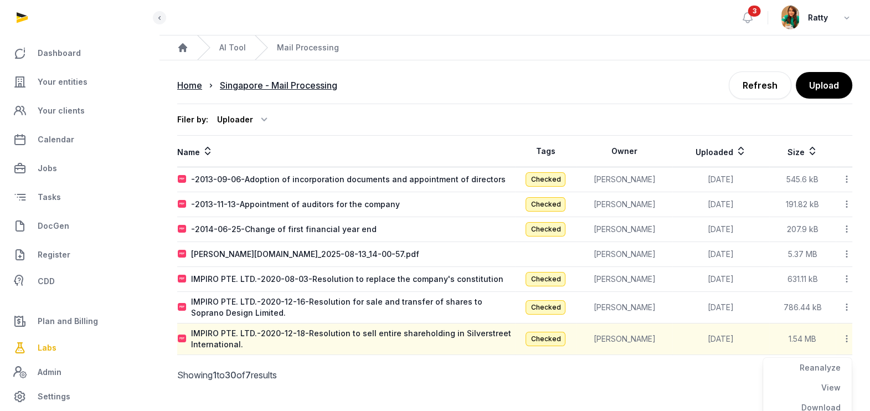
scroll to position [25, 0]
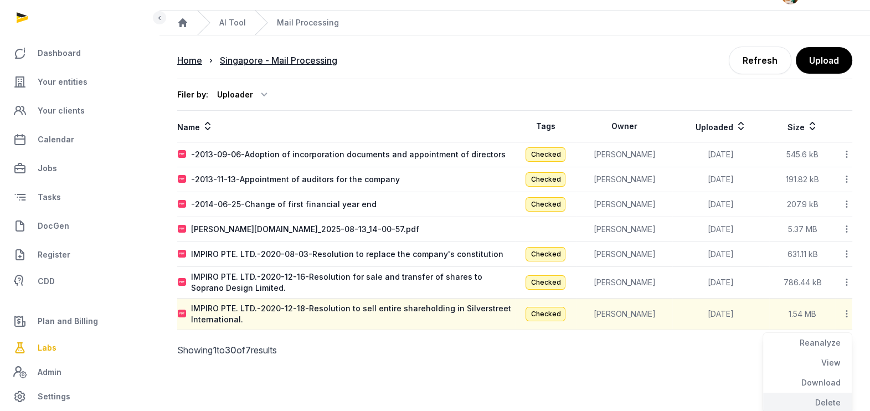
click at [823, 401] on div "Delete" at bounding box center [807, 403] width 89 height 20
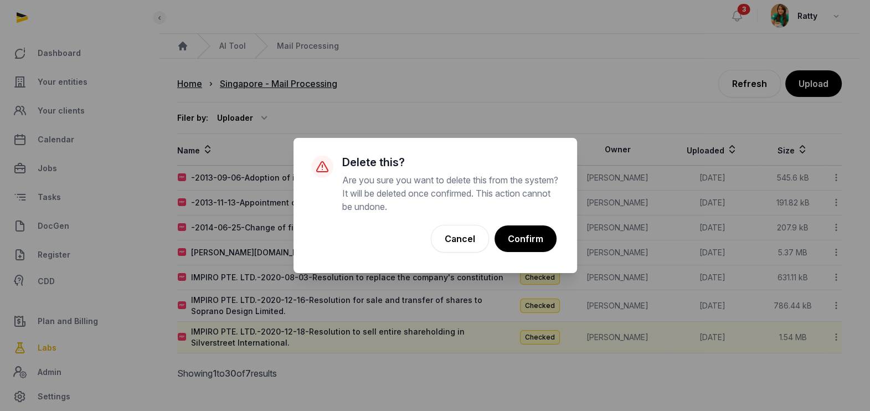
scroll to position [0, 0]
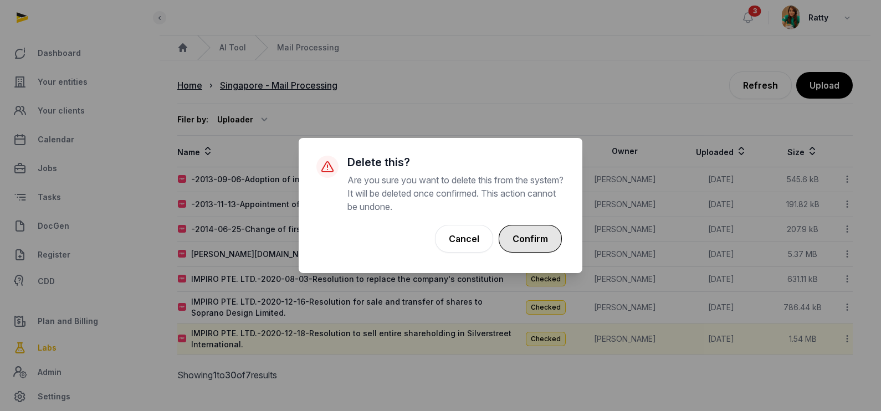
click at [531, 229] on button "Confirm" at bounding box center [530, 239] width 63 height 28
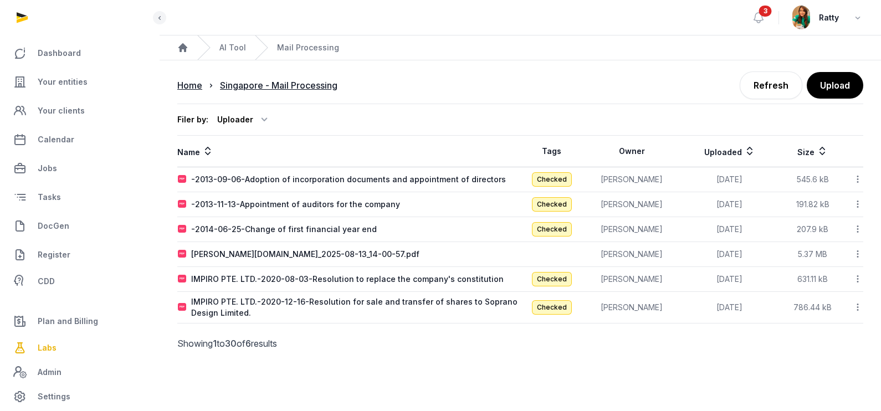
click at [859, 275] on icon at bounding box center [858, 279] width 10 height 12
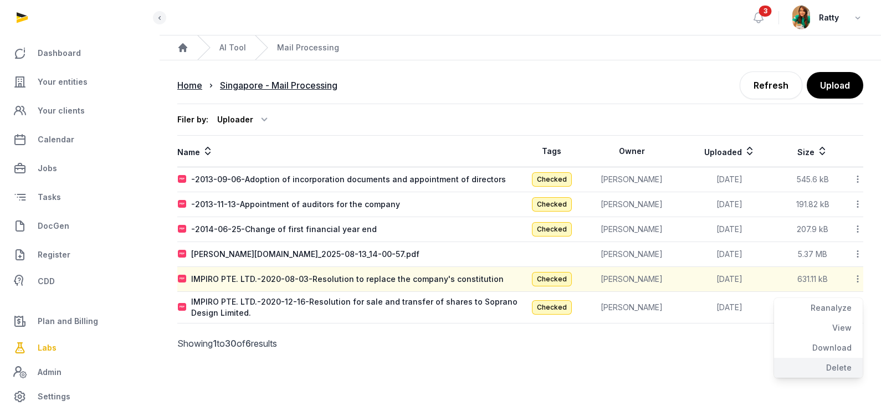
click at [840, 367] on div "Delete" at bounding box center [818, 368] width 89 height 20
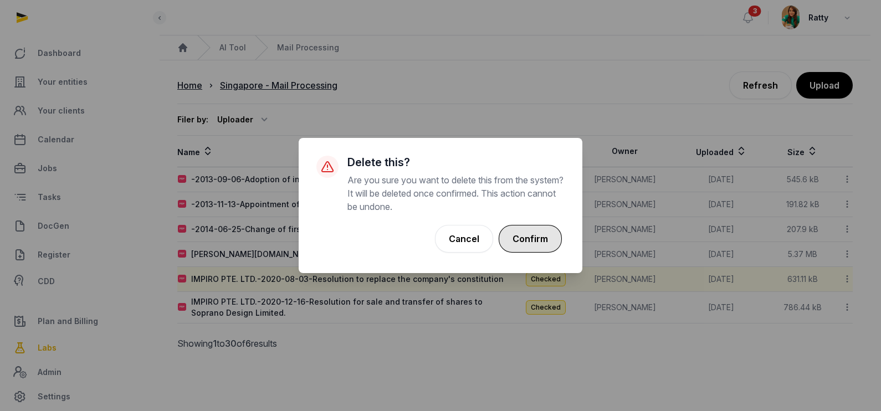
click at [517, 237] on button "Confirm" at bounding box center [530, 239] width 63 height 28
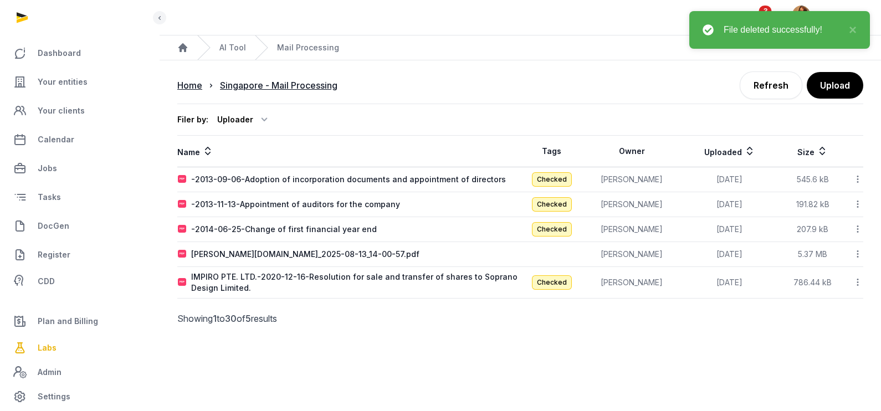
click at [856, 283] on icon at bounding box center [858, 282] width 10 height 12
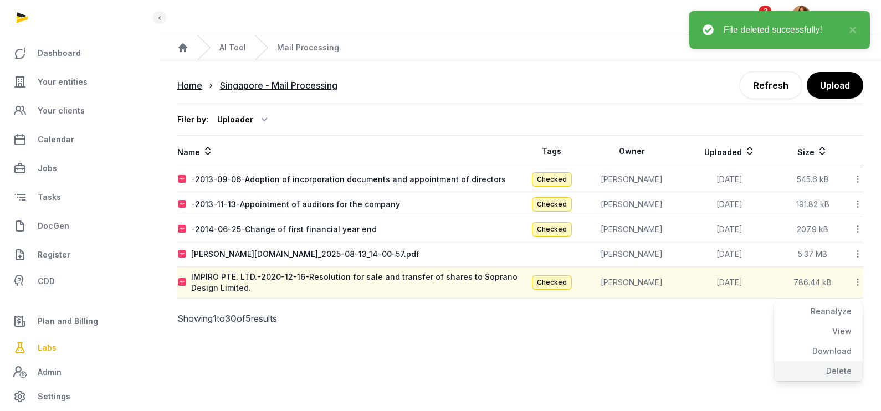
click at [855, 362] on div "Delete" at bounding box center [818, 371] width 89 height 20
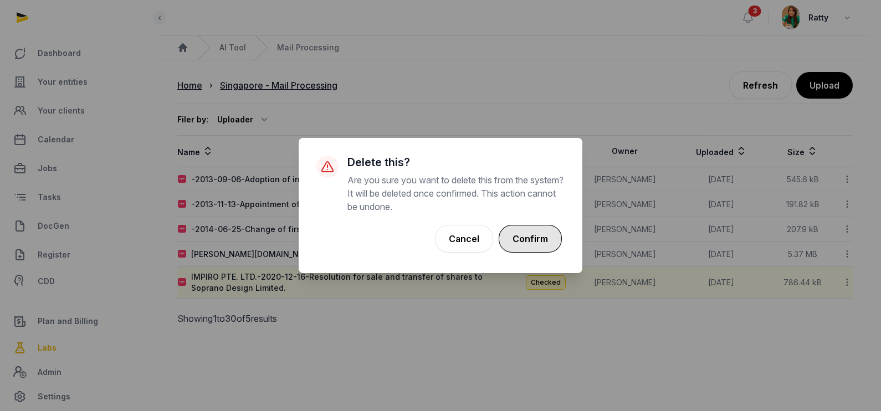
click at [531, 244] on button "Confirm" at bounding box center [530, 239] width 63 height 28
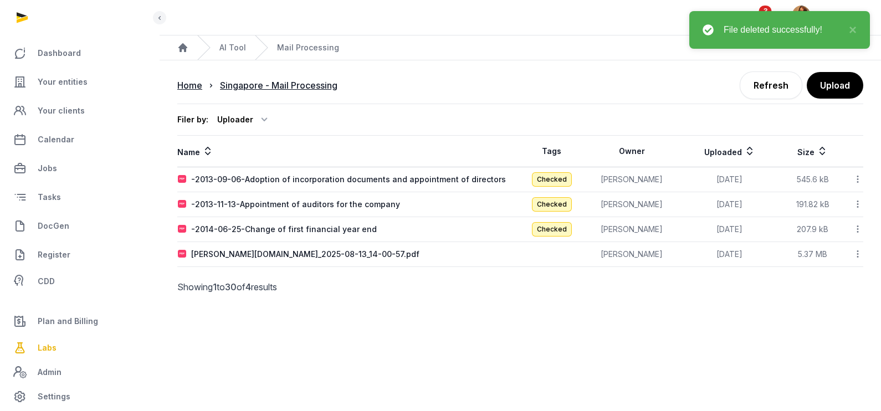
click at [856, 178] on icon at bounding box center [858, 179] width 10 height 12
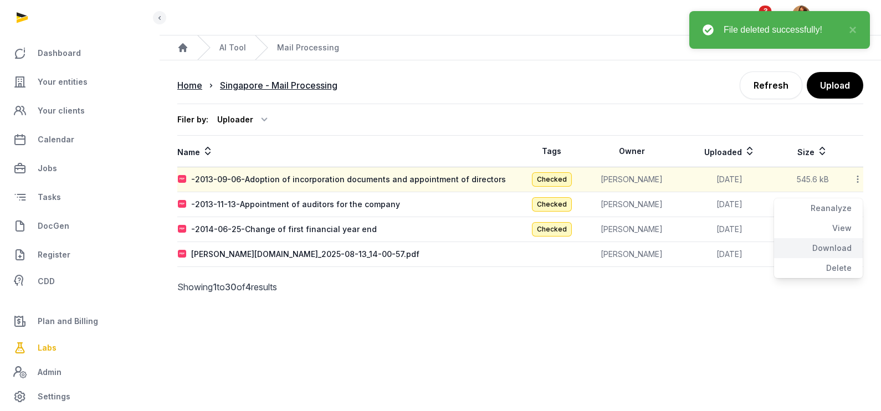
click at [842, 258] on div "Download" at bounding box center [818, 268] width 89 height 20
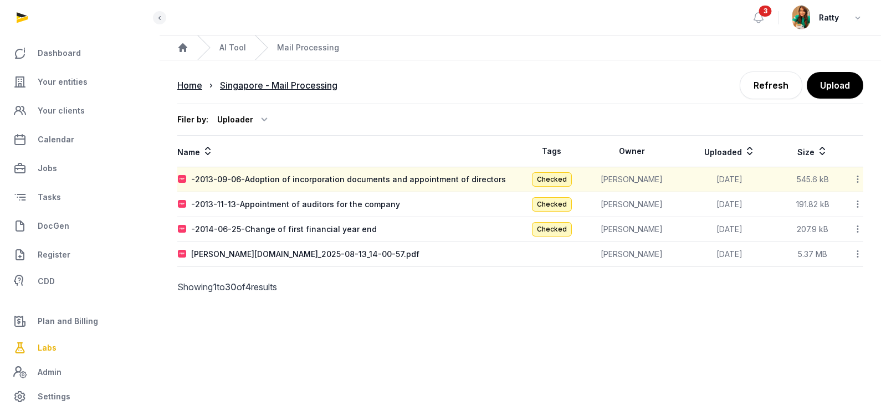
click at [857, 203] on icon at bounding box center [858, 204] width 10 height 12
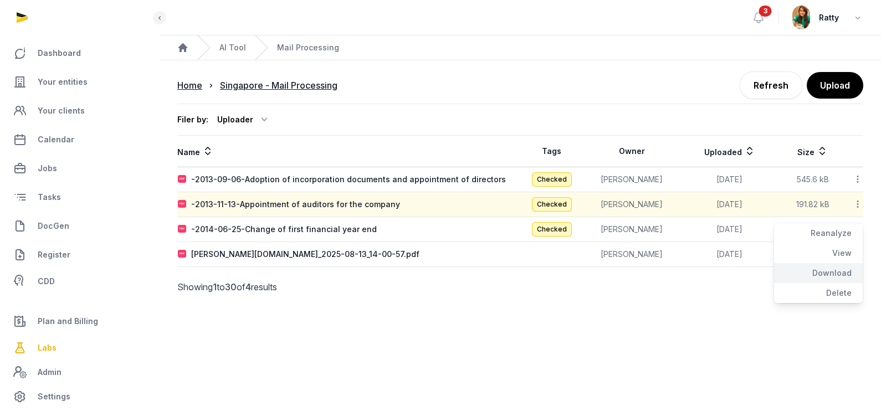
click at [839, 283] on div "Download" at bounding box center [818, 293] width 89 height 20
click at [858, 231] on icon at bounding box center [858, 229] width 10 height 12
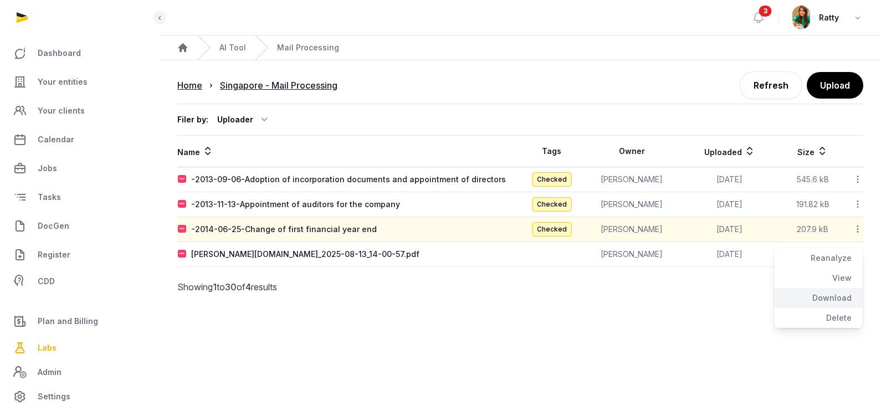
click at [852, 308] on div "Download" at bounding box center [818, 318] width 89 height 20
click at [858, 177] on icon at bounding box center [858, 179] width 10 height 12
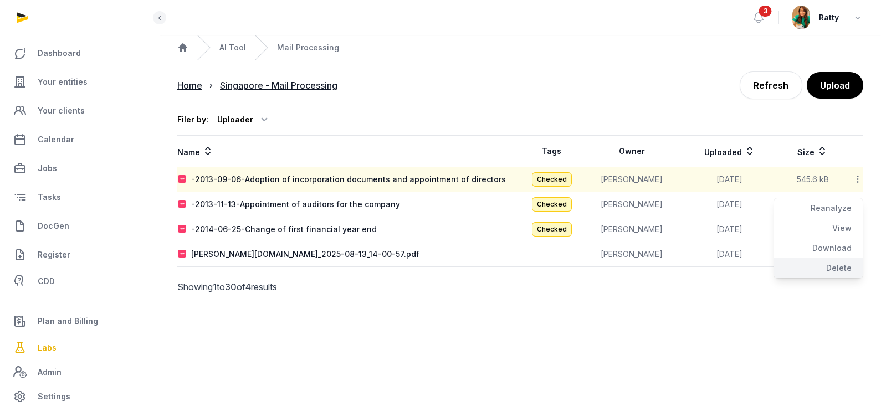
click at [845, 260] on div "Delete" at bounding box center [818, 268] width 89 height 20
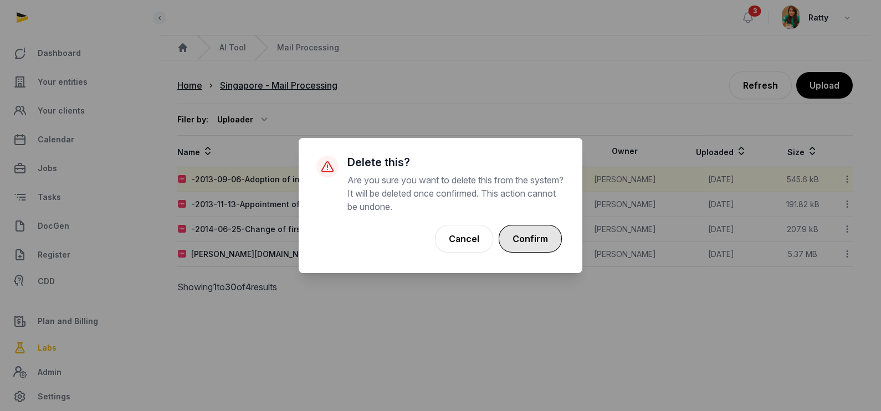
click at [536, 240] on button "Confirm" at bounding box center [530, 239] width 63 height 28
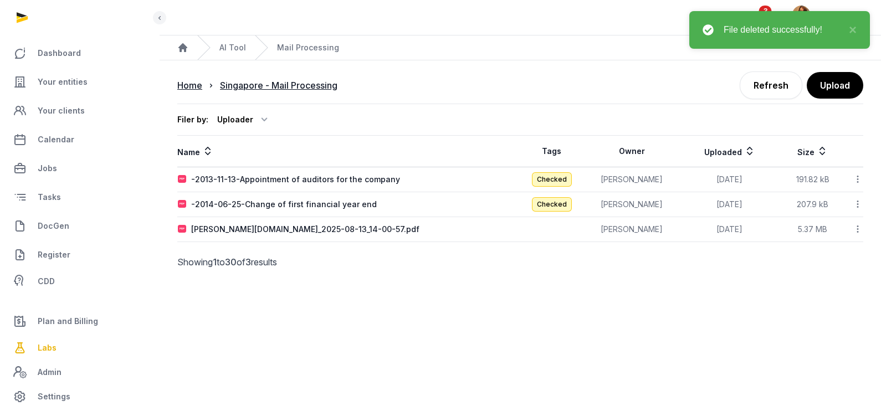
click at [856, 181] on icon at bounding box center [858, 179] width 10 height 12
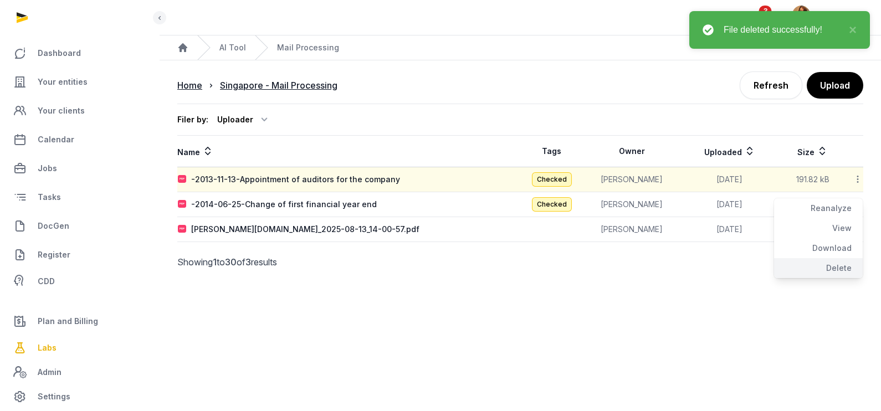
click at [854, 265] on div "Delete" at bounding box center [818, 268] width 89 height 20
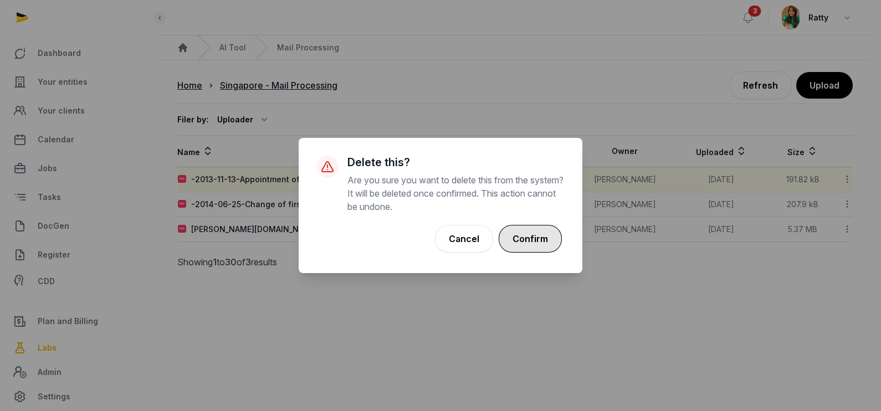
click at [543, 241] on button "Confirm" at bounding box center [530, 239] width 63 height 28
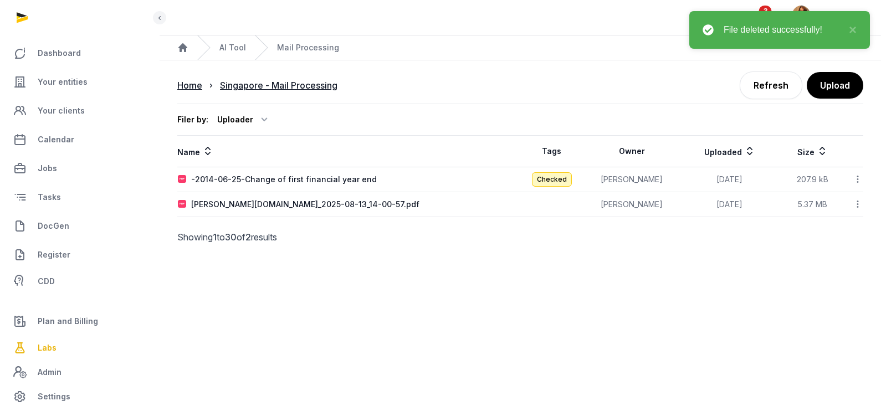
click at [859, 177] on icon at bounding box center [858, 179] width 10 height 12
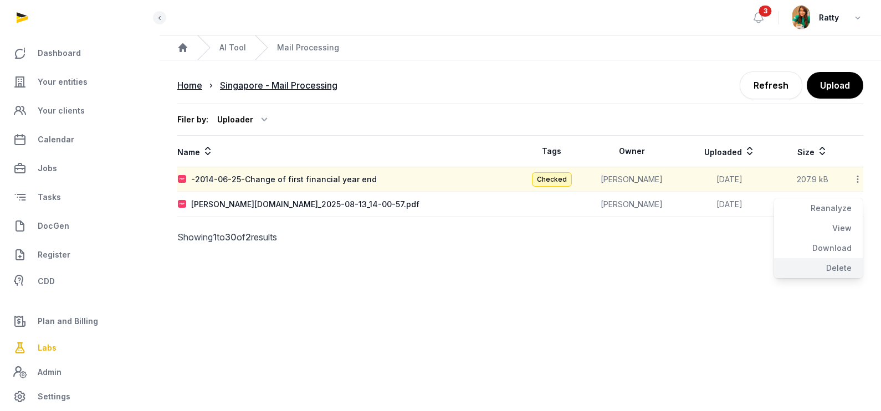
click at [831, 266] on div "Delete" at bounding box center [818, 268] width 89 height 20
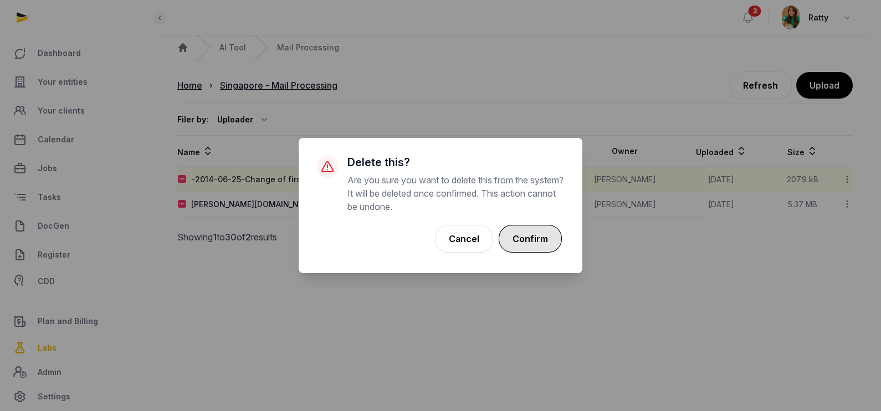
click at [530, 239] on button "Confirm" at bounding box center [530, 239] width 63 height 28
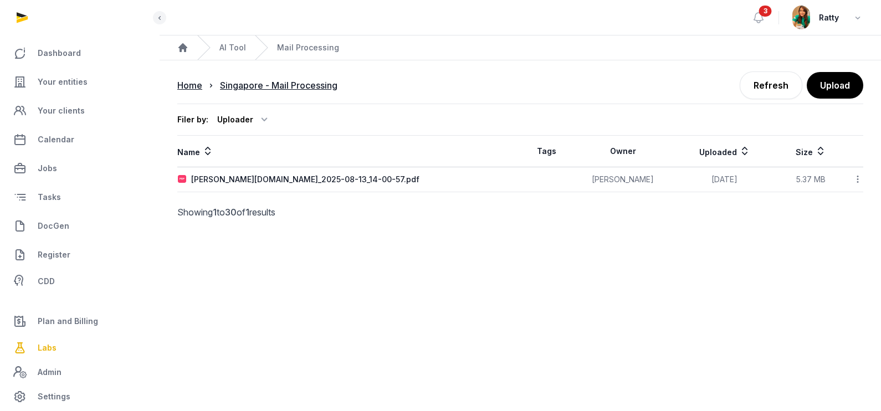
click at [857, 176] on icon at bounding box center [858, 179] width 10 height 12
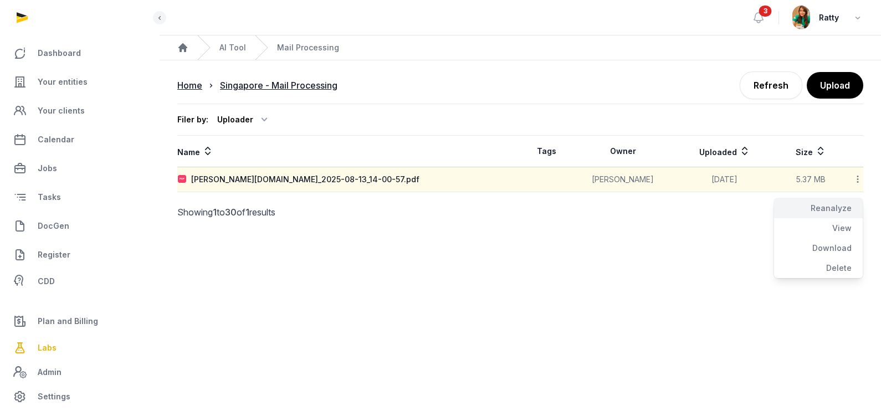
click at [821, 218] on div "Reanalyze" at bounding box center [818, 228] width 89 height 20
click at [855, 178] on icon at bounding box center [858, 179] width 10 height 12
click at [780, 83] on link "Refresh" at bounding box center [771, 85] width 63 height 28
click at [859, 176] on icon at bounding box center [858, 179] width 10 height 12
click at [827, 218] on div "Reanalyze" at bounding box center [818, 228] width 89 height 20
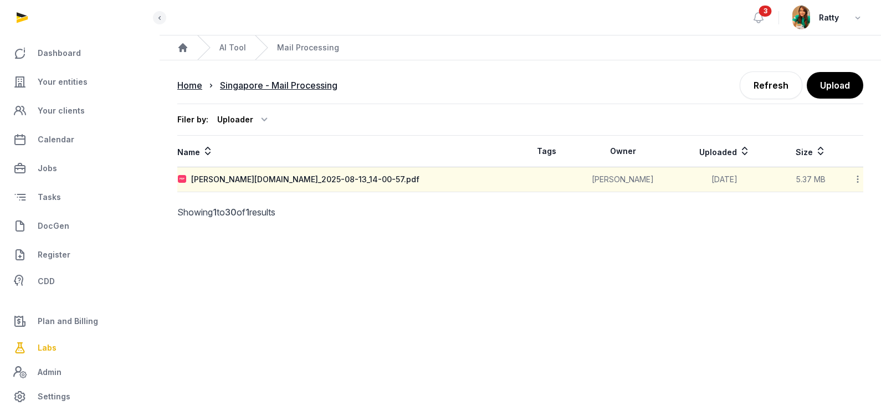
click at [859, 178] on icon at bounding box center [858, 179] width 10 height 12
click at [836, 218] on div "Reanalyze" at bounding box center [818, 228] width 89 height 20
click at [857, 177] on icon at bounding box center [858, 179] width 10 height 12
click at [828, 218] on div "Reanalyze" at bounding box center [818, 228] width 89 height 20
click at [761, 85] on link "Refresh" at bounding box center [771, 85] width 63 height 28
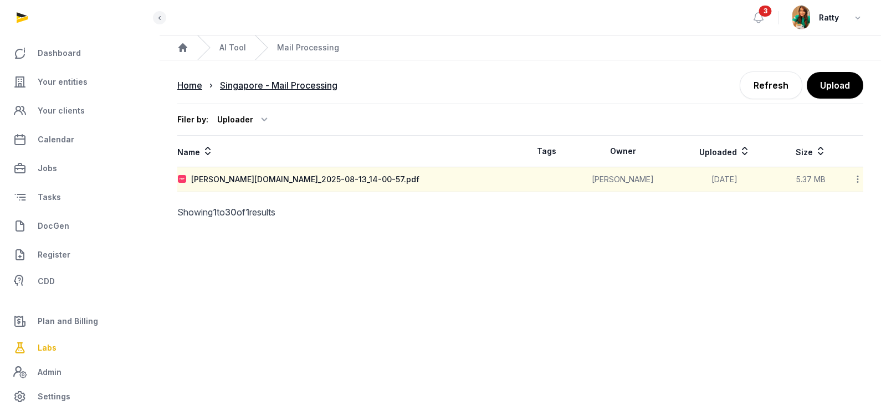
click at [859, 181] on icon at bounding box center [858, 179] width 10 height 12
click at [833, 218] on div "Reanalyze" at bounding box center [818, 228] width 89 height 20
click at [280, 176] on div "[PERSON_NAME][DOMAIN_NAME]_2025-08-13_14-00-57.pdf" at bounding box center [305, 179] width 228 height 11
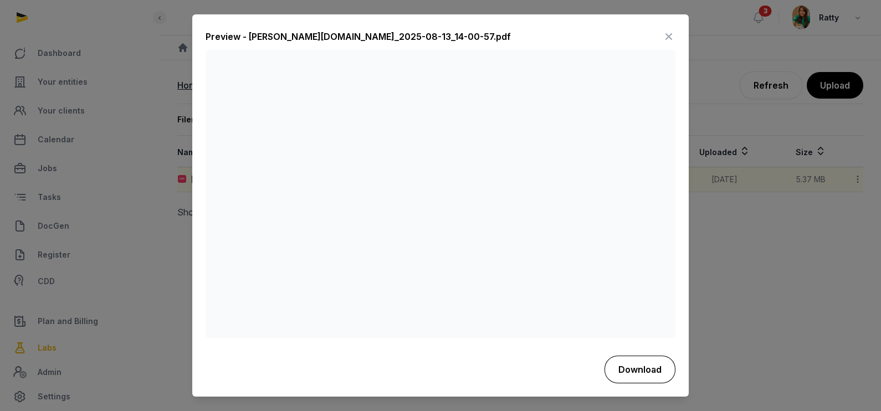
click at [657, 369] on button "Download" at bounding box center [639, 370] width 71 height 28
click at [665, 35] on icon at bounding box center [668, 37] width 13 height 18
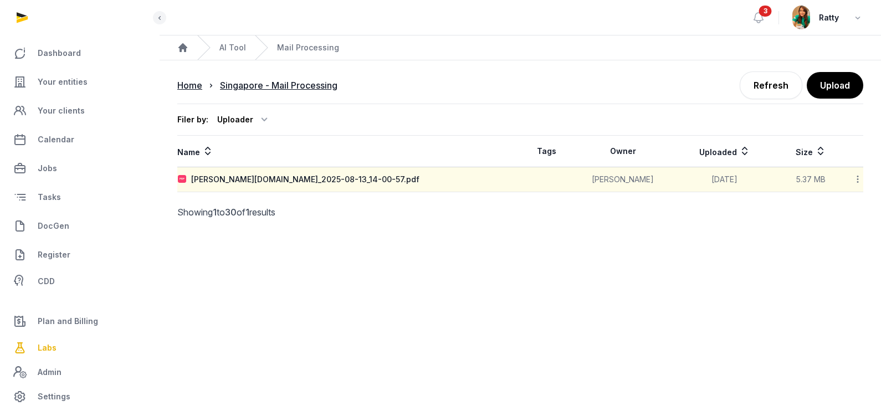
click at [859, 177] on icon at bounding box center [858, 179] width 10 height 12
click at [822, 263] on div "Delete" at bounding box center [818, 268] width 89 height 20
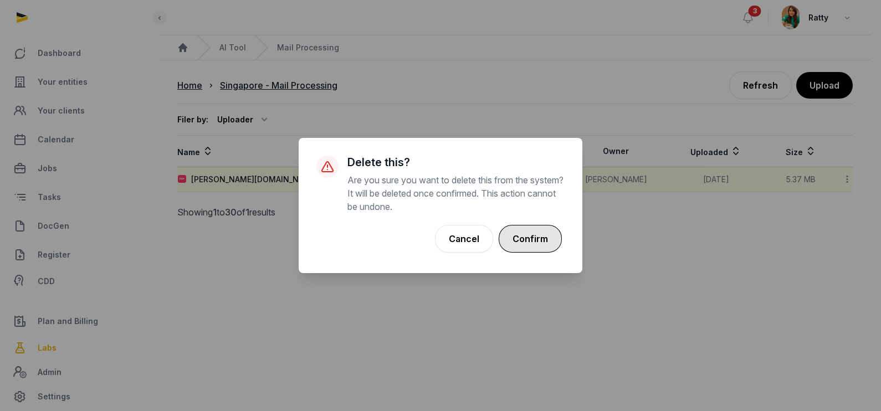
click at [535, 235] on button "Confirm" at bounding box center [530, 239] width 63 height 28
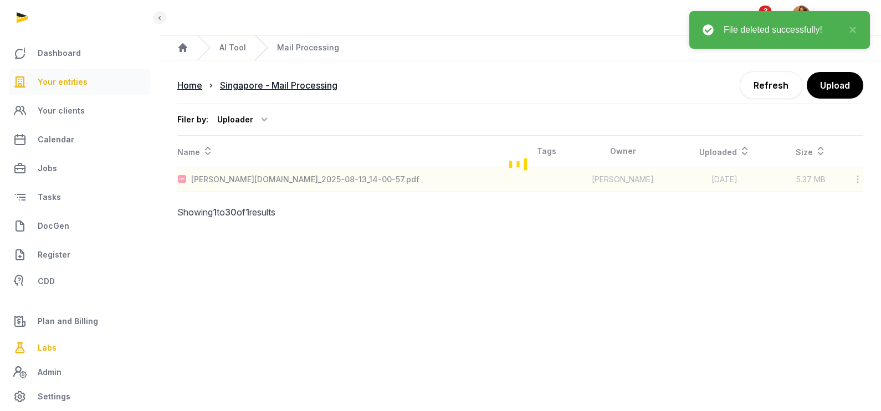
click at [56, 83] on span "Your entities" at bounding box center [63, 81] width 50 height 13
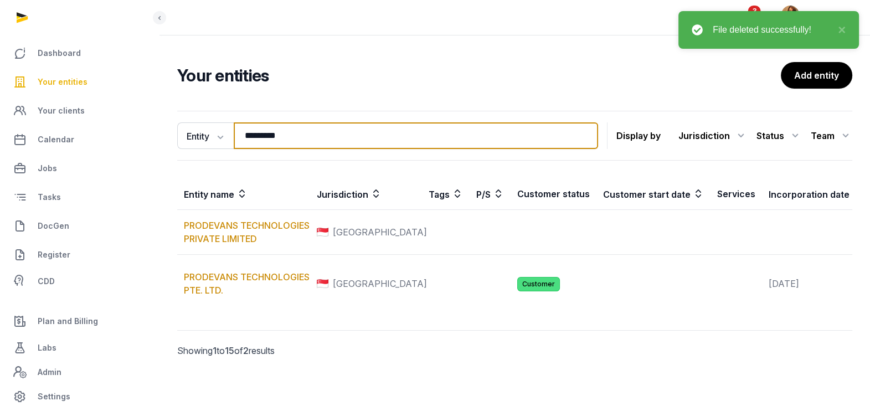
click at [288, 139] on input "********" at bounding box center [416, 135] width 365 height 27
type input "*"
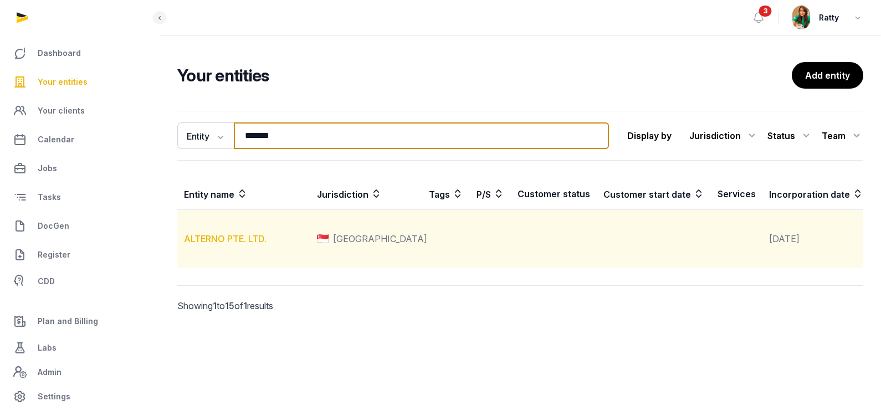
type input "*******"
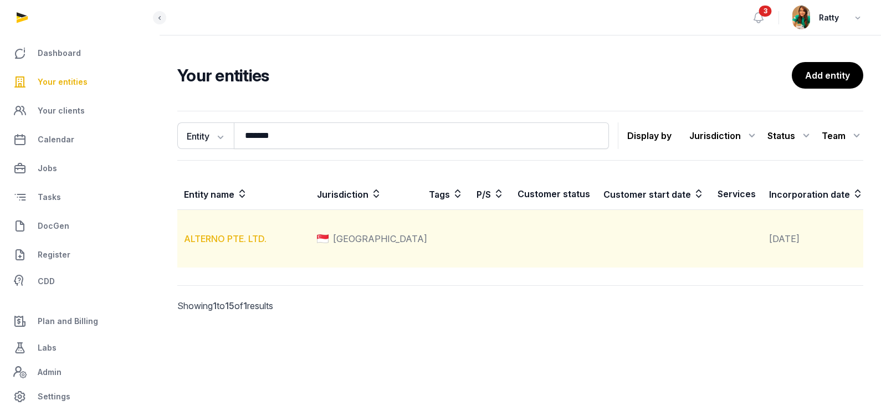
click at [238, 244] on link "ALTERNO PTE. LTD." at bounding box center [225, 238] width 83 height 11
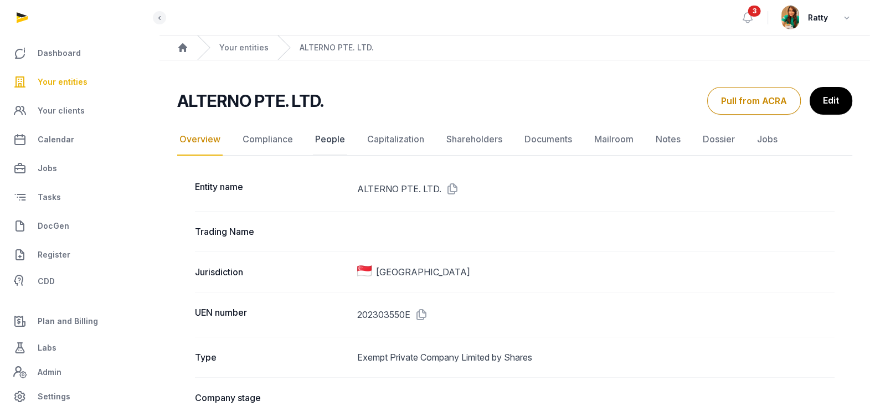
click at [329, 137] on link "People" at bounding box center [330, 140] width 34 height 32
